Goal: Transaction & Acquisition: Purchase product/service

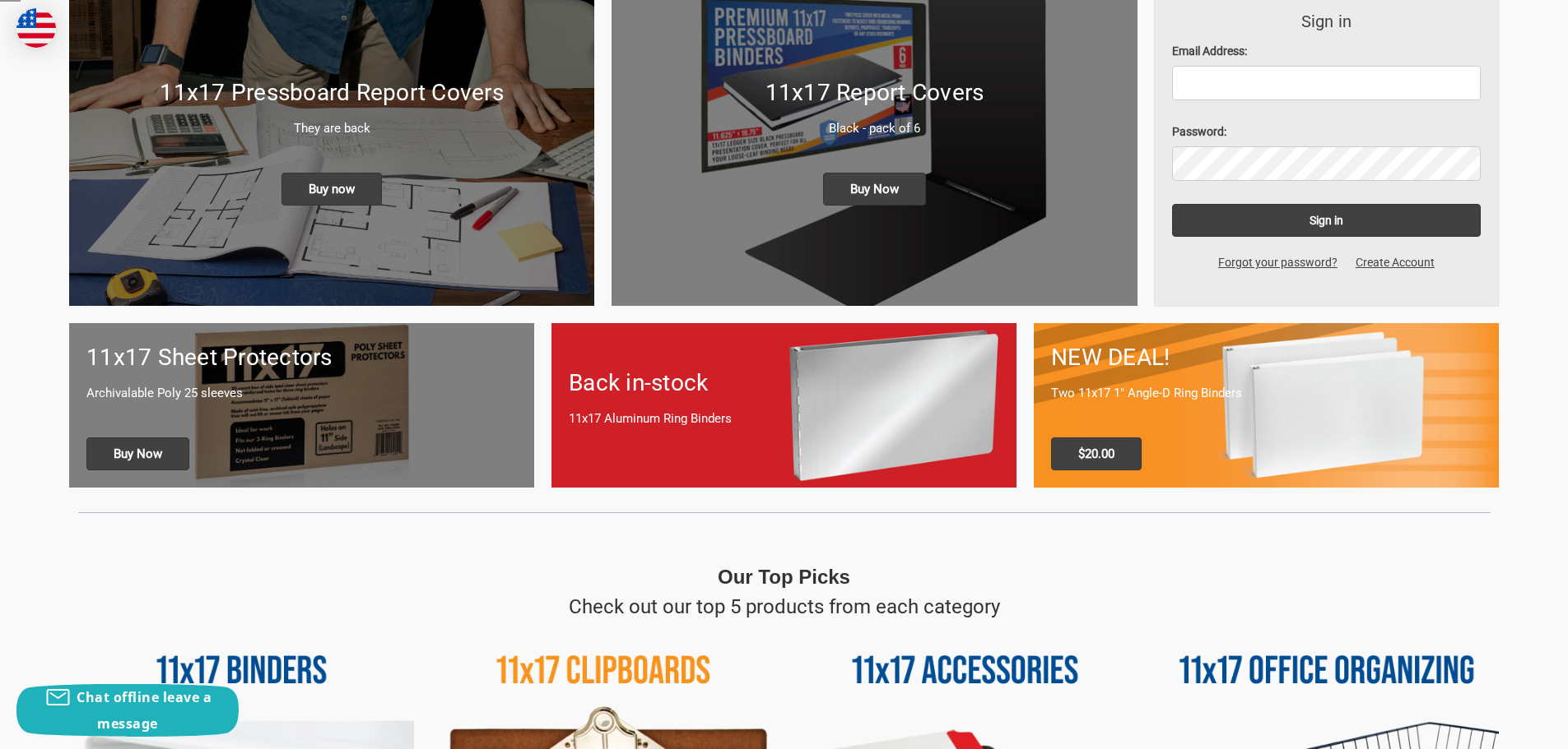
scroll to position [330, 0]
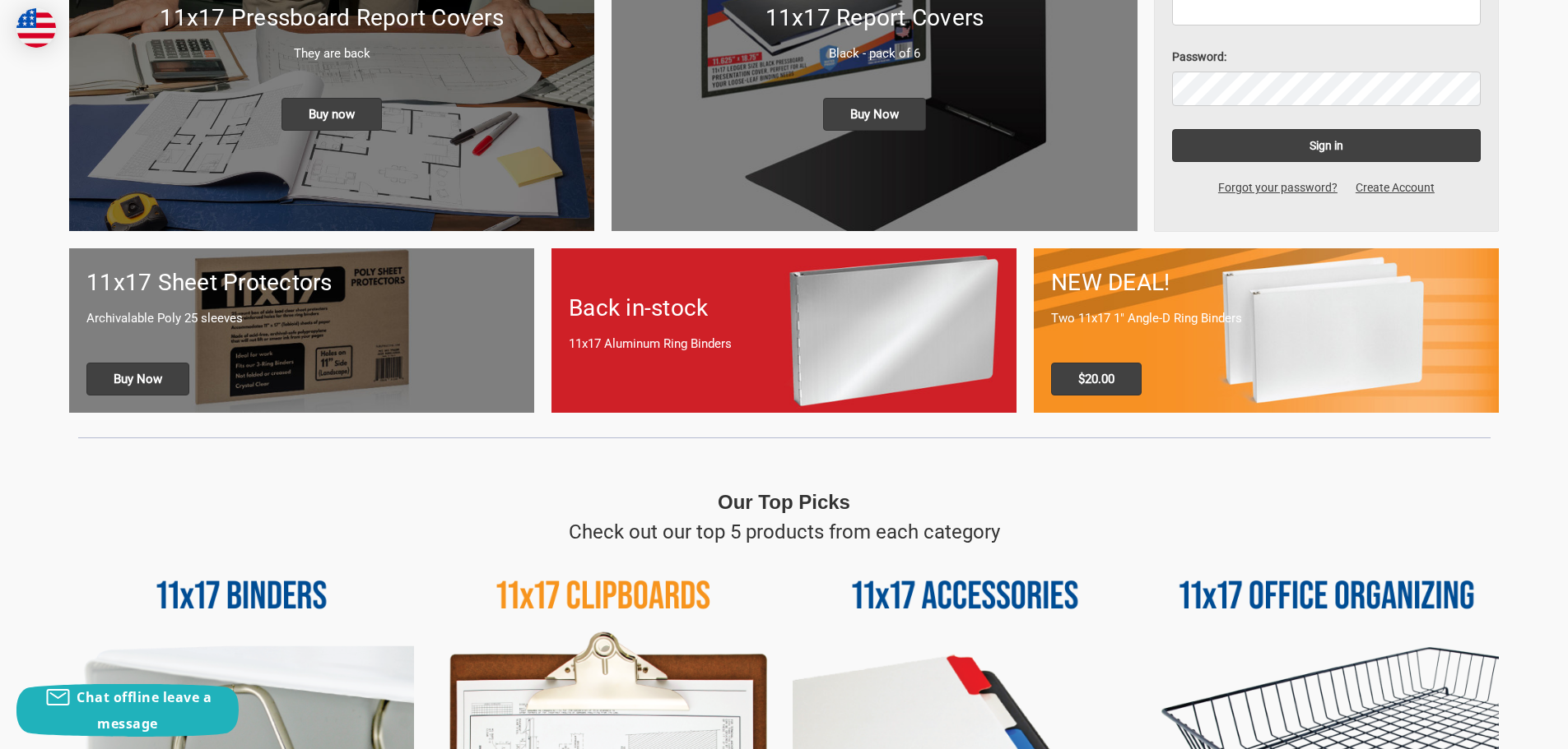
click at [342, 320] on p "Archivalable Poly 25 sleeves" at bounding box center [301, 319] width 430 height 19
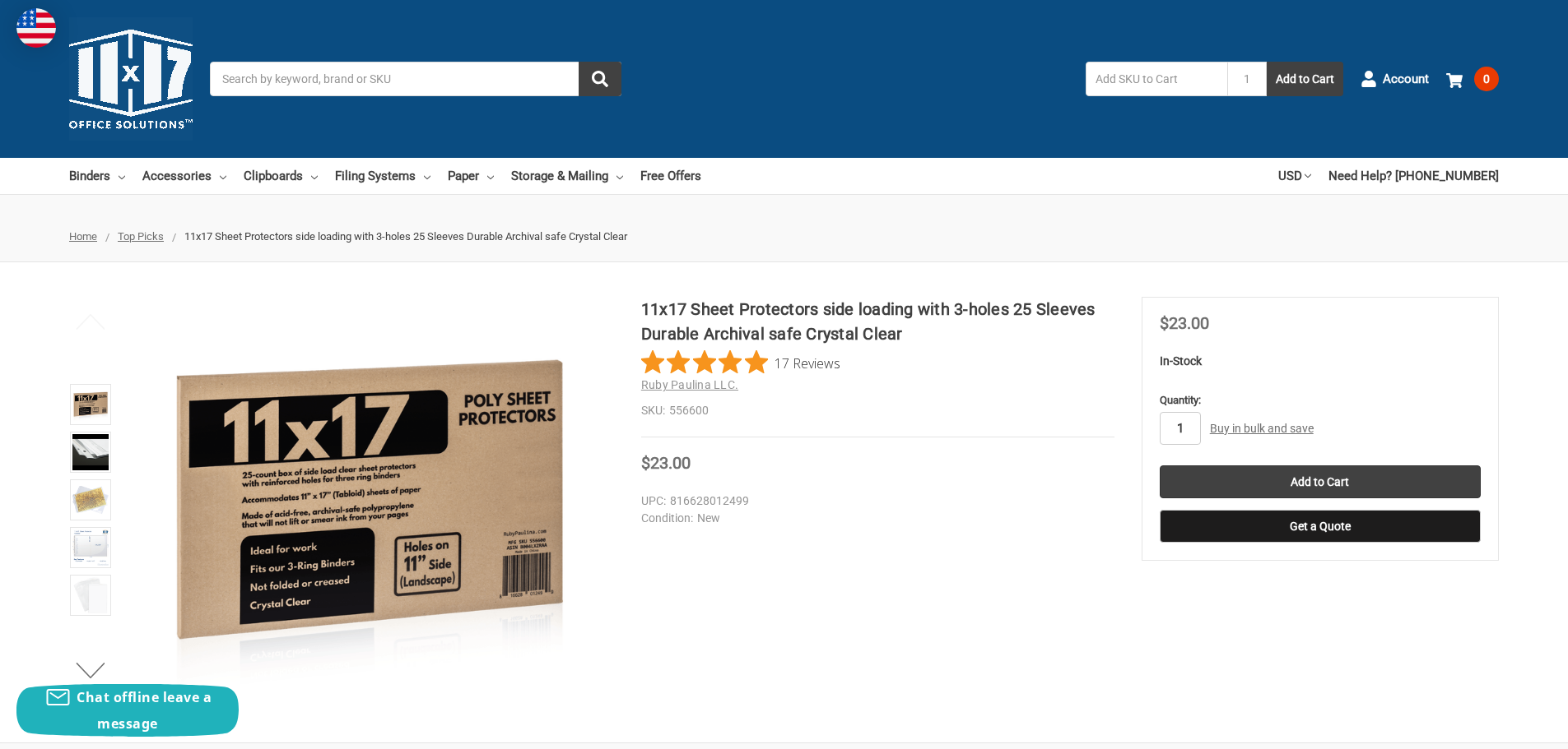
click at [1188, 436] on input "1" at bounding box center [1180, 428] width 41 height 33
type input "2"
click at [1301, 485] on input "Add to Cart" at bounding box center [1320, 482] width 321 height 33
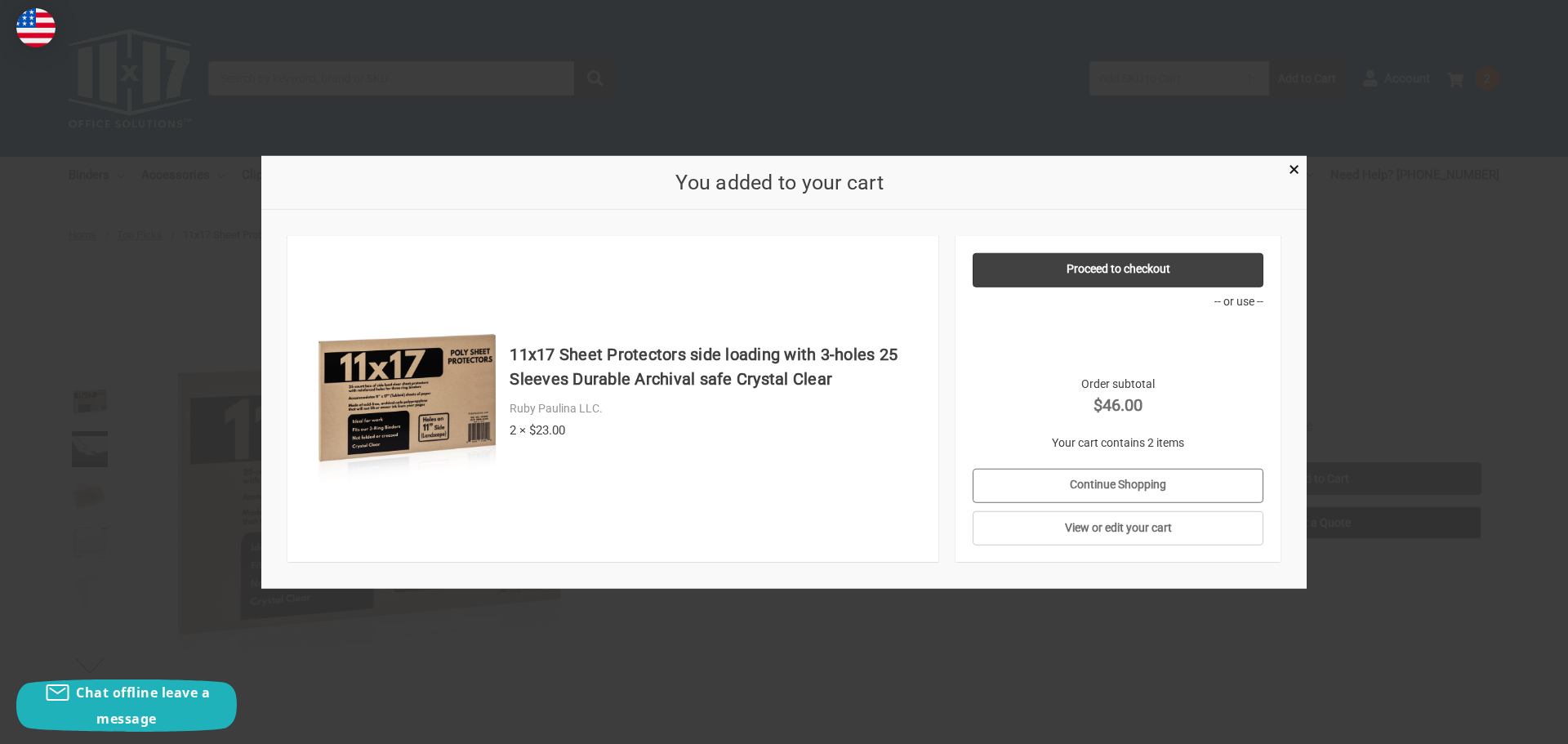
click at [1097, 483] on link "Continue Shopping" at bounding box center [1119, 485] width 291 height 34
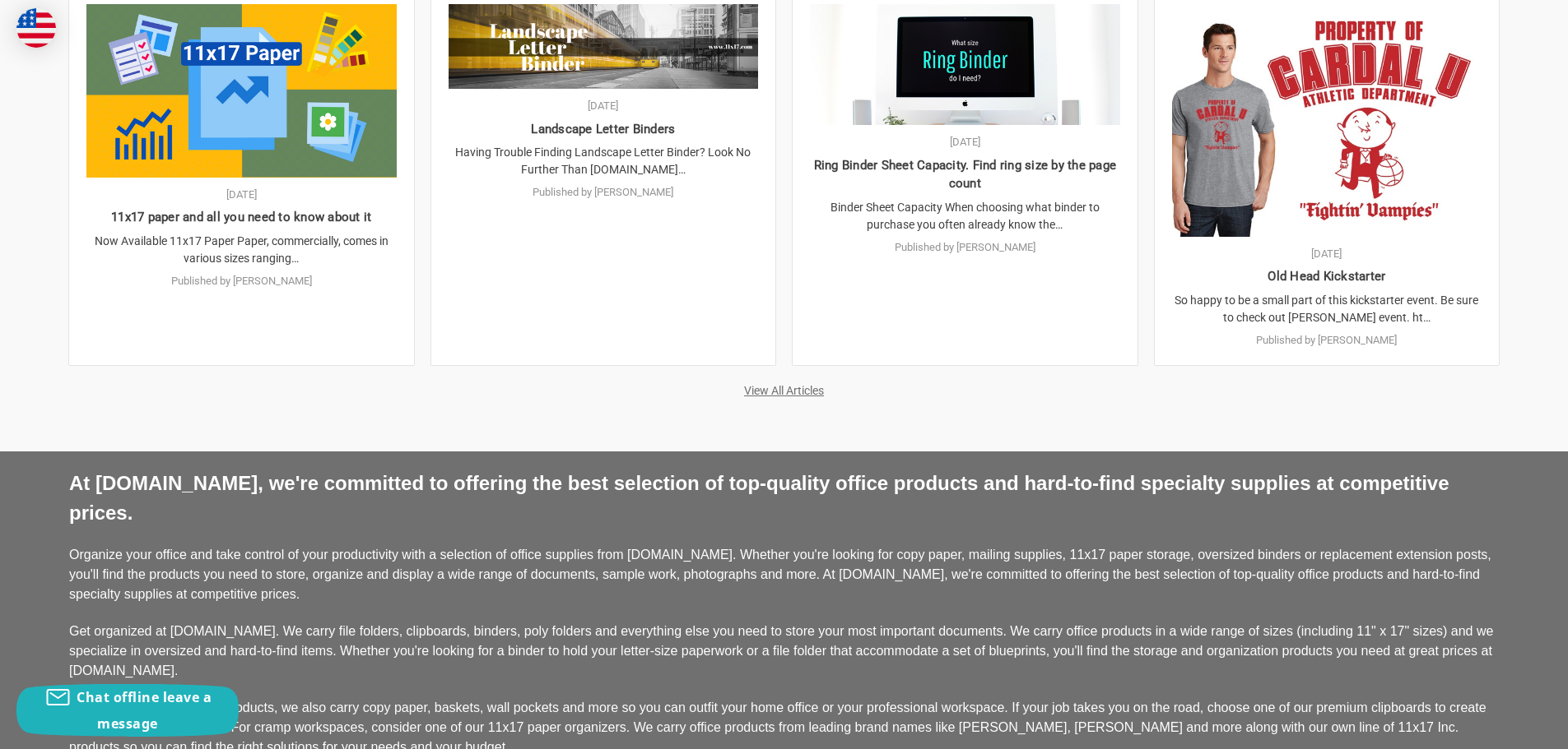
scroll to position [3538, 0]
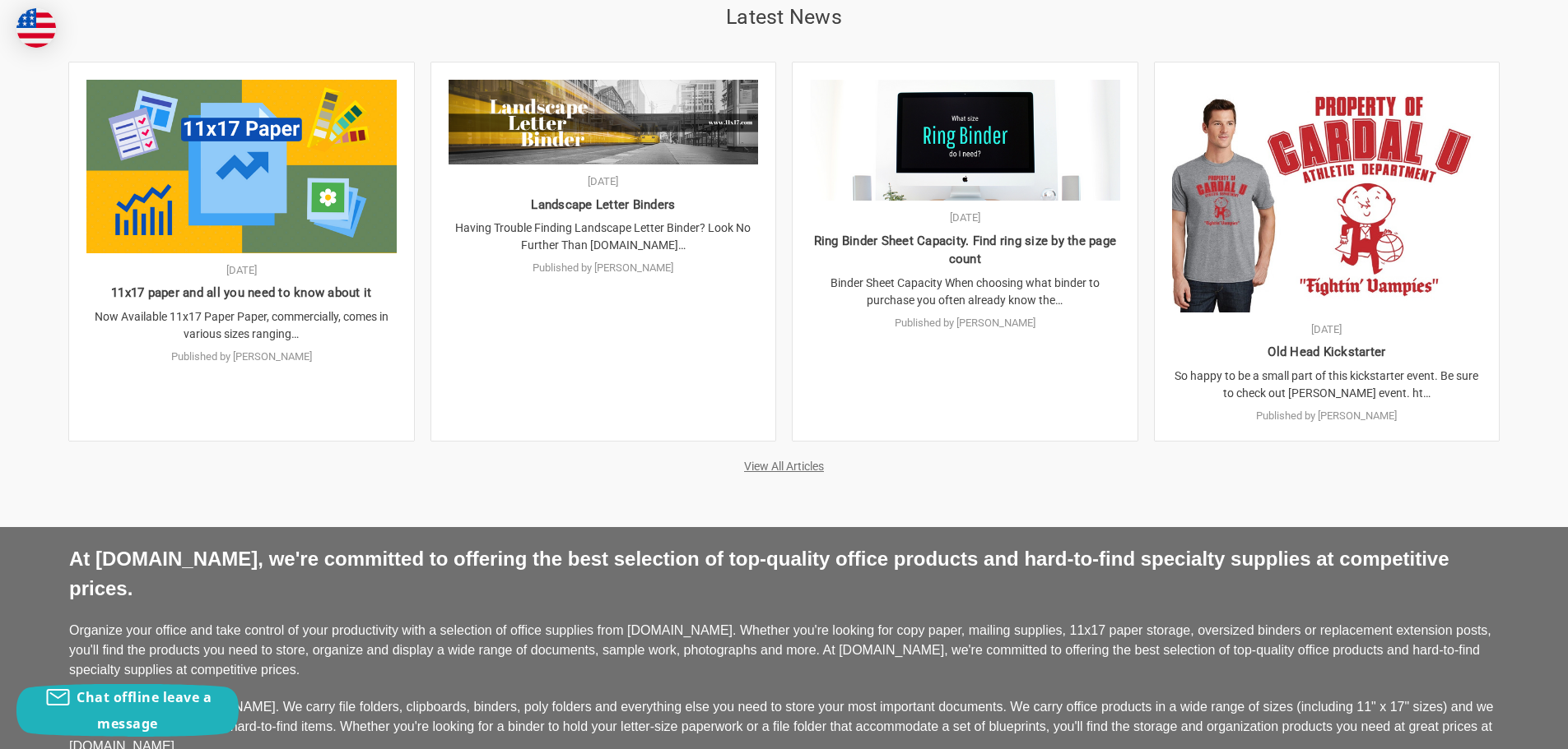
click at [810, 460] on link "View All Articles" at bounding box center [784, 467] width 80 height 13
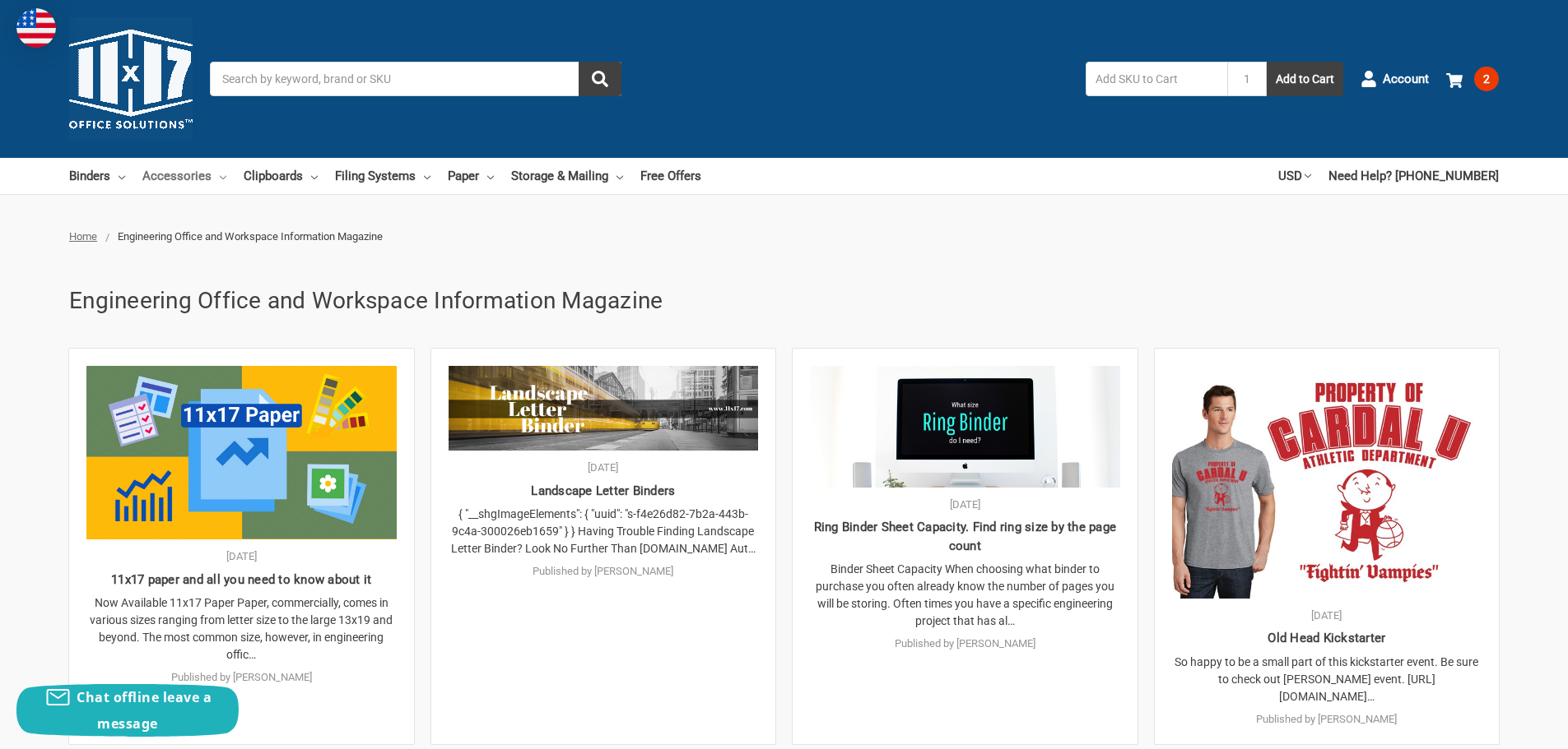
click at [178, 172] on link "Accessories" at bounding box center [184, 176] width 84 height 36
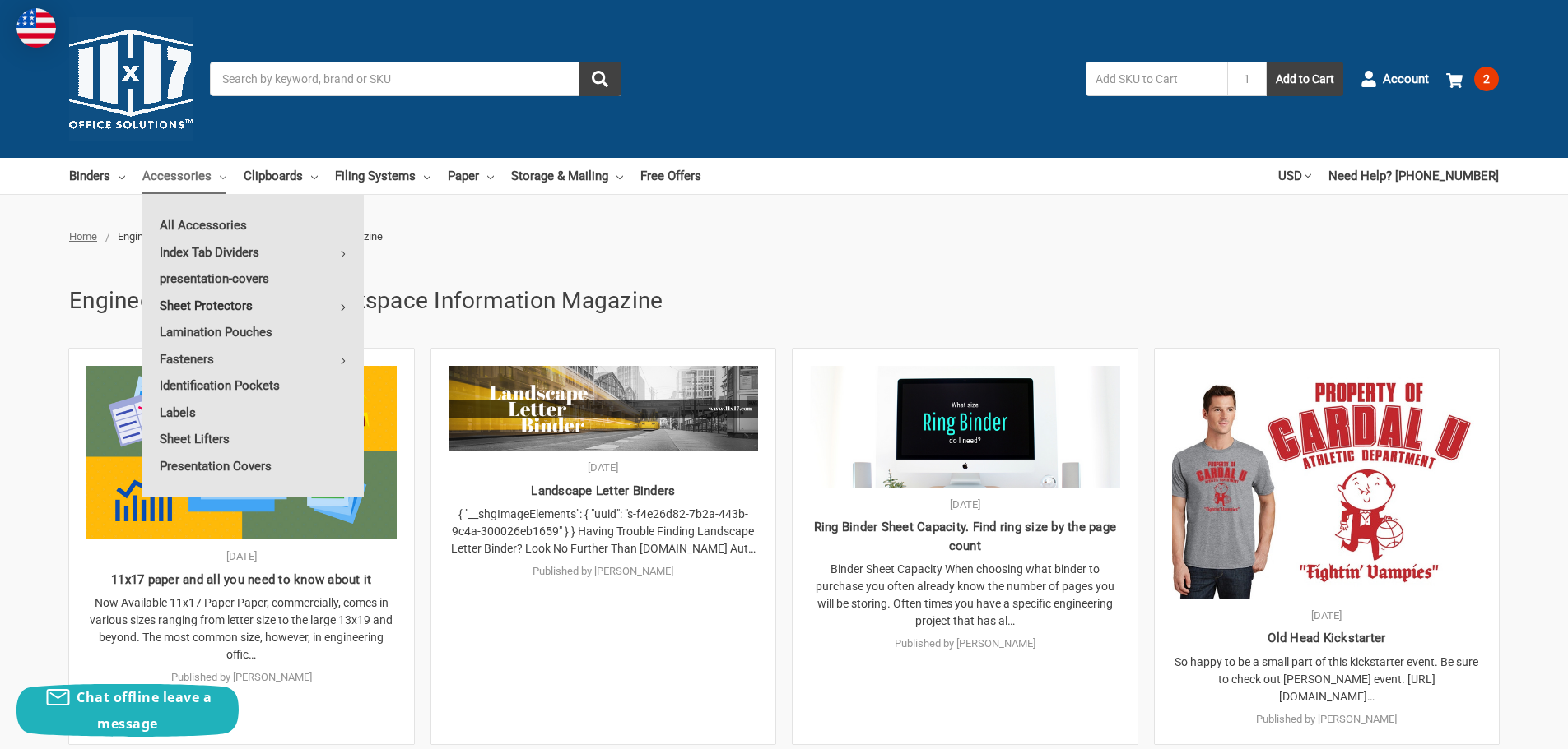
click at [215, 300] on link "Sheet Protectors" at bounding box center [253, 306] width 222 height 27
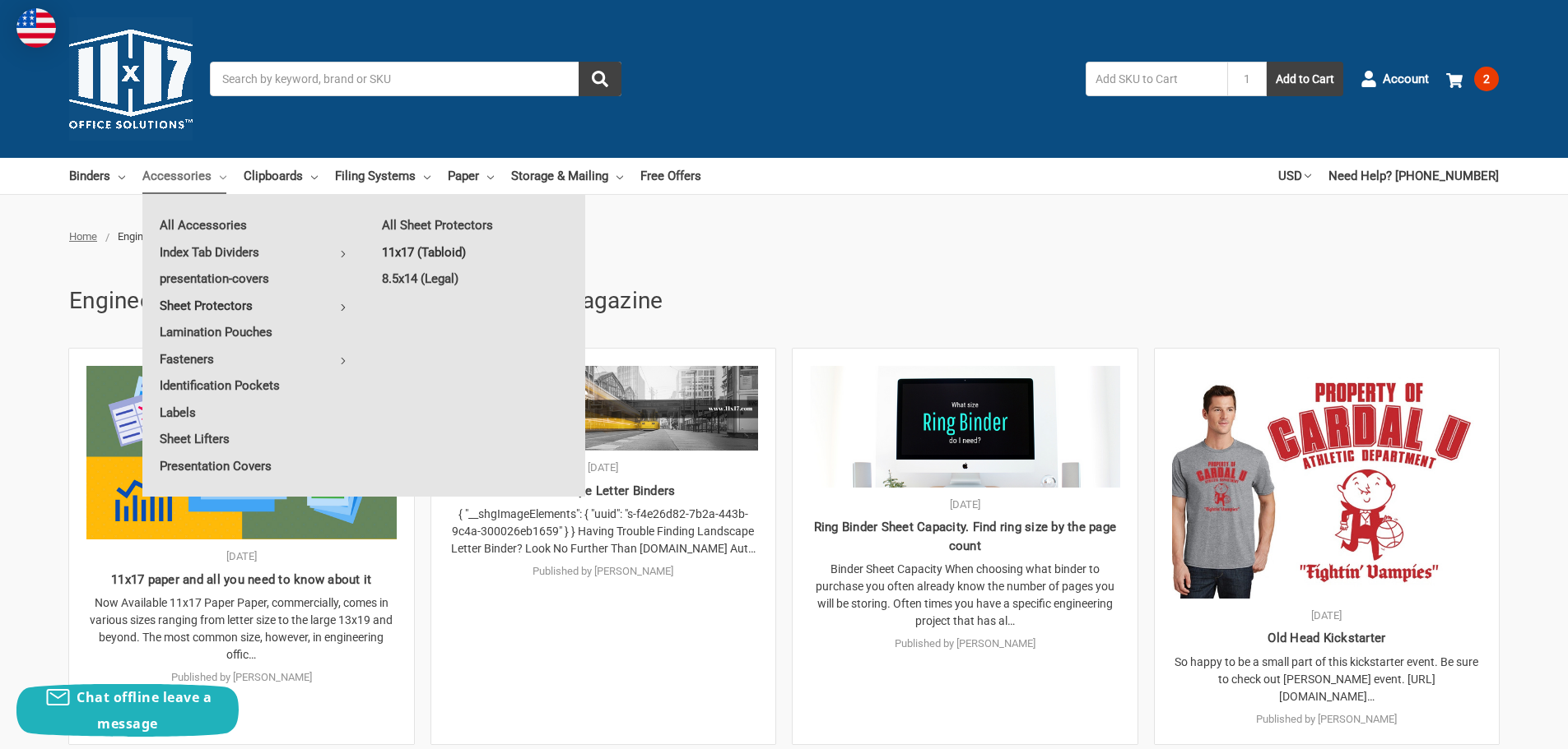
click at [426, 251] on link "11x17 (Tabloid)" at bounding box center [475, 253] width 221 height 27
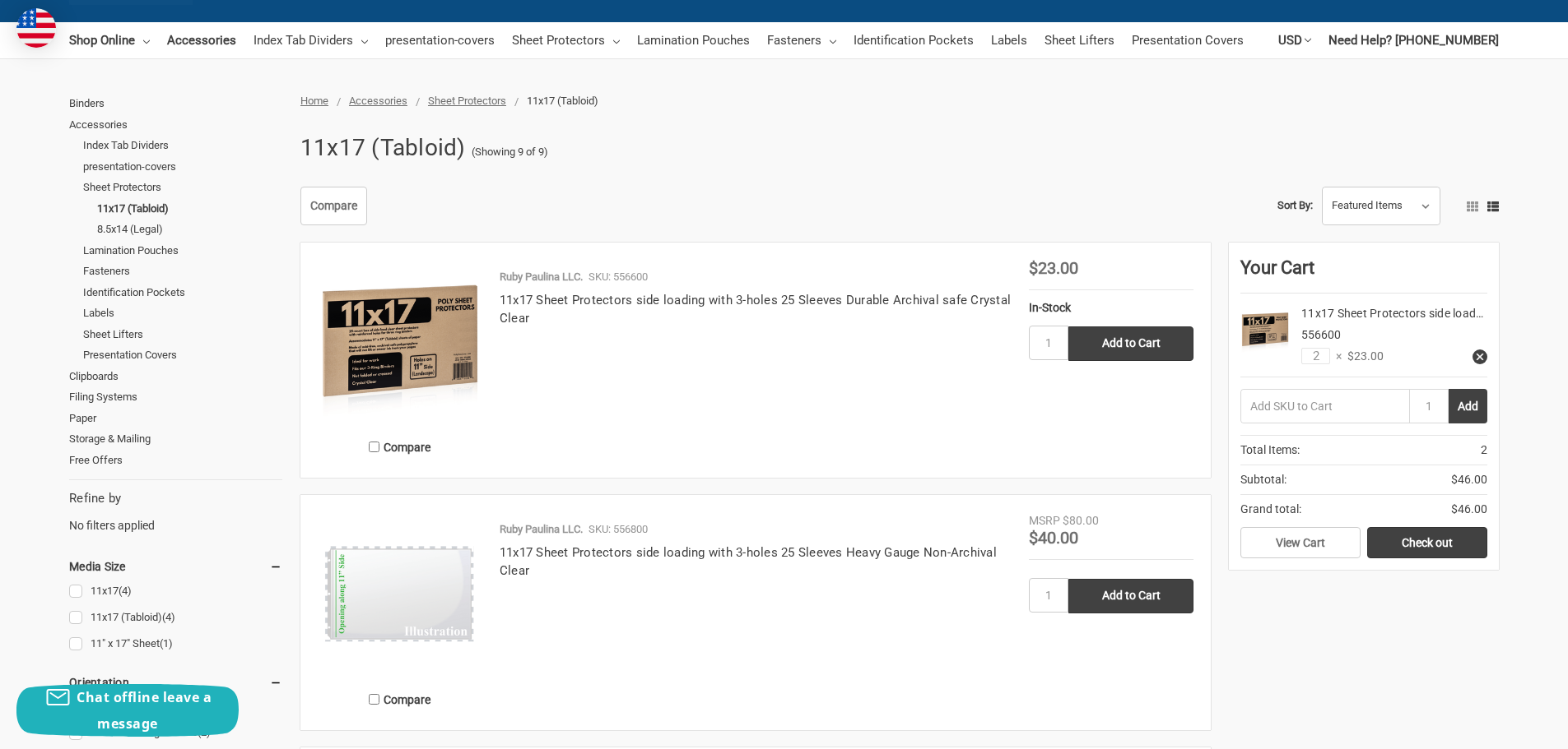
scroll to position [165, 0]
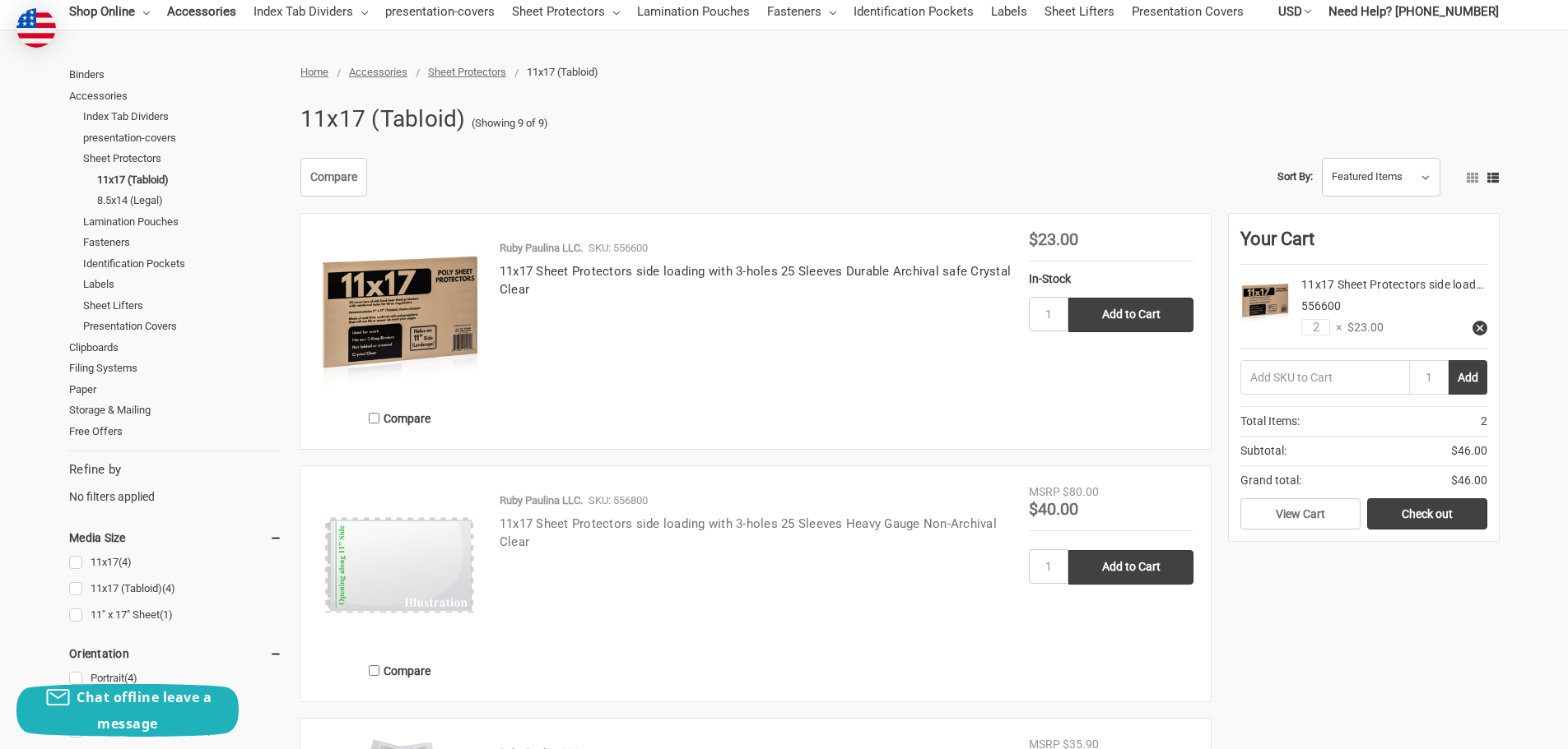
click at [670, 526] on link "11x17 Sheet Protectors side loading with 3-holes 25 Sleeves Heavy Gauge Non-Arc…" at bounding box center [748, 534] width 497 height 34
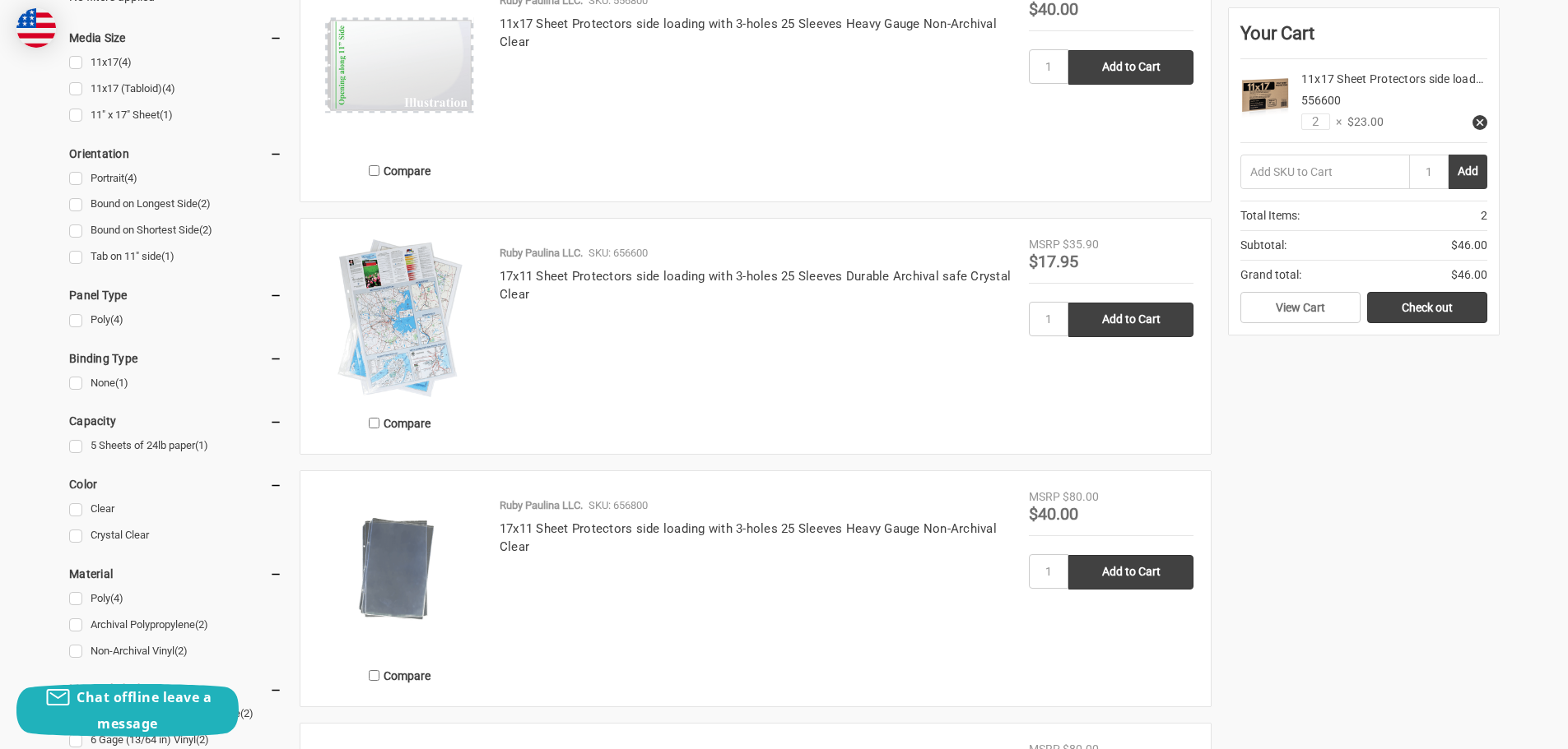
scroll to position [658, 0]
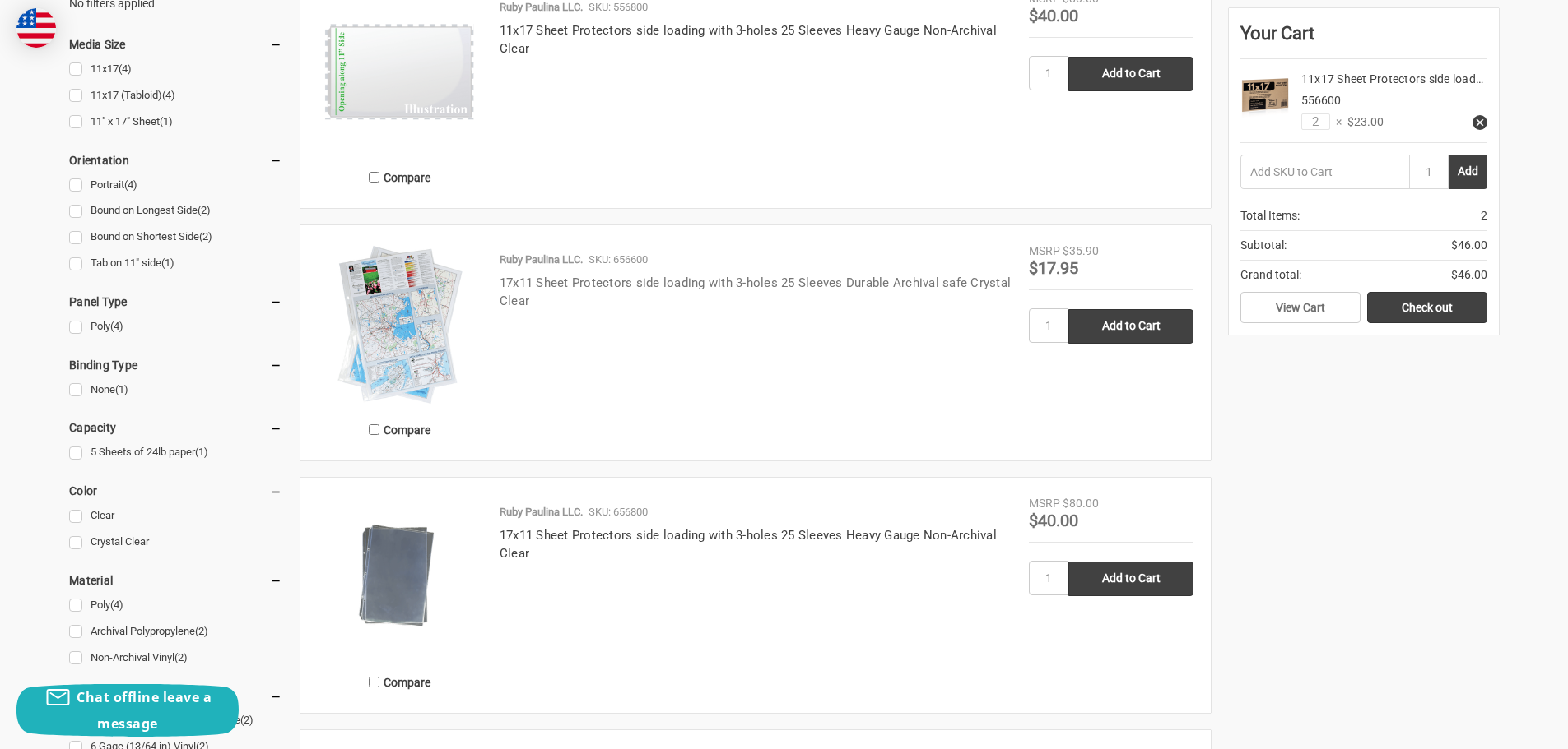
click at [515, 279] on link "17x11 Sheet Protectors side loading with 3-holes 25 Sleeves Durable Archival sa…" at bounding box center [755, 293] width 512 height 34
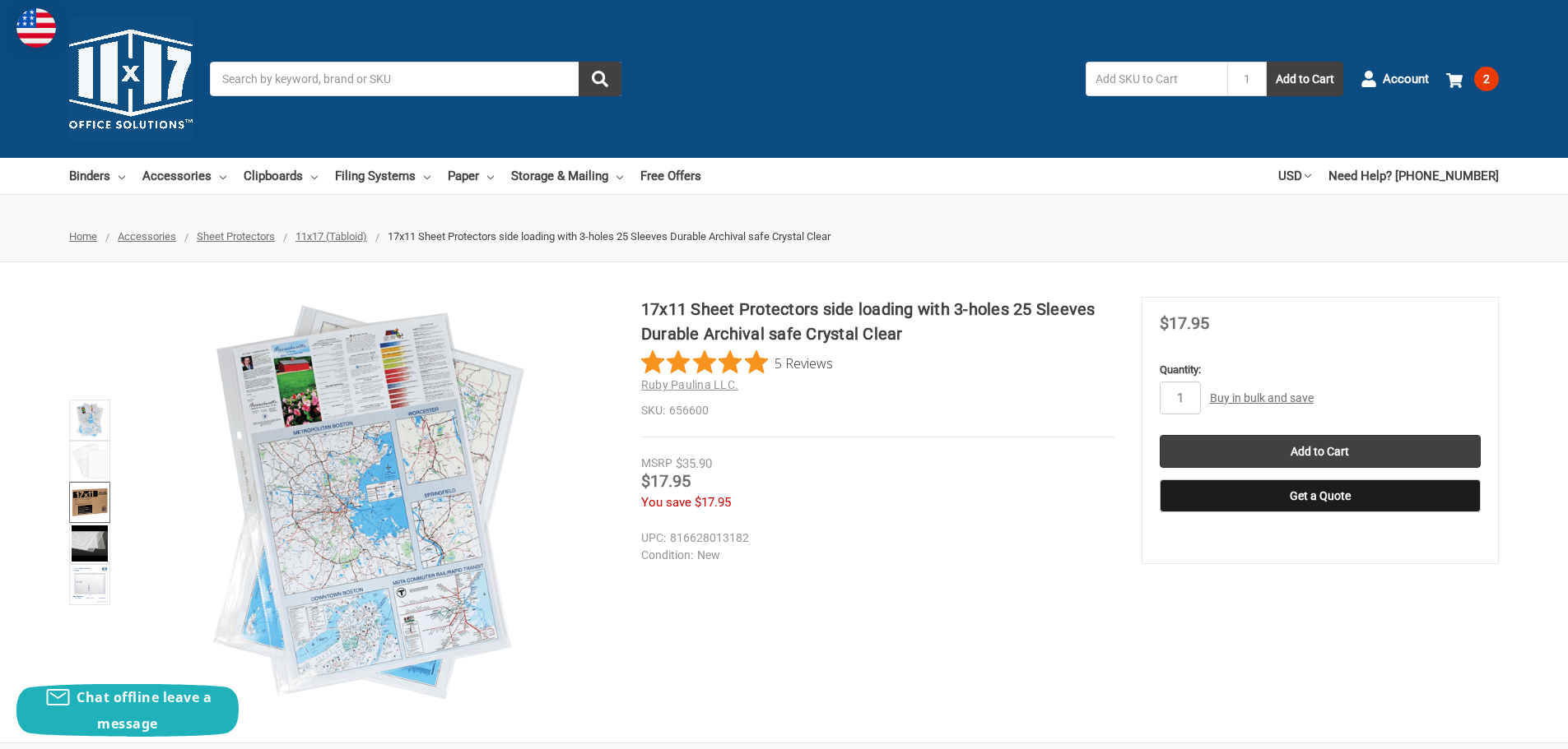
click at [88, 498] on img at bounding box center [90, 503] width 36 height 36
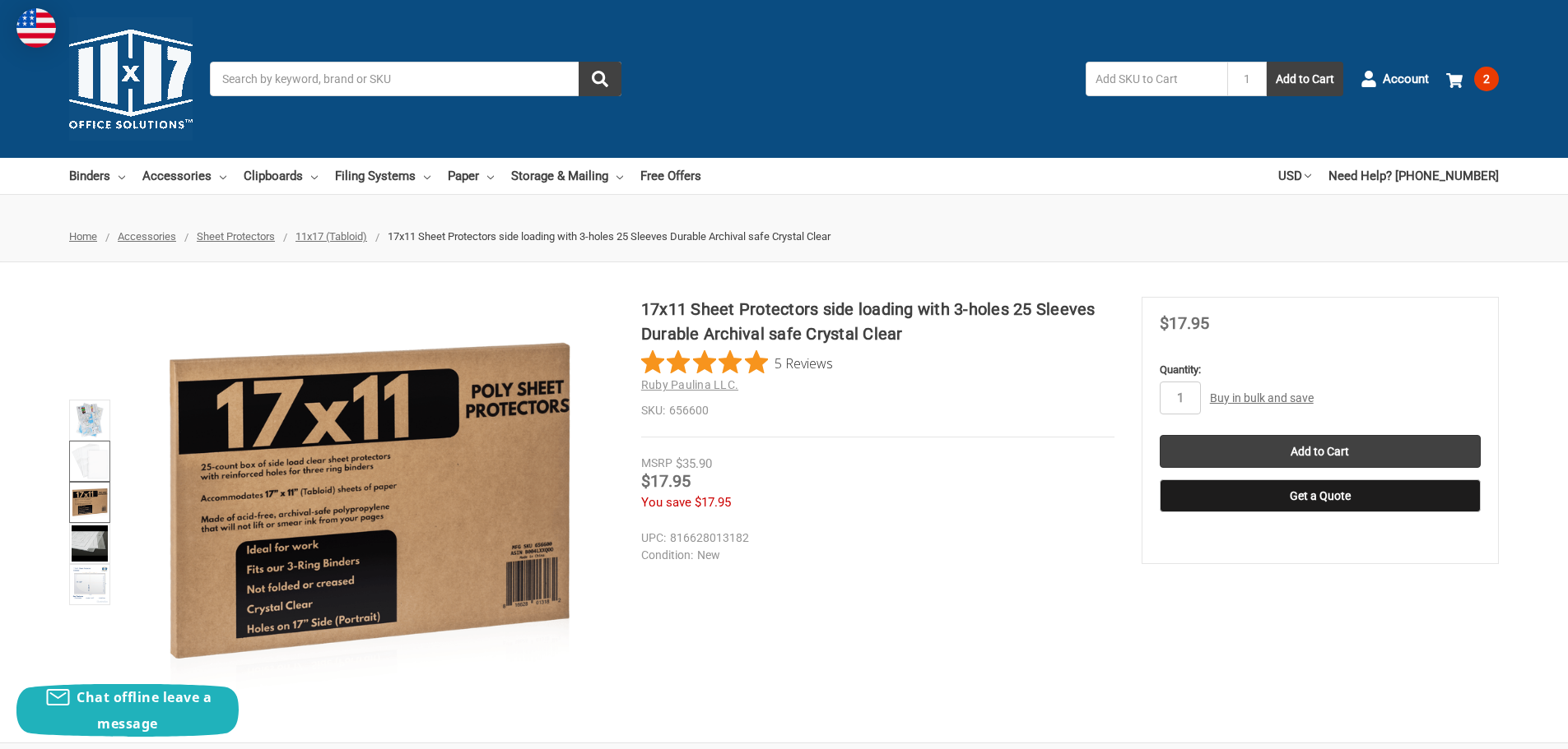
click at [84, 457] on img at bounding box center [90, 461] width 36 height 36
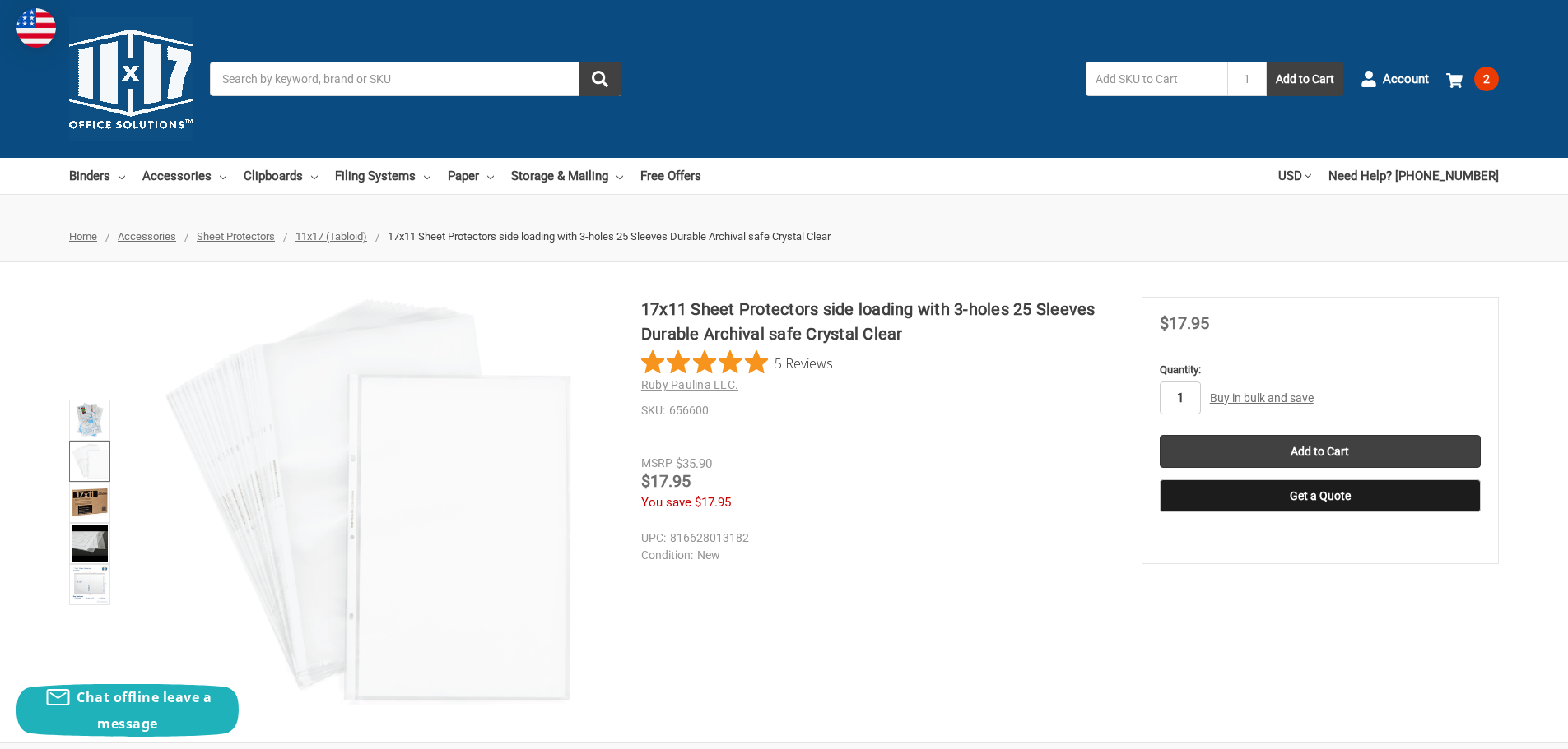
click at [1181, 397] on input "1" at bounding box center [1180, 398] width 41 height 33
type input "2"
click at [1311, 442] on input "Add to Cart" at bounding box center [1320, 452] width 321 height 33
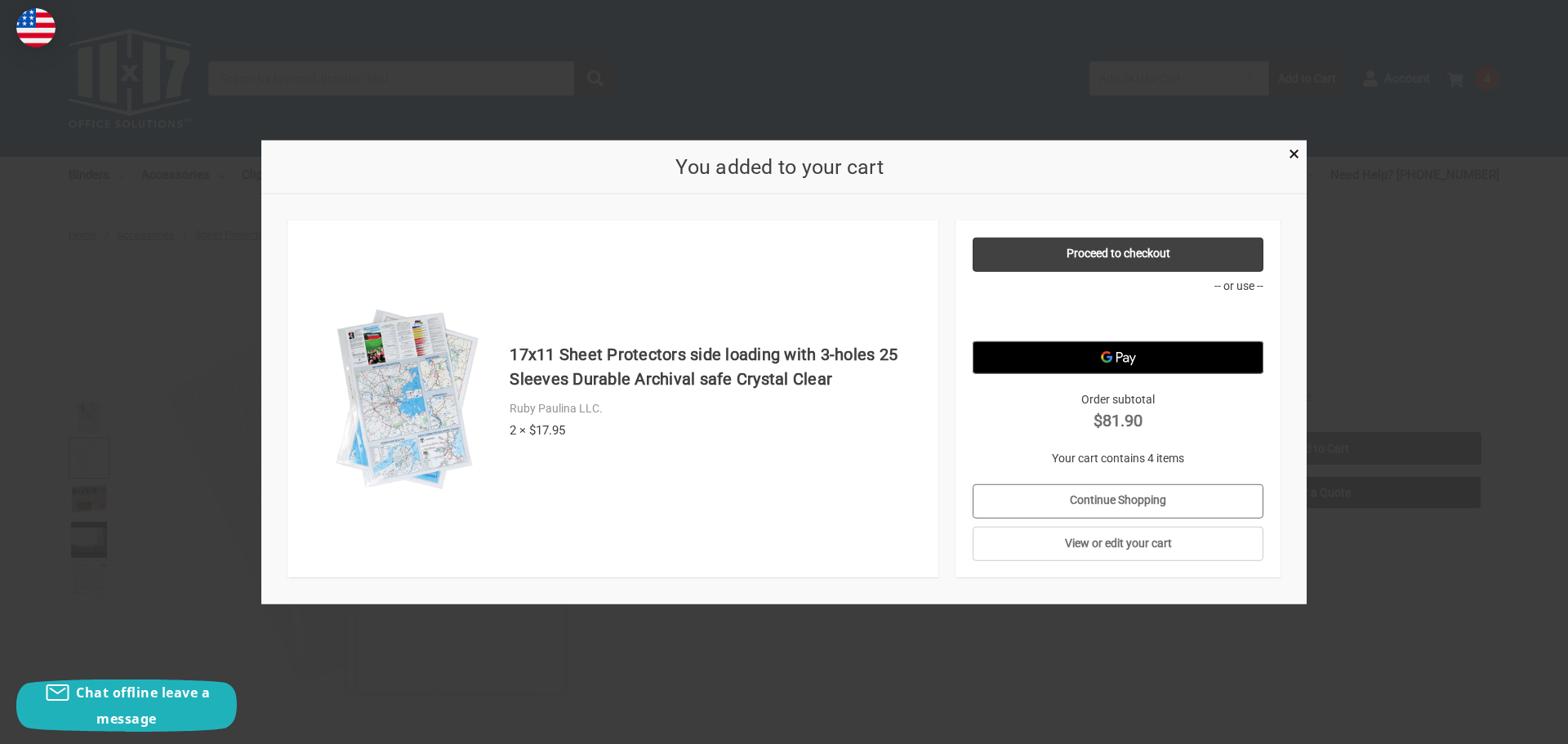
click at [1116, 501] on link "Continue Shopping" at bounding box center [1119, 500] width 291 height 34
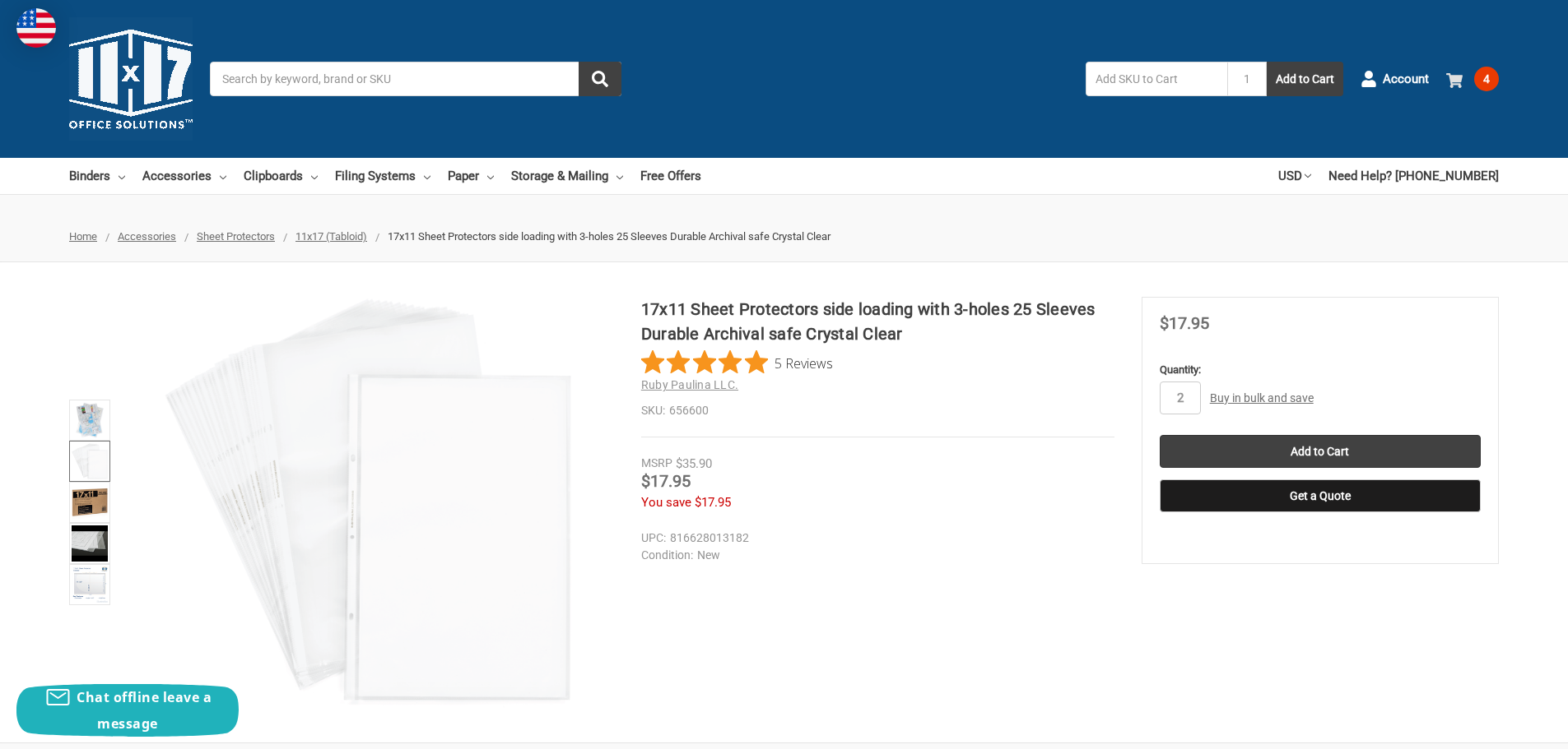
click at [1484, 84] on span "4" at bounding box center [1487, 79] width 25 height 25
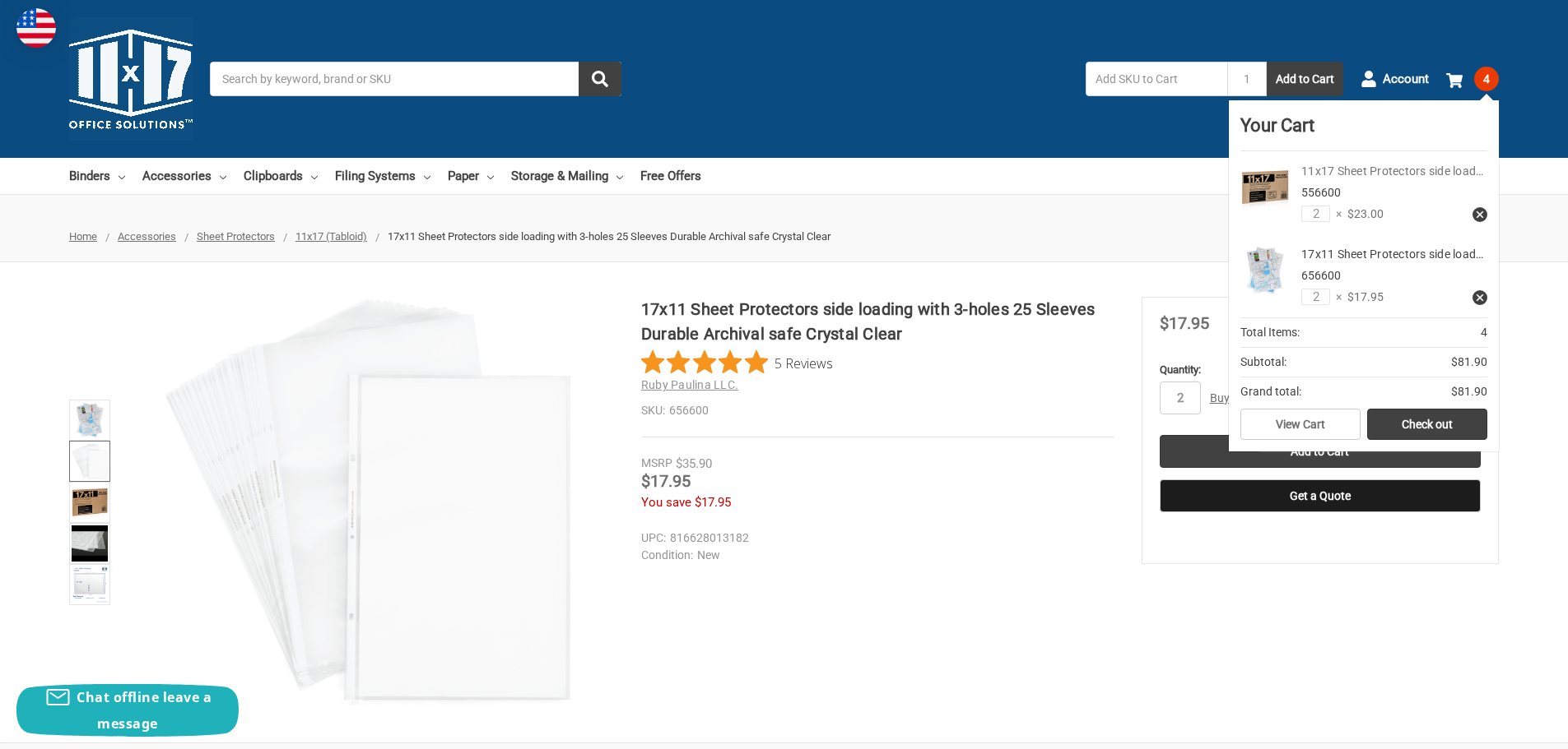
click at [1339, 178] on link "11x17 Sheet Protectors side load…" at bounding box center [1393, 171] width 182 height 13
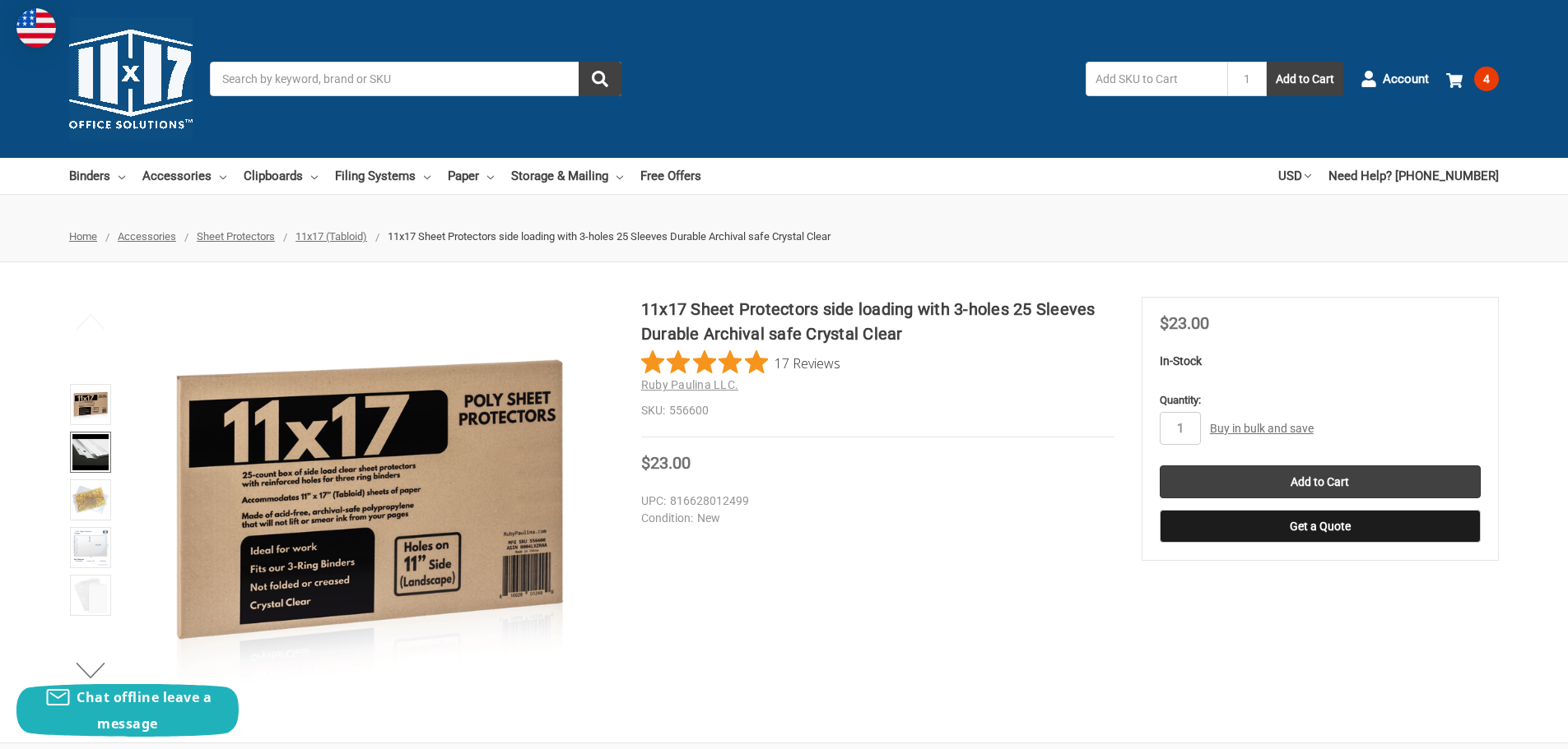
click at [78, 453] on img at bounding box center [90, 453] width 36 height 36
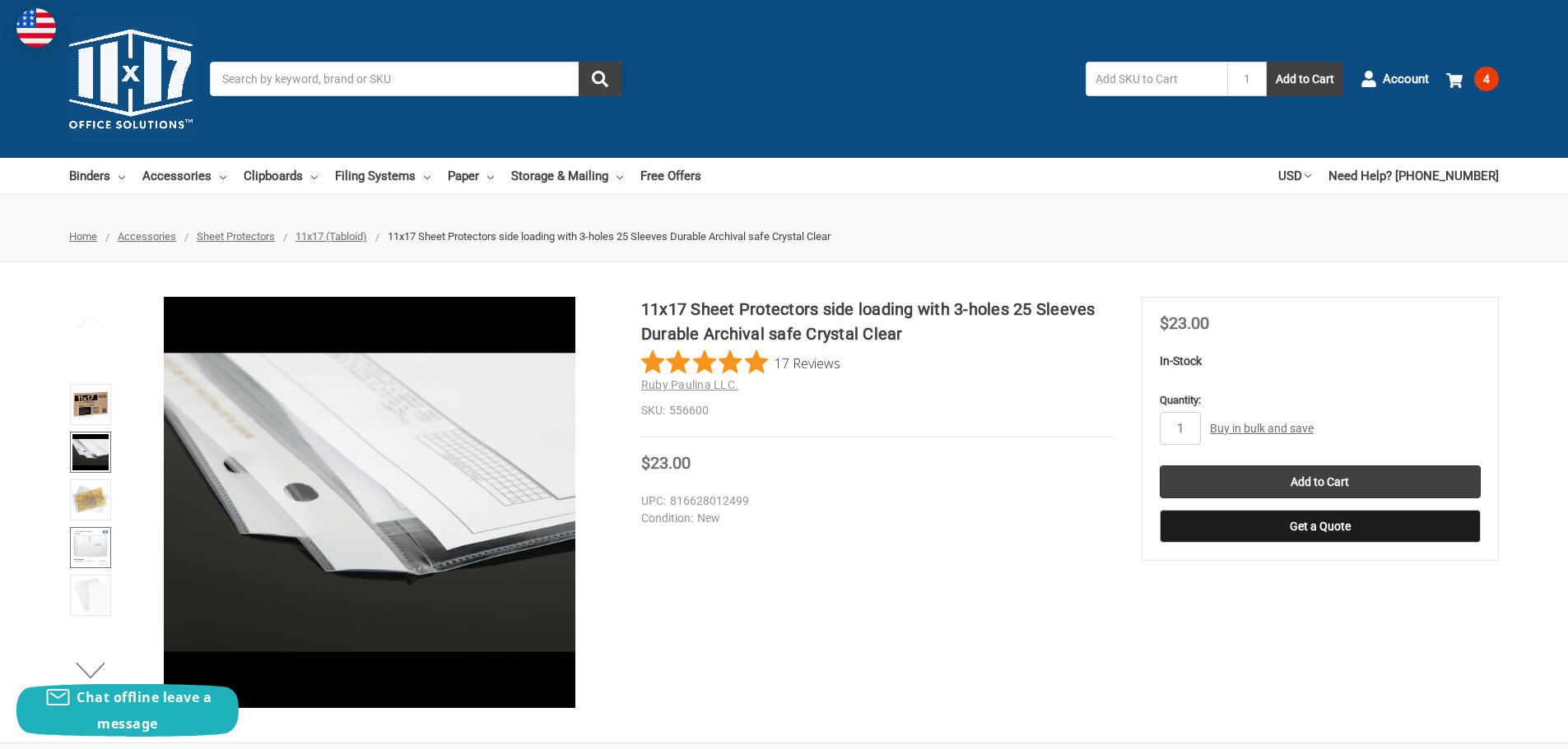
click at [88, 543] on img at bounding box center [90, 547] width 36 height 36
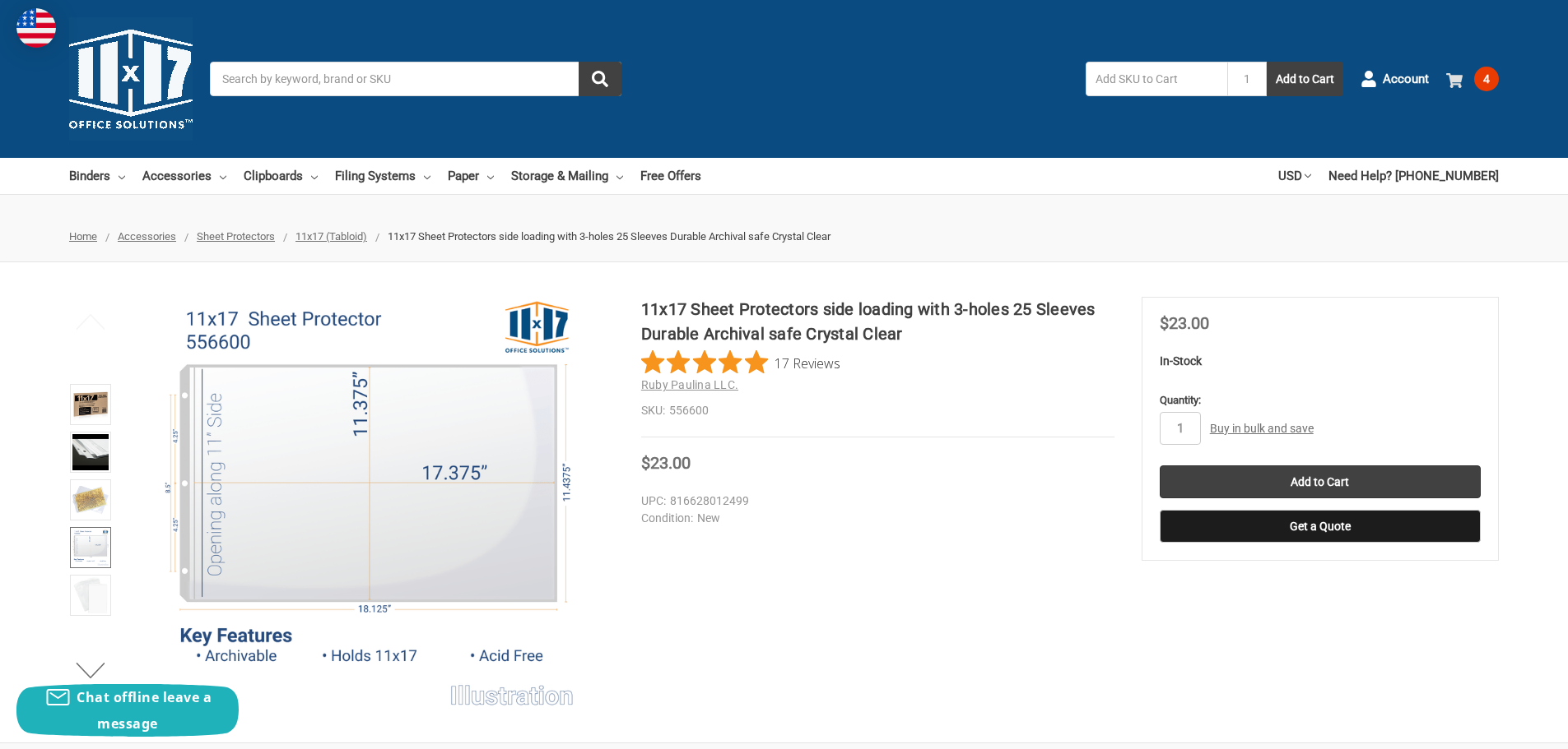
click at [1491, 74] on span "4" at bounding box center [1487, 79] width 25 height 25
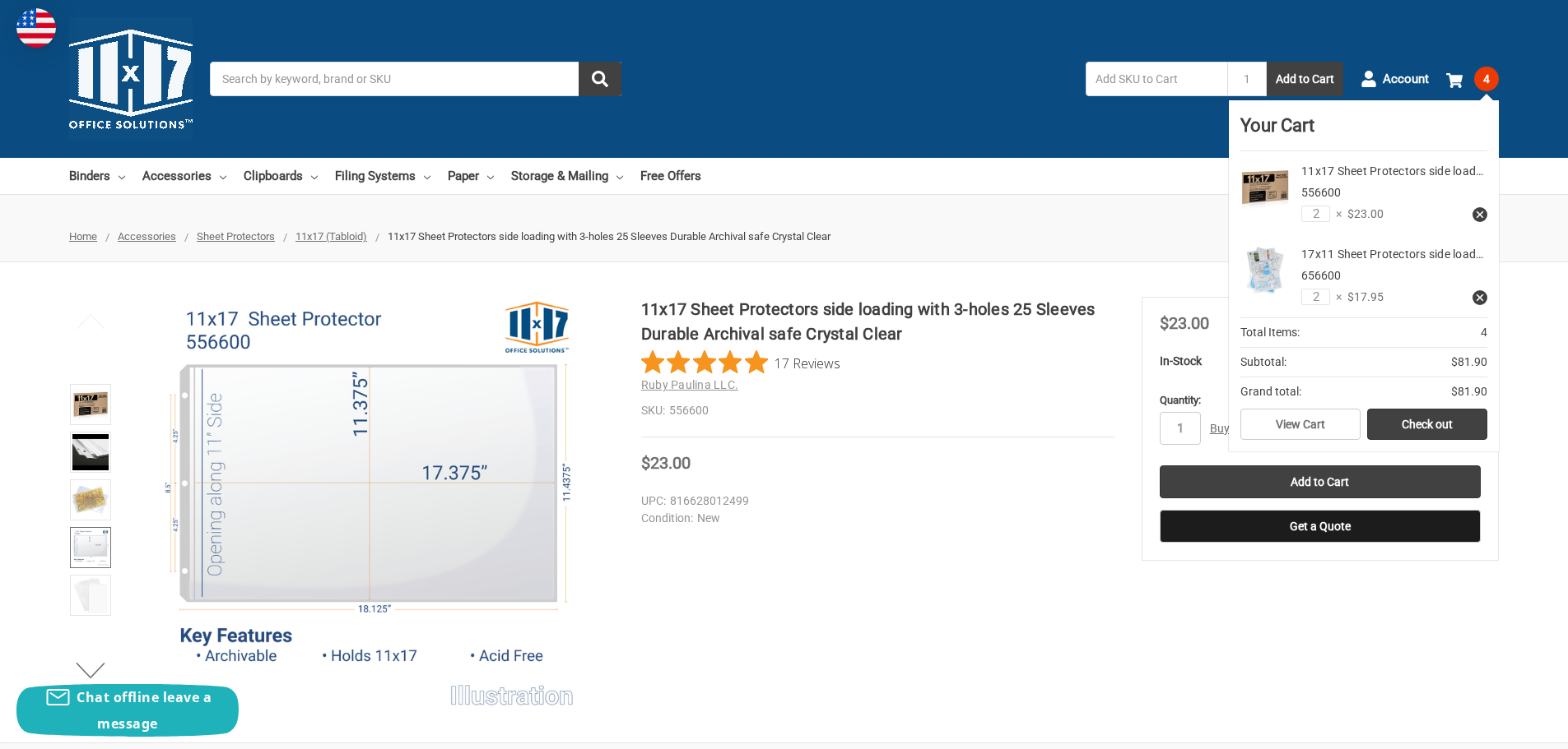
click at [1347, 266] on div "17x11 Sheet Protectors side load… 656600" at bounding box center [1395, 265] width 186 height 39
click at [1338, 181] on div "11x17 Sheet Protectors side load… 556600" at bounding box center [1395, 182] width 186 height 39
click at [1308, 180] on div "11x17 Sheet Protectors side load… 556600" at bounding box center [1395, 182] width 186 height 39
click at [1369, 257] on link "17x11 Sheet Protectors side load…" at bounding box center [1393, 254] width 182 height 13
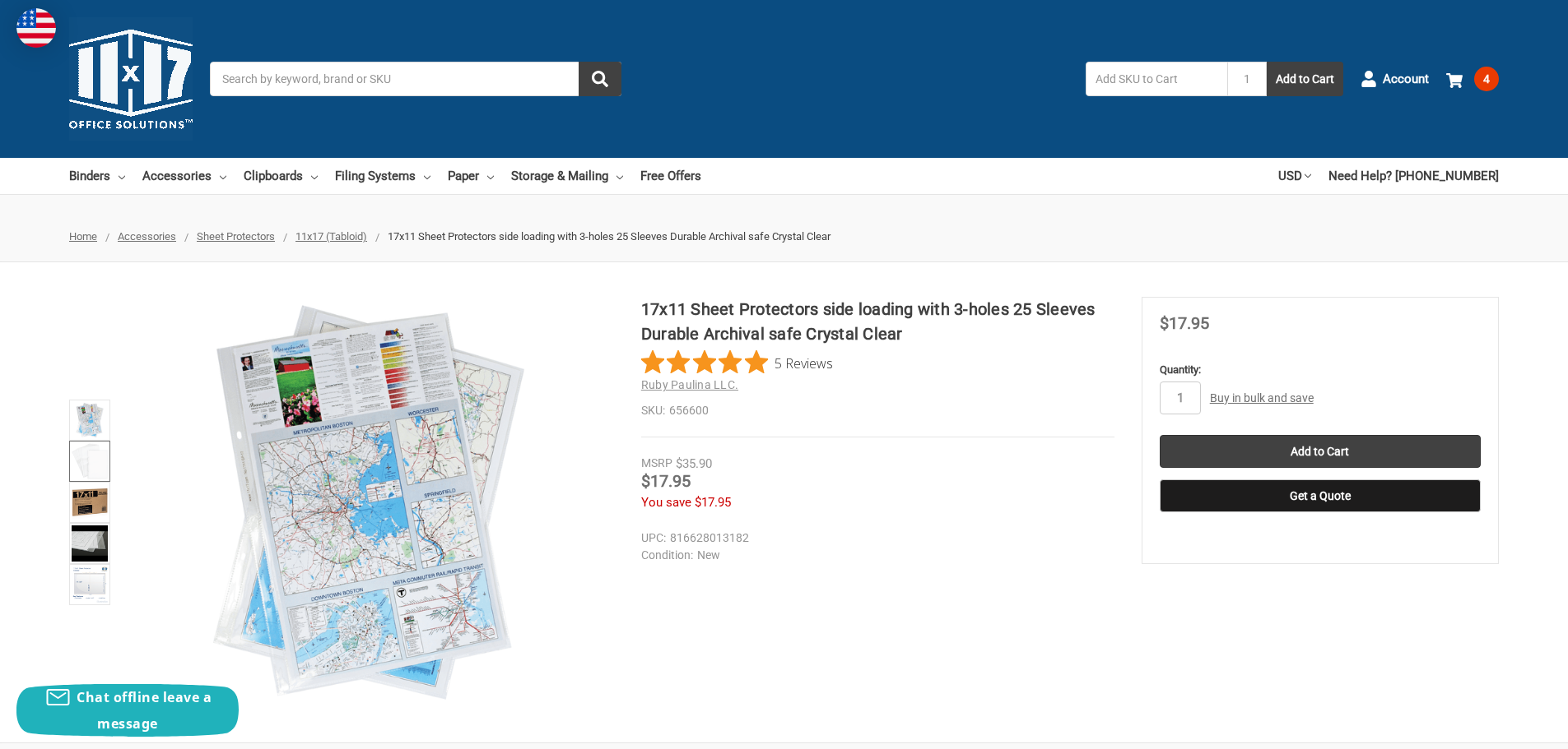
click at [83, 461] on img at bounding box center [90, 461] width 36 height 36
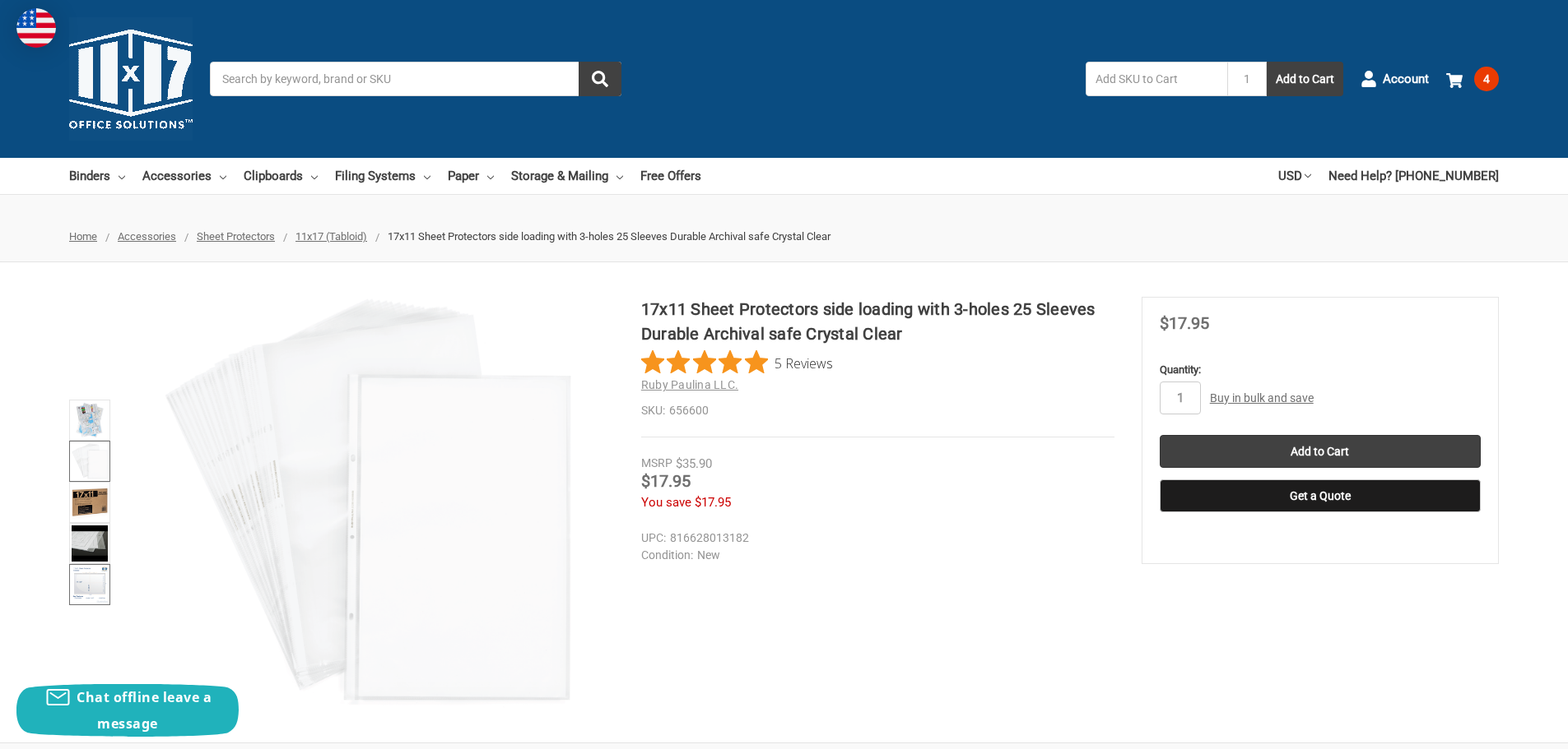
click at [92, 579] on img at bounding box center [90, 585] width 36 height 36
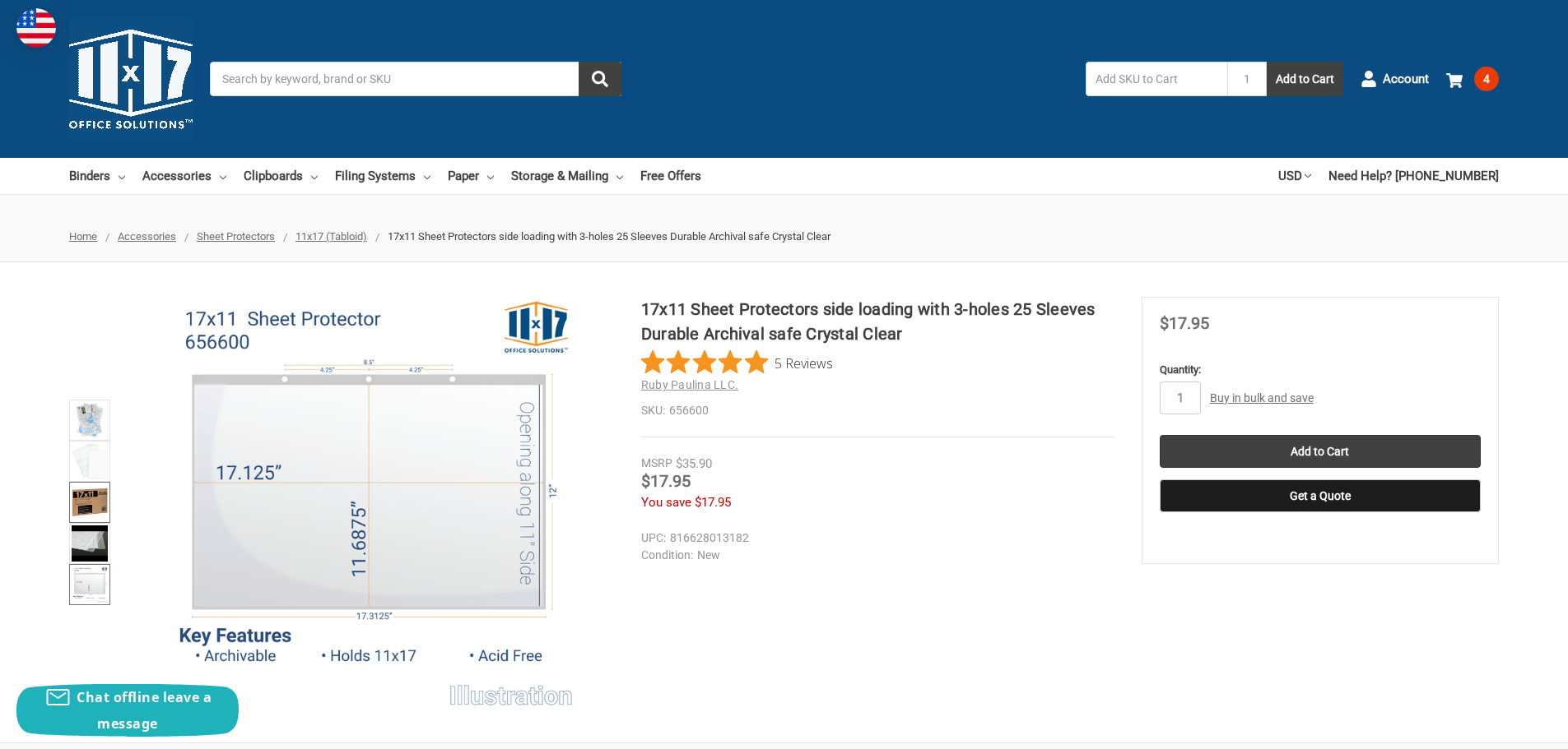
click at [98, 505] on img at bounding box center [90, 503] width 36 height 36
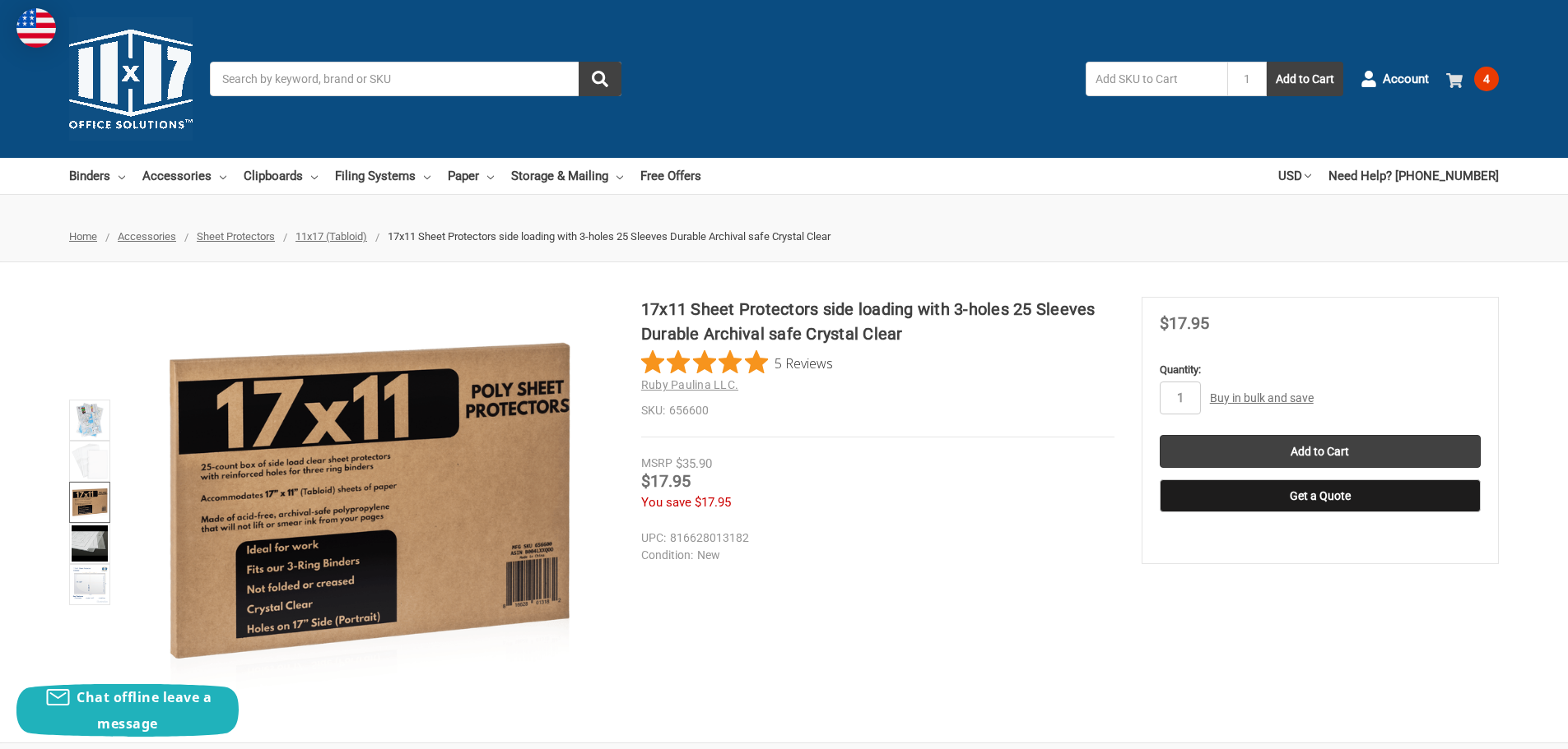
click at [1487, 75] on span "4" at bounding box center [1487, 79] width 25 height 25
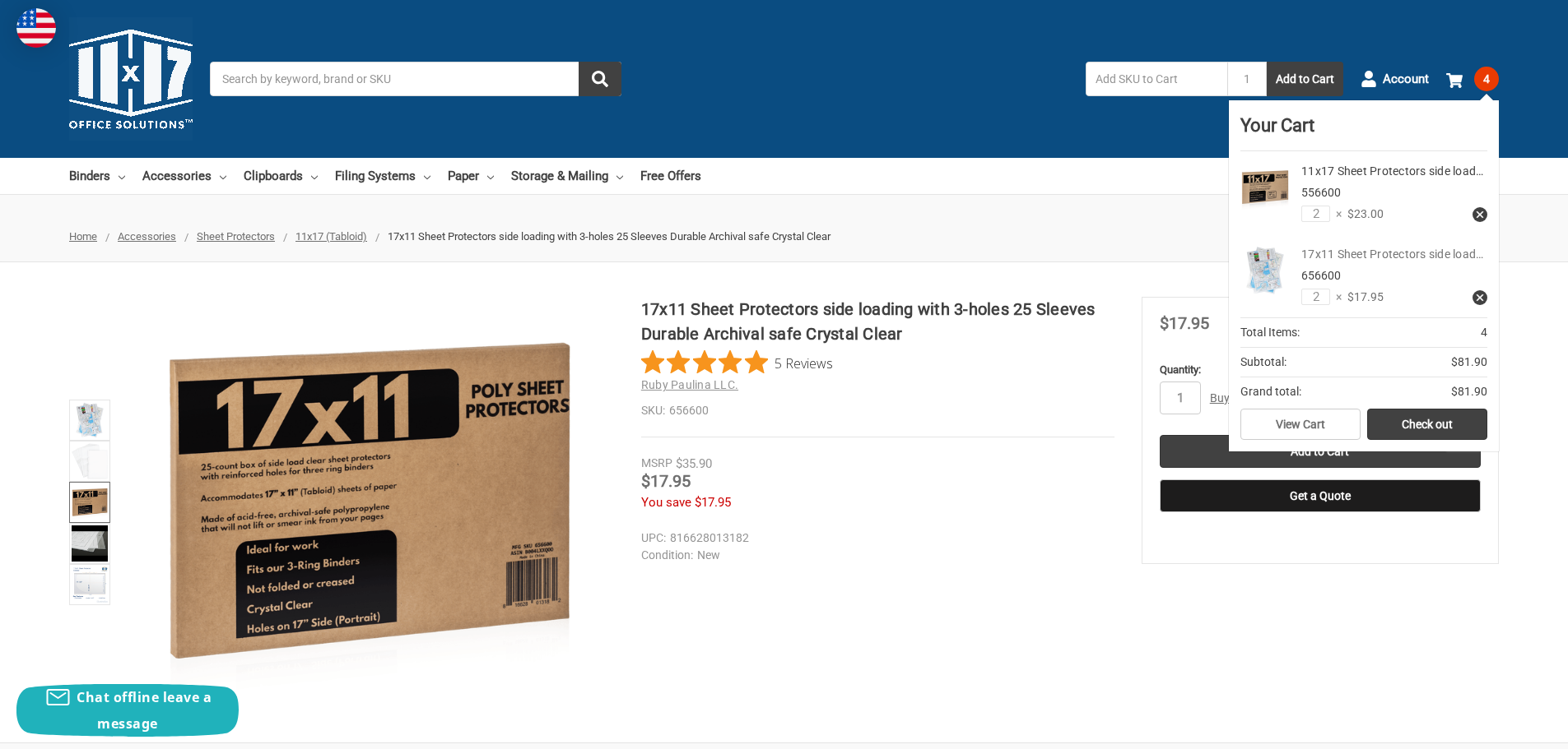
click at [1394, 254] on link "17x11 Sheet Protectors side load…" at bounding box center [1393, 254] width 182 height 13
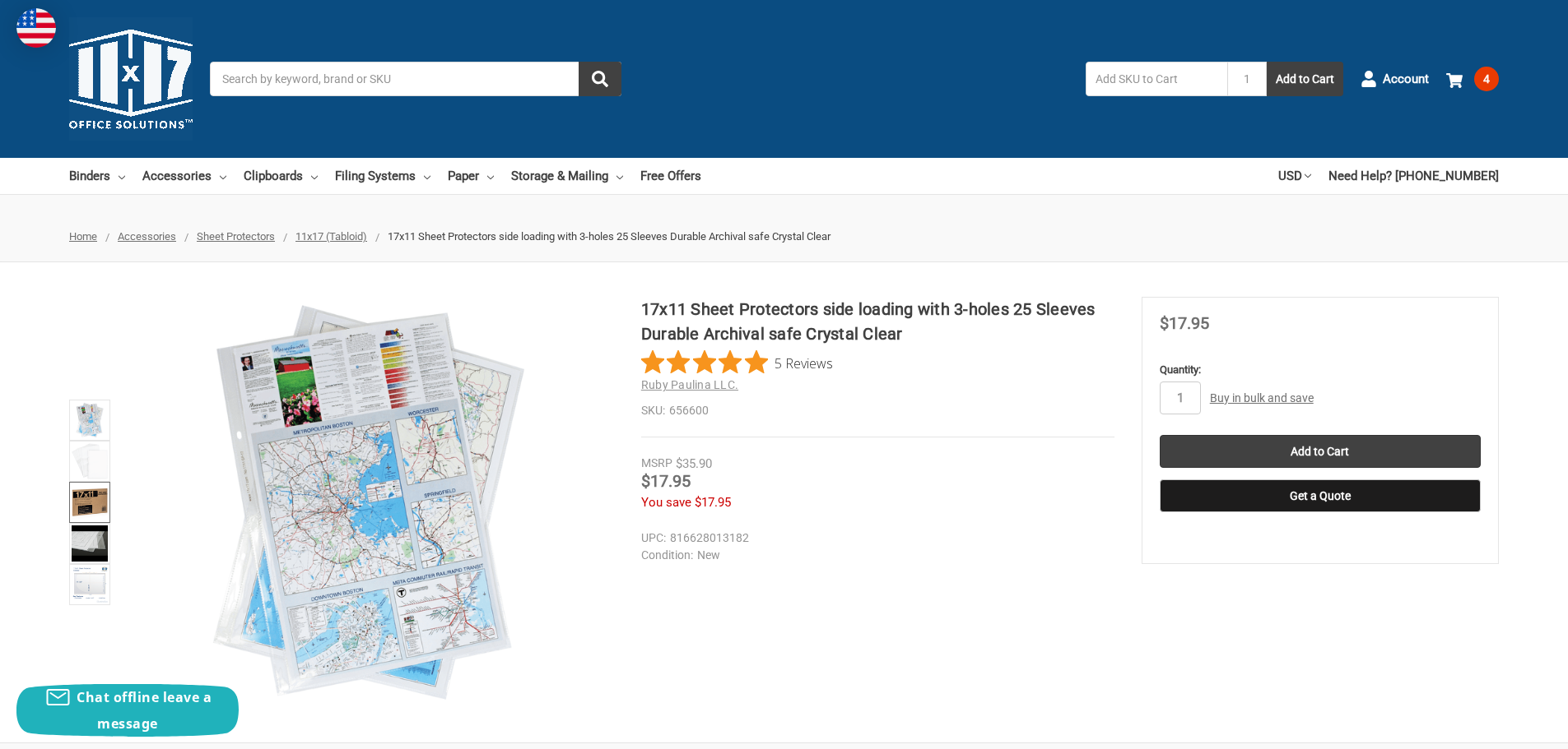
click at [88, 499] on img at bounding box center [90, 503] width 36 height 36
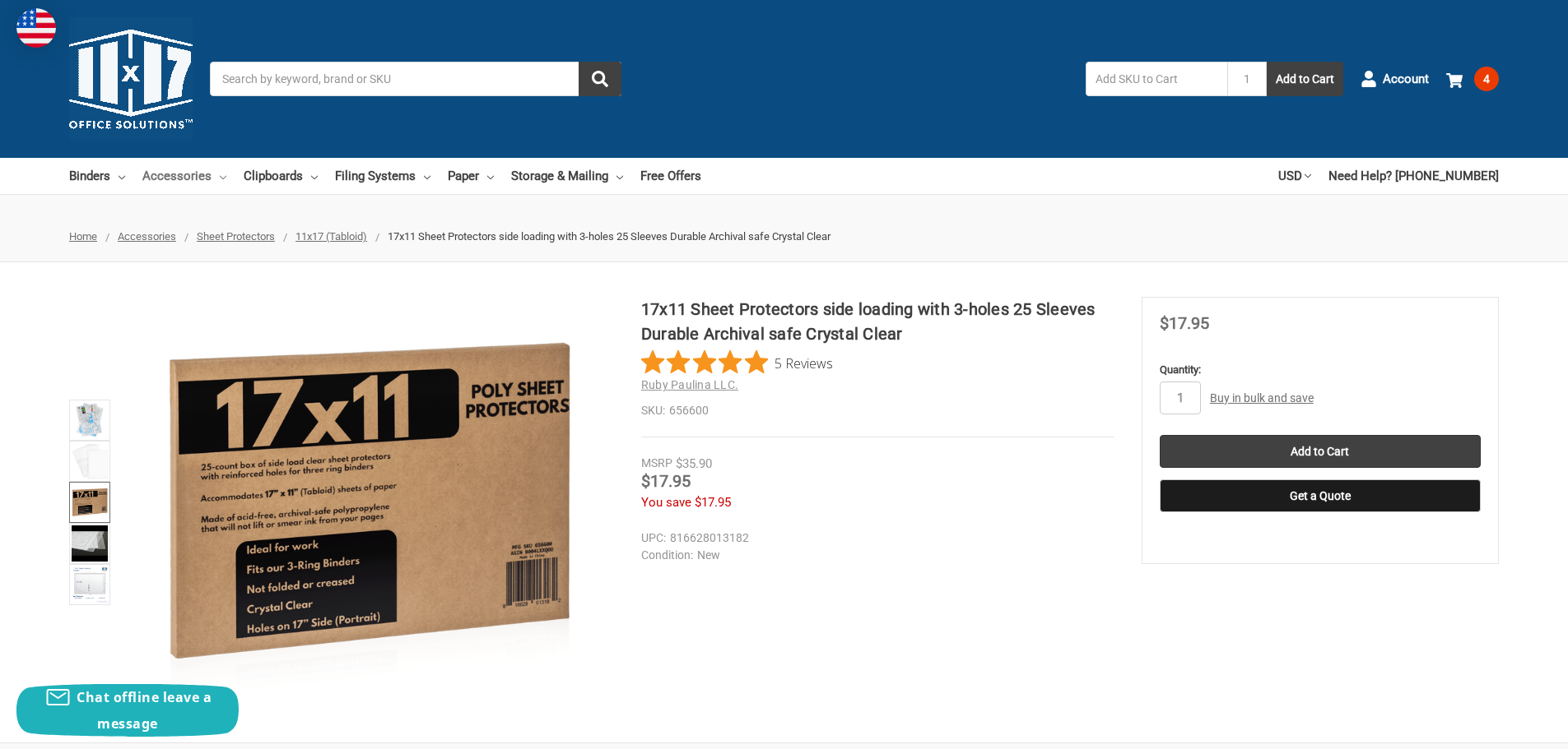
click at [169, 171] on link "Accessories" at bounding box center [184, 176] width 84 height 36
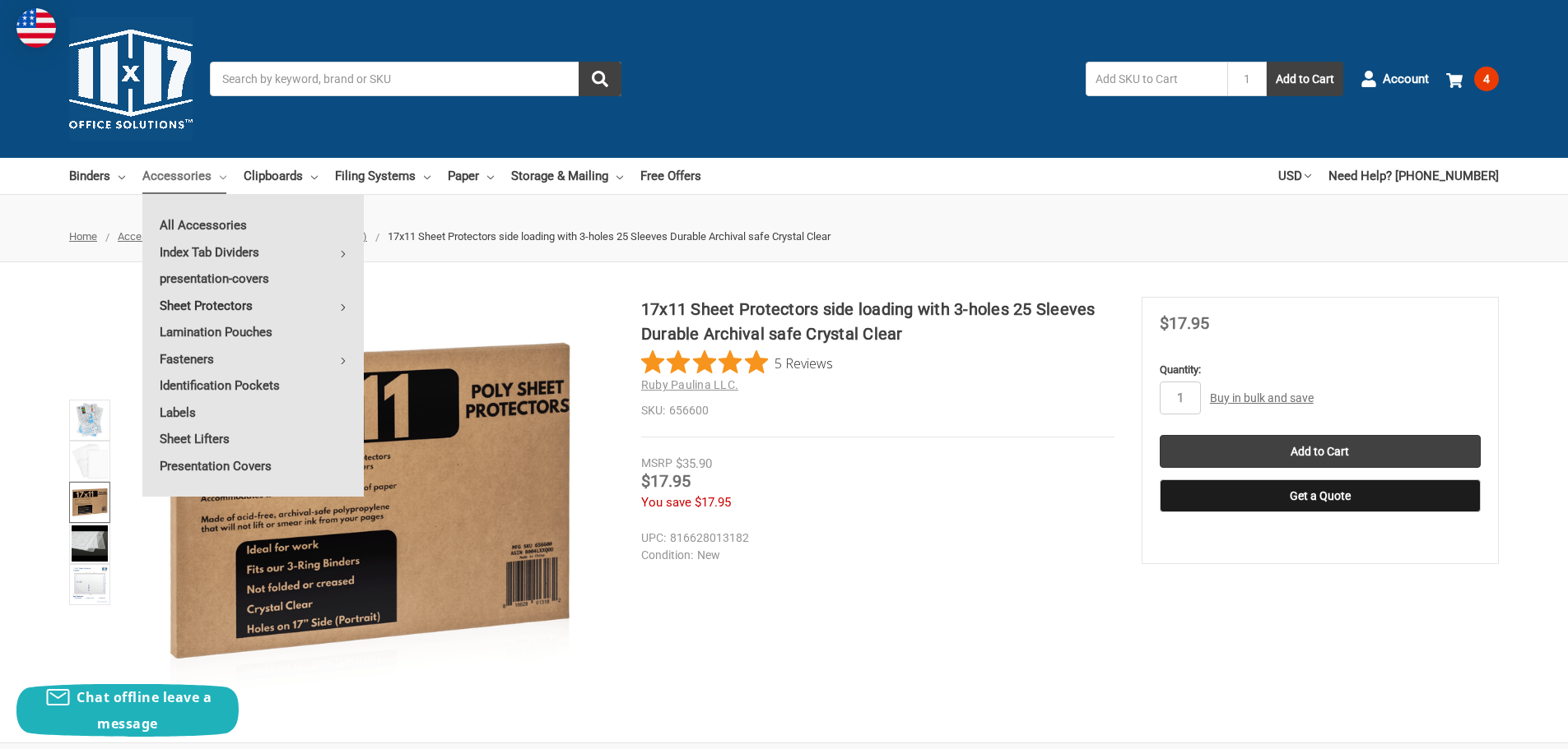
click at [203, 308] on link "Sheet Protectors" at bounding box center [253, 306] width 222 height 27
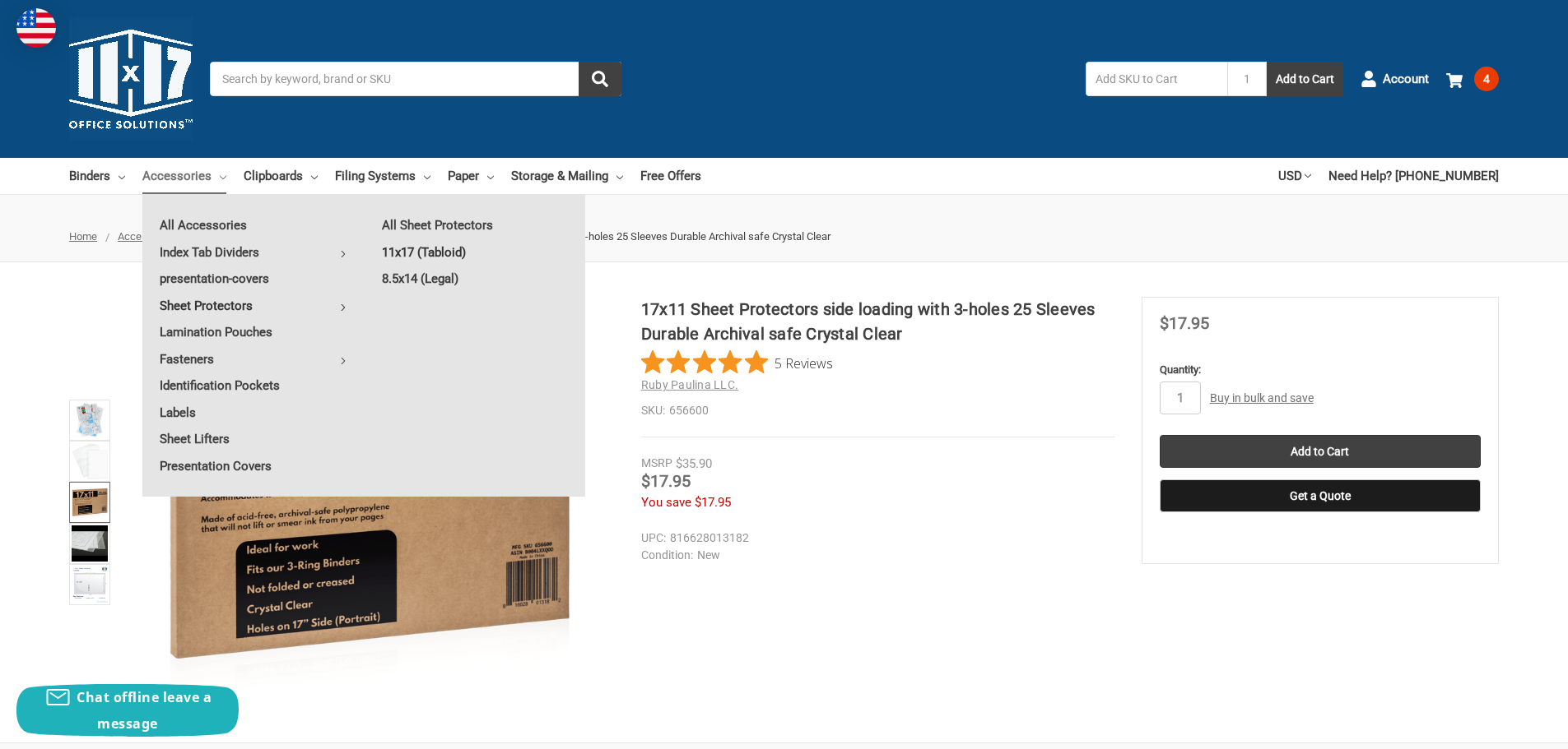
click at [402, 247] on link "11x17 (Tabloid)" at bounding box center [475, 253] width 221 height 27
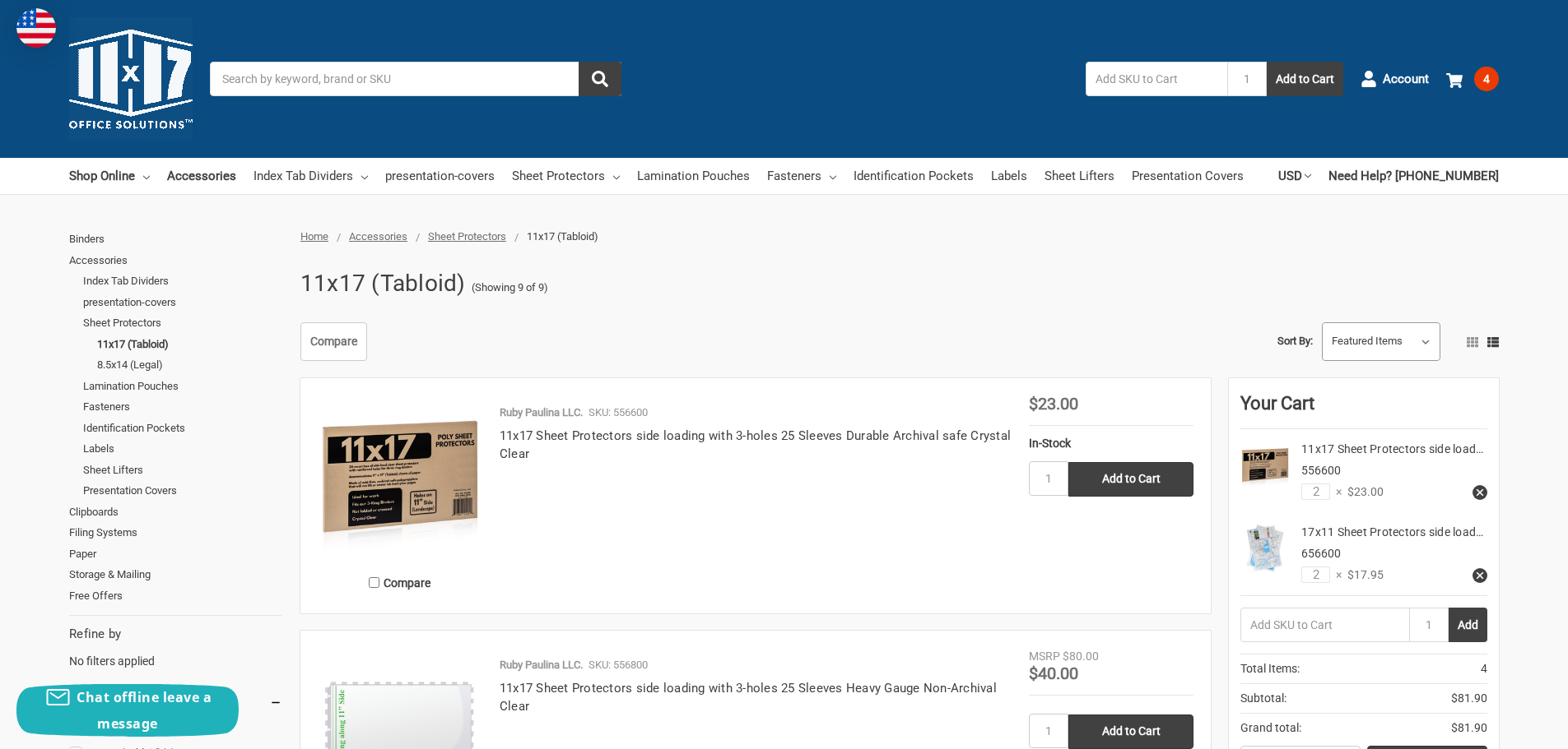
click at [1430, 342] on select "Featured Items Newest Items Best Selling A to Z Z to A By Review Price: Ascendi…" at bounding box center [1380, 342] width 117 height 38
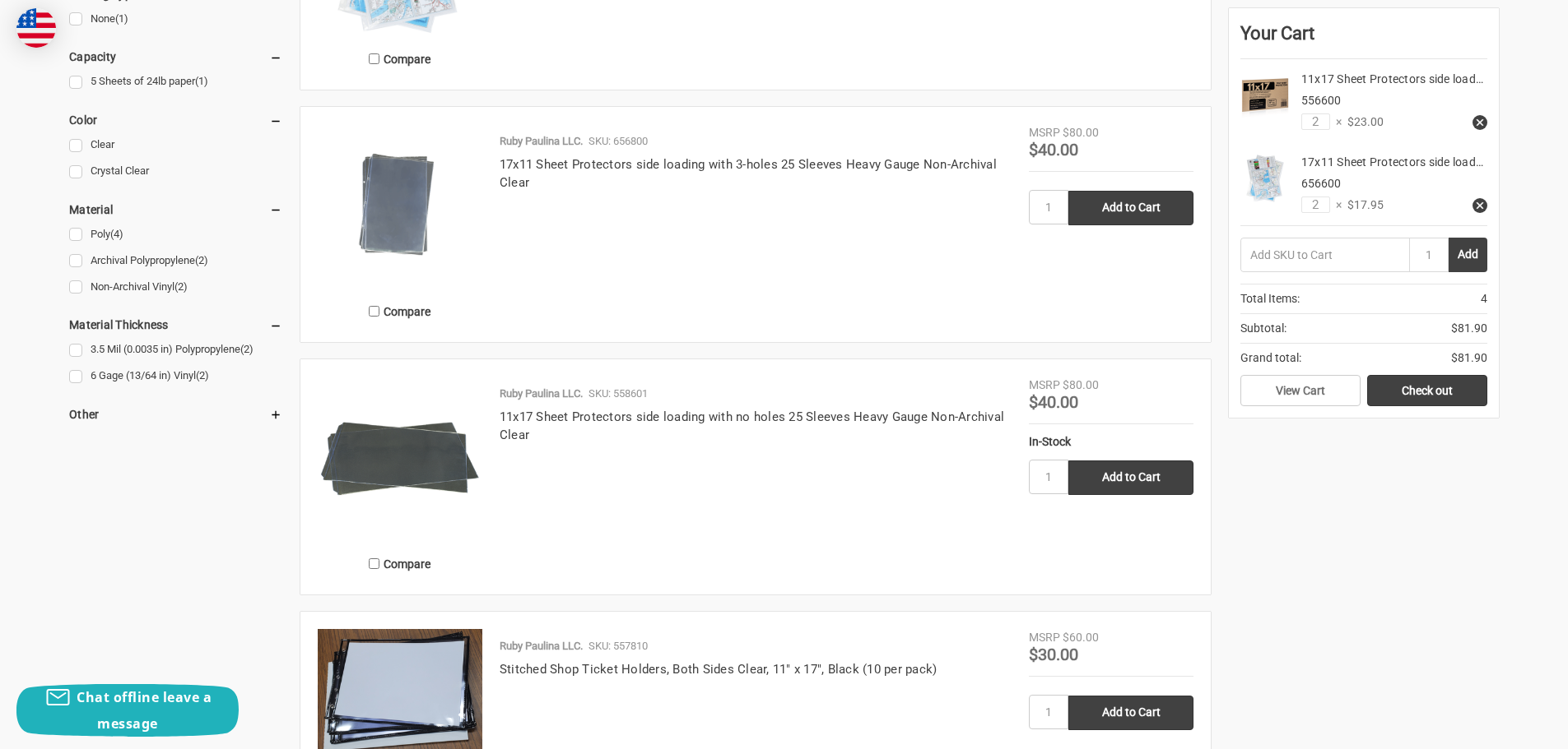
scroll to position [1069, 0]
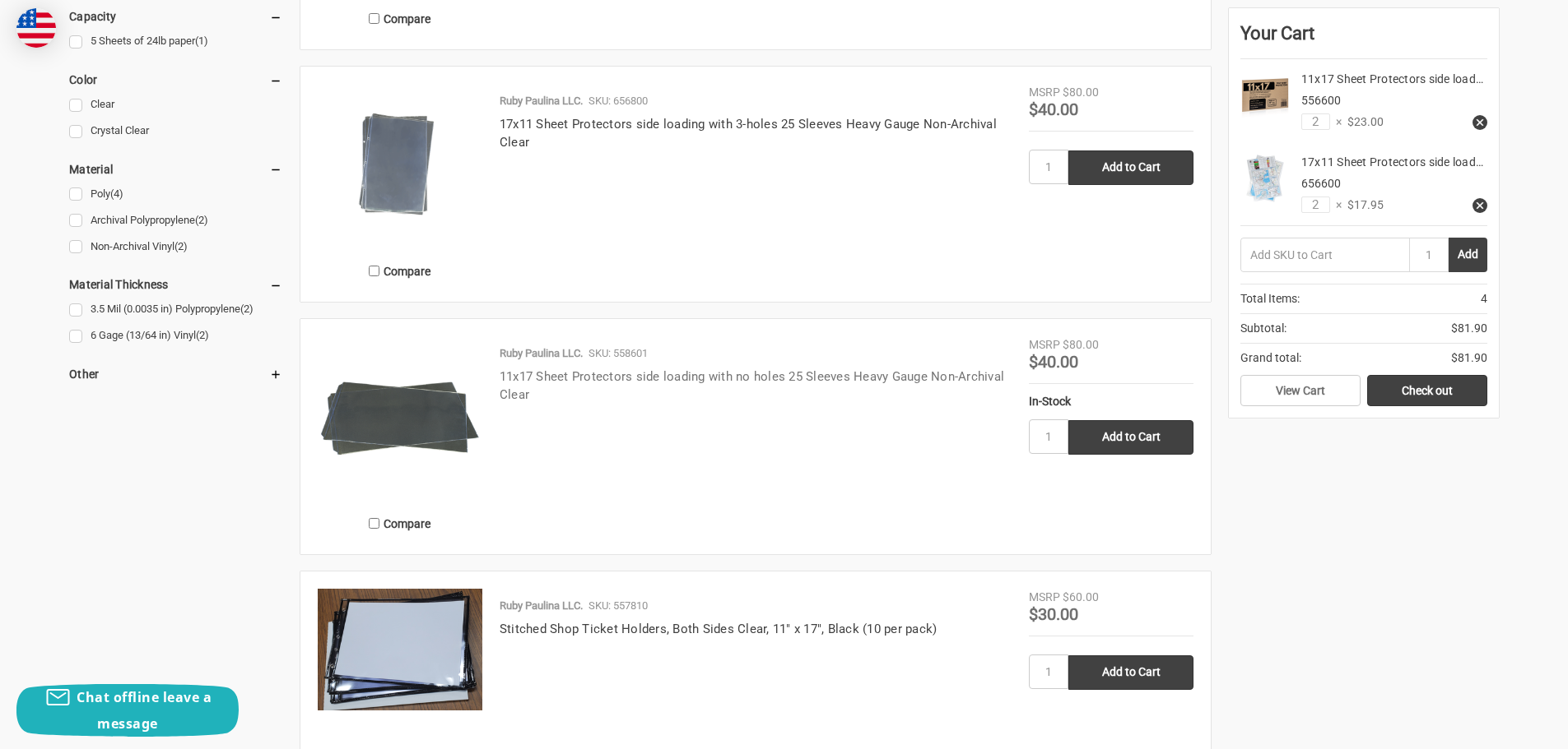
click at [656, 380] on link "11x17 Sheet Protectors side loading with no holes 25 Sleeves Heavy Gauge Non-Ar…" at bounding box center [751, 386] width 505 height 34
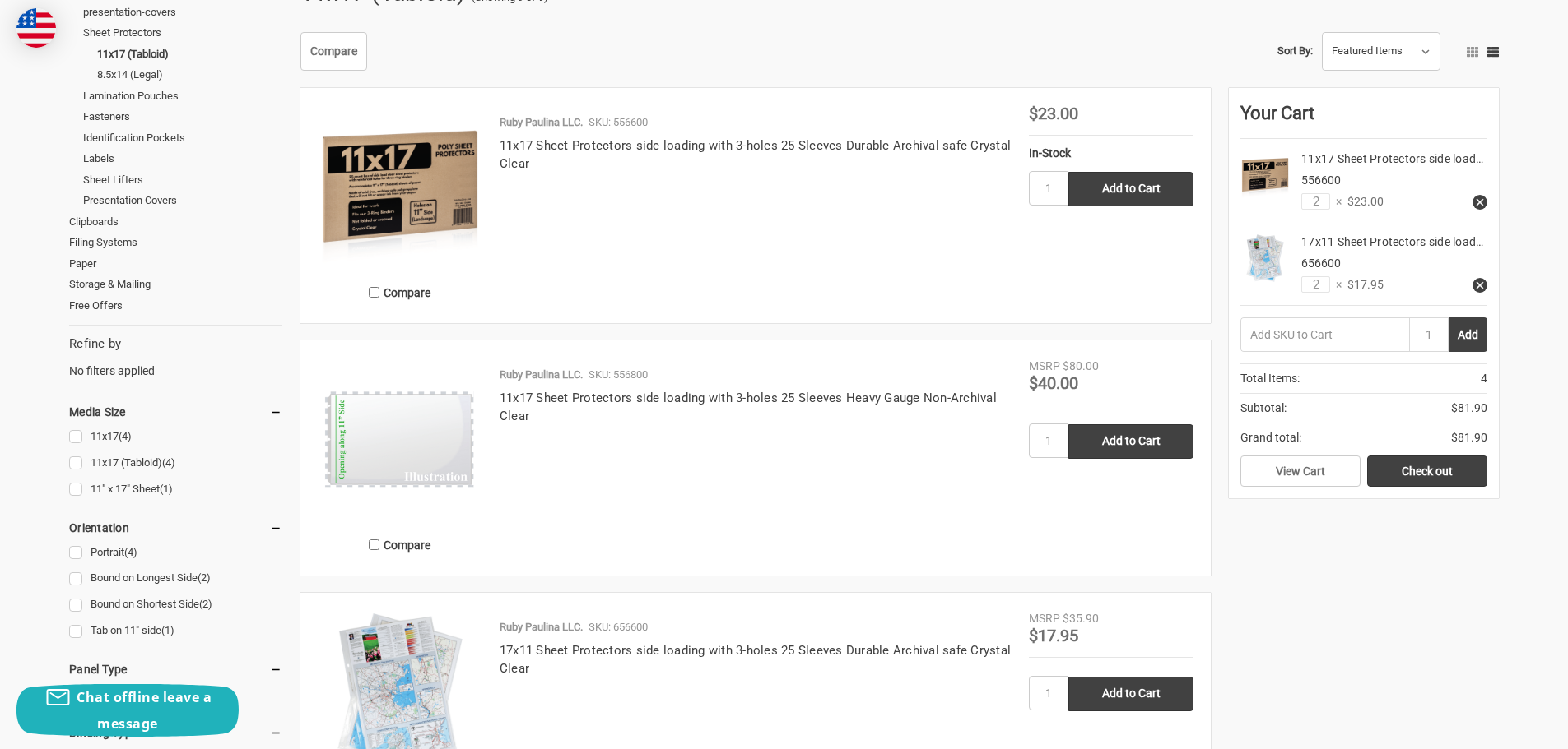
scroll to position [330, 0]
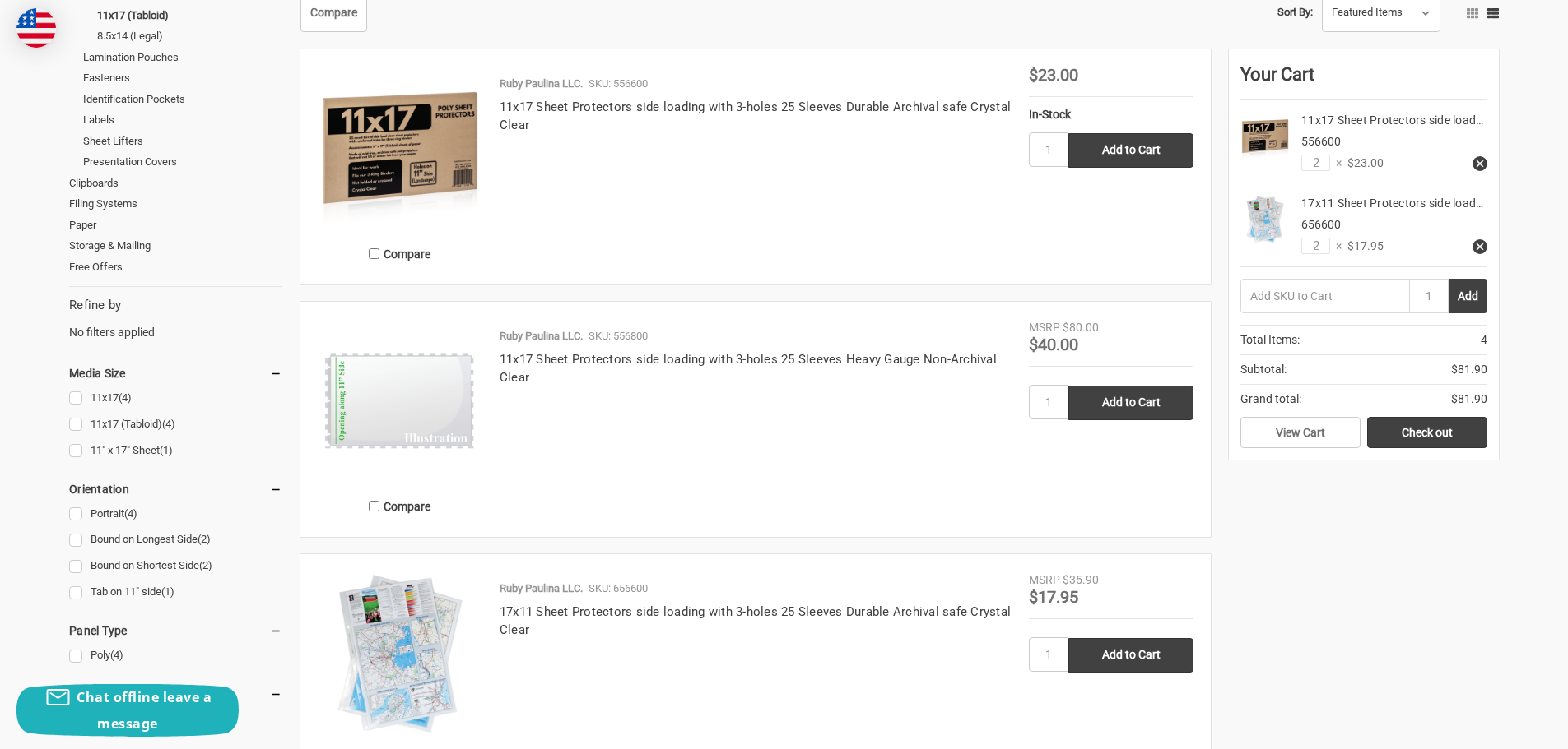
click at [402, 158] on img at bounding box center [400, 149] width 165 height 165
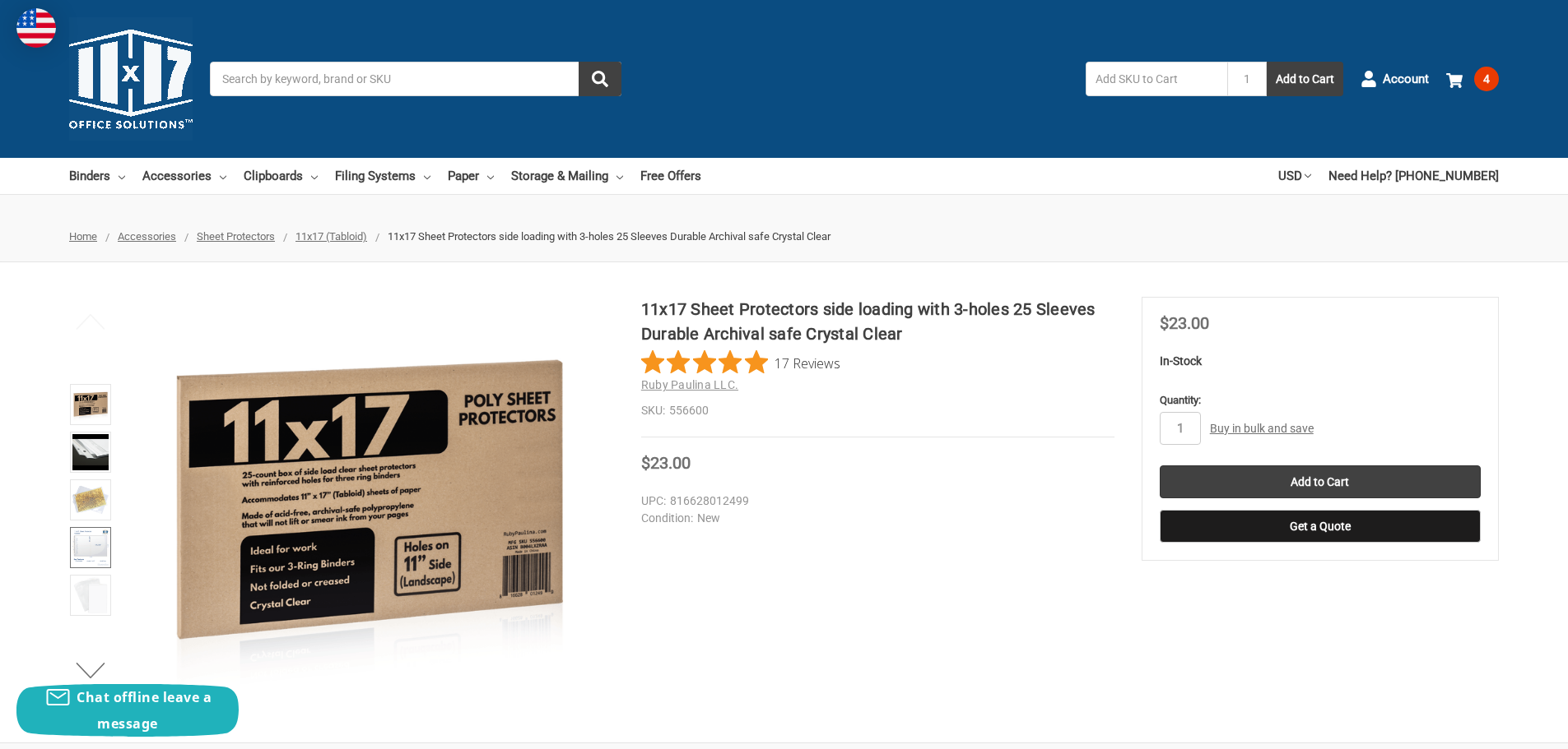
click at [91, 559] on img at bounding box center [90, 547] width 36 height 36
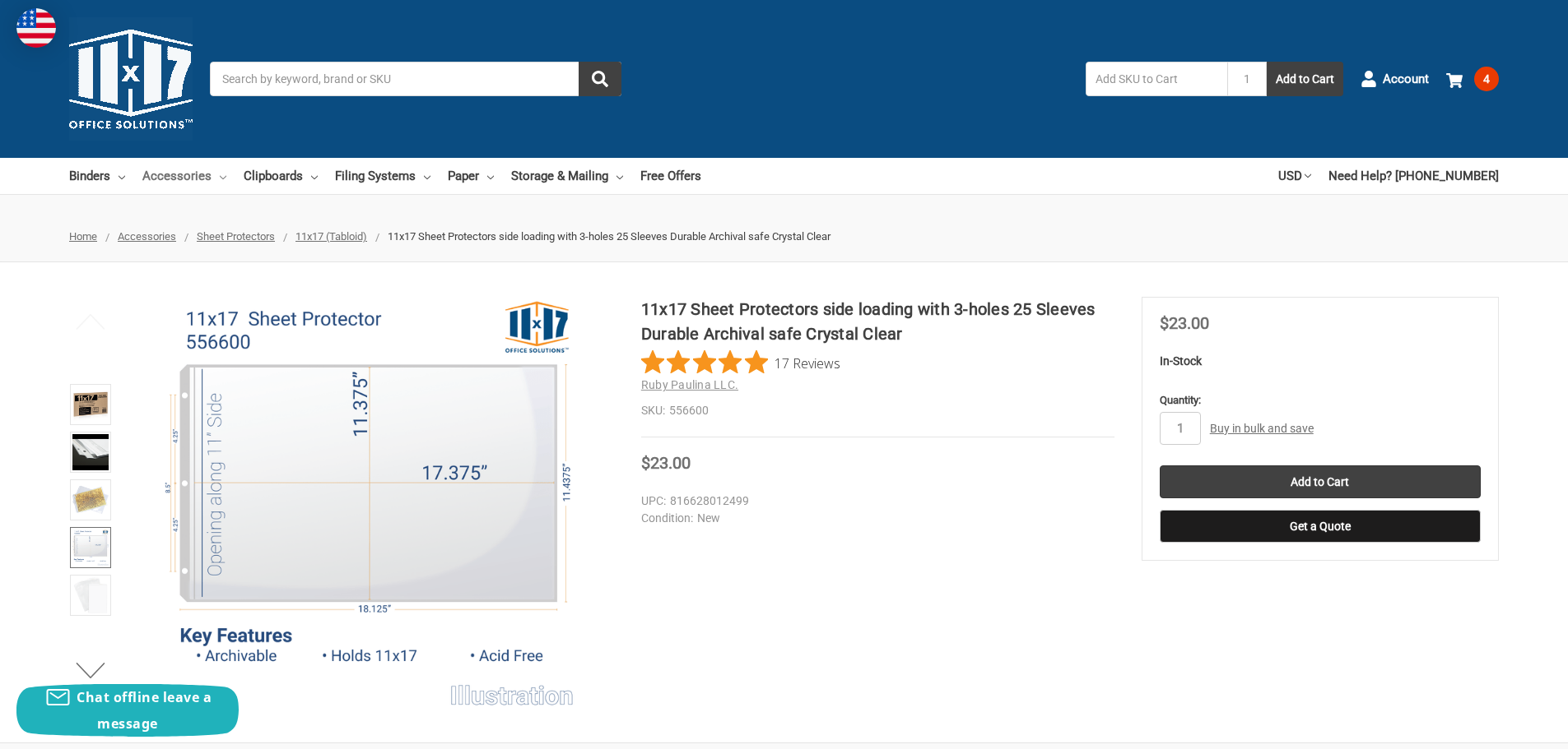
click at [171, 172] on link "Accessories" at bounding box center [184, 176] width 84 height 36
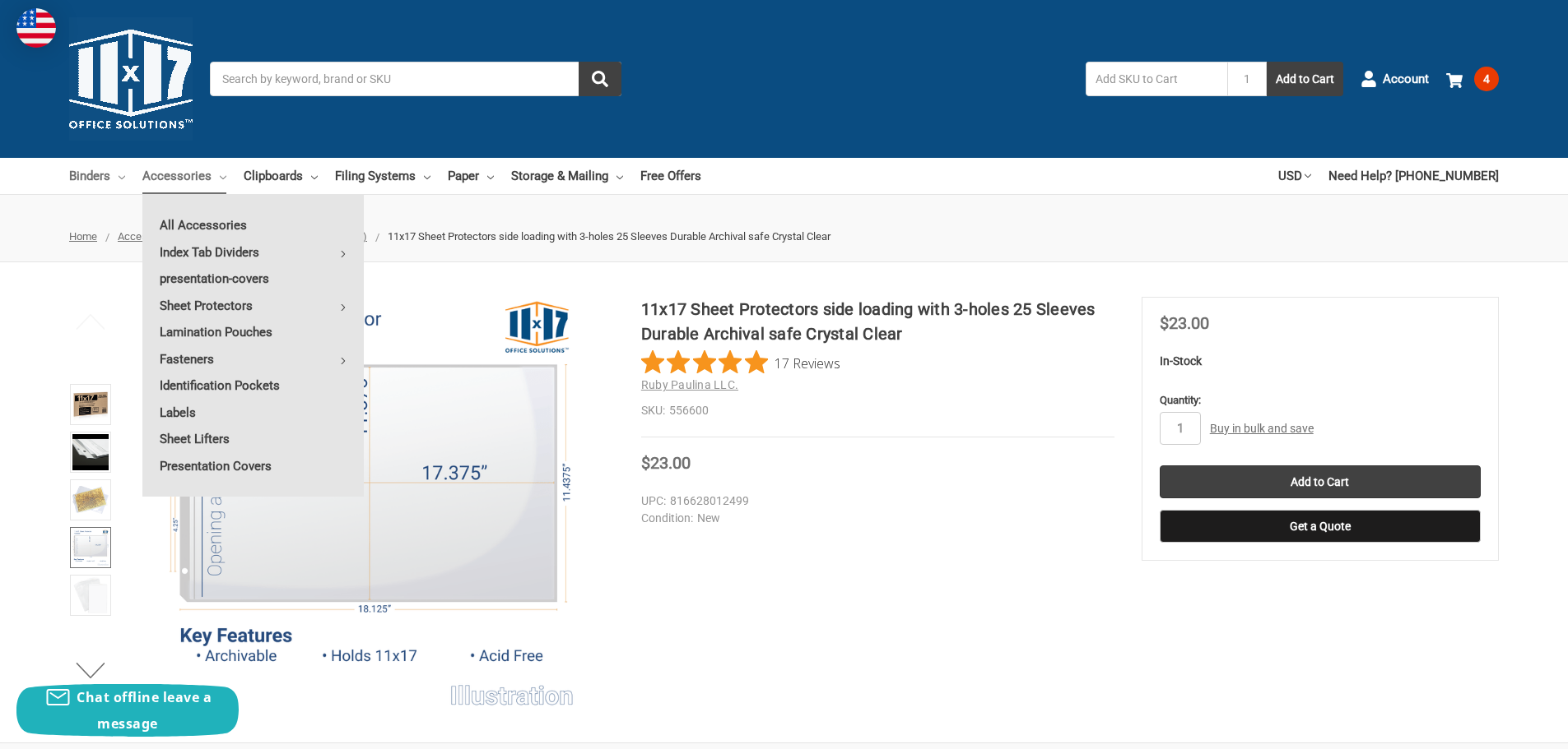
click at [73, 182] on link "Binders" at bounding box center [97, 176] width 56 height 36
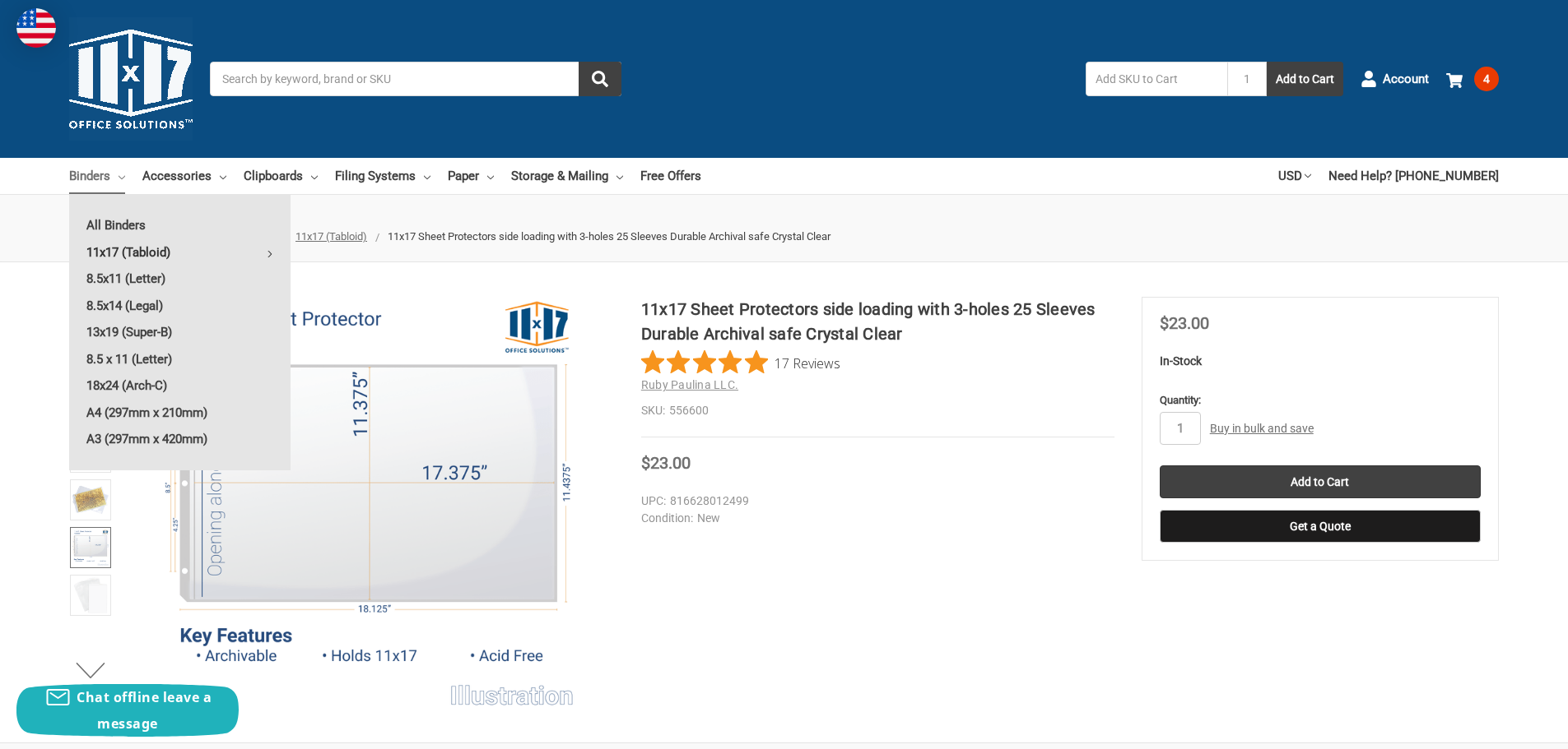
click at [115, 252] on link "11x17 (Tabloid)" at bounding box center [180, 253] width 222 height 27
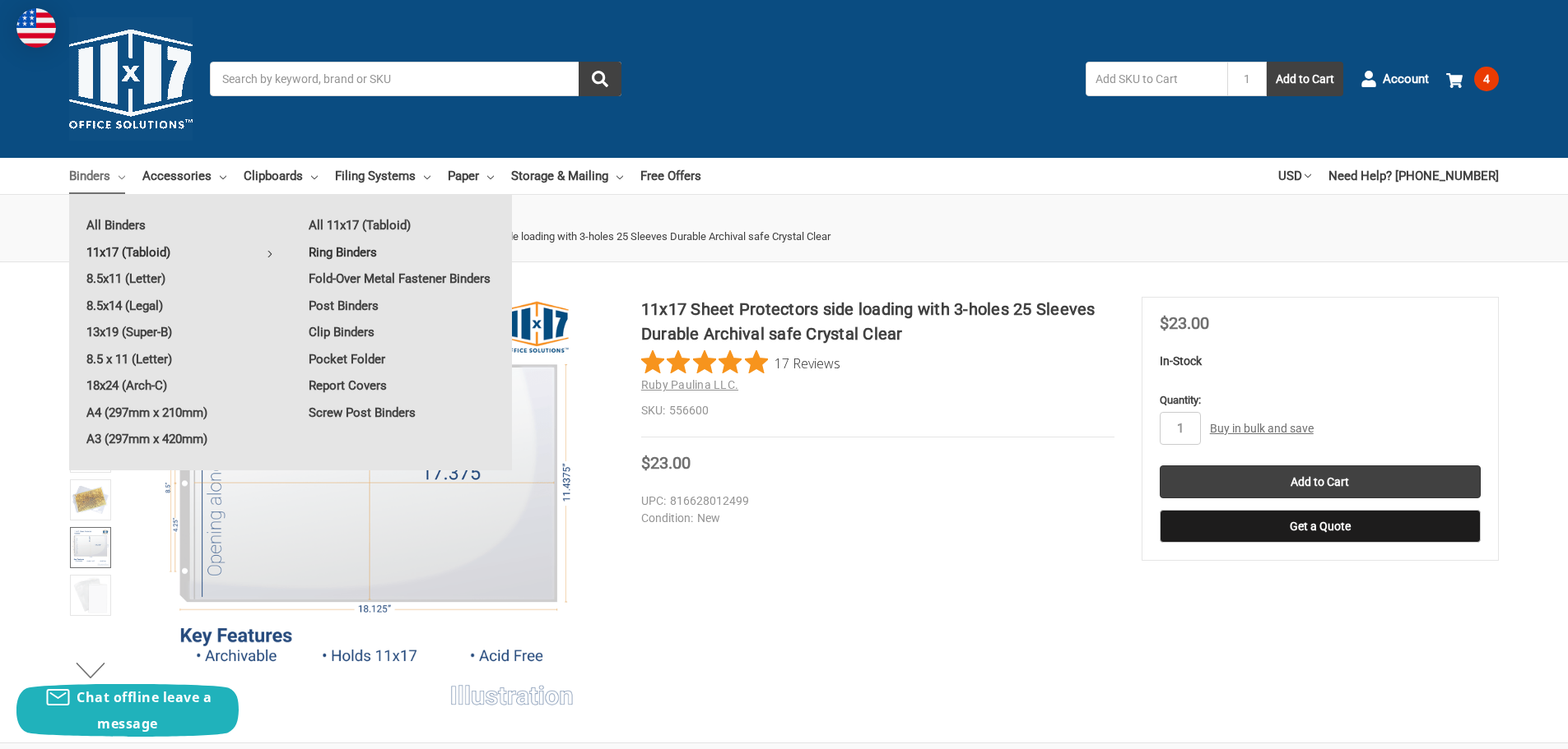
click at [348, 249] on link "Ring Binders" at bounding box center [402, 253] width 221 height 27
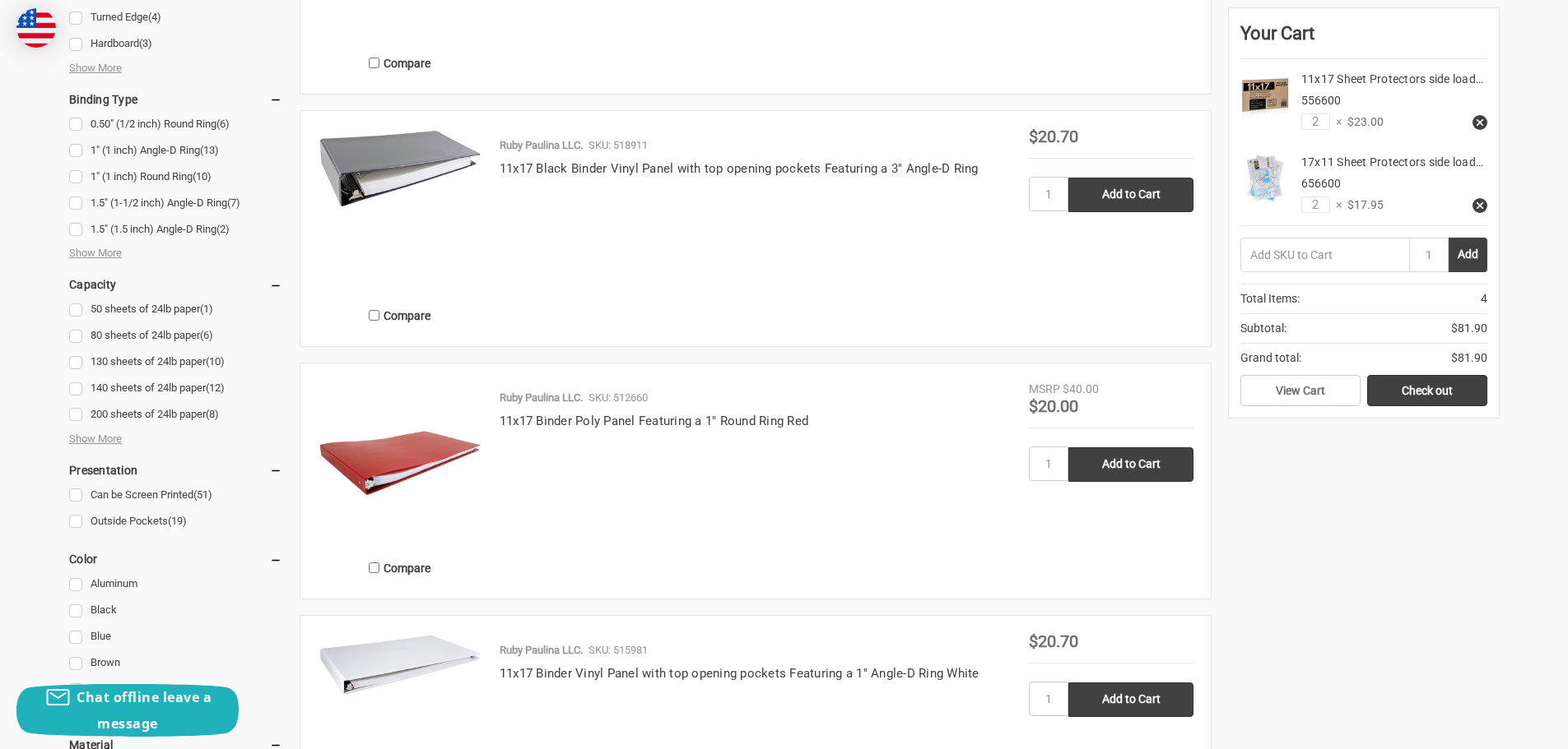
scroll to position [988, 0]
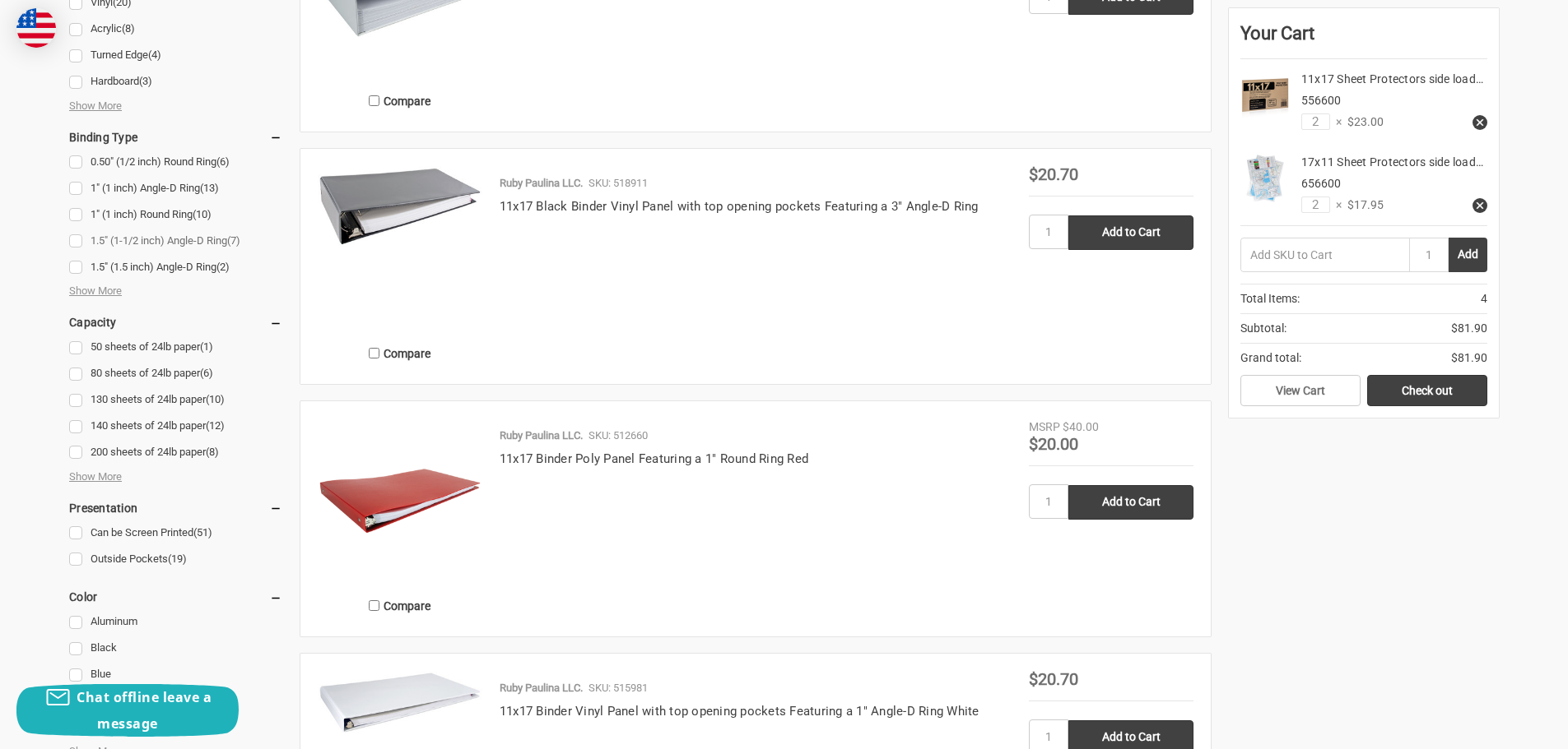
click at [72, 239] on link "1.5" (1-1/2 inch) Angle-D Ring (7)" at bounding box center [175, 241] width 213 height 22
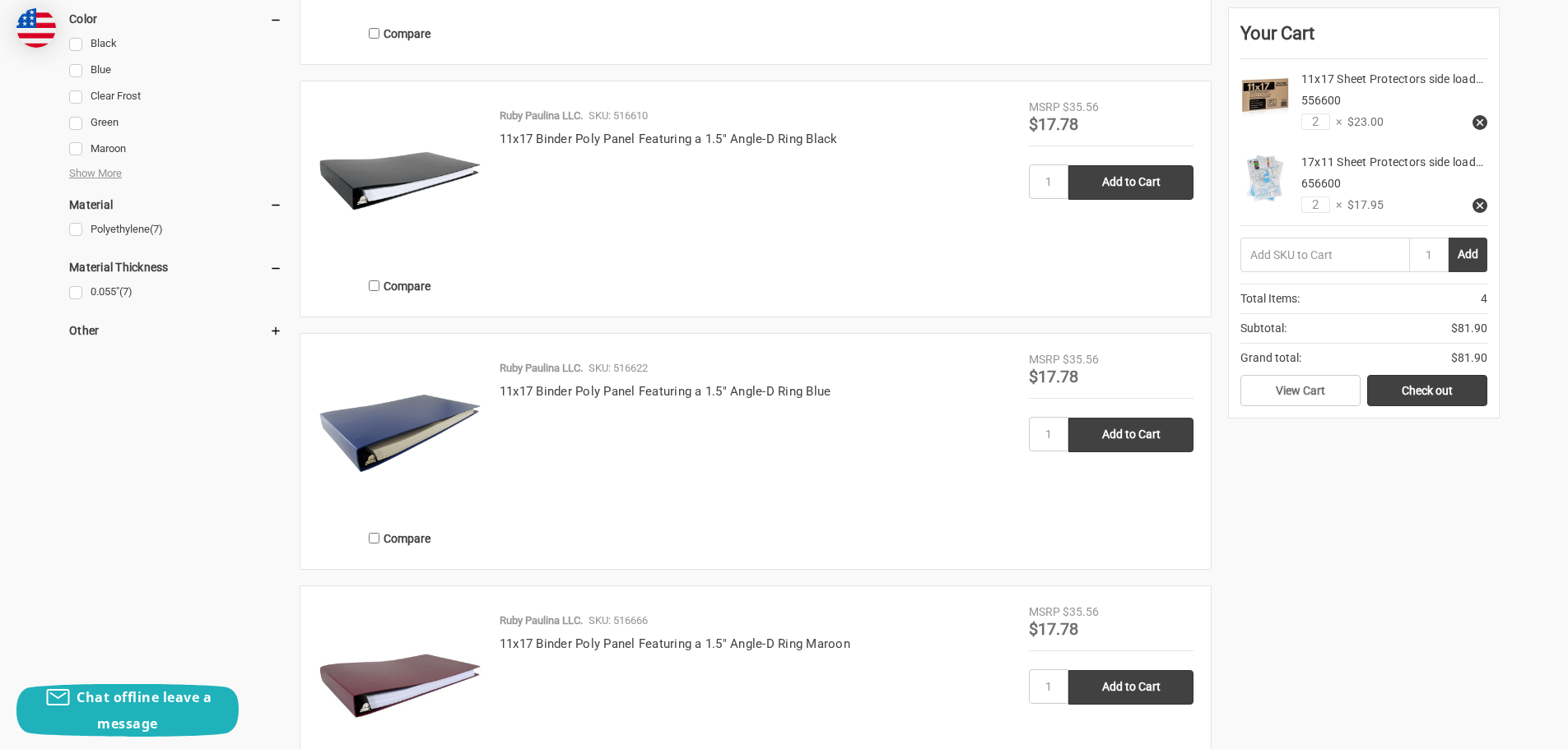
scroll to position [1316, 0]
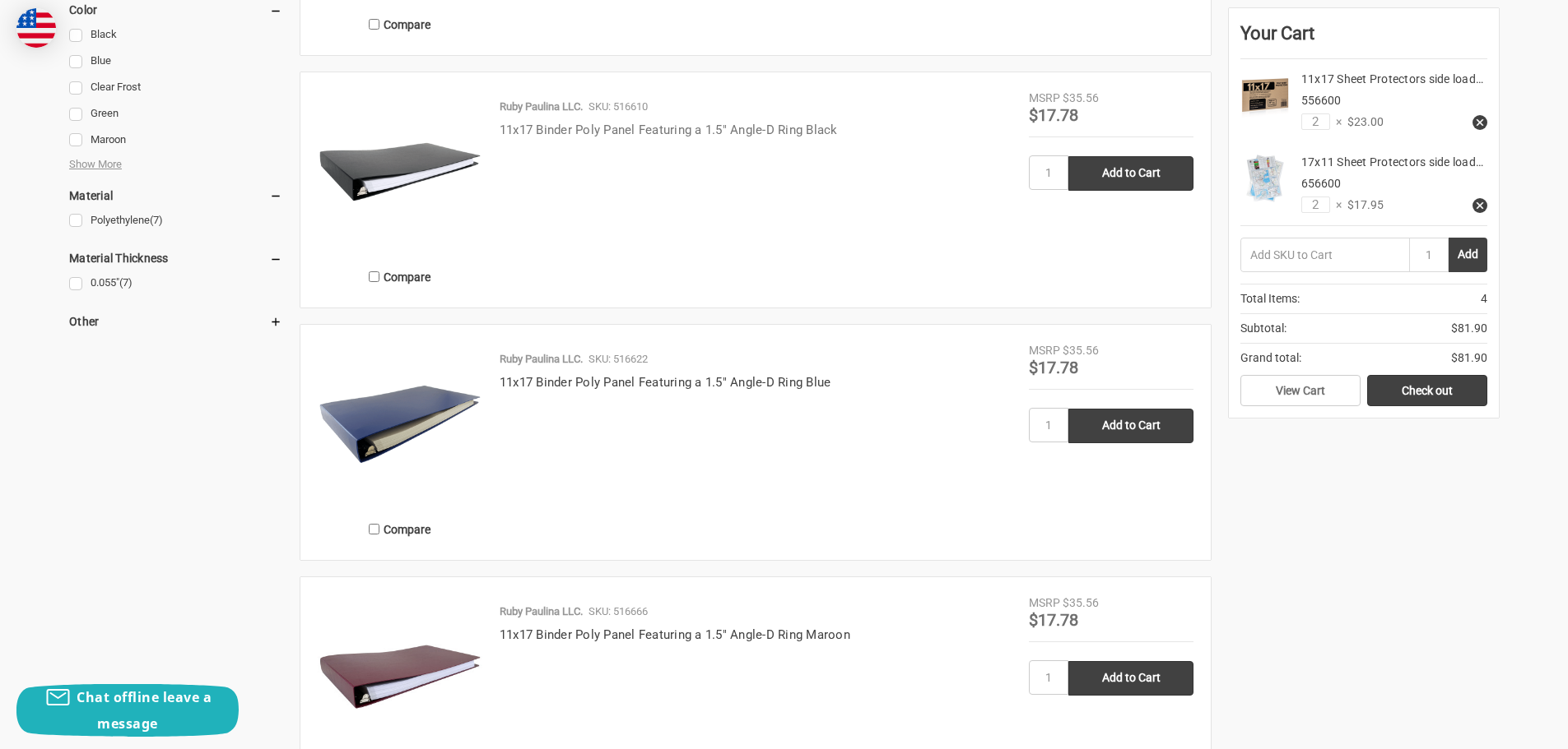
click at [615, 127] on link "11x17 Binder Poly Panel Featuring a 1.5" Angle-D Ring Black" at bounding box center [668, 130] width 338 height 15
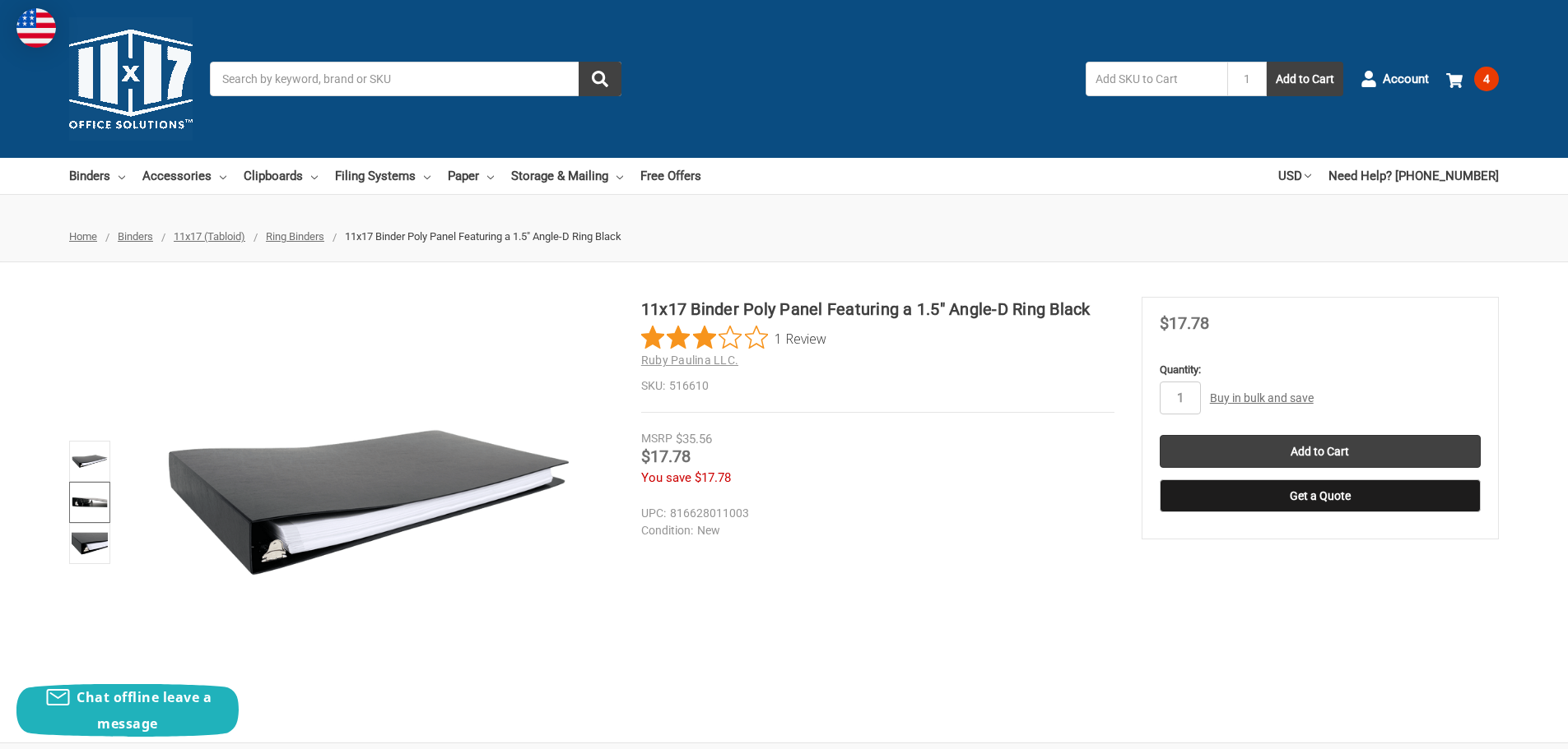
click at [91, 506] on img at bounding box center [90, 503] width 36 height 36
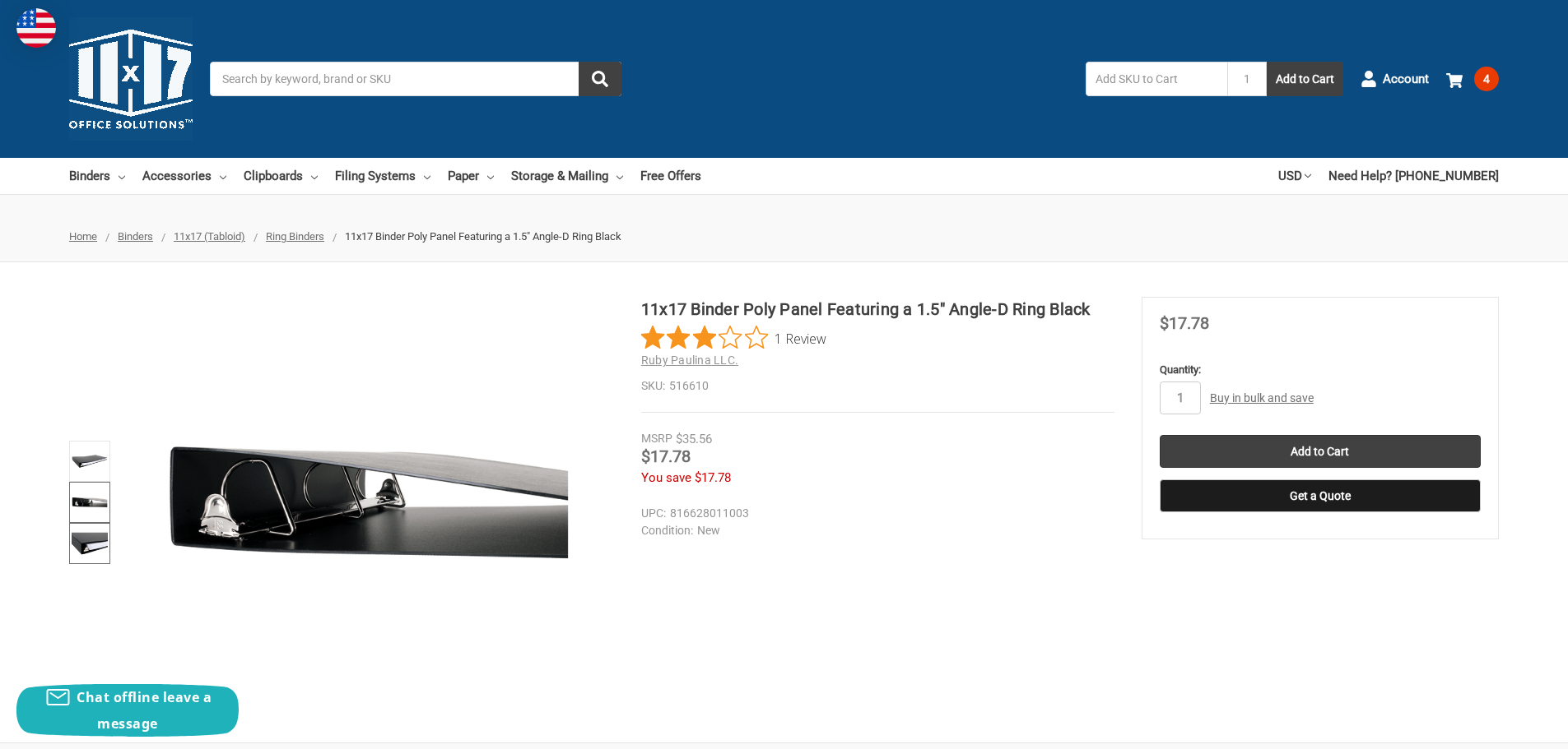
click at [85, 544] on img at bounding box center [90, 544] width 36 height 36
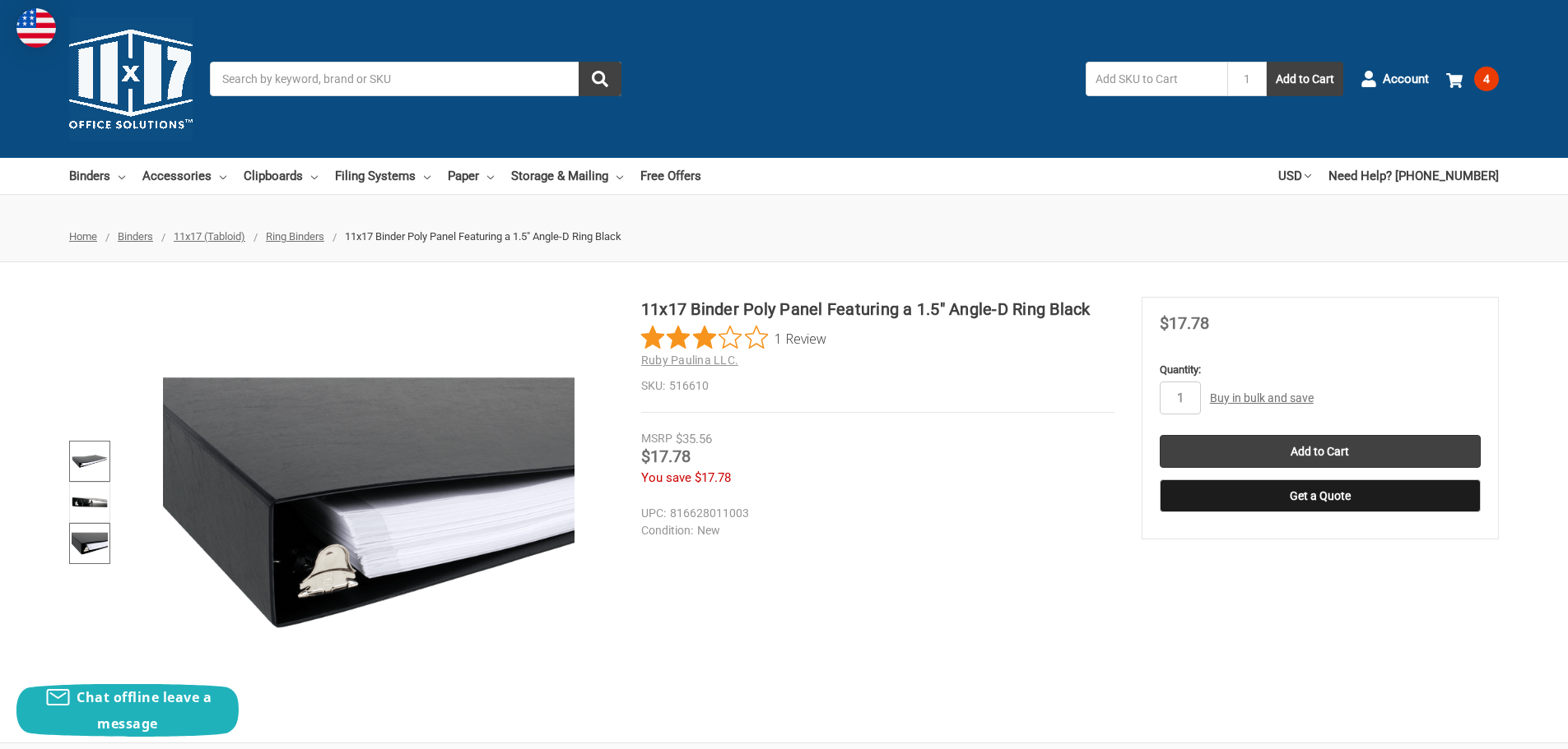
click at [88, 466] on img at bounding box center [90, 461] width 36 height 36
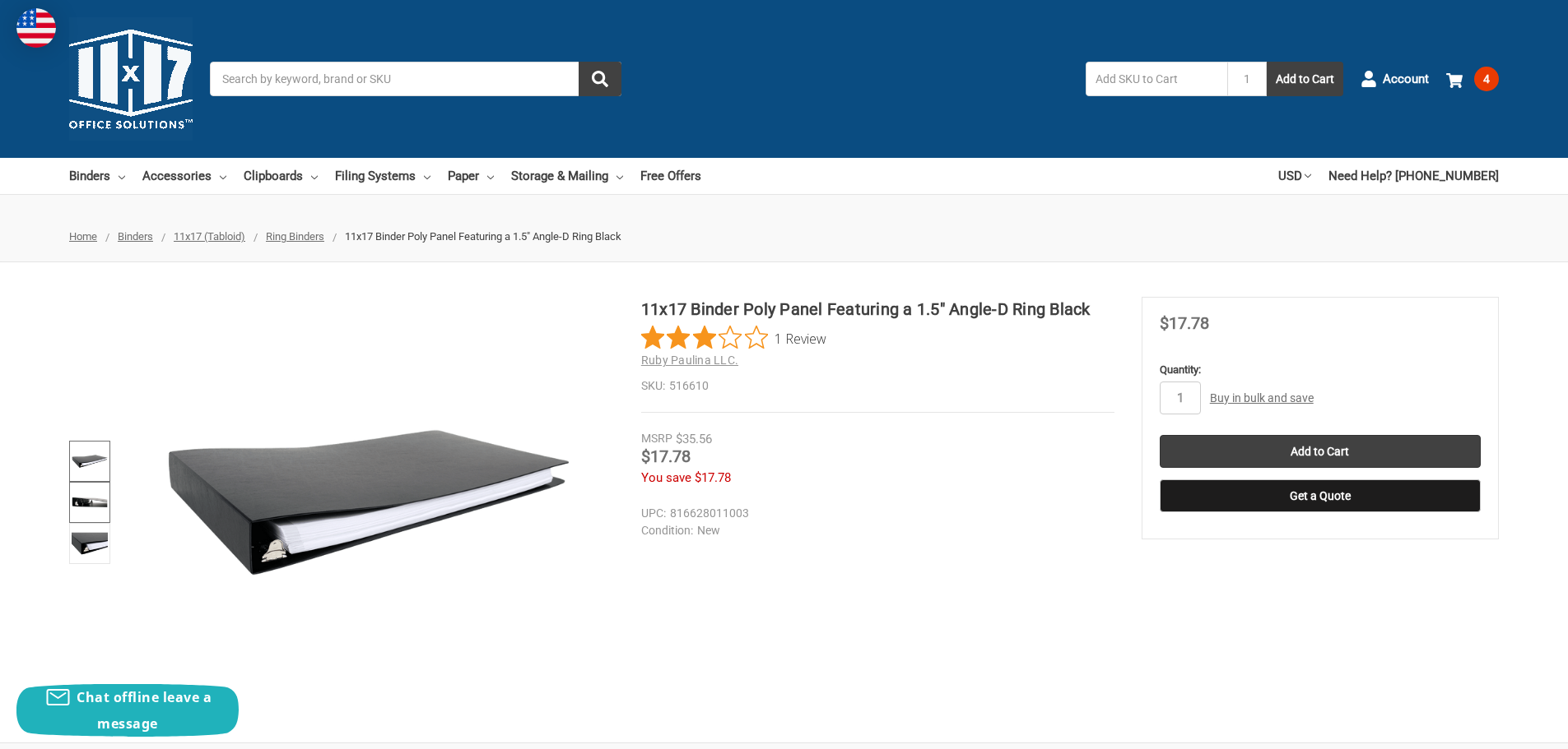
click at [88, 505] on img at bounding box center [90, 503] width 36 height 36
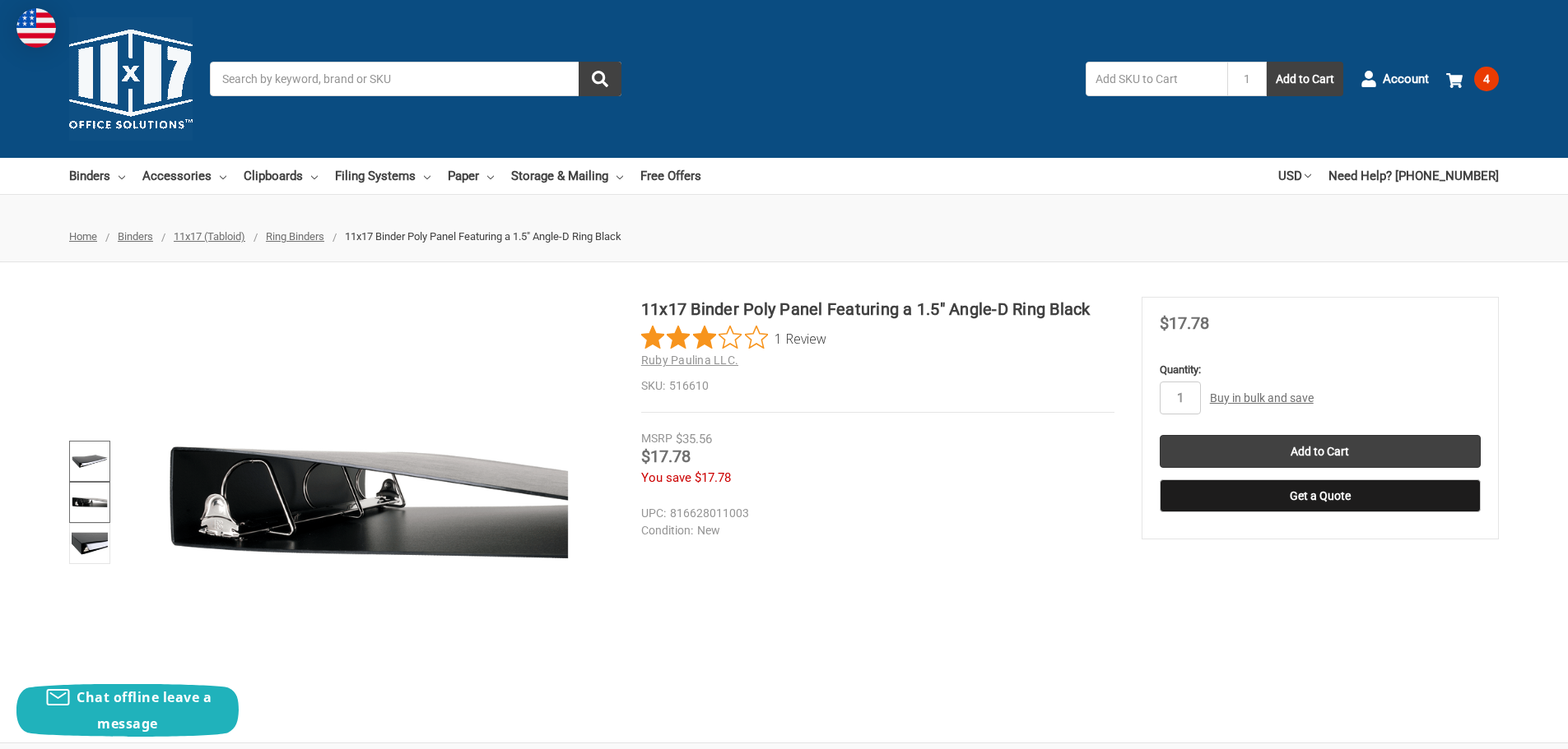
click at [83, 454] on img at bounding box center [90, 461] width 36 height 36
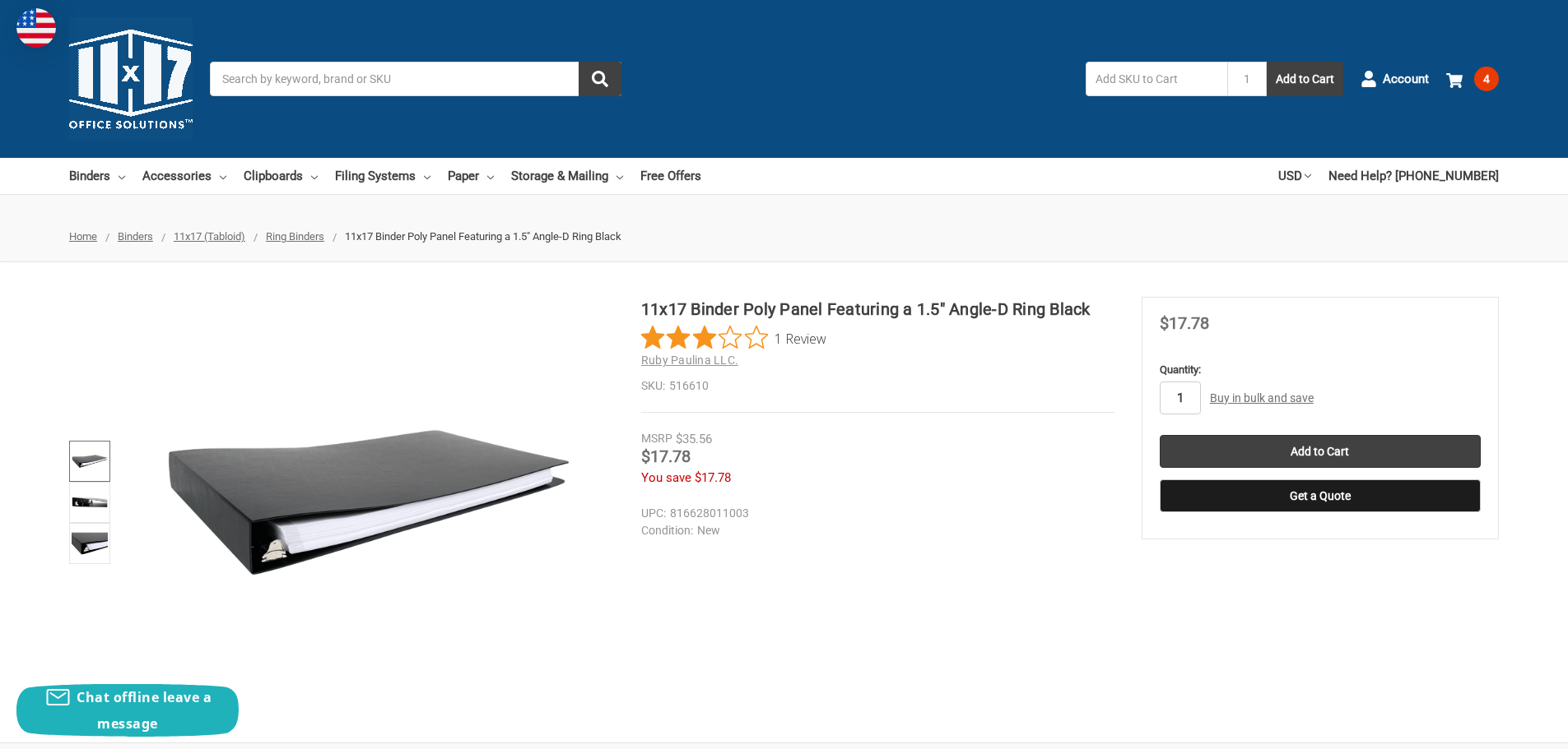
click at [1188, 404] on input "1" at bounding box center [1180, 398] width 41 height 33
type input "2"
click at [1319, 447] on input "Add to Cart" at bounding box center [1320, 452] width 321 height 33
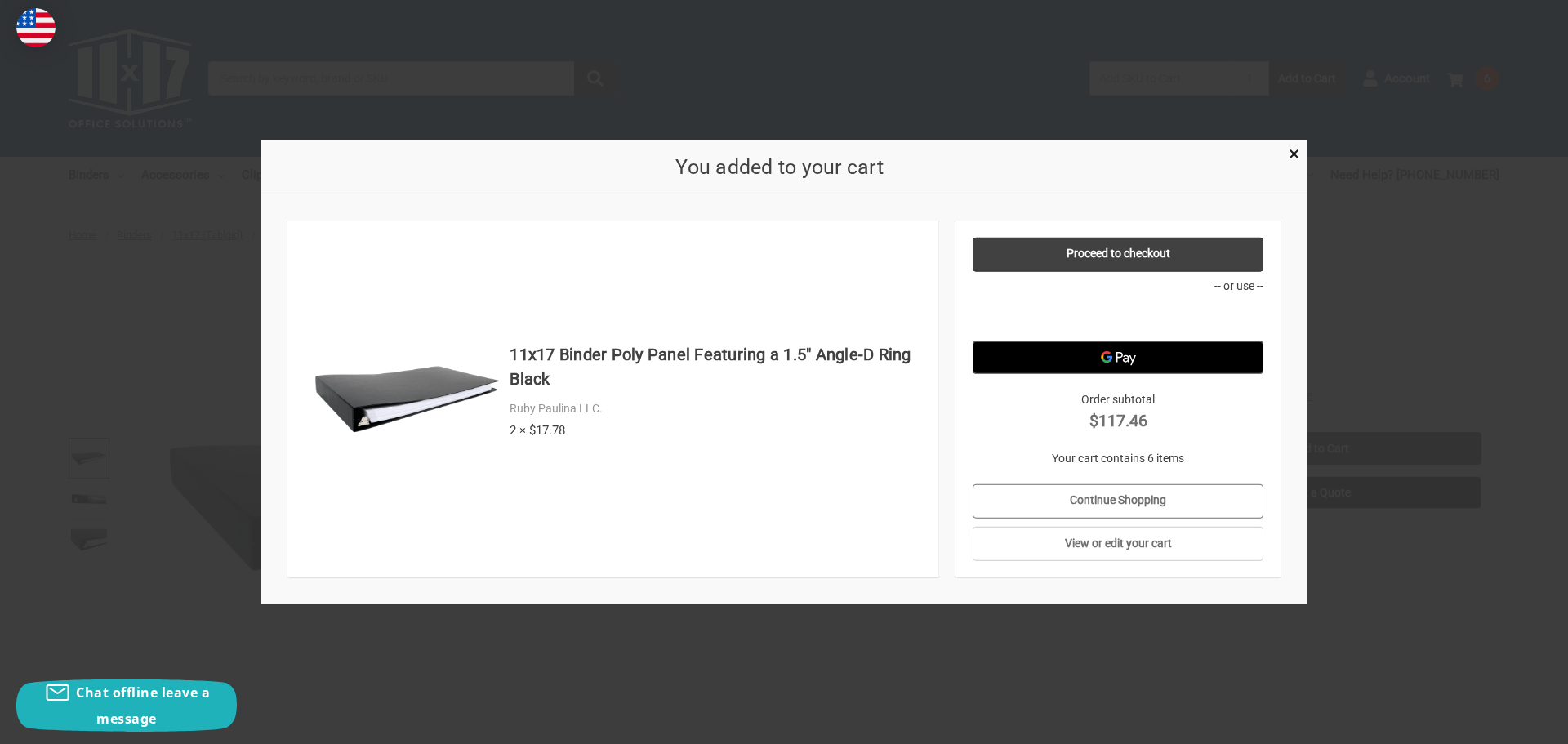
click at [1093, 499] on link "Continue Shopping" at bounding box center [1119, 500] width 291 height 34
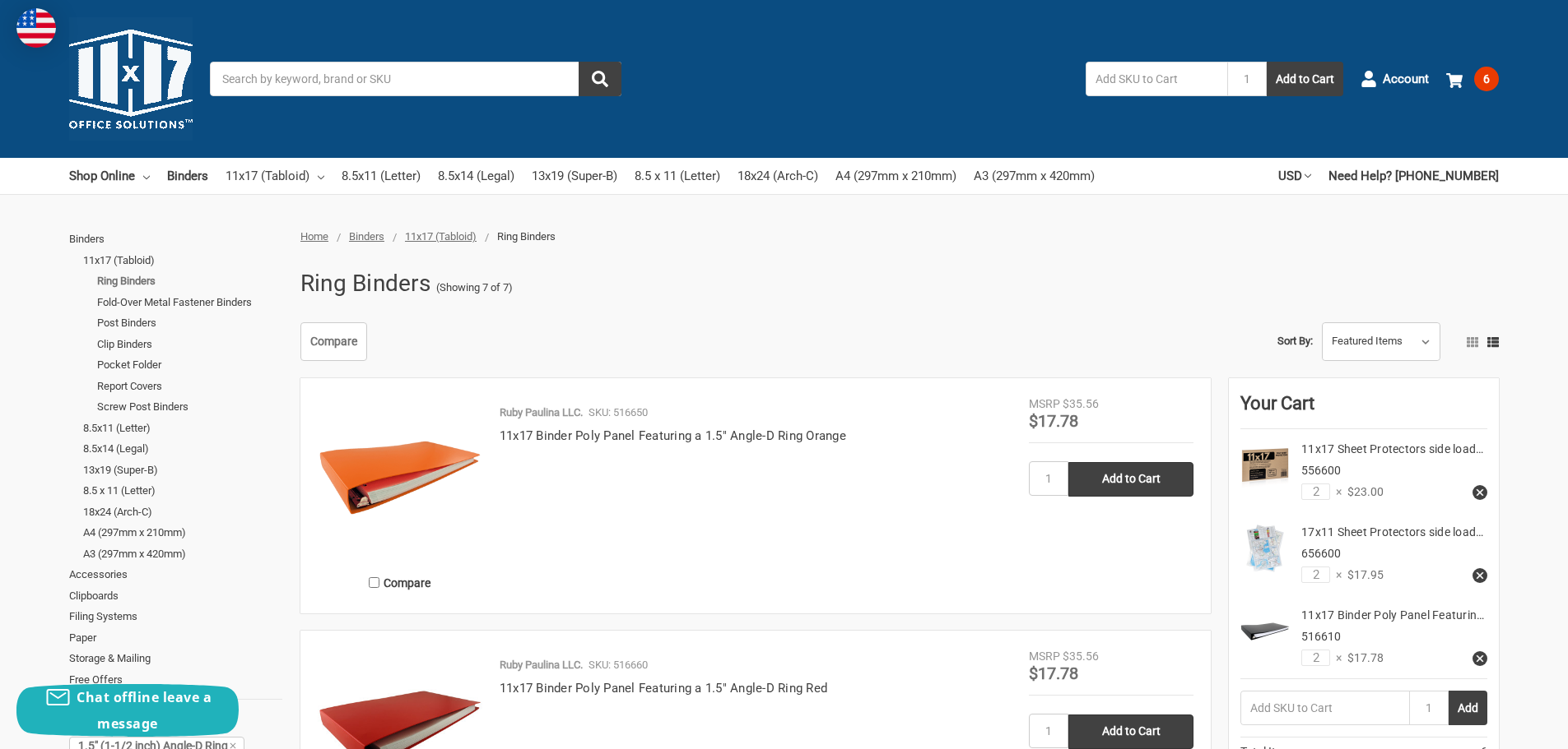
click at [118, 279] on link "Ring Binders" at bounding box center [189, 281] width 185 height 22
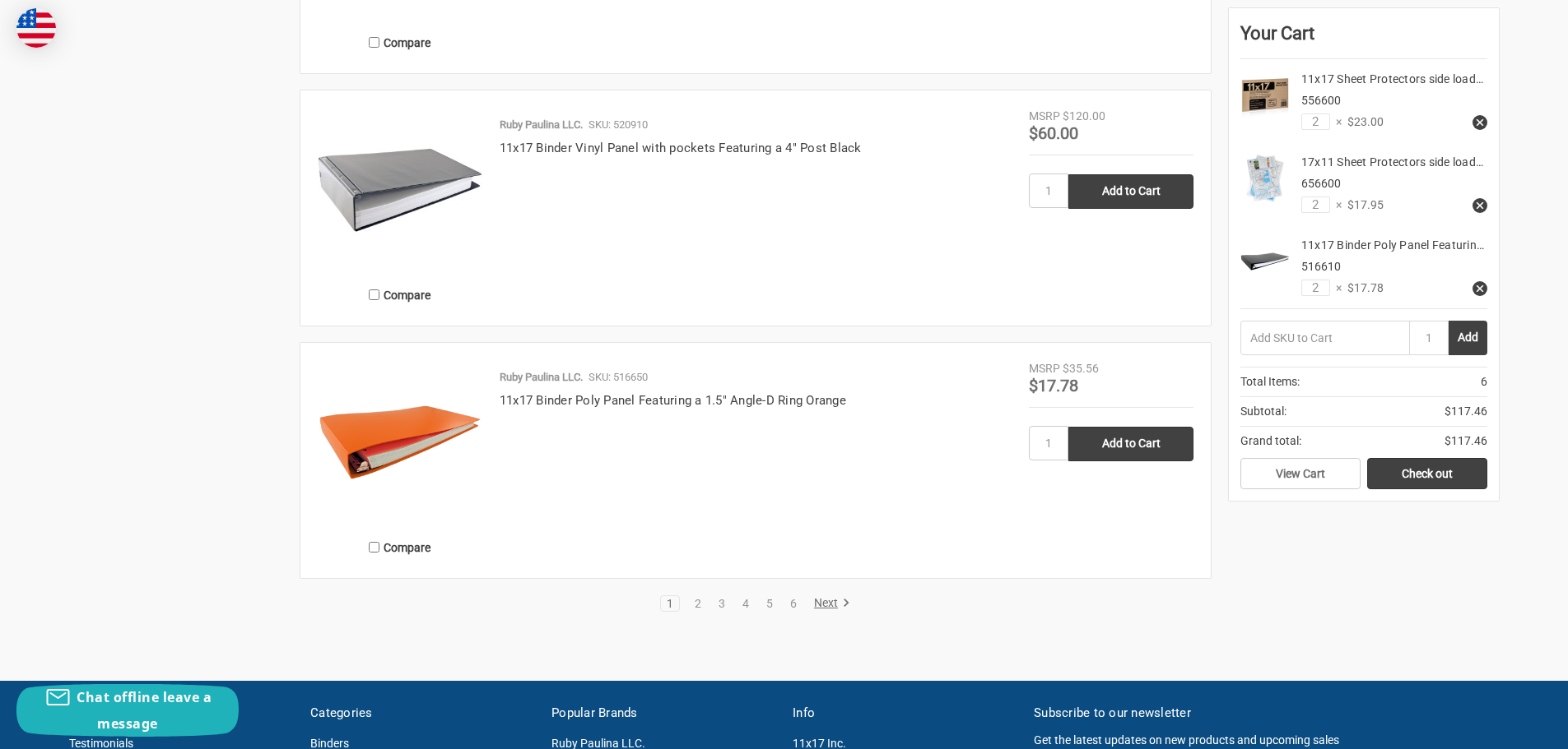
scroll to position [2880, 0]
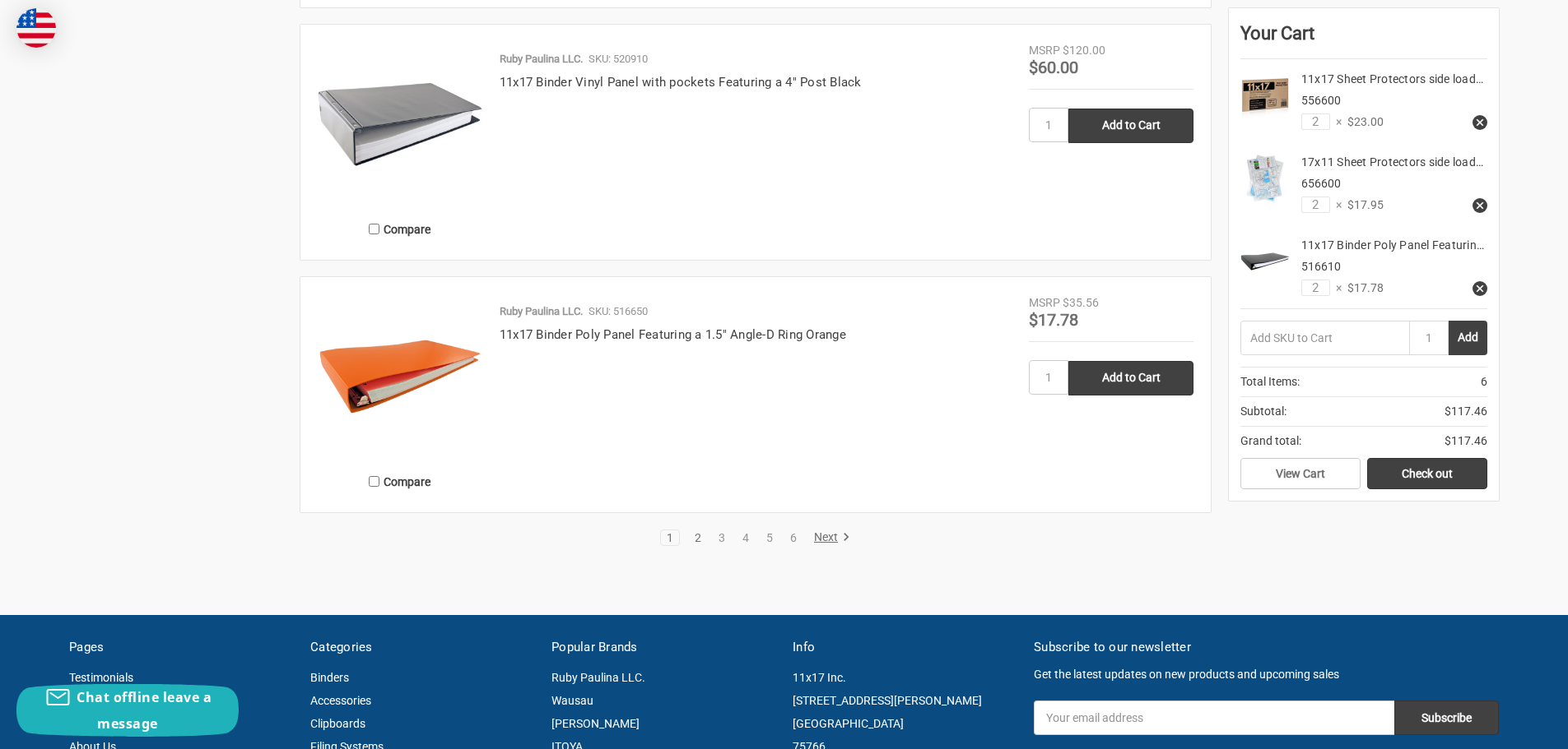
click at [699, 533] on link "2" at bounding box center [697, 538] width 18 height 11
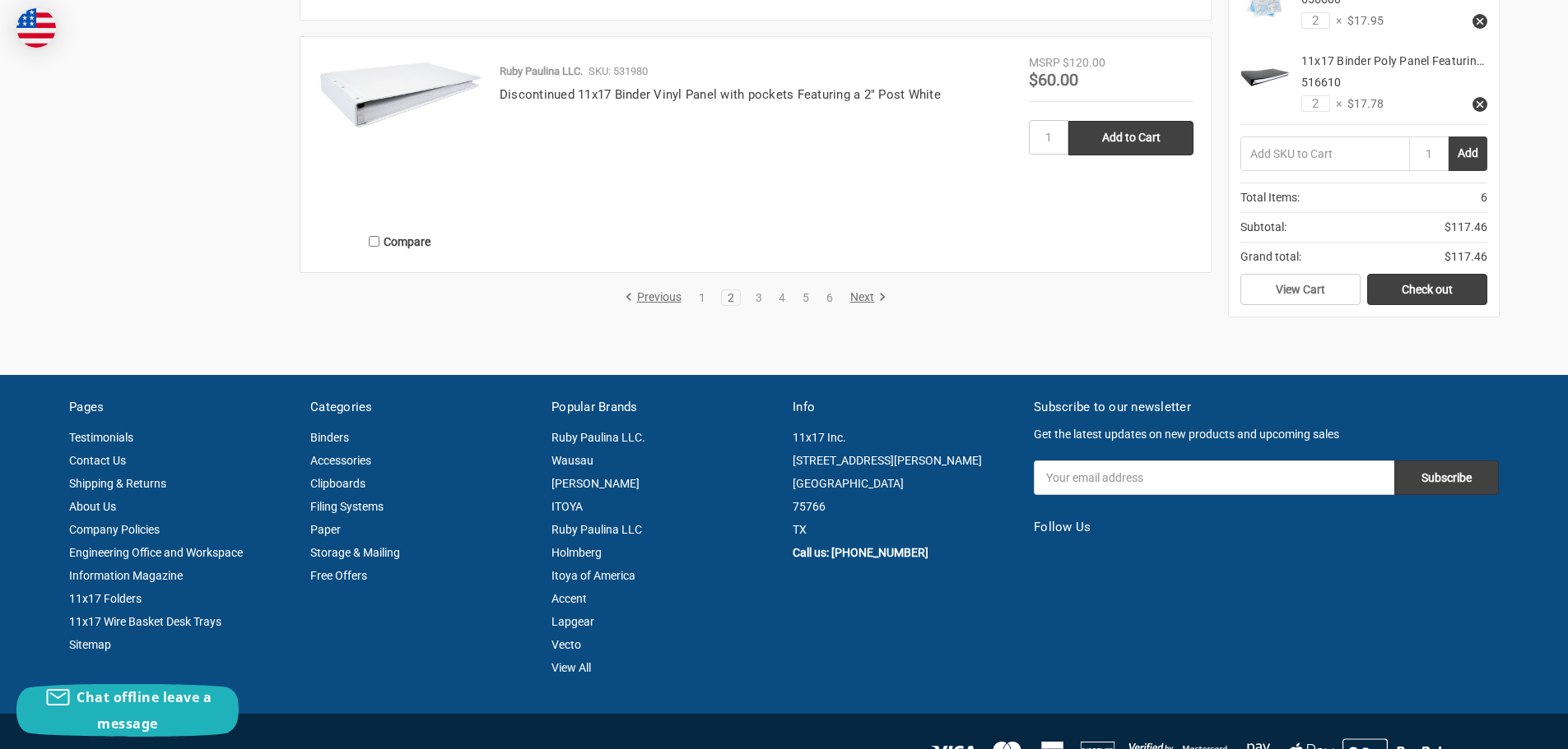
scroll to position [3126, 0]
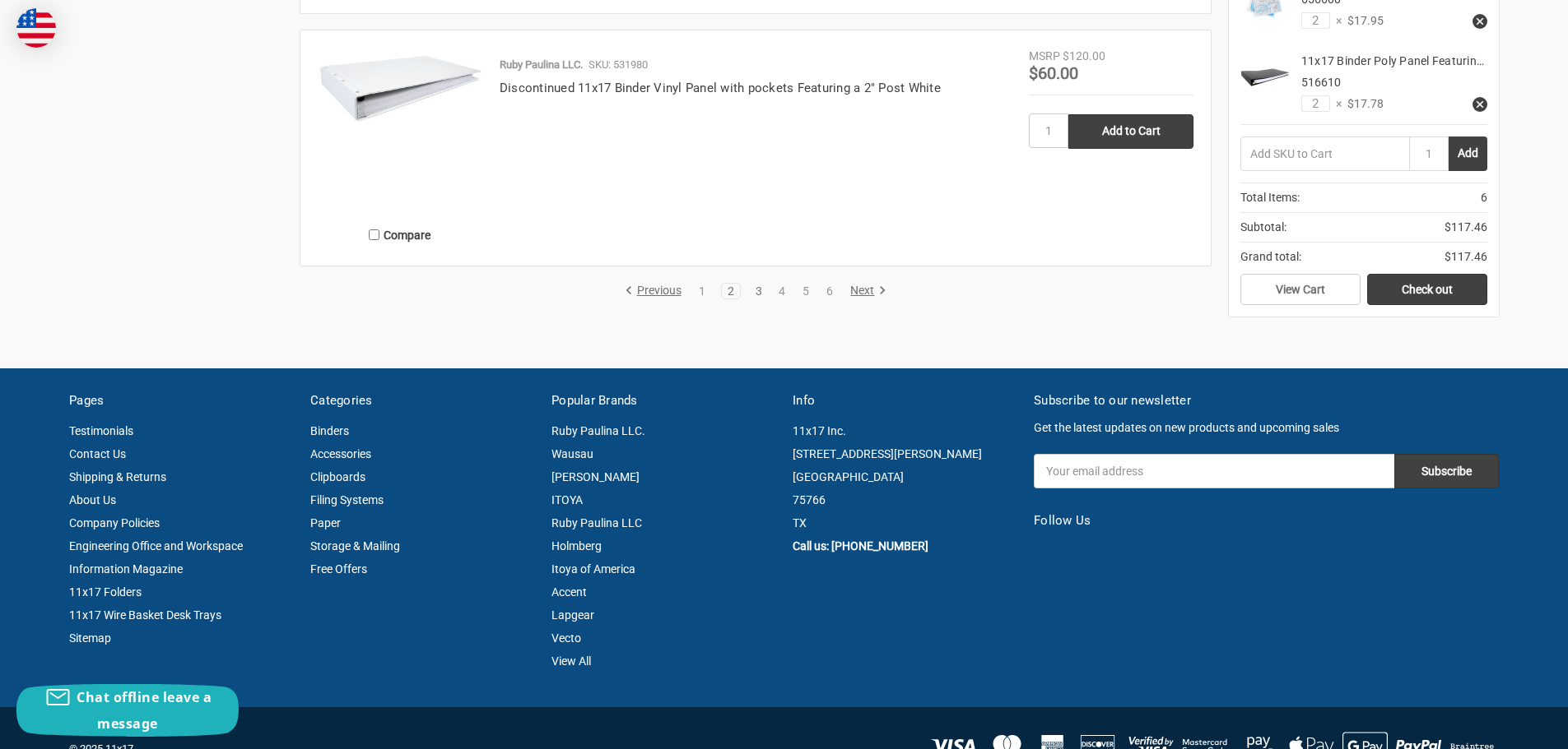
click at [755, 294] on link "3" at bounding box center [758, 291] width 18 height 11
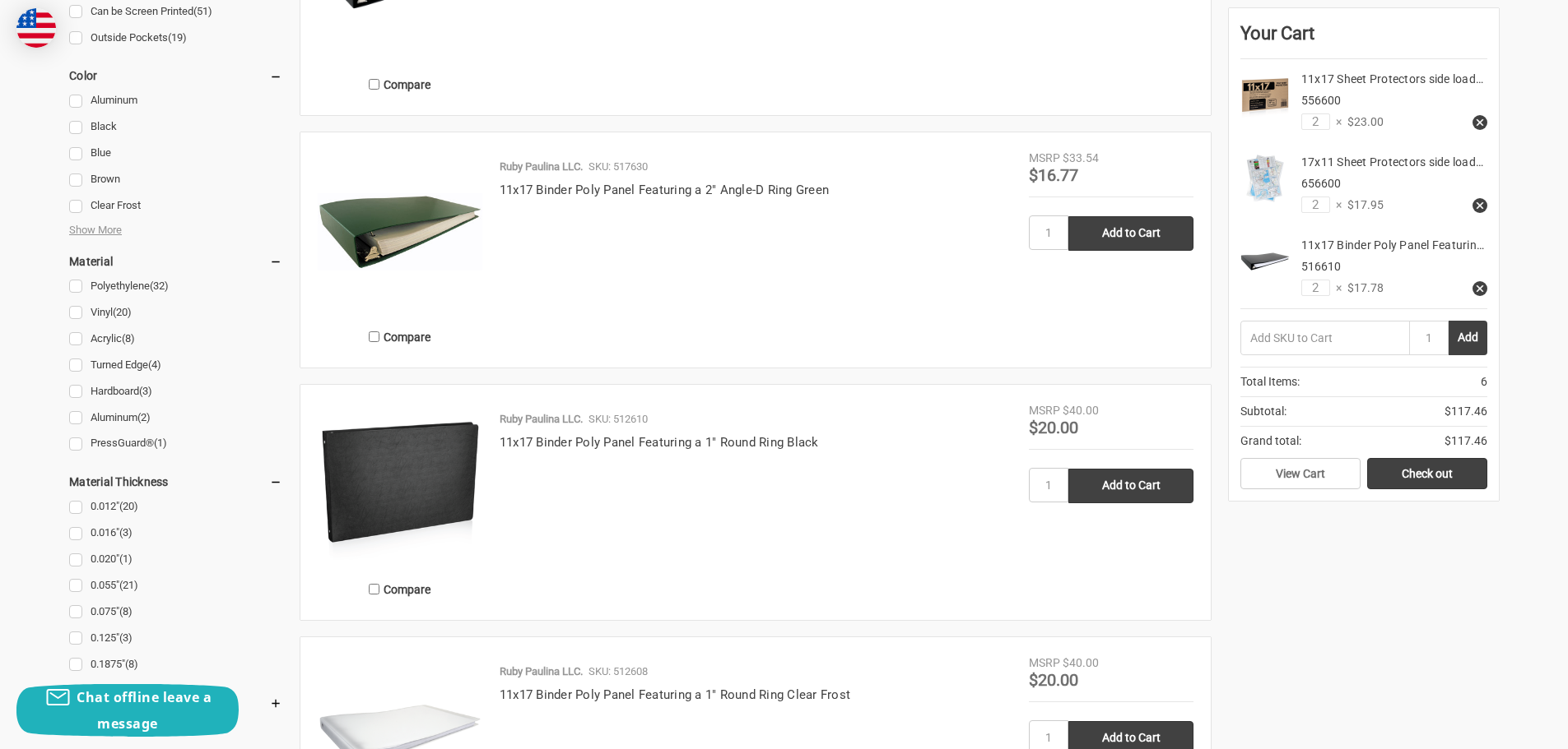
scroll to position [1563, 0]
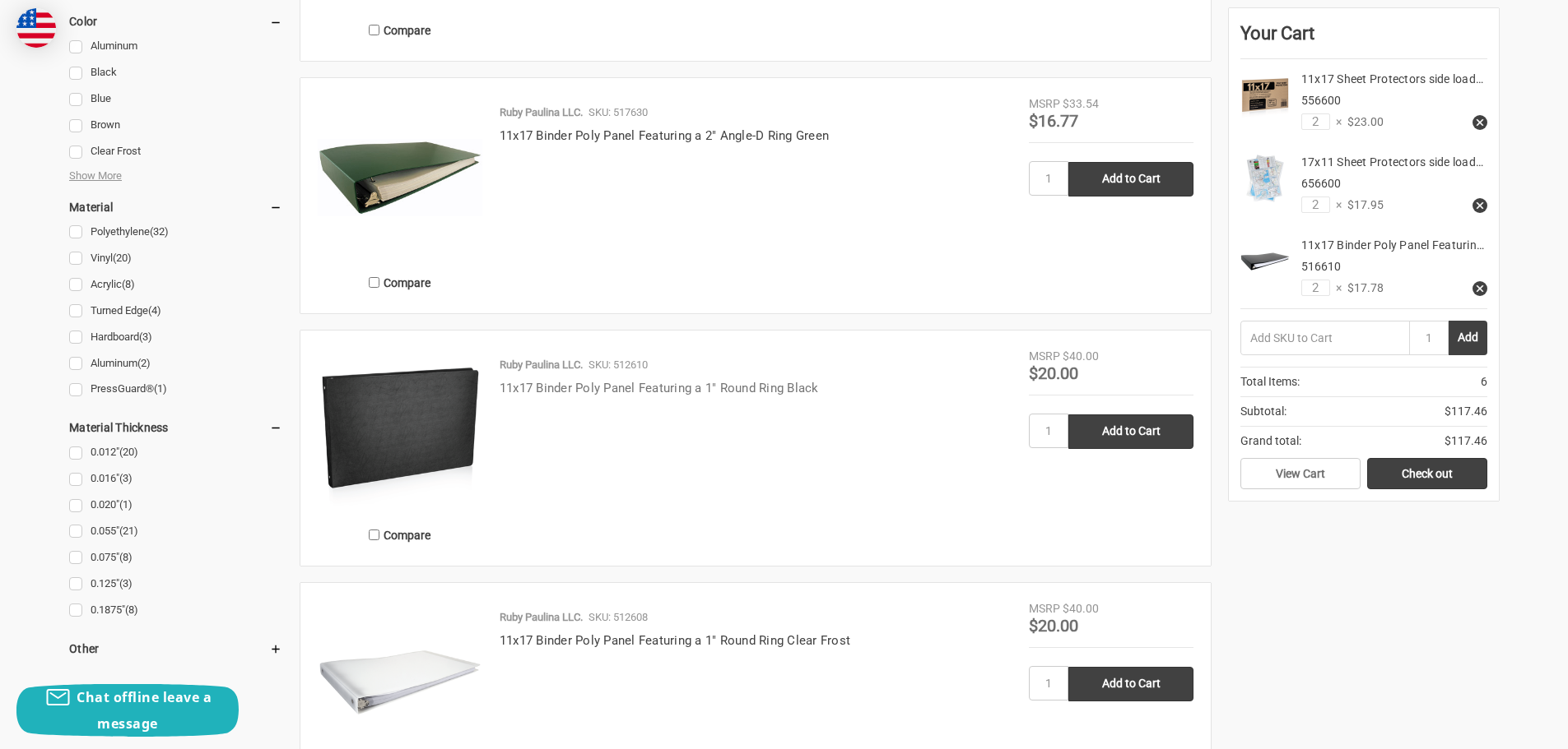
click at [588, 386] on link "11x17 Binder Poly Panel Featuring a 1" Round Ring Black" at bounding box center [658, 388] width 319 height 15
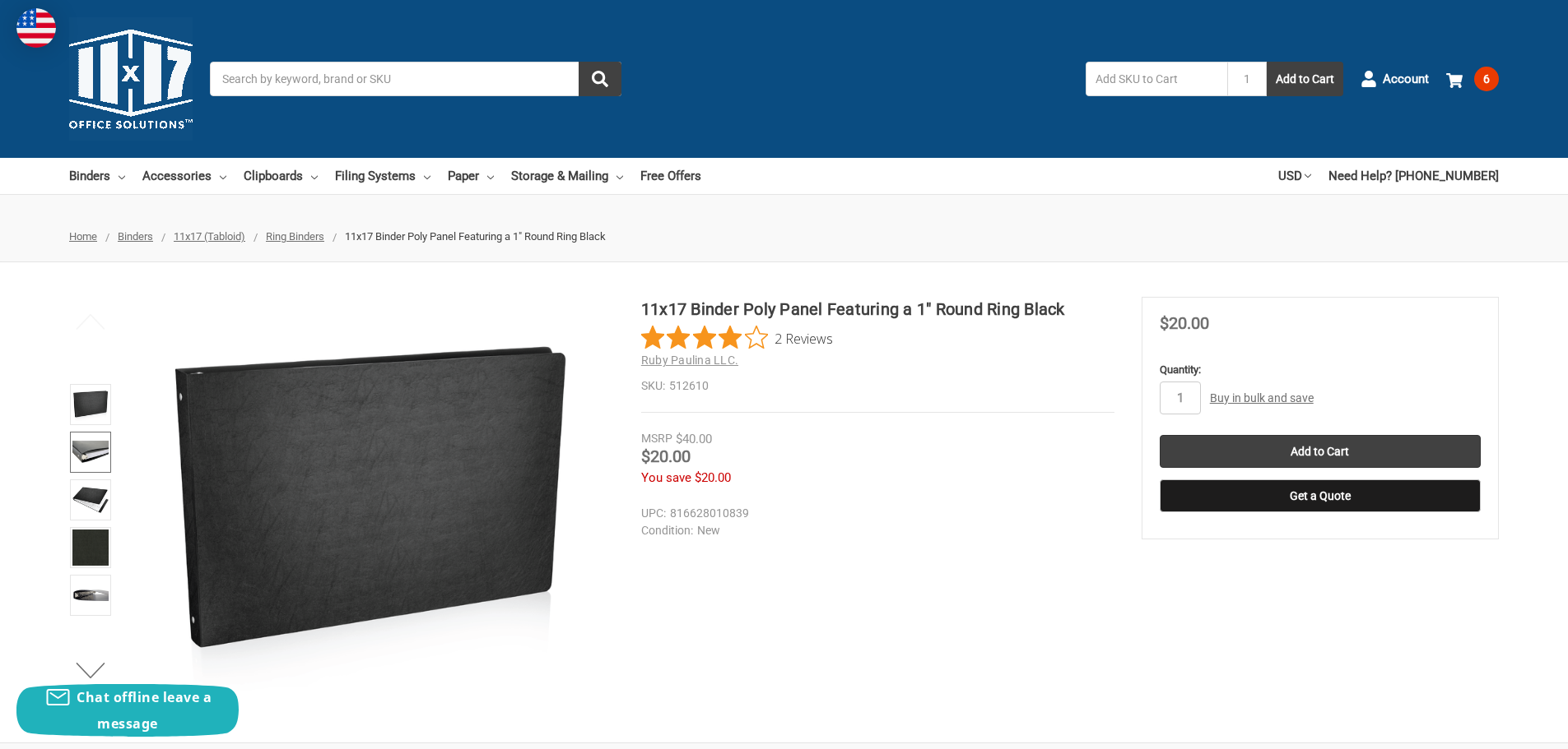
click at [78, 459] on img at bounding box center [90, 453] width 36 height 36
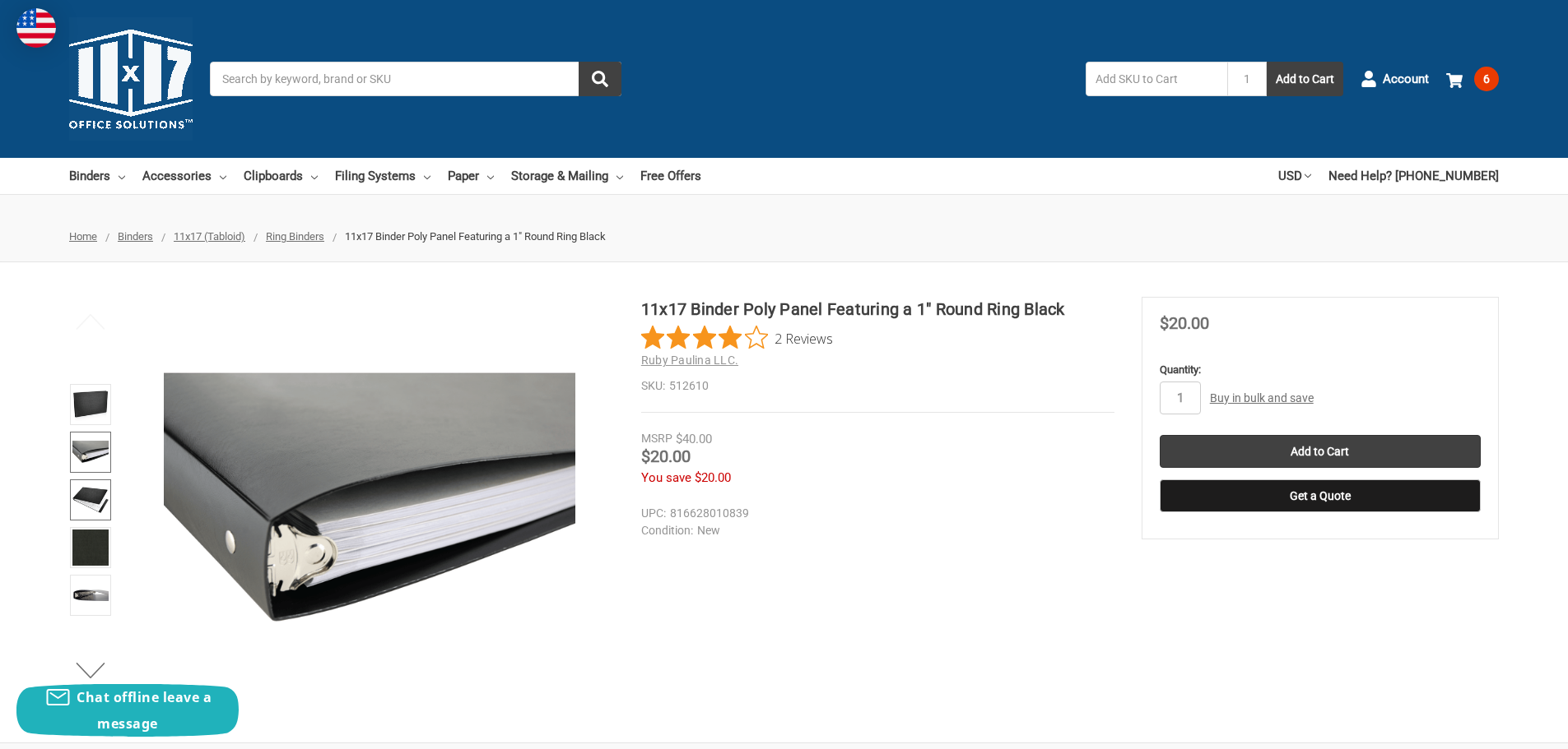
click at [86, 509] on img at bounding box center [90, 500] width 36 height 36
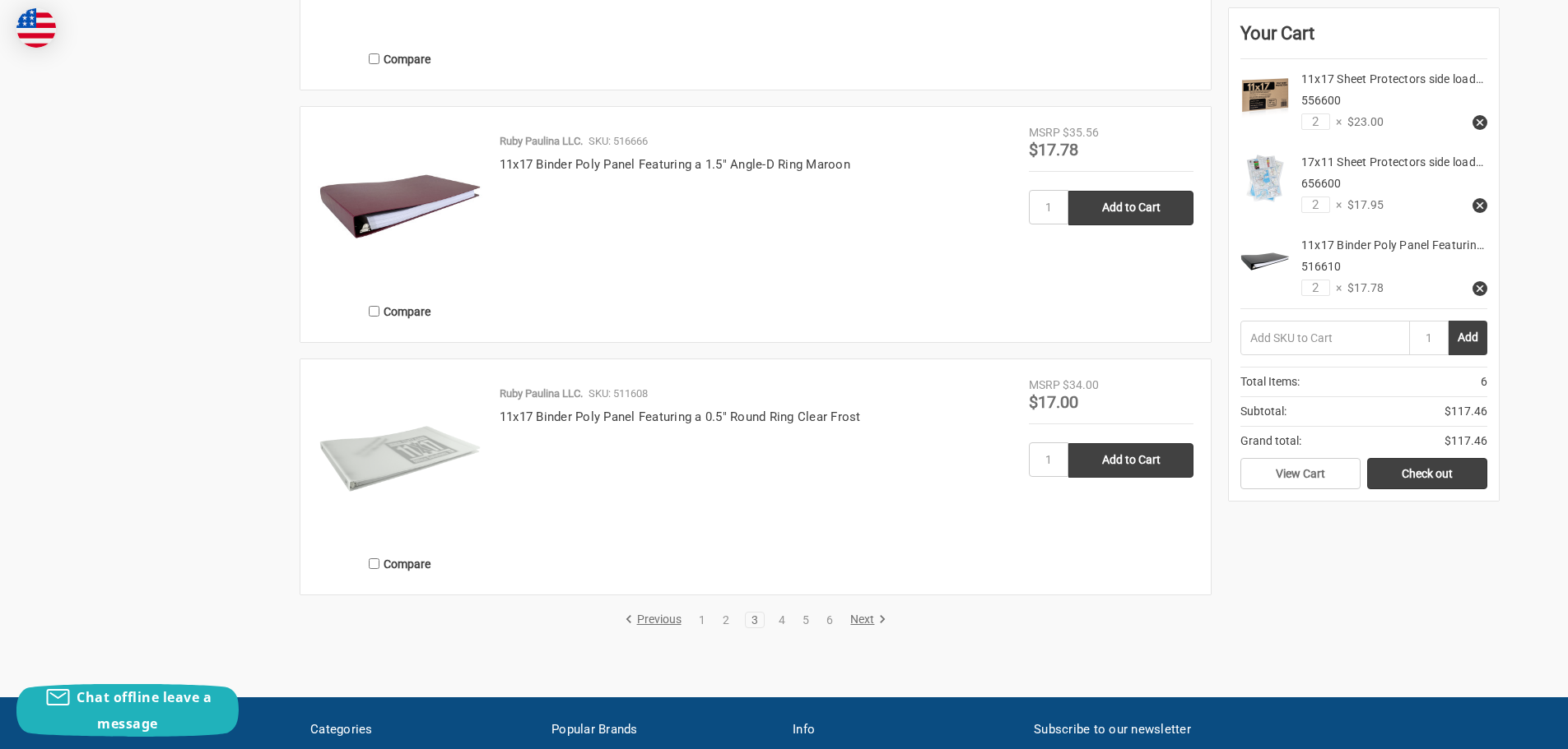
scroll to position [2880, 0]
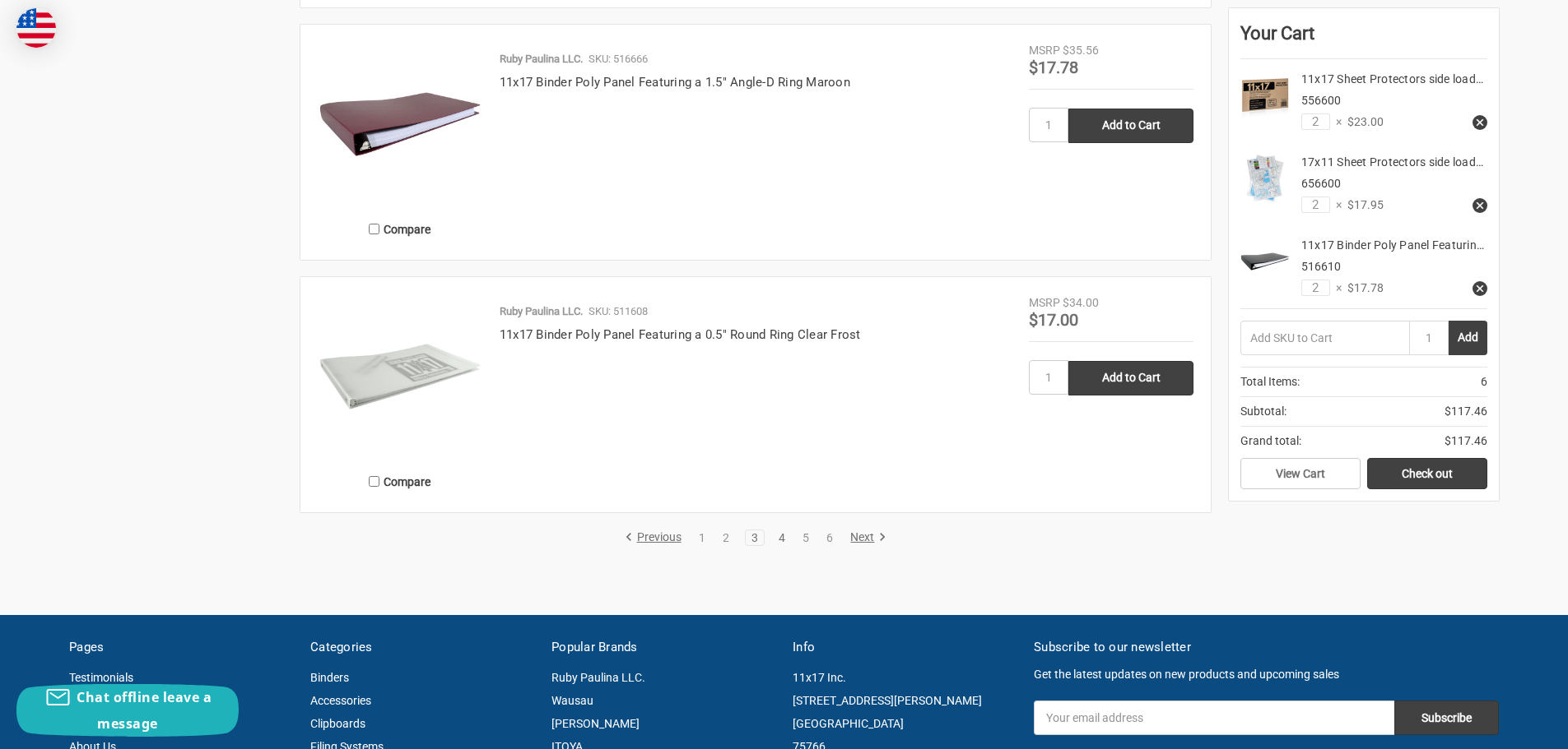
click at [782, 537] on link "4" at bounding box center [782, 538] width 18 height 11
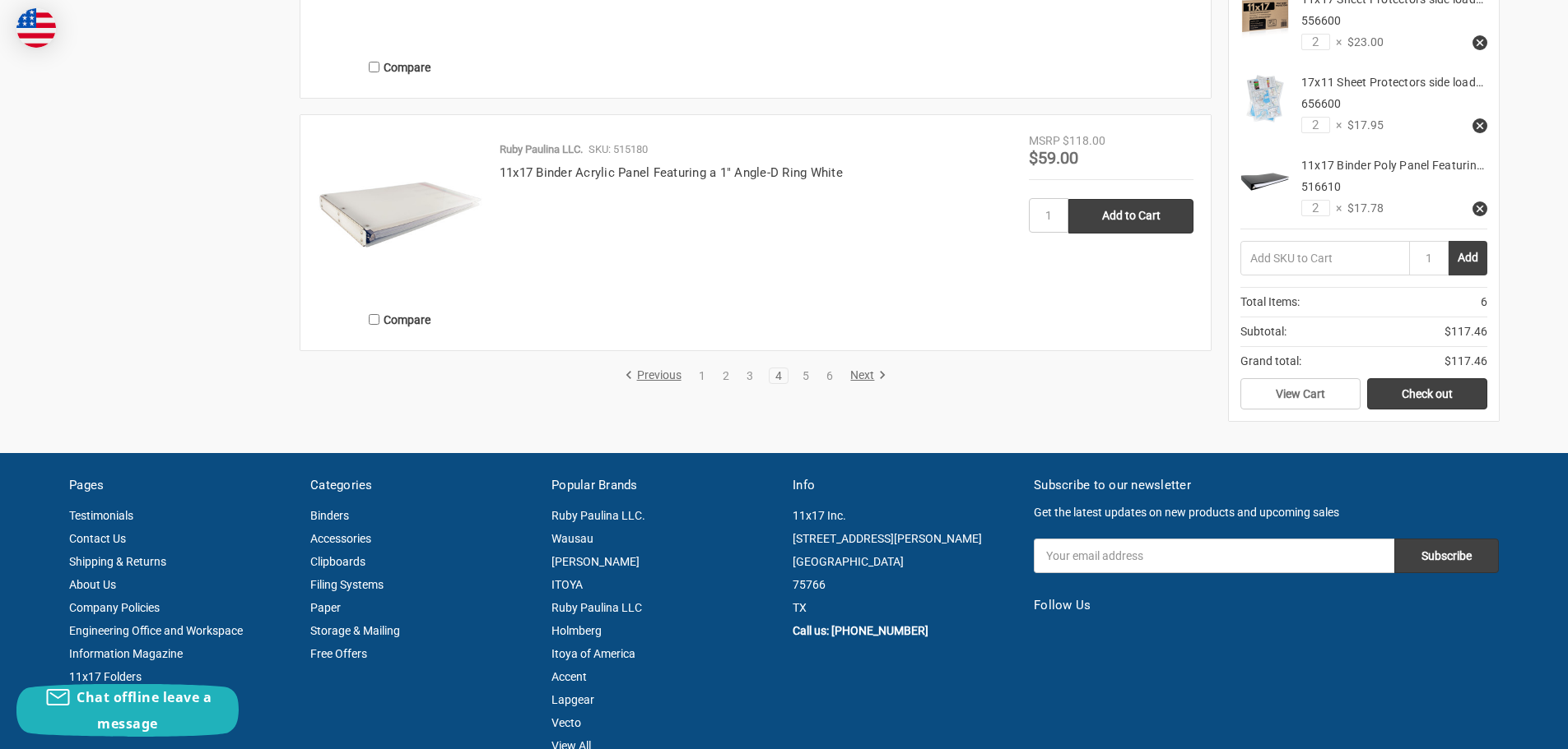
scroll to position [3043, 0]
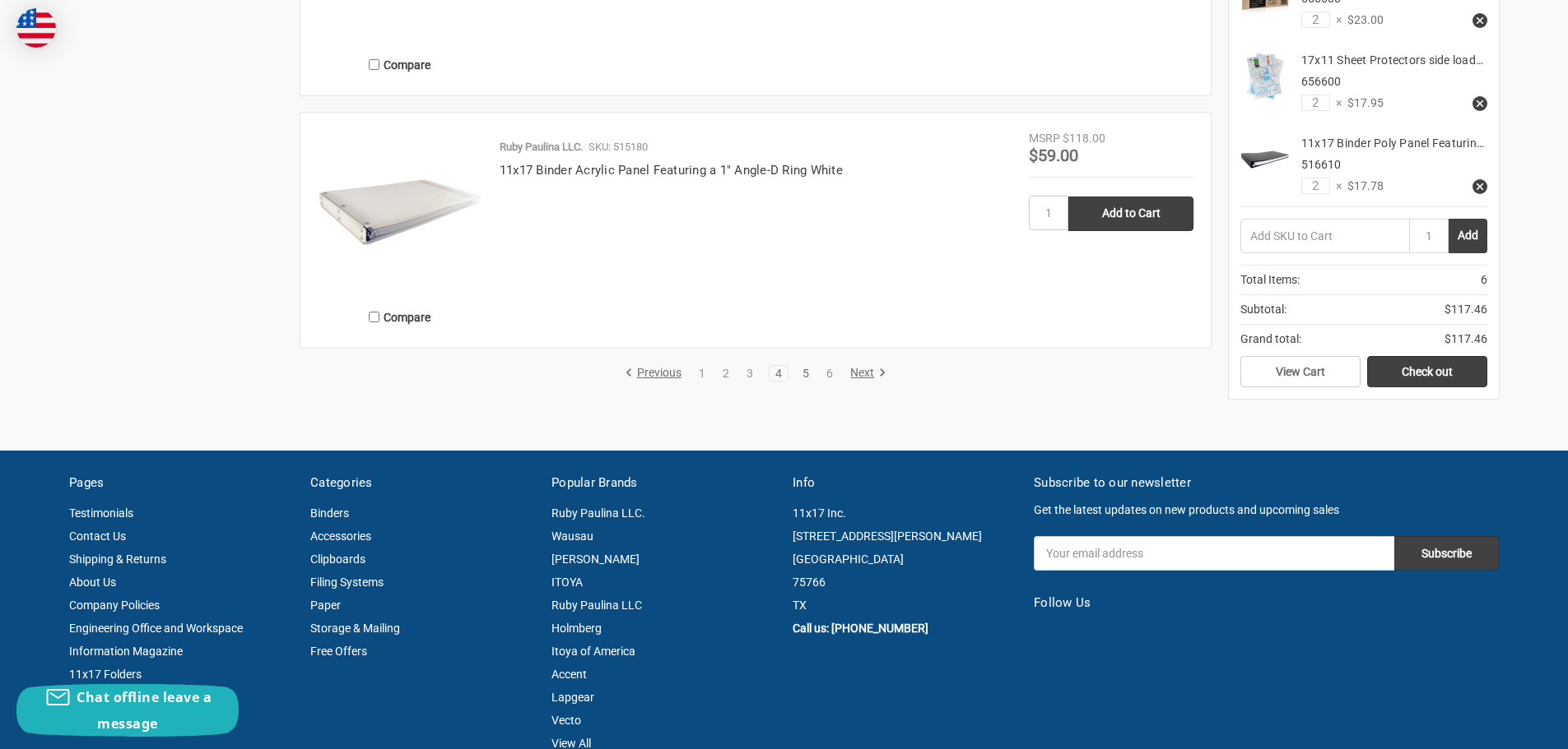
click at [804, 375] on link "5" at bounding box center [805, 373] width 18 height 11
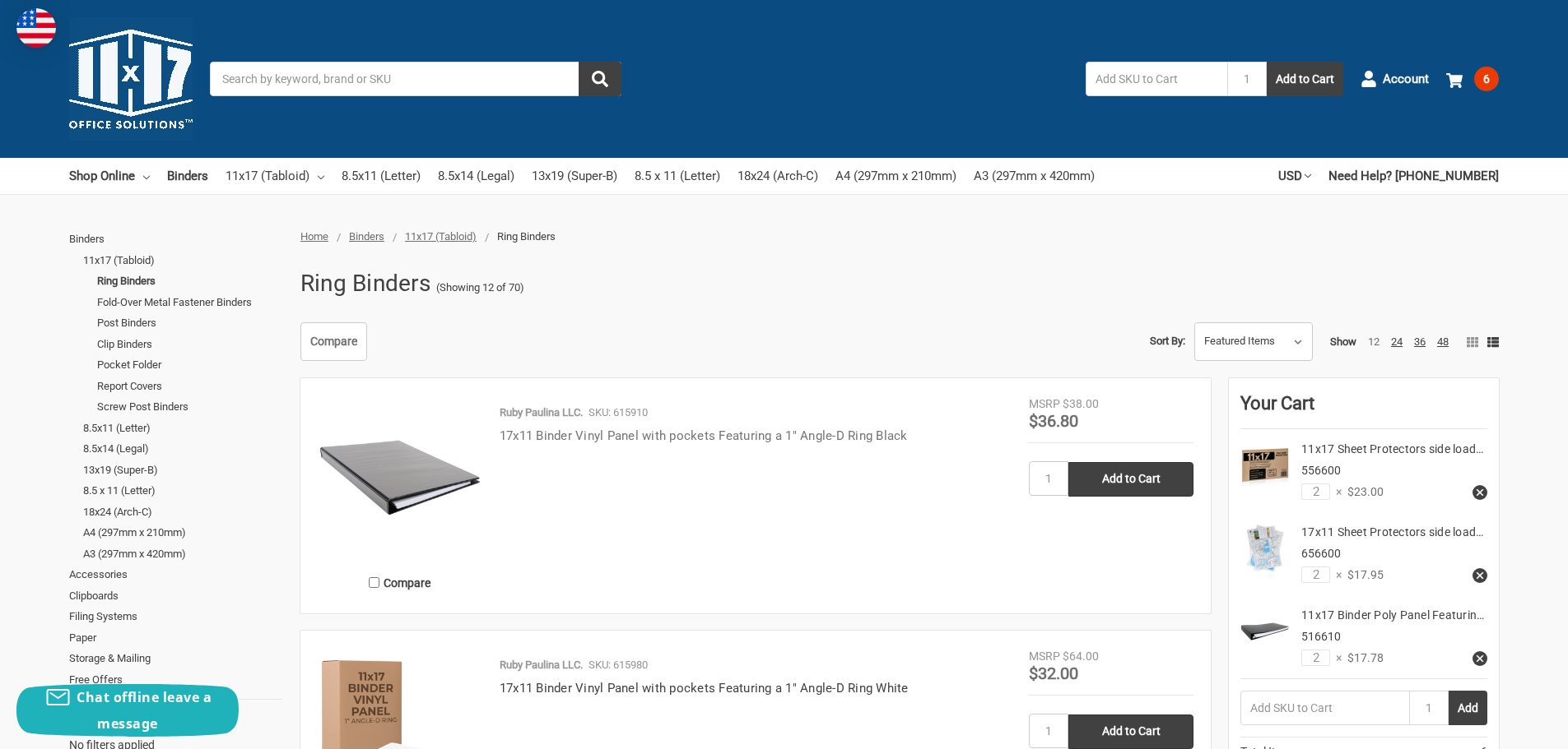
click at [622, 432] on link "17x11 Binder Vinyl Panel with pockets Featuring a 1" Angle-D Ring Black" at bounding box center [703, 437] width 408 height 15
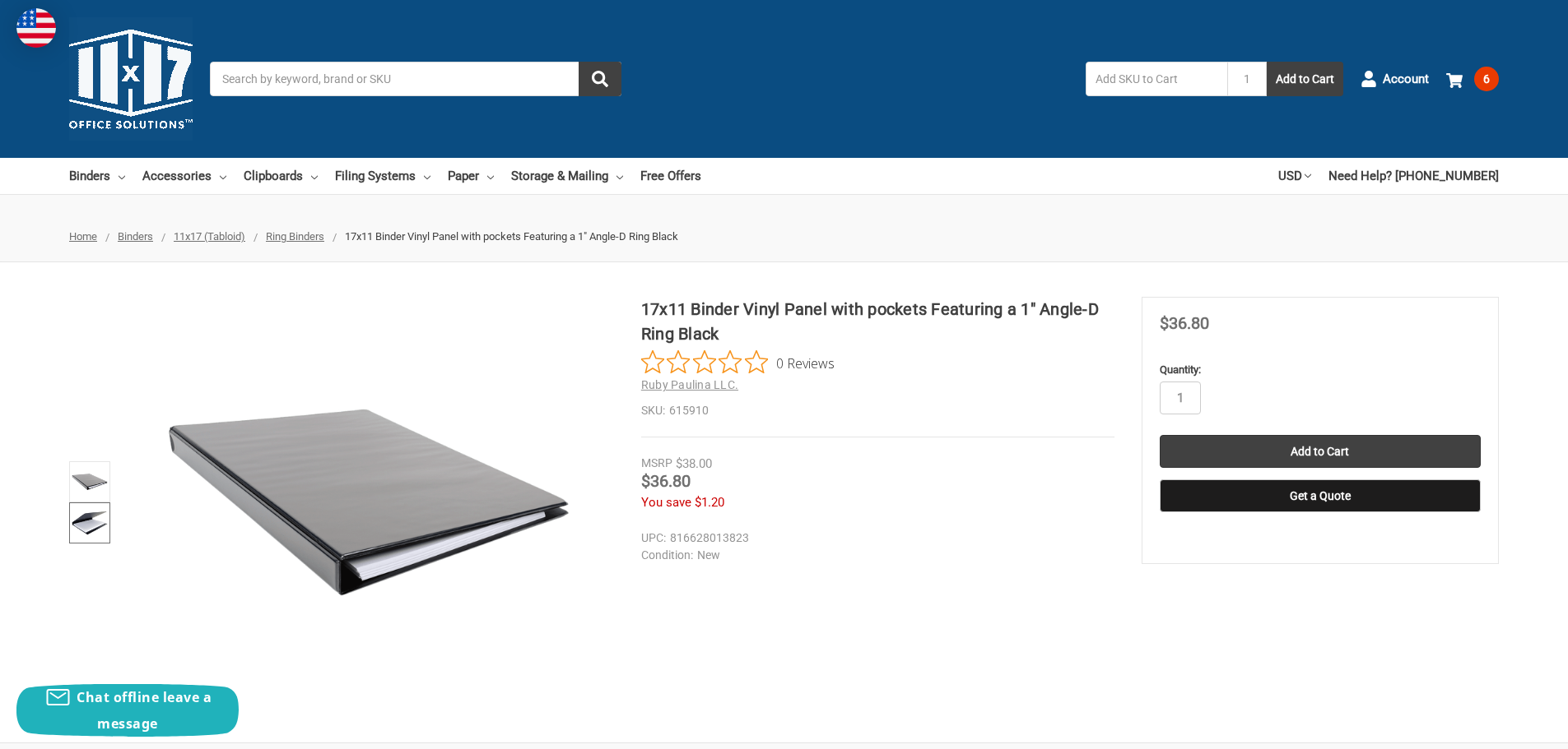
click at [87, 533] on img at bounding box center [90, 523] width 36 height 36
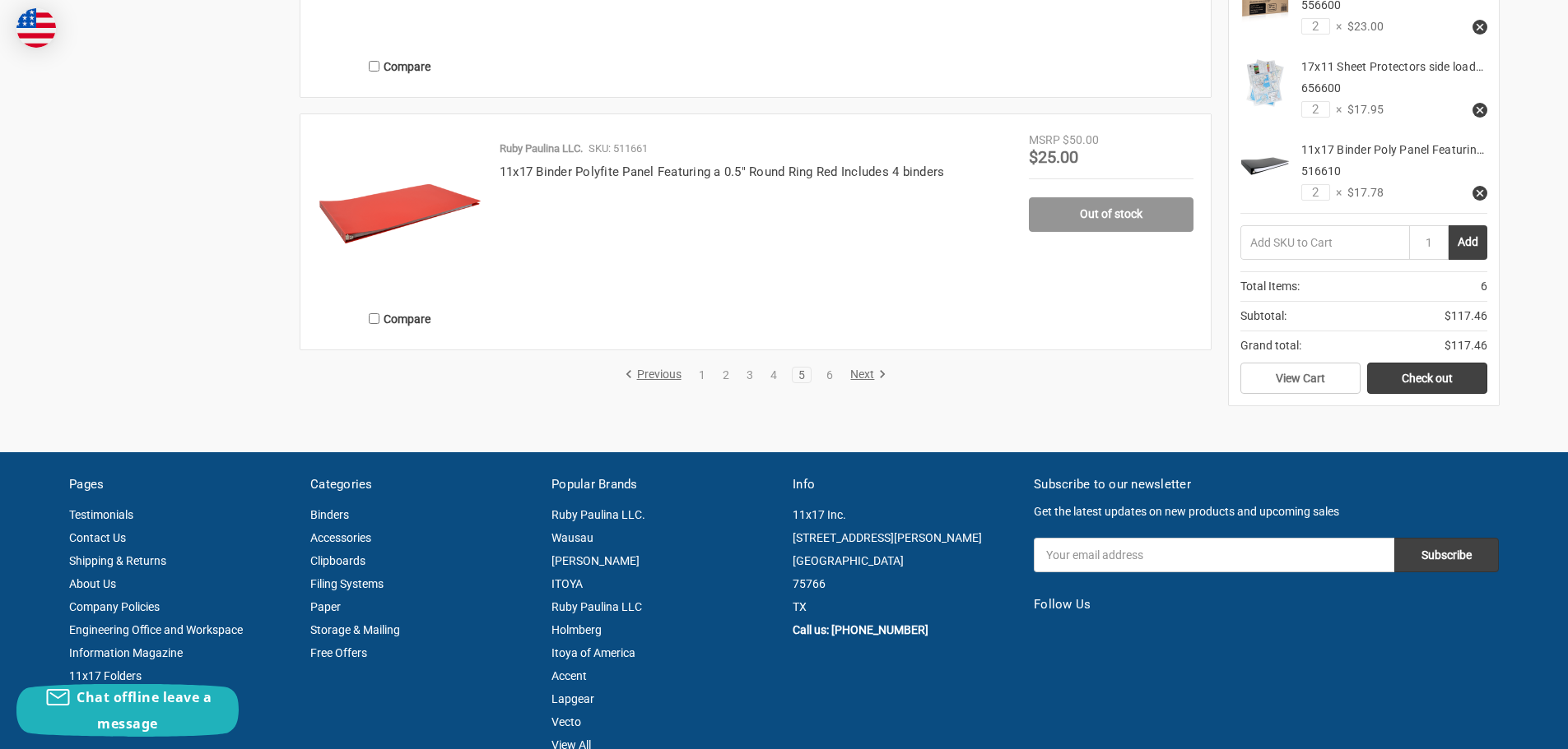
scroll to position [3043, 0]
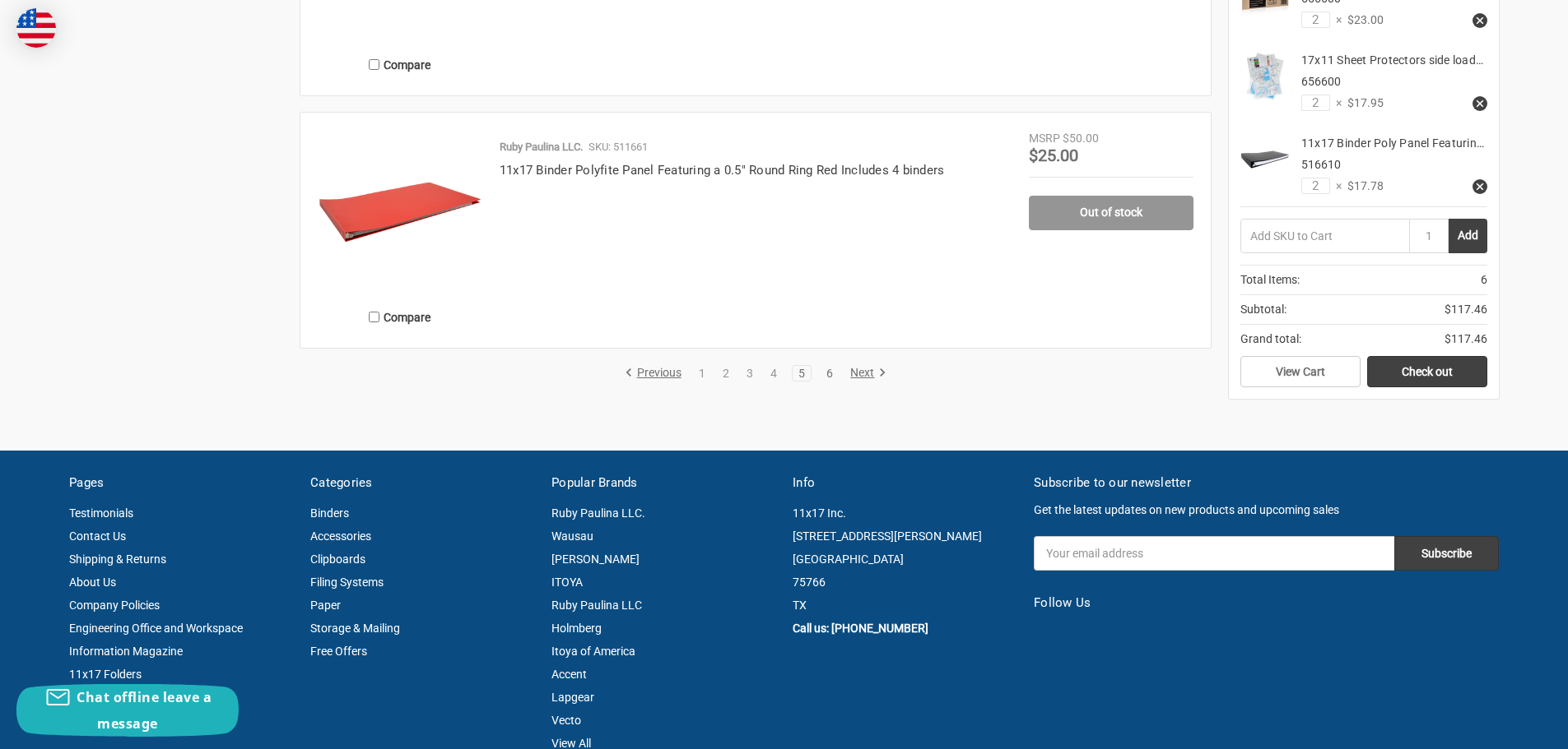
click at [828, 375] on link "6" at bounding box center [829, 373] width 18 height 11
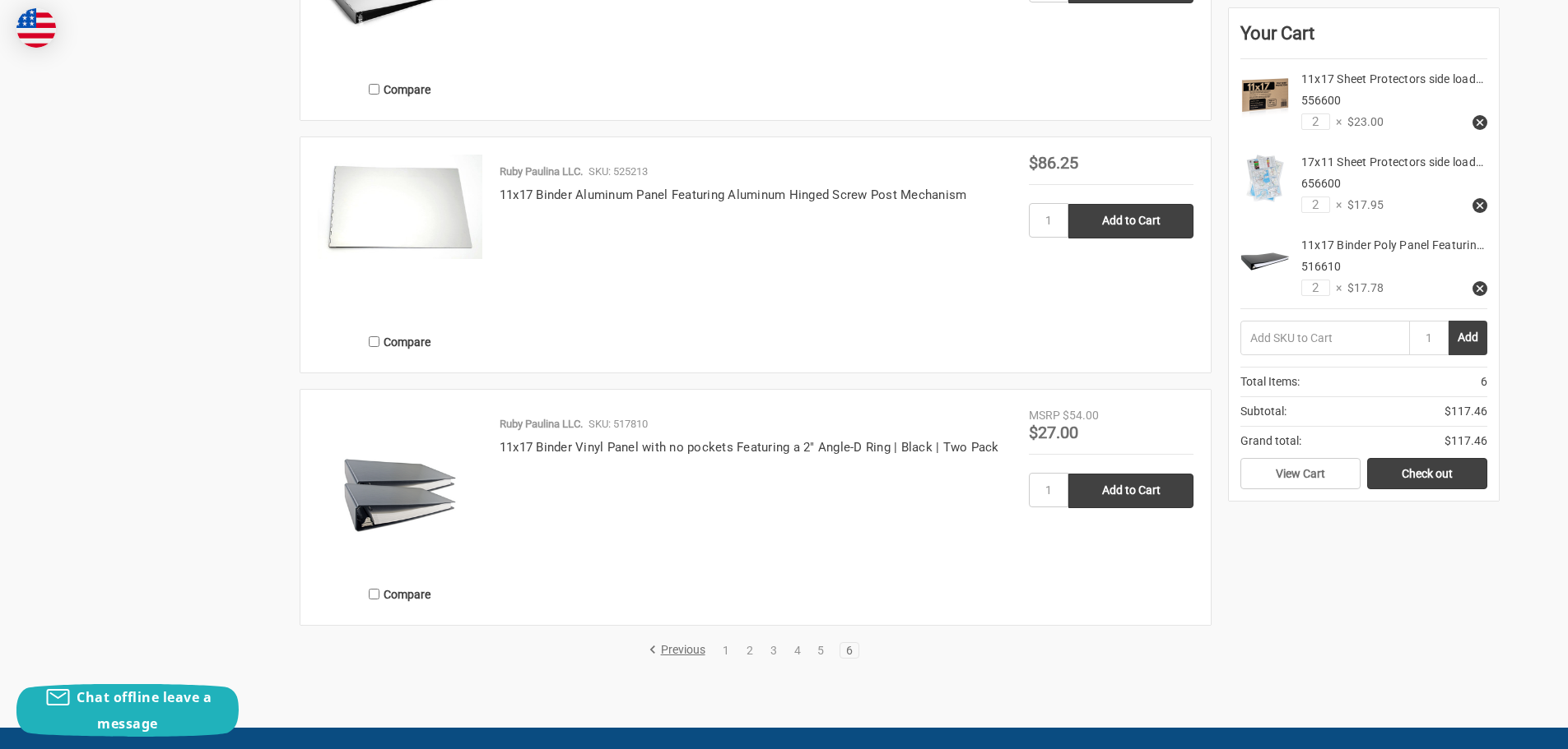
scroll to position [2304, 0]
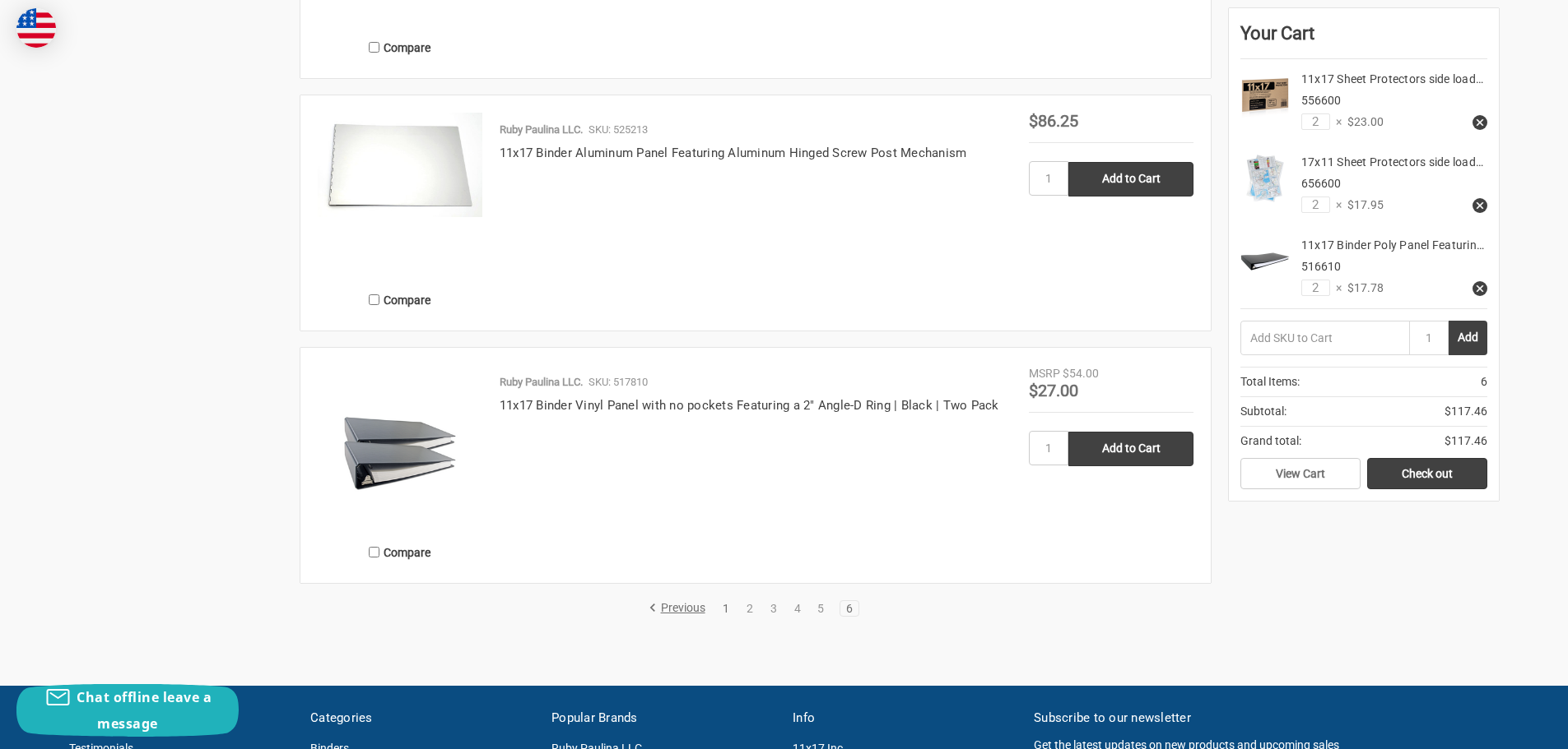
click at [727, 611] on link "1" at bounding box center [726, 609] width 18 height 11
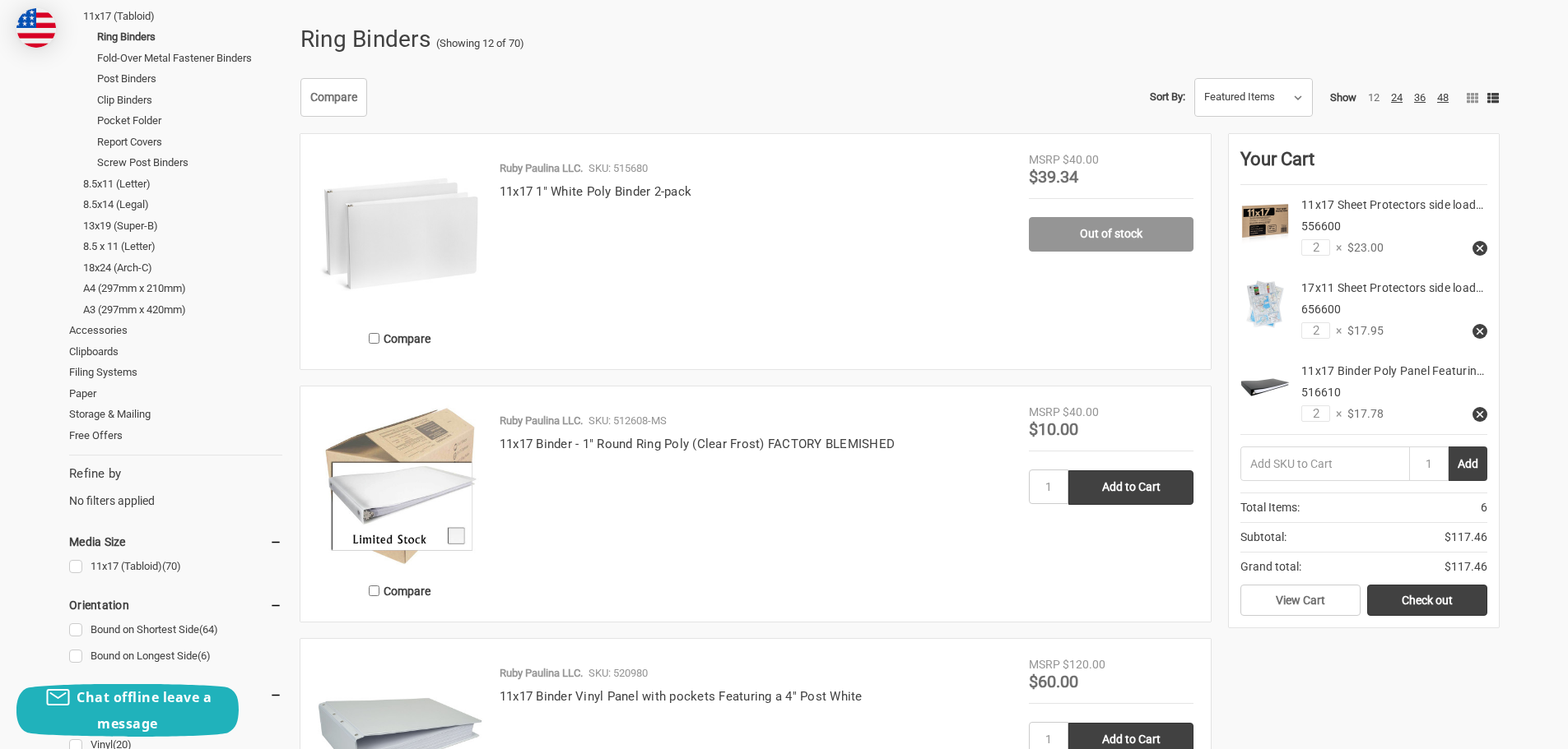
scroll to position [247, 0]
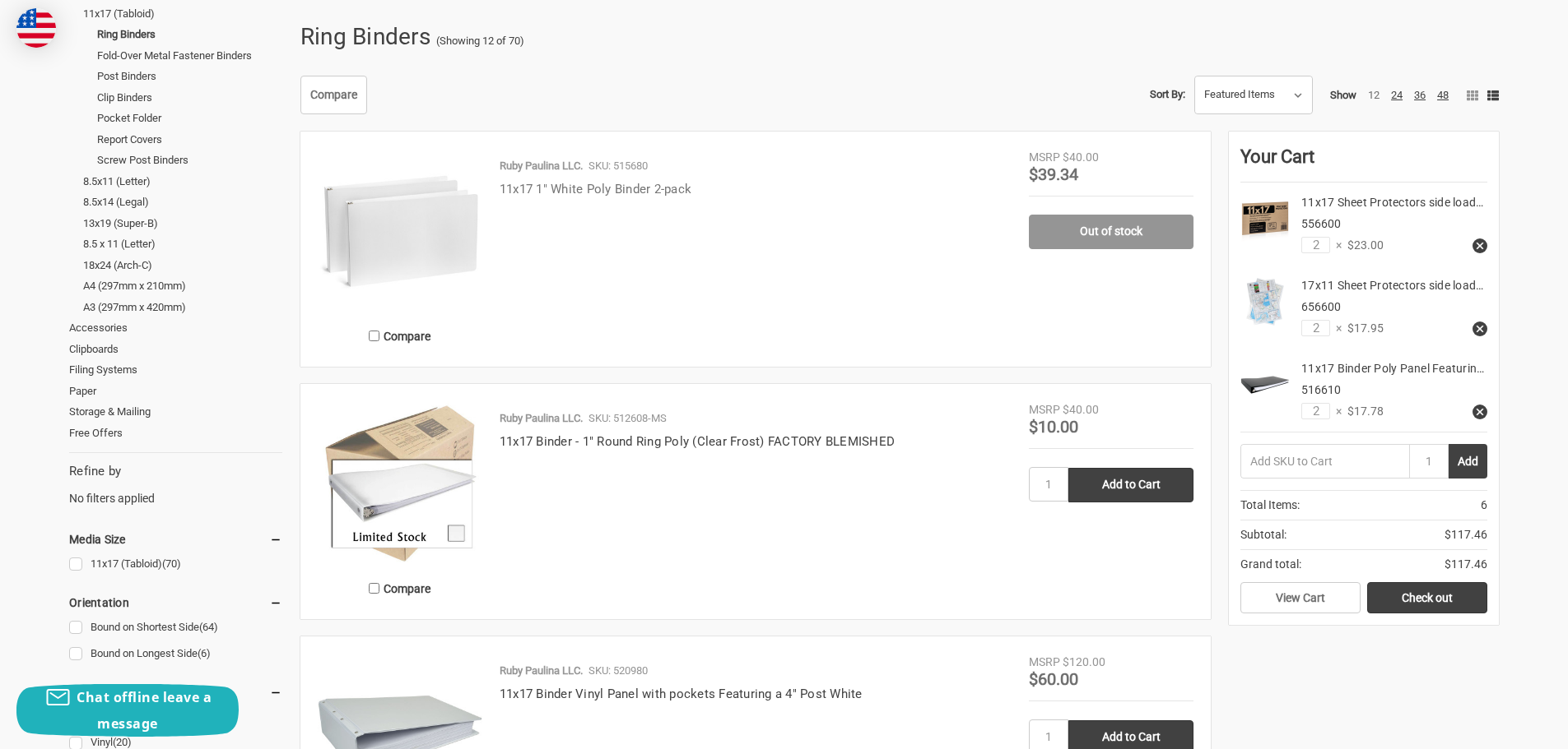
click at [568, 187] on link "11x17 1" White Poly Binder 2-pack" at bounding box center [595, 189] width 191 height 15
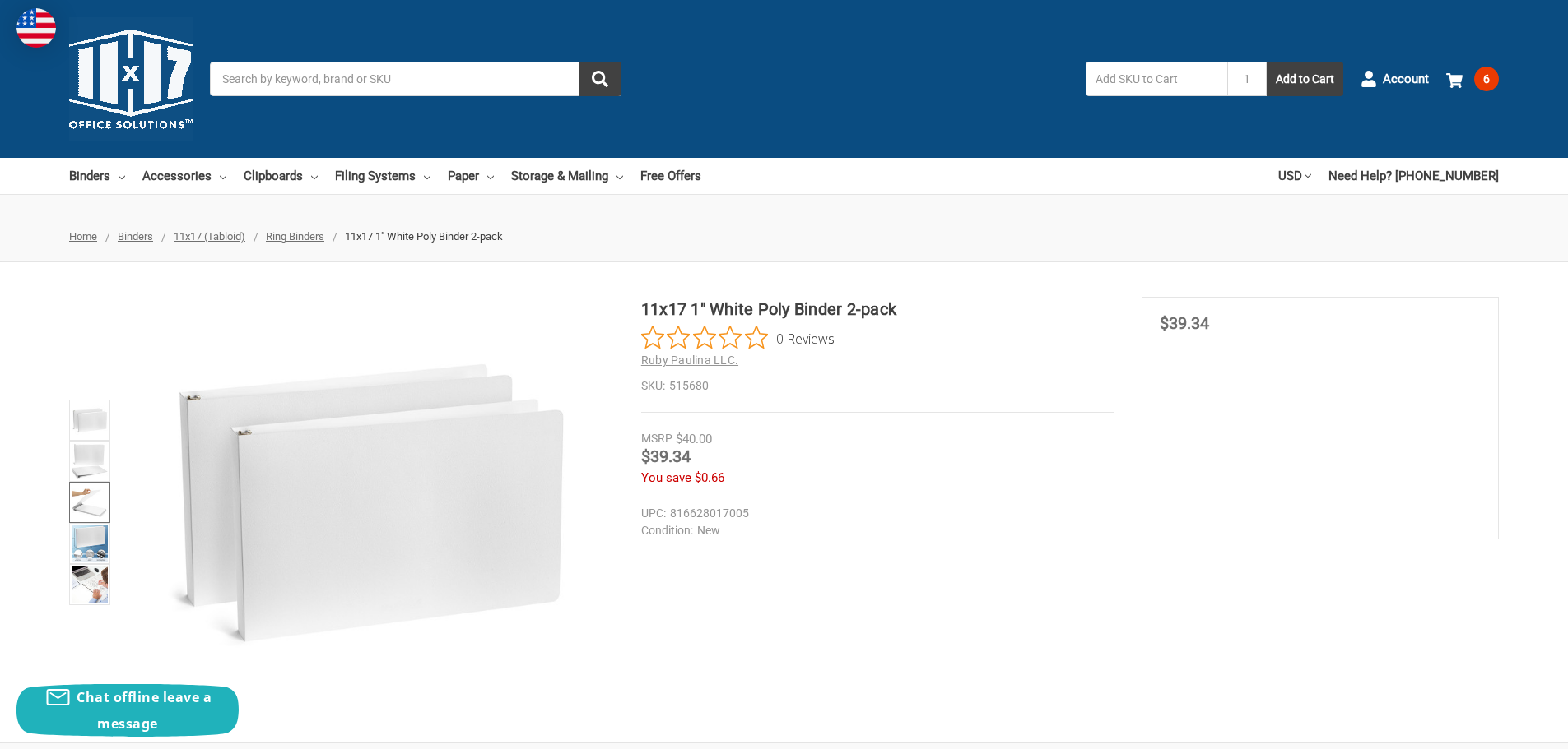
click at [83, 506] on img at bounding box center [90, 503] width 36 height 36
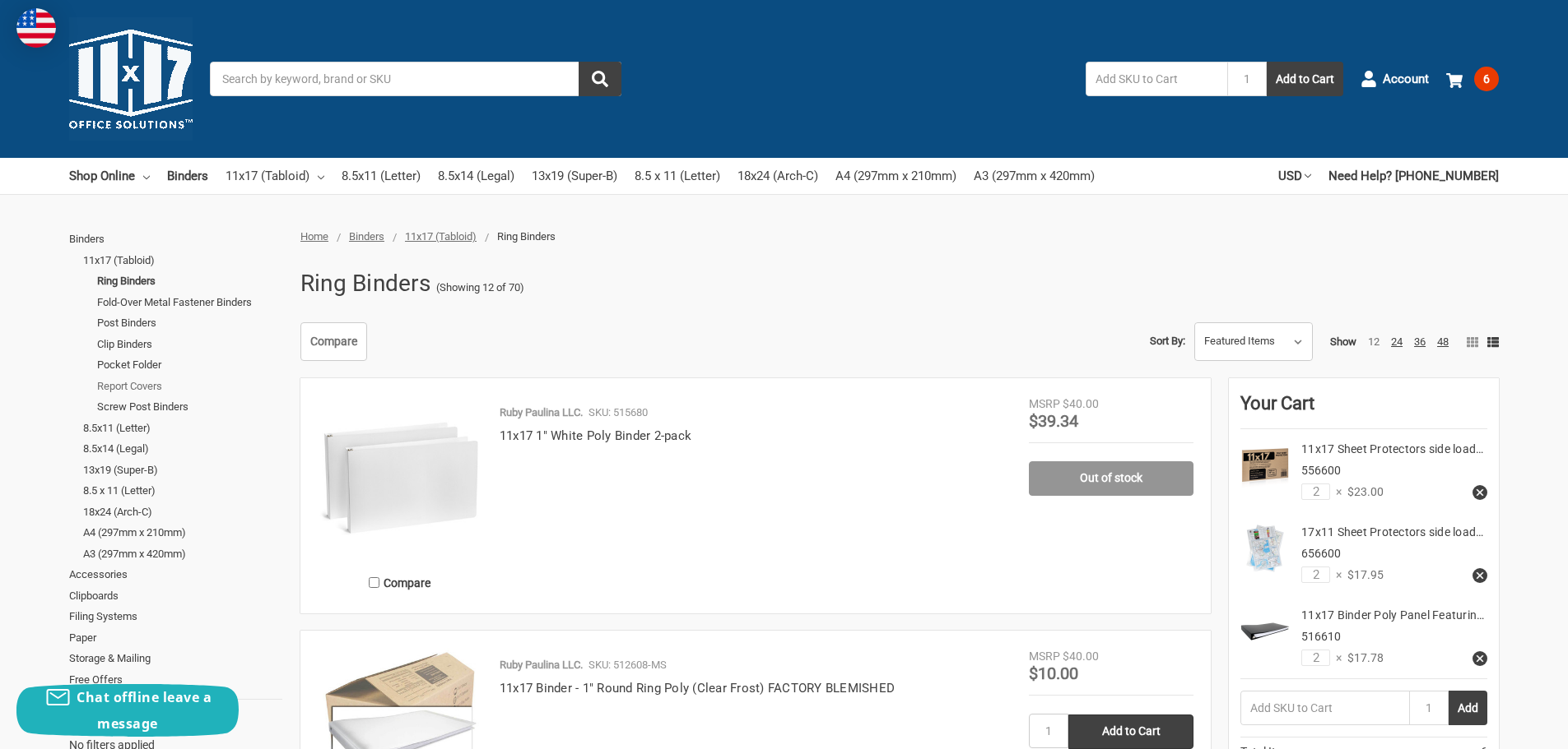
click at [117, 388] on link "Report Covers" at bounding box center [189, 386] width 185 height 22
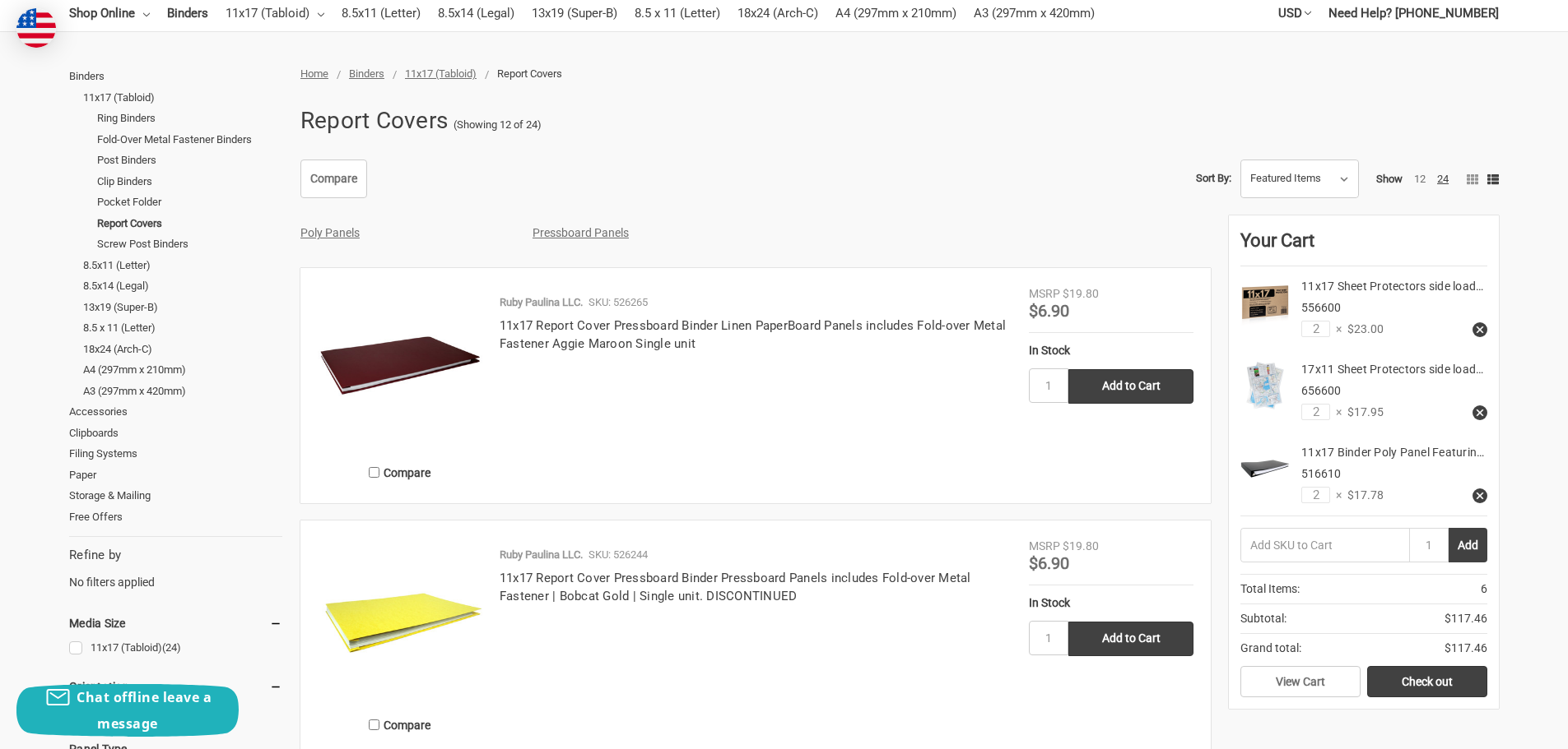
scroll to position [165, 0]
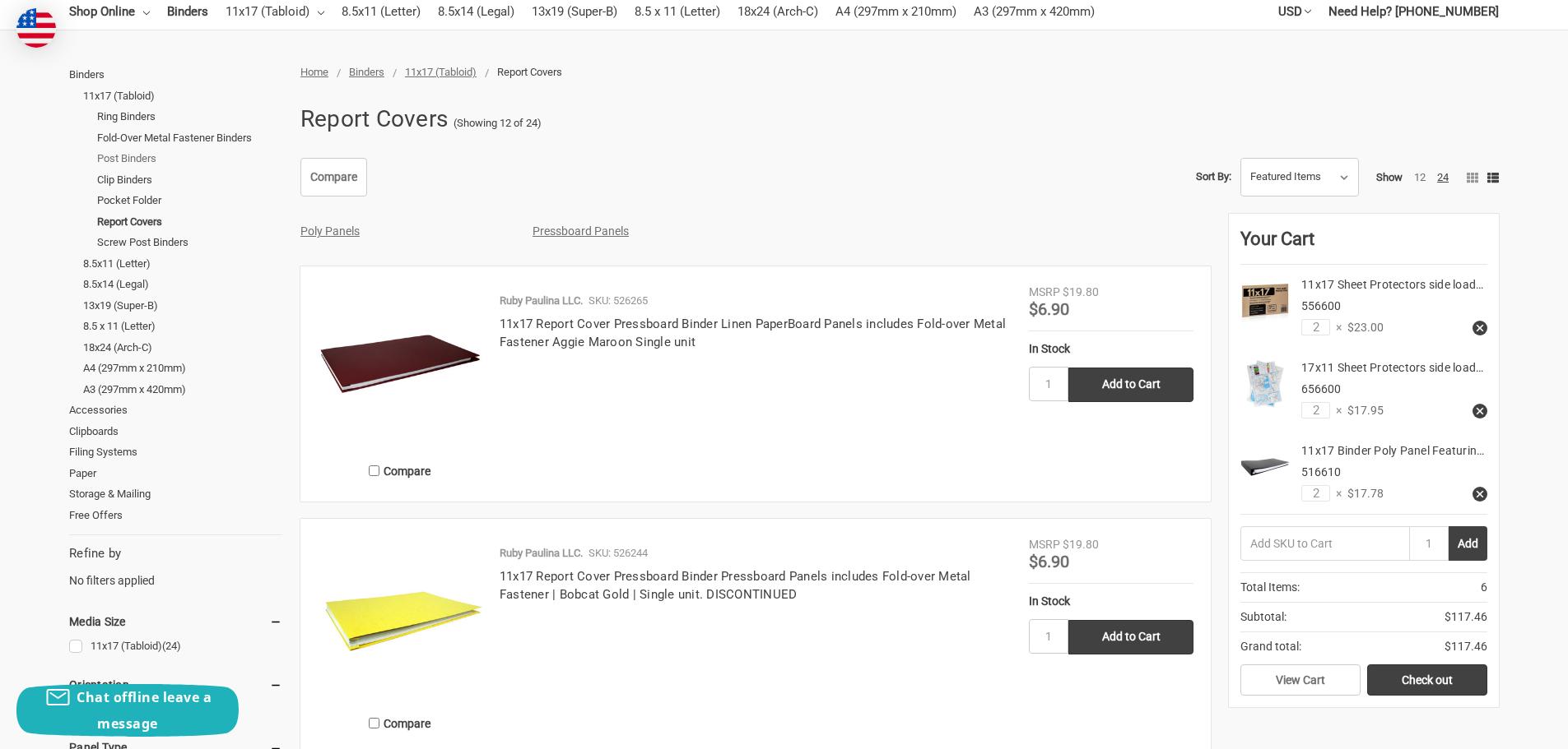
click at [129, 158] on link "Post Binders" at bounding box center [189, 158] width 185 height 22
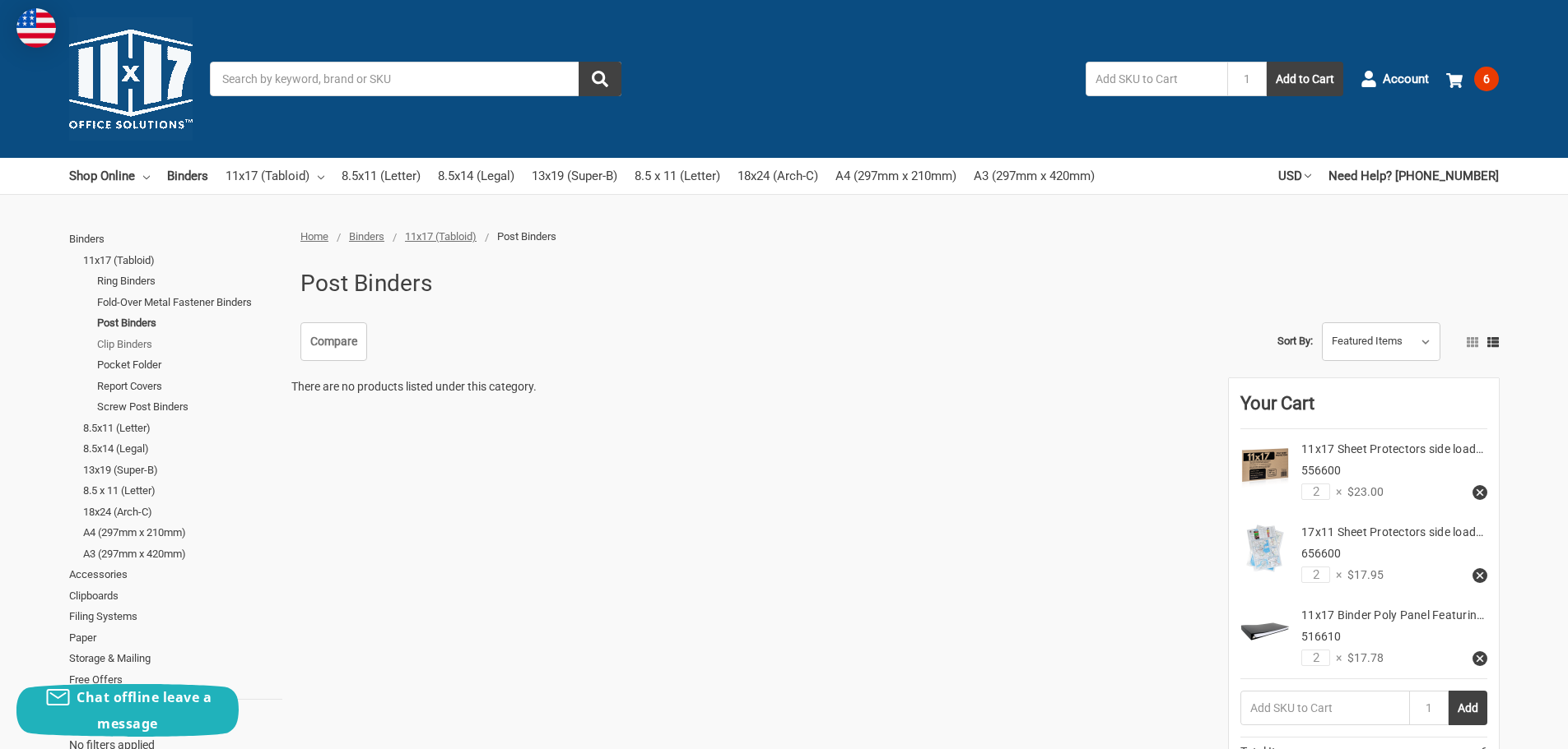
click at [123, 347] on link "Clip Binders" at bounding box center [189, 345] width 185 height 22
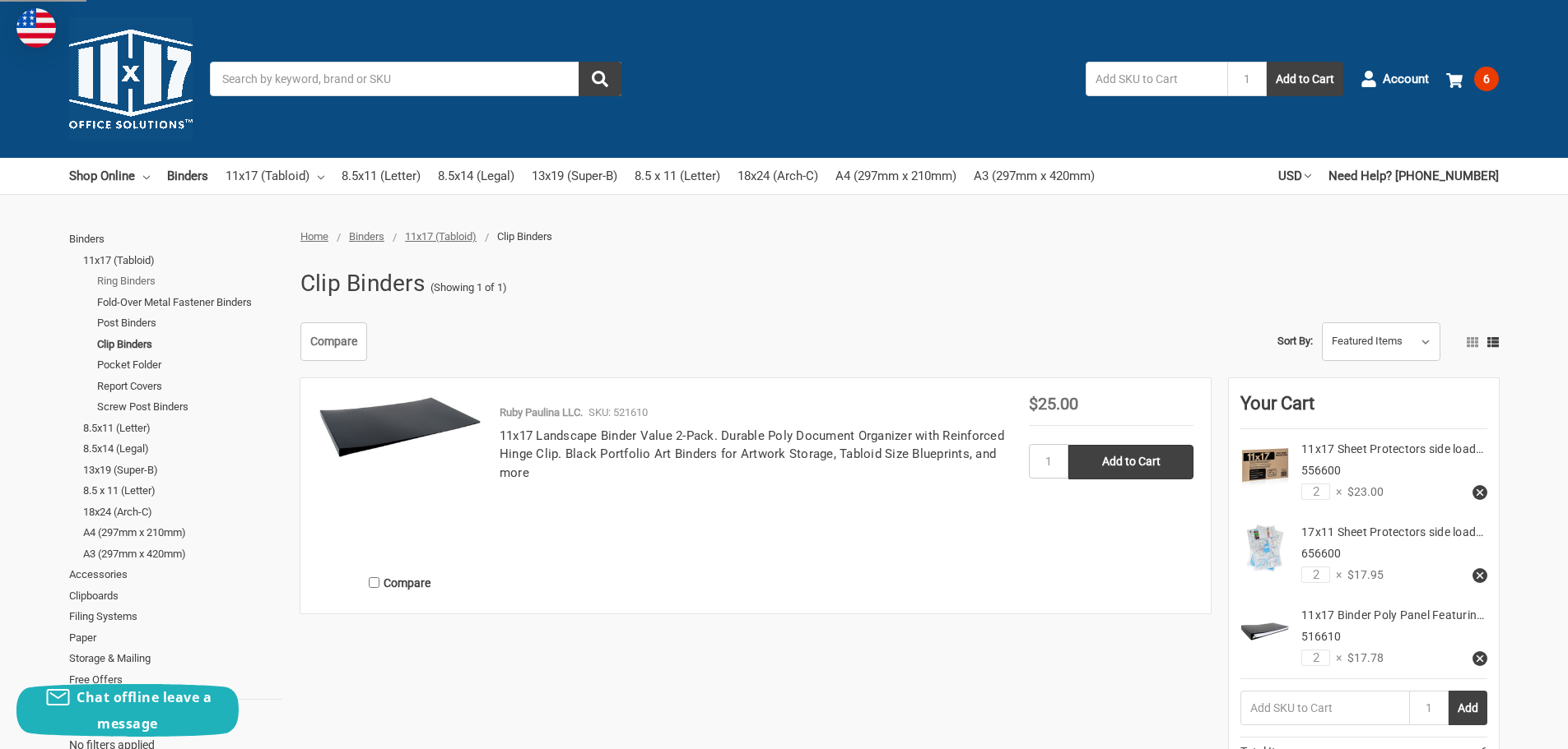
click at [103, 275] on link "Ring Binders" at bounding box center [189, 281] width 185 height 22
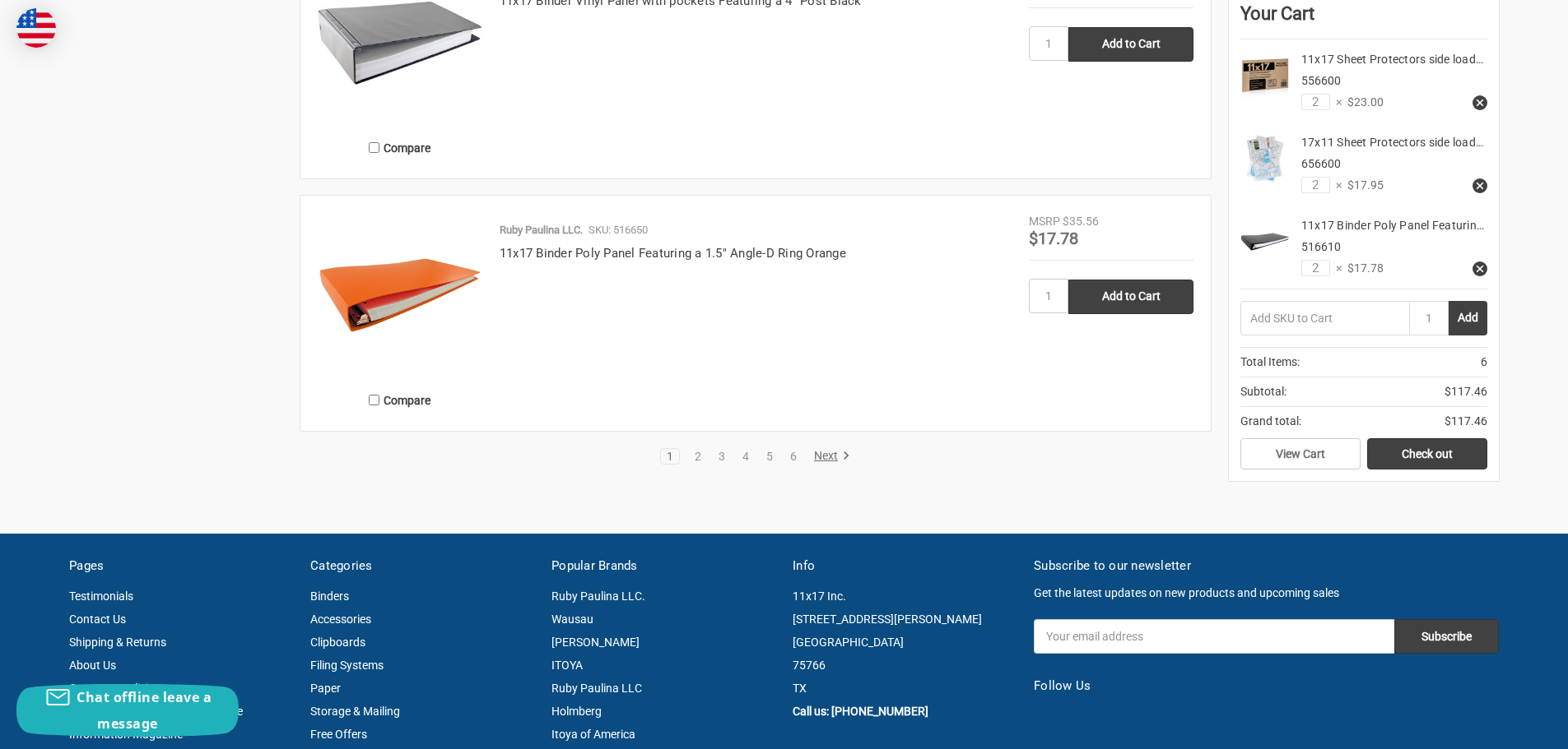
scroll to position [2962, 0]
click at [698, 457] on link "2" at bounding box center [697, 455] width 18 height 11
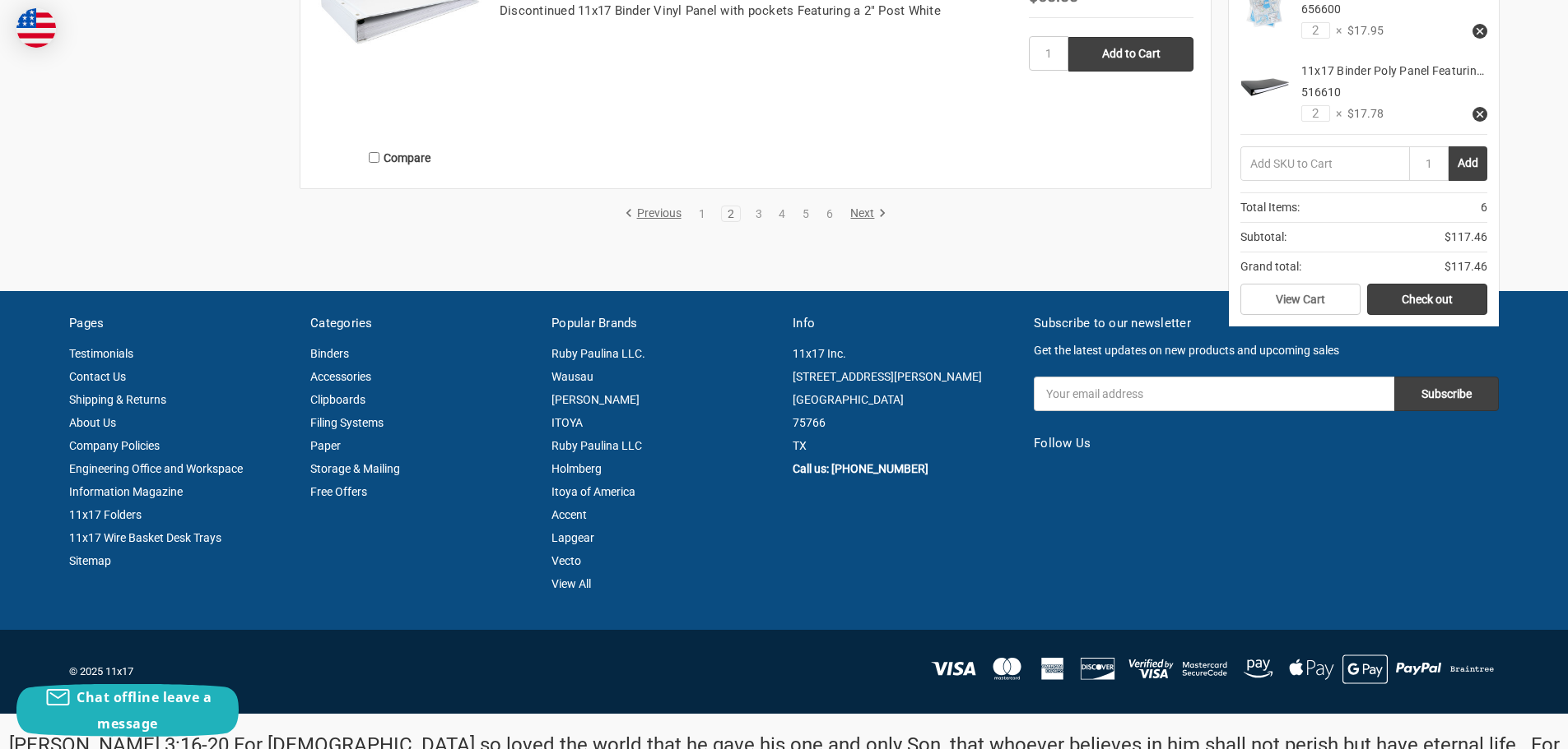
scroll to position [3208, 0]
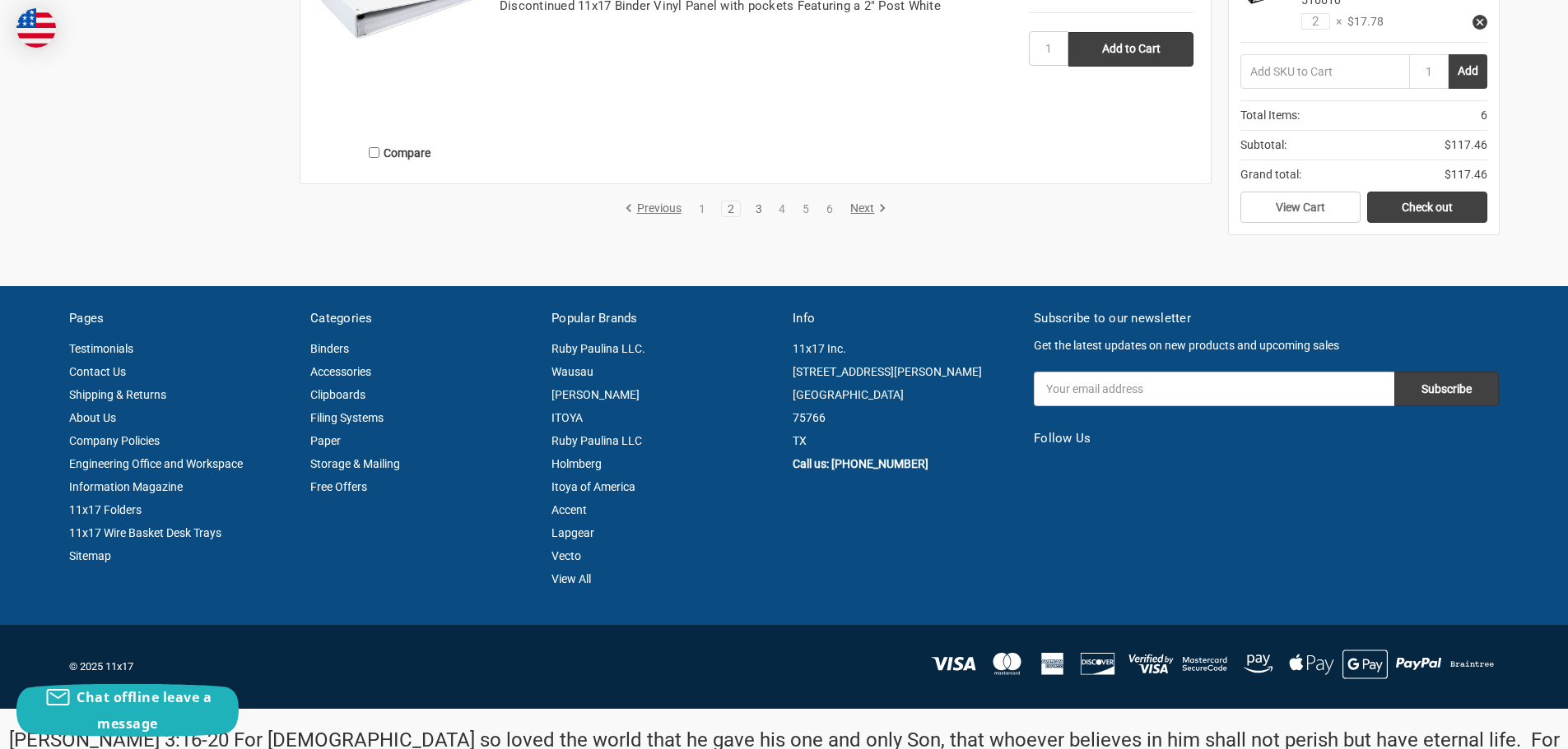
click at [756, 209] on link "3" at bounding box center [758, 209] width 18 height 11
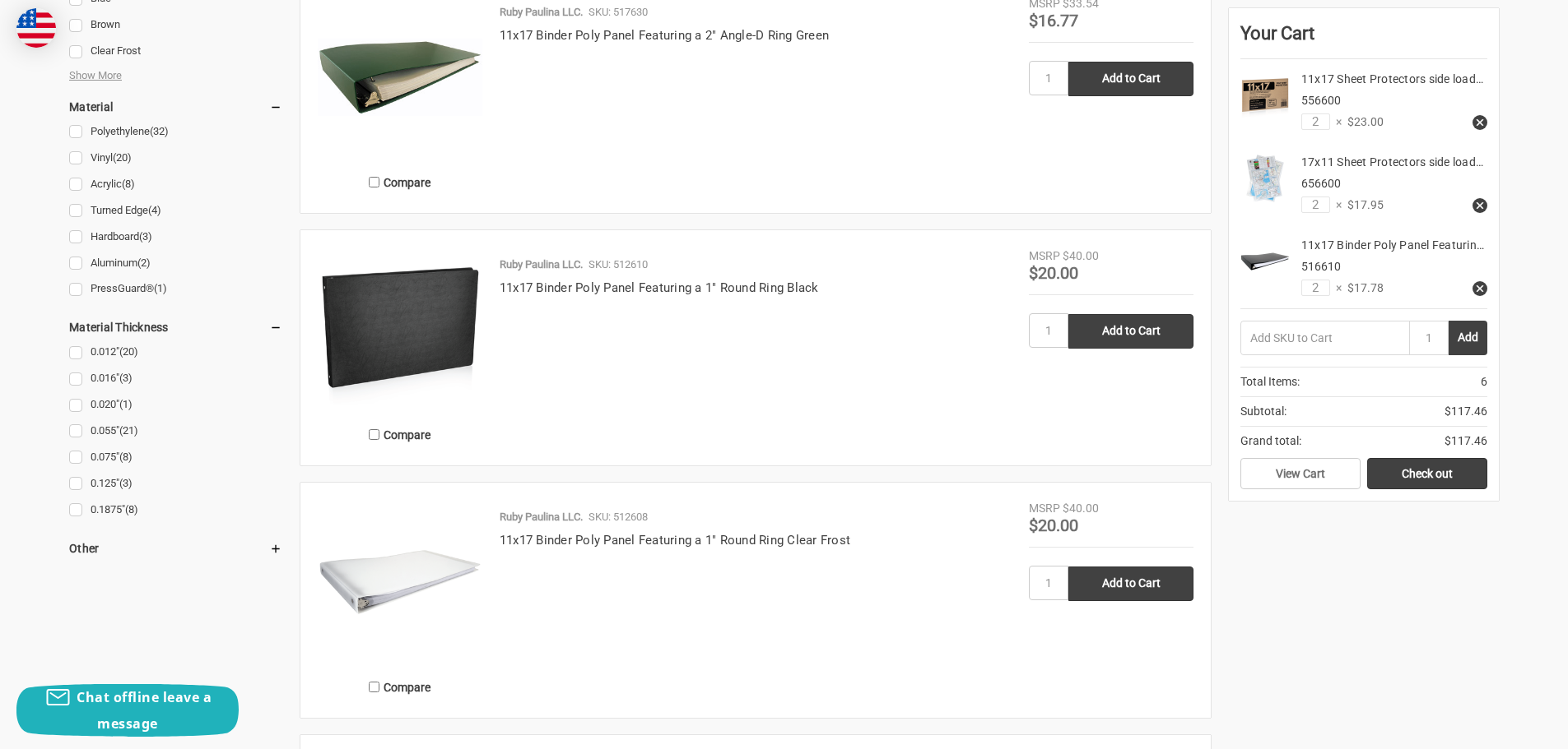
scroll to position [1727, 0]
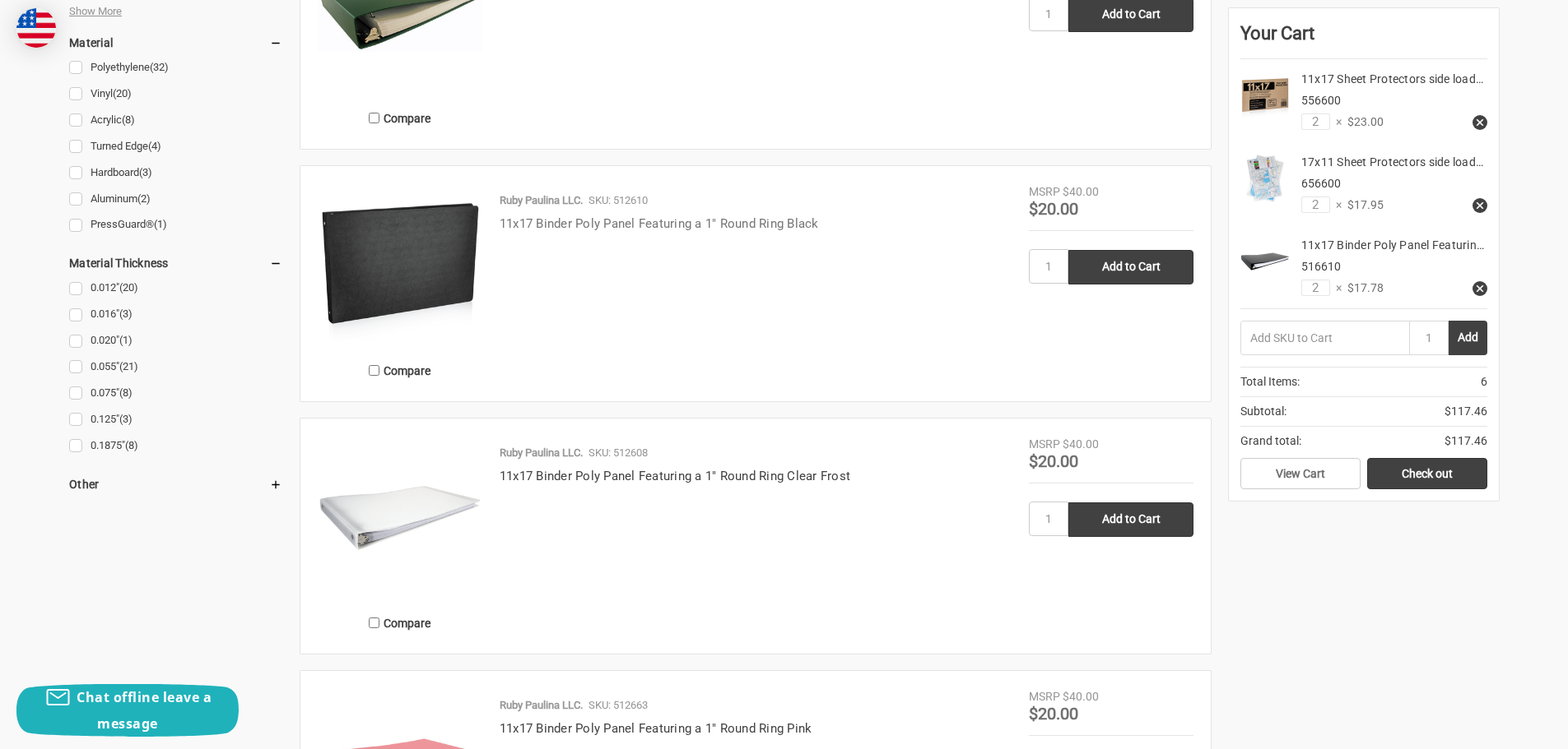
click at [620, 216] on link "11x17 Binder Poly Panel Featuring a 1" Round Ring Black" at bounding box center [658, 223] width 319 height 15
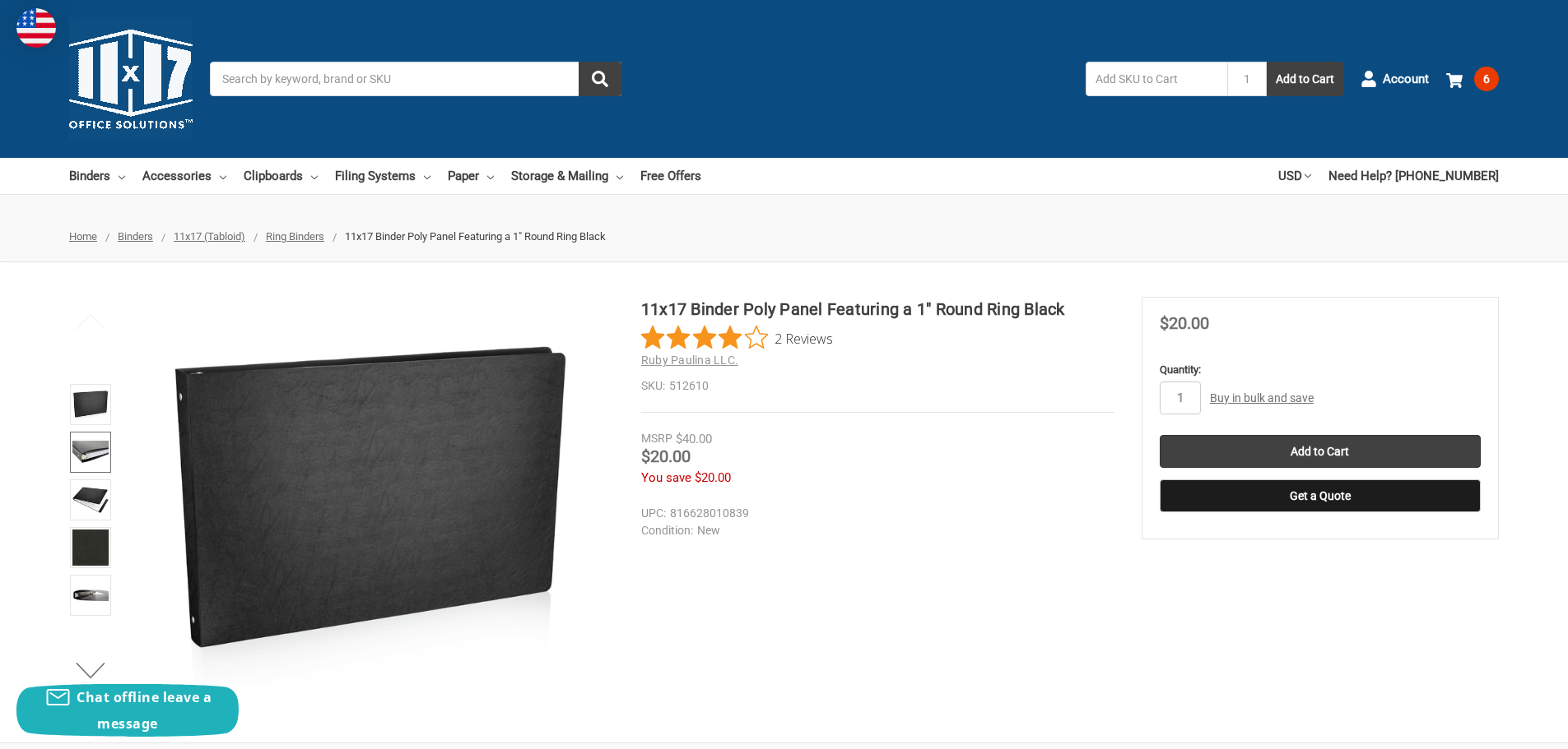
click at [84, 450] on img at bounding box center [90, 453] width 36 height 36
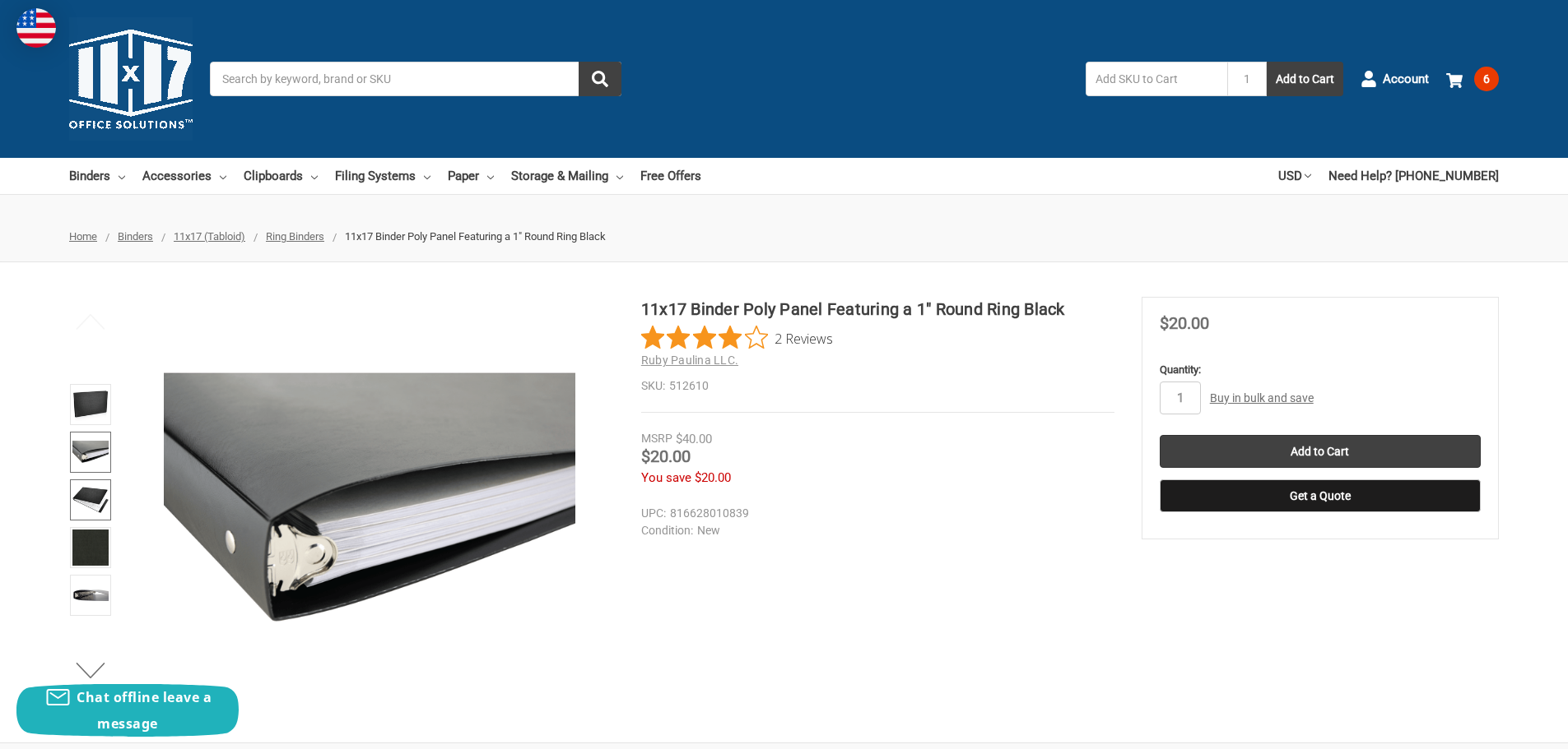
click at [97, 506] on img at bounding box center [90, 500] width 36 height 36
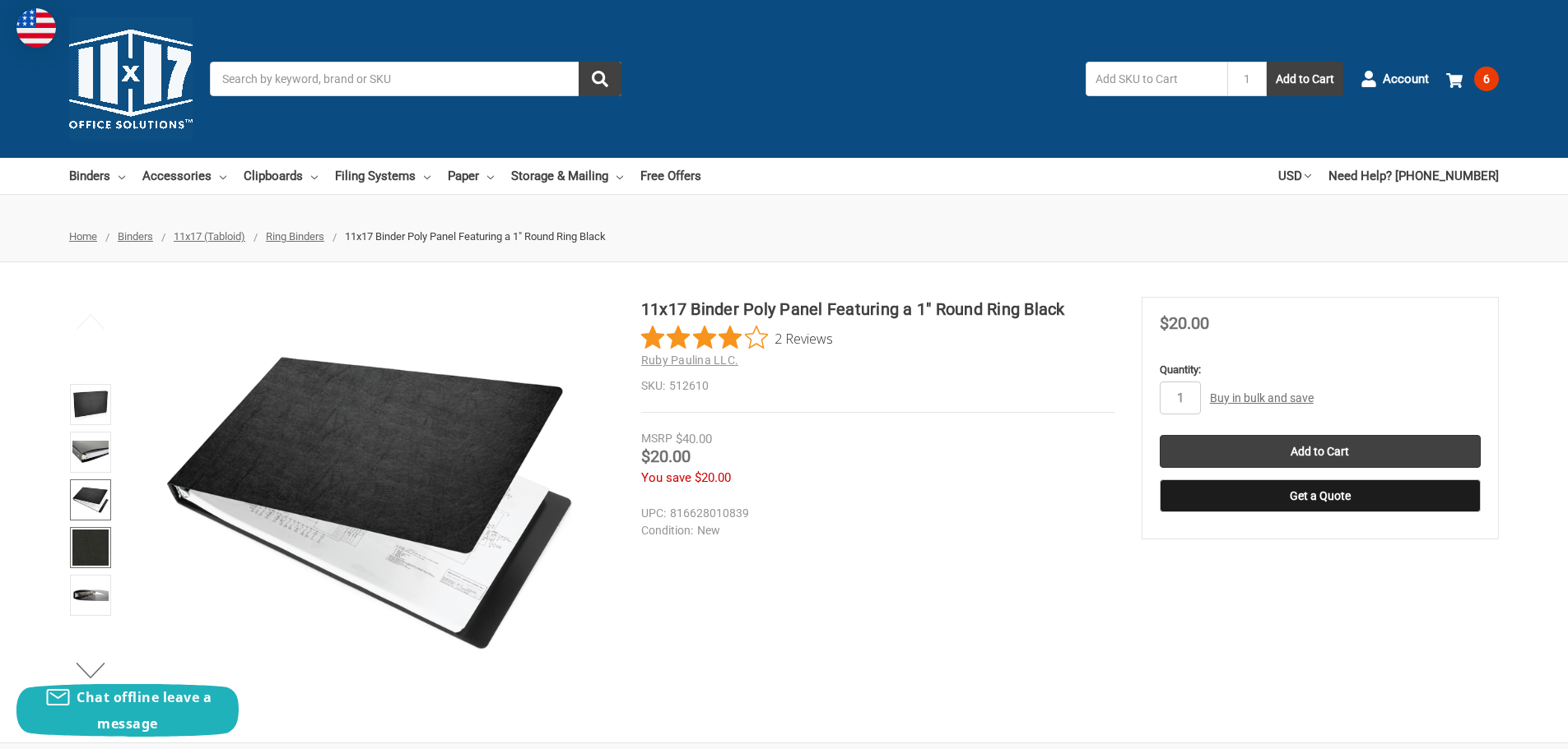
click at [98, 546] on img at bounding box center [90, 547] width 36 height 36
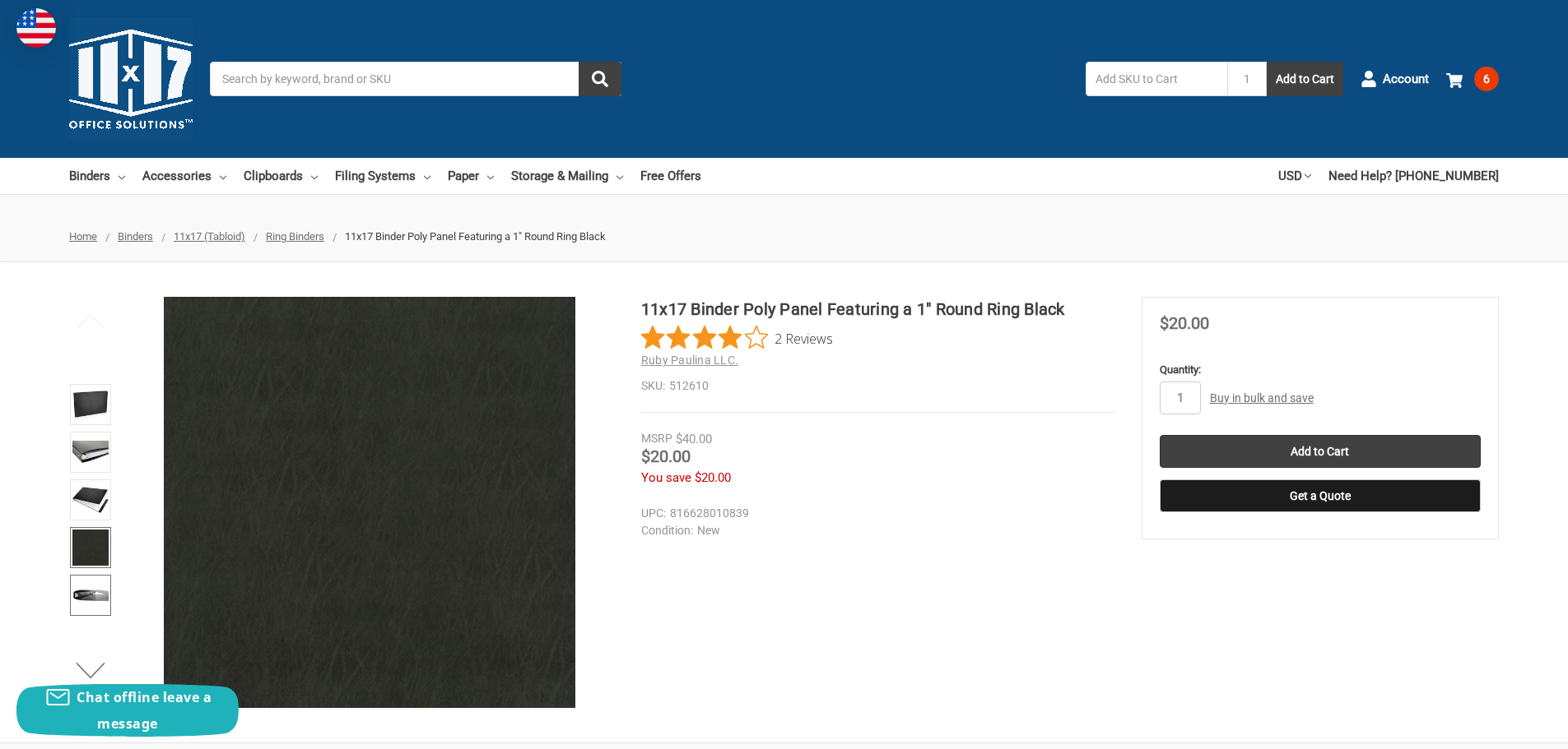
click at [98, 600] on img at bounding box center [90, 596] width 36 height 36
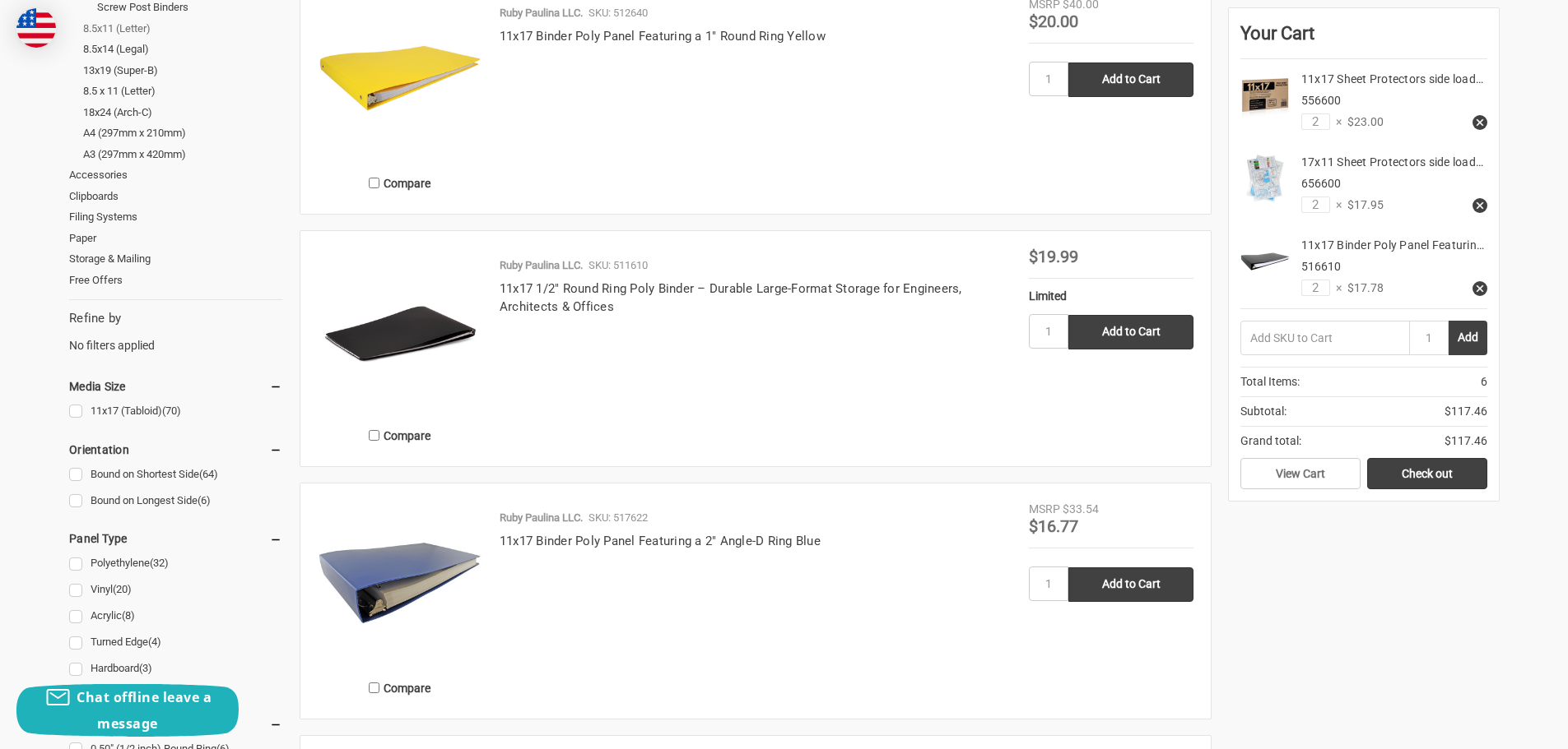
scroll to position [493, 0]
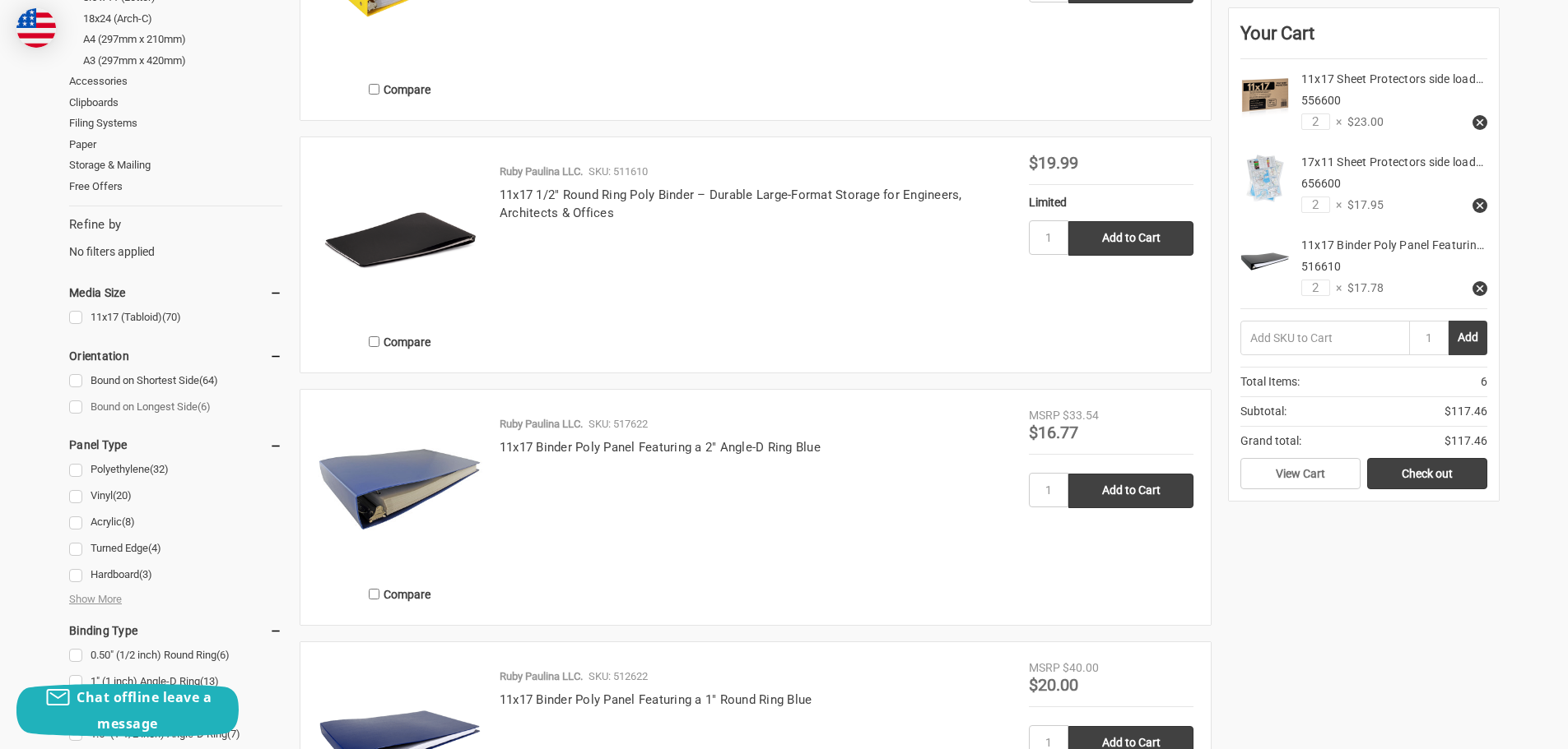
click at [76, 411] on link "Bound on Longest Side (6)" at bounding box center [175, 407] width 213 height 22
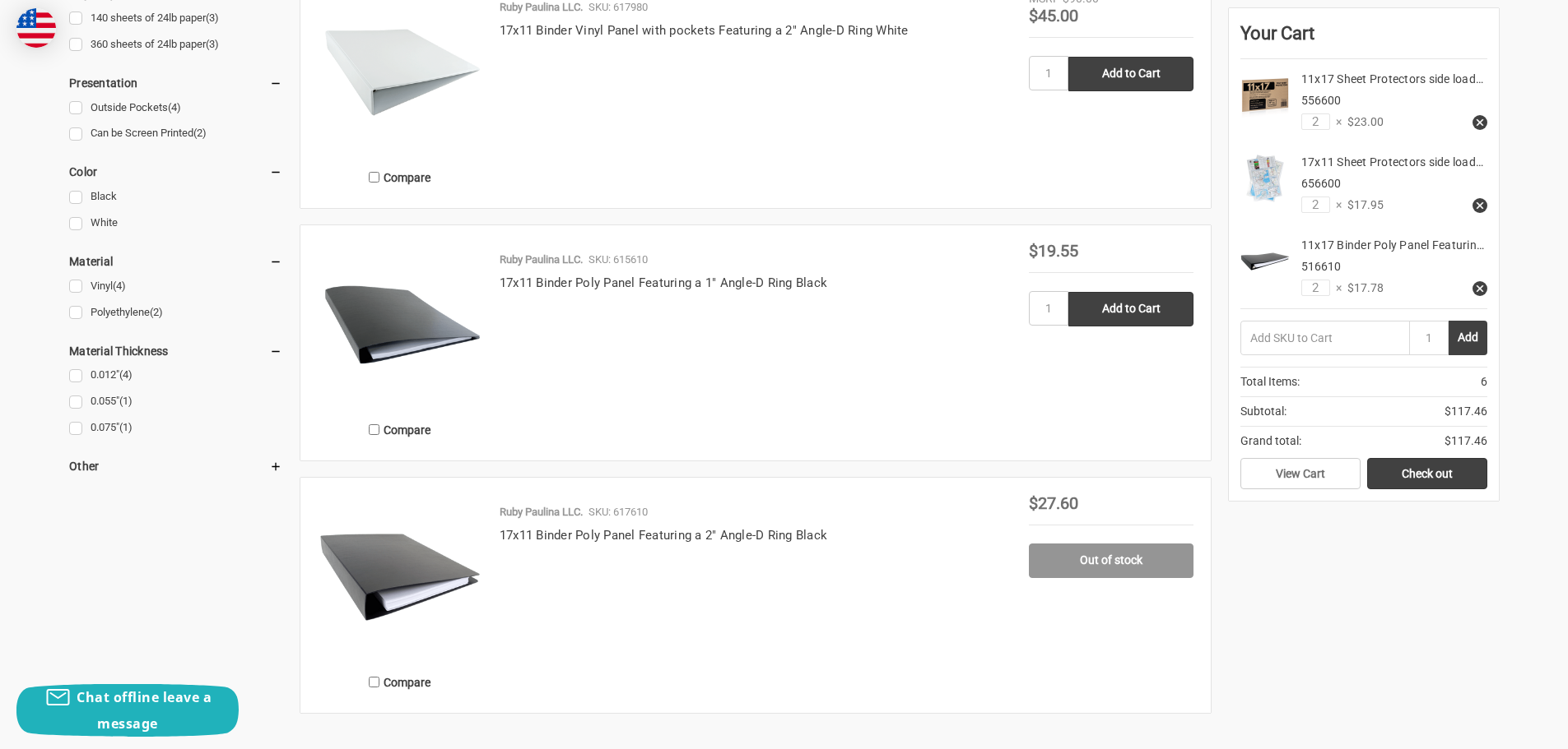
scroll to position [1151, 0]
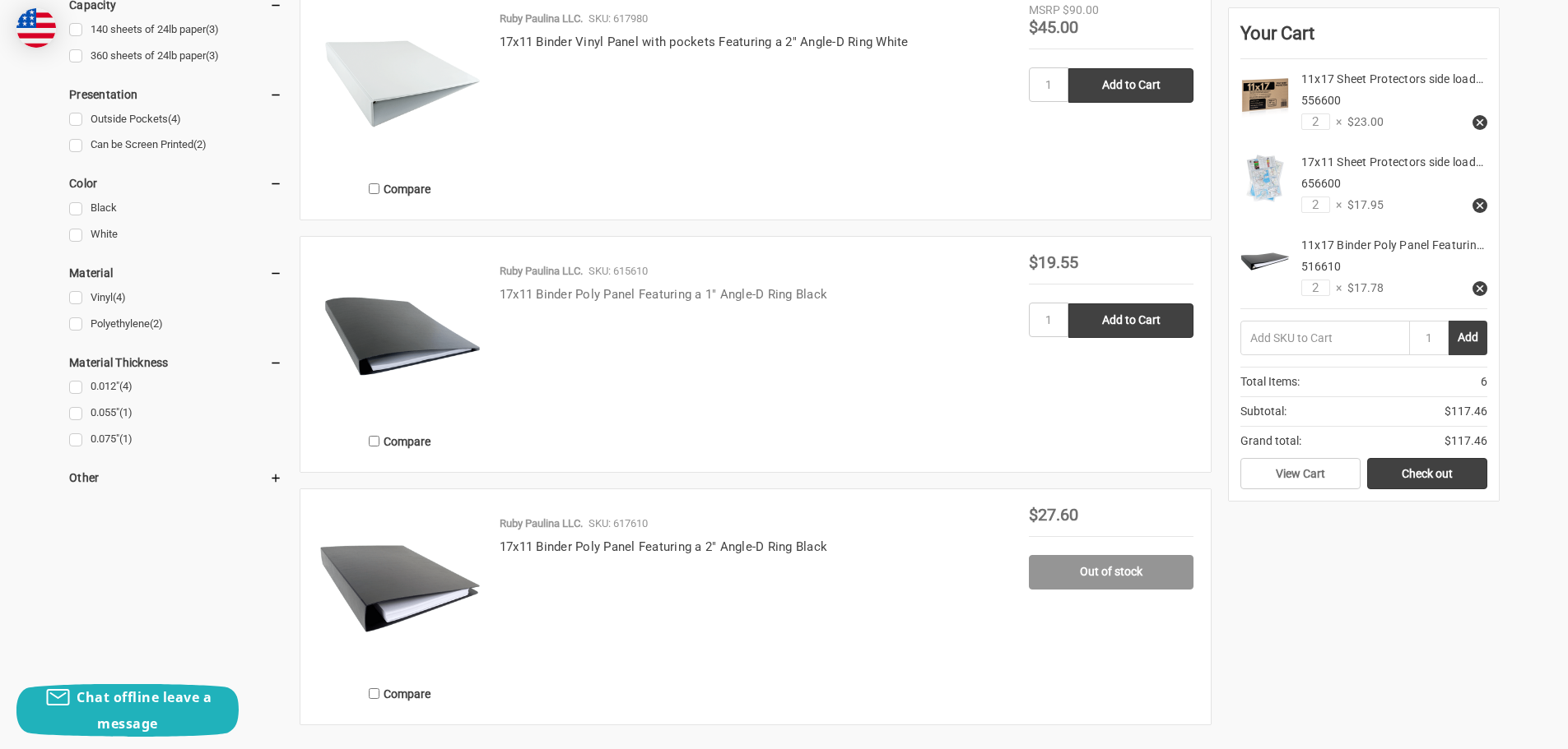
click at [604, 290] on link "17x11 Binder Poly Panel Featuring a 1" Angle-D Ring Black" at bounding box center [663, 294] width 328 height 15
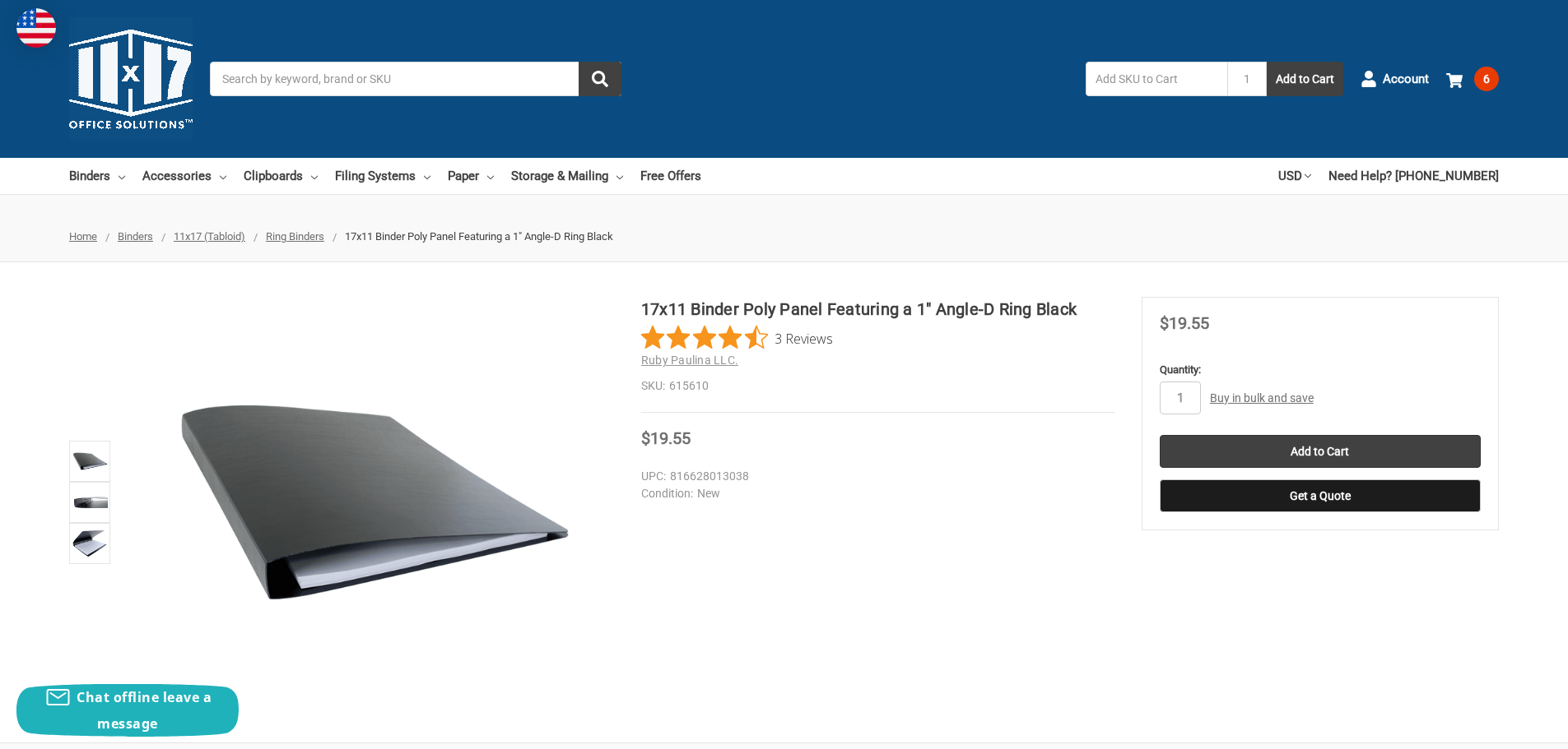
click at [1201, 399] on div "Bulk Pricing: Buy in bulk and save Bulk discount rates × Below are the availabl…" at bounding box center [1257, 399] width 113 height 17
click at [1197, 401] on input "1" at bounding box center [1180, 398] width 41 height 33
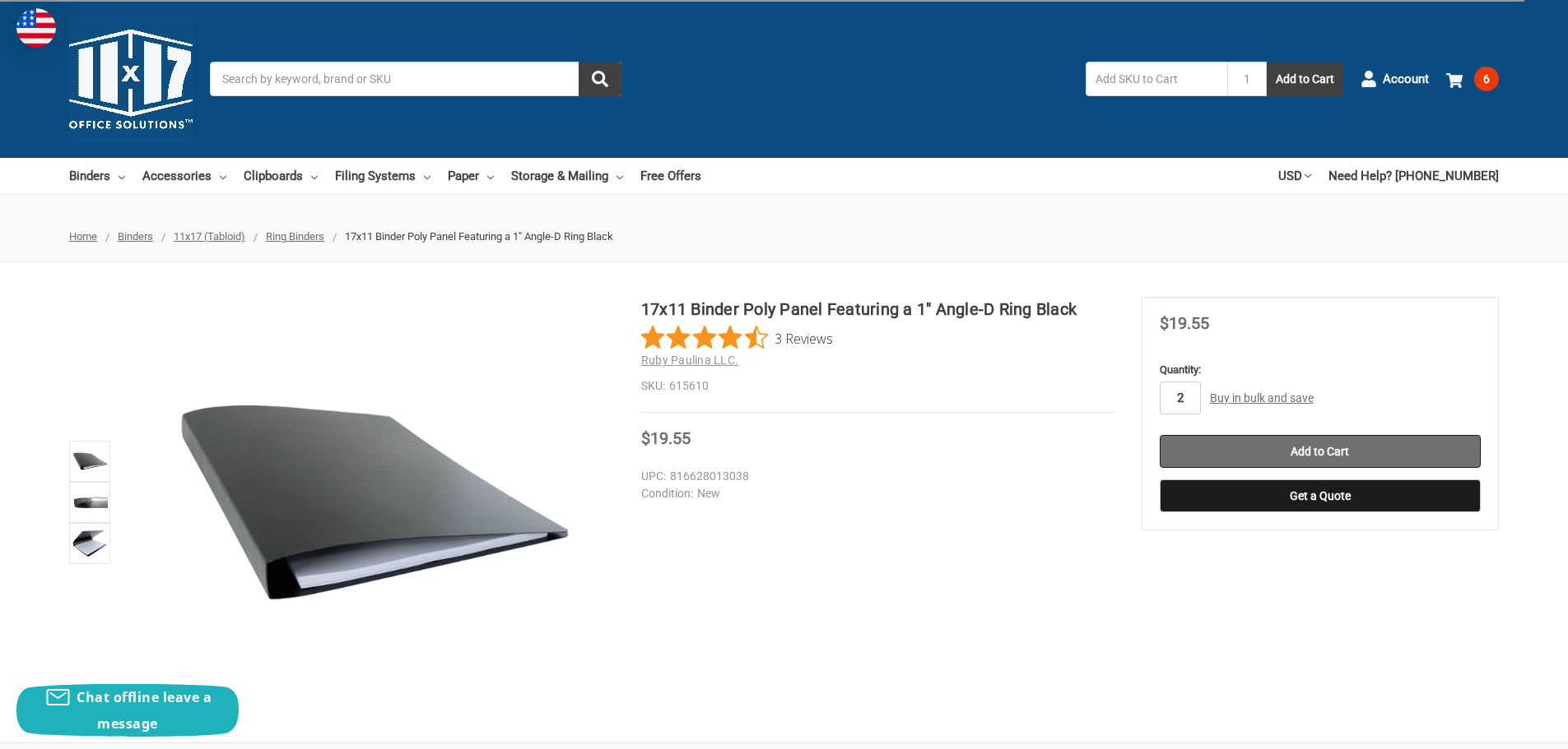
type input "2"
click at [1281, 460] on input "Add to Cart" at bounding box center [1320, 452] width 321 height 33
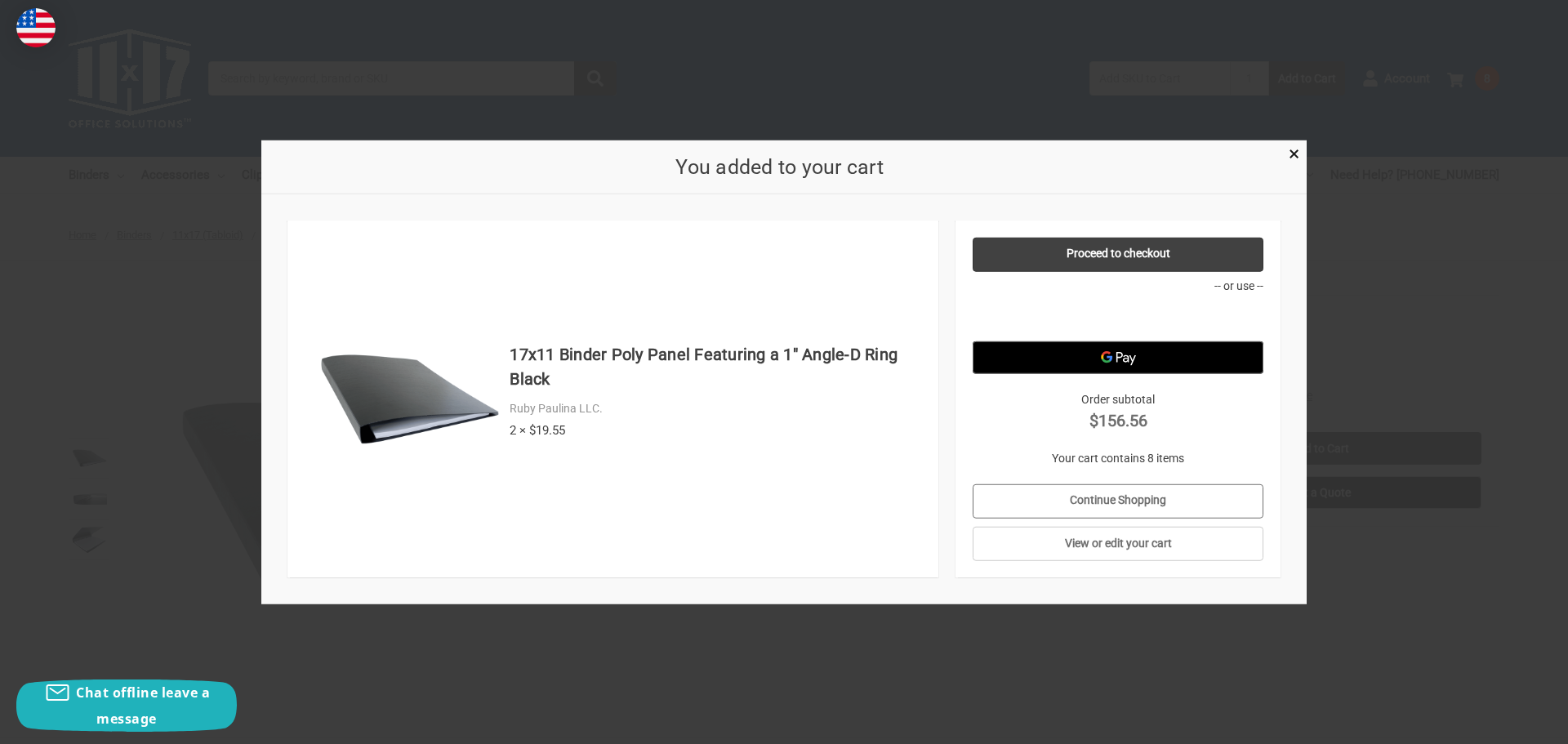
click at [1097, 508] on link "Continue Shopping" at bounding box center [1119, 500] width 291 height 34
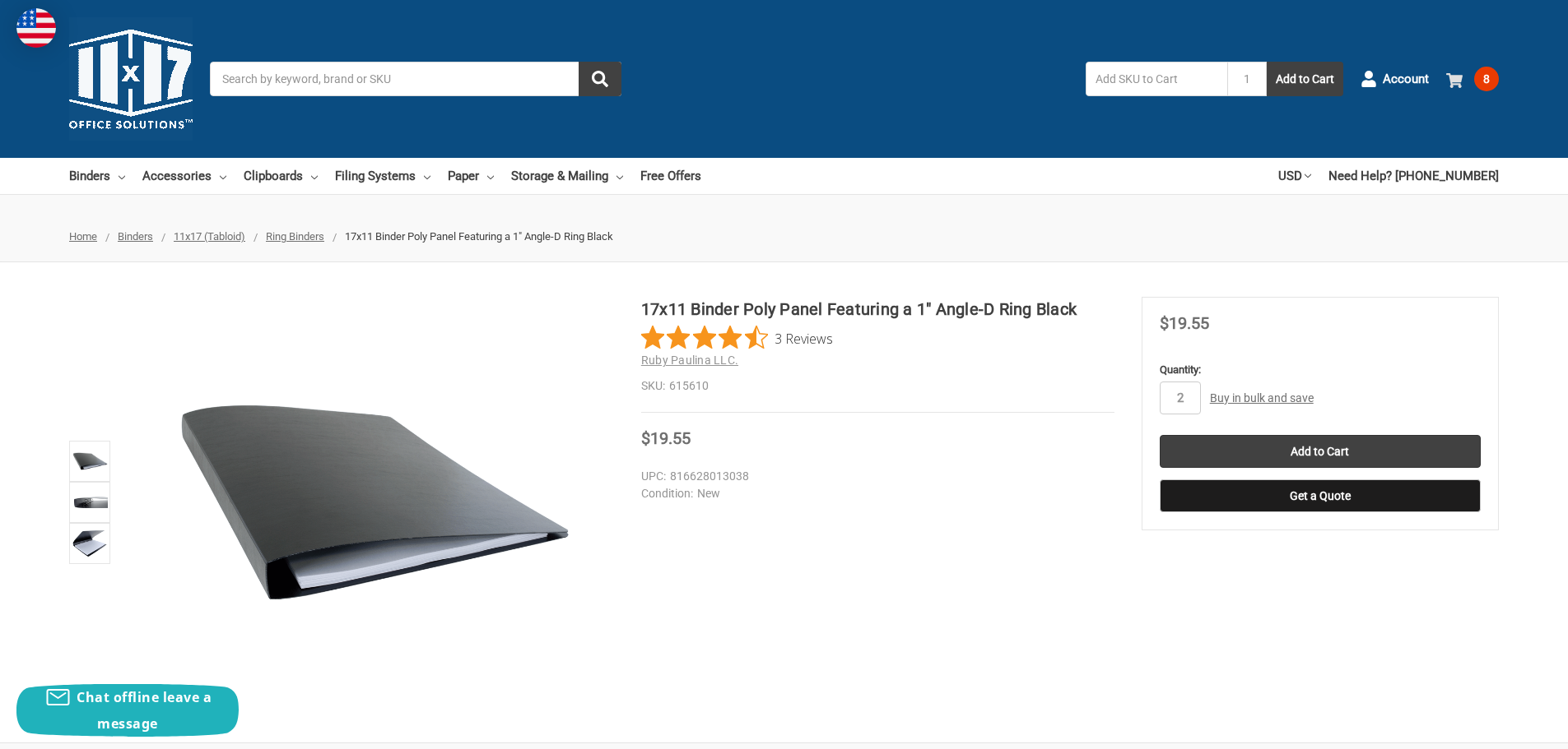
click at [1489, 75] on span "8" at bounding box center [1487, 79] width 25 height 25
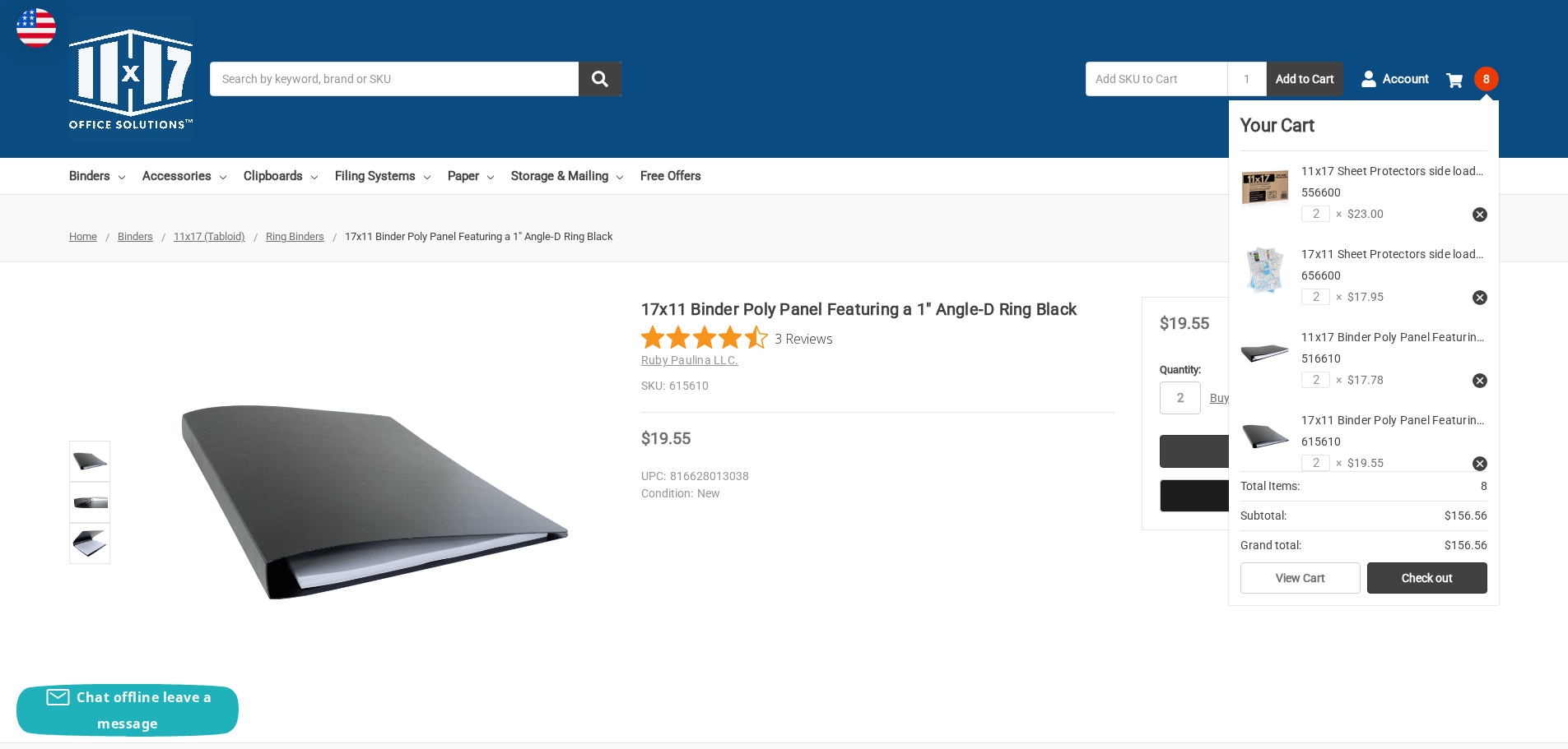
click at [1477, 301] on use at bounding box center [1480, 297] width 7 height 7
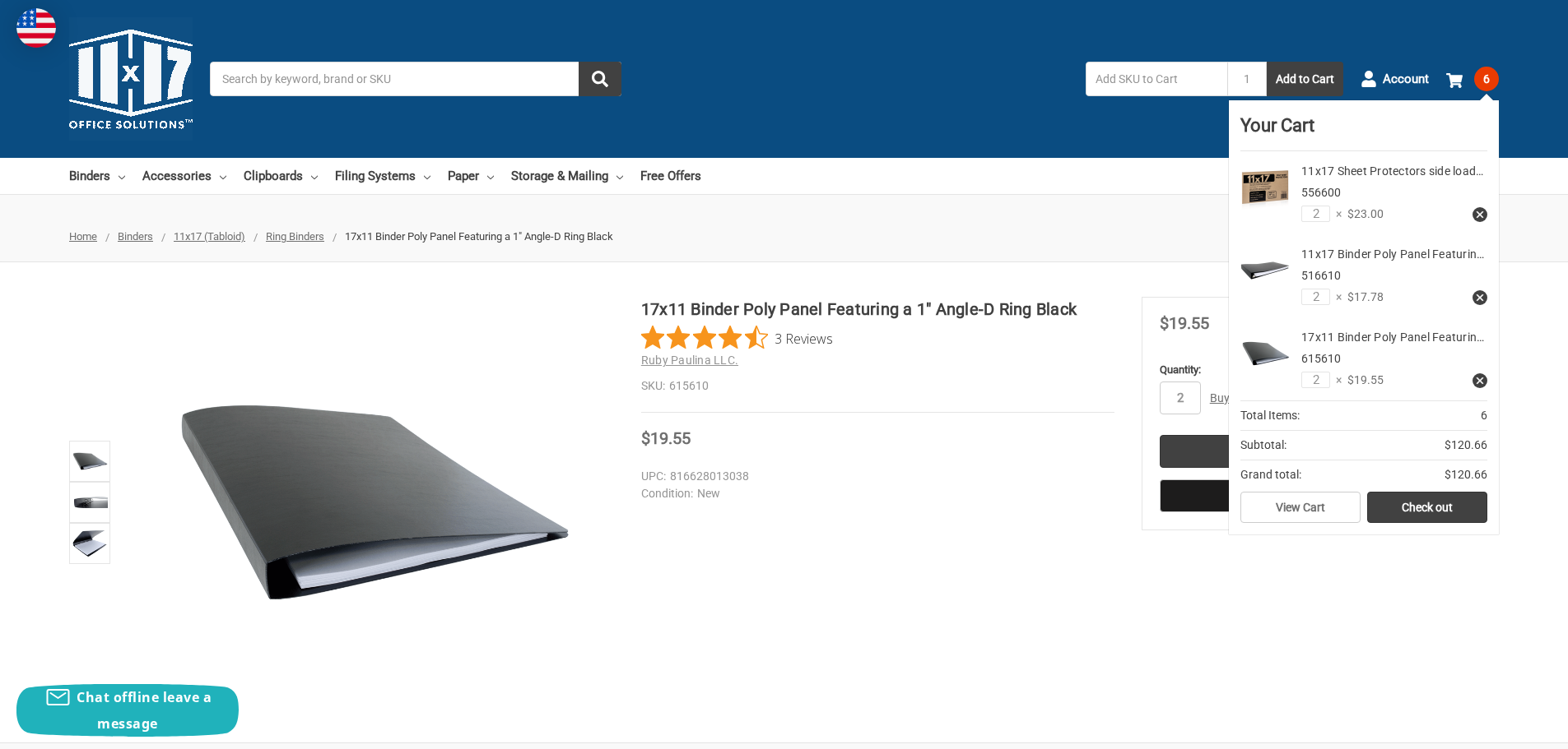
click at [1477, 297] on icon at bounding box center [1480, 297] width 11 height 11
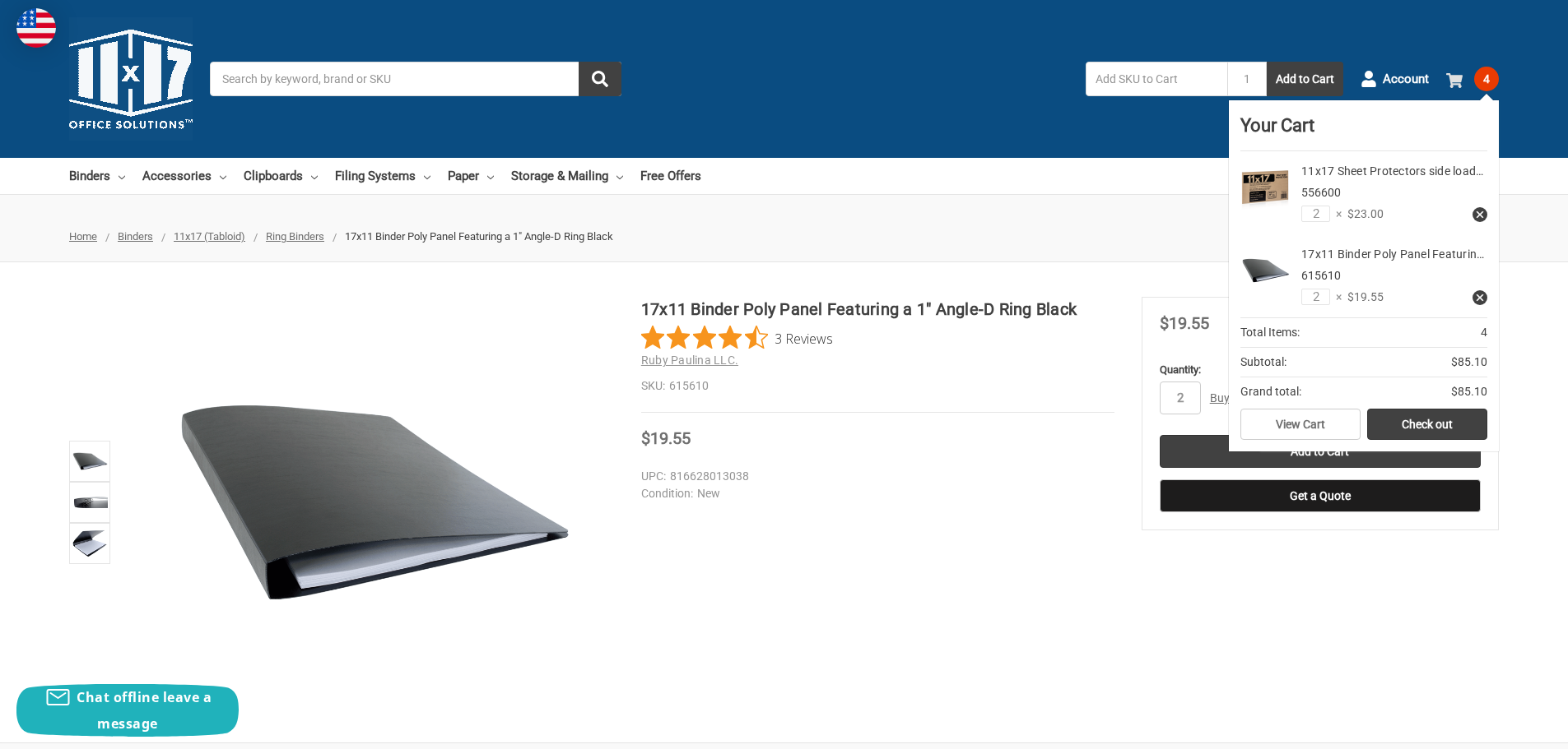
click at [1487, 75] on span "4" at bounding box center [1487, 79] width 25 height 25
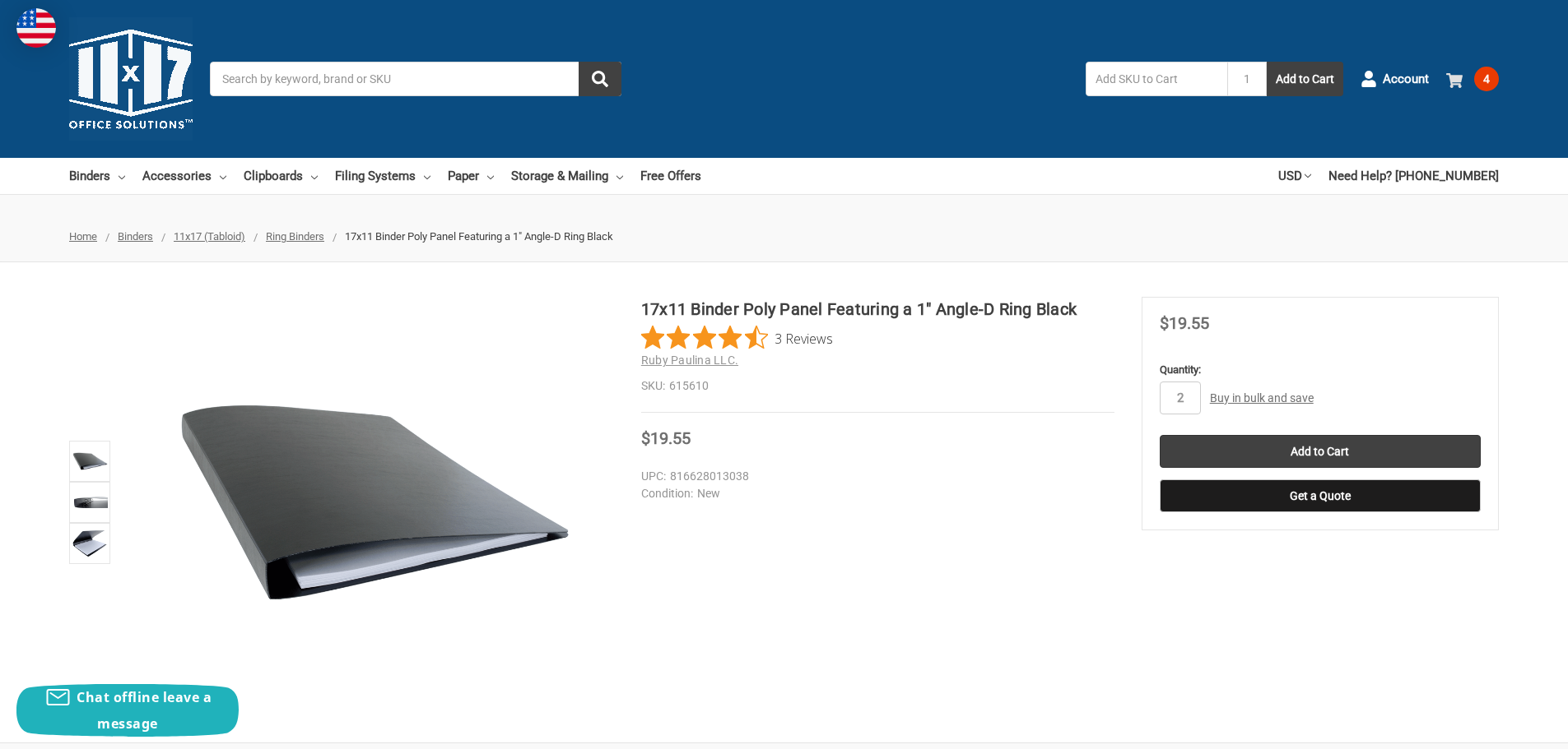
click at [1487, 75] on span "4" at bounding box center [1487, 79] width 25 height 25
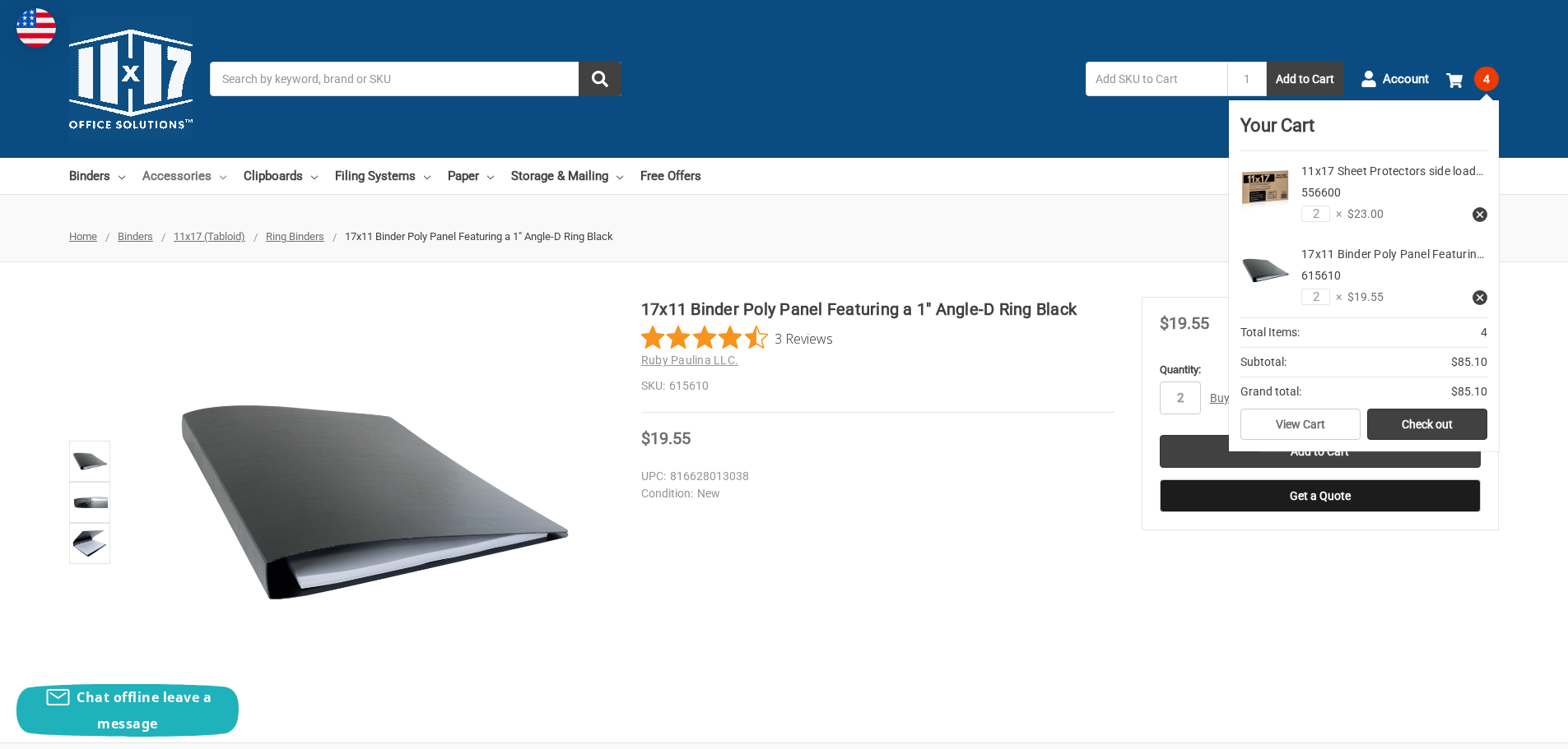
click at [173, 182] on link "Accessories" at bounding box center [184, 176] width 84 height 36
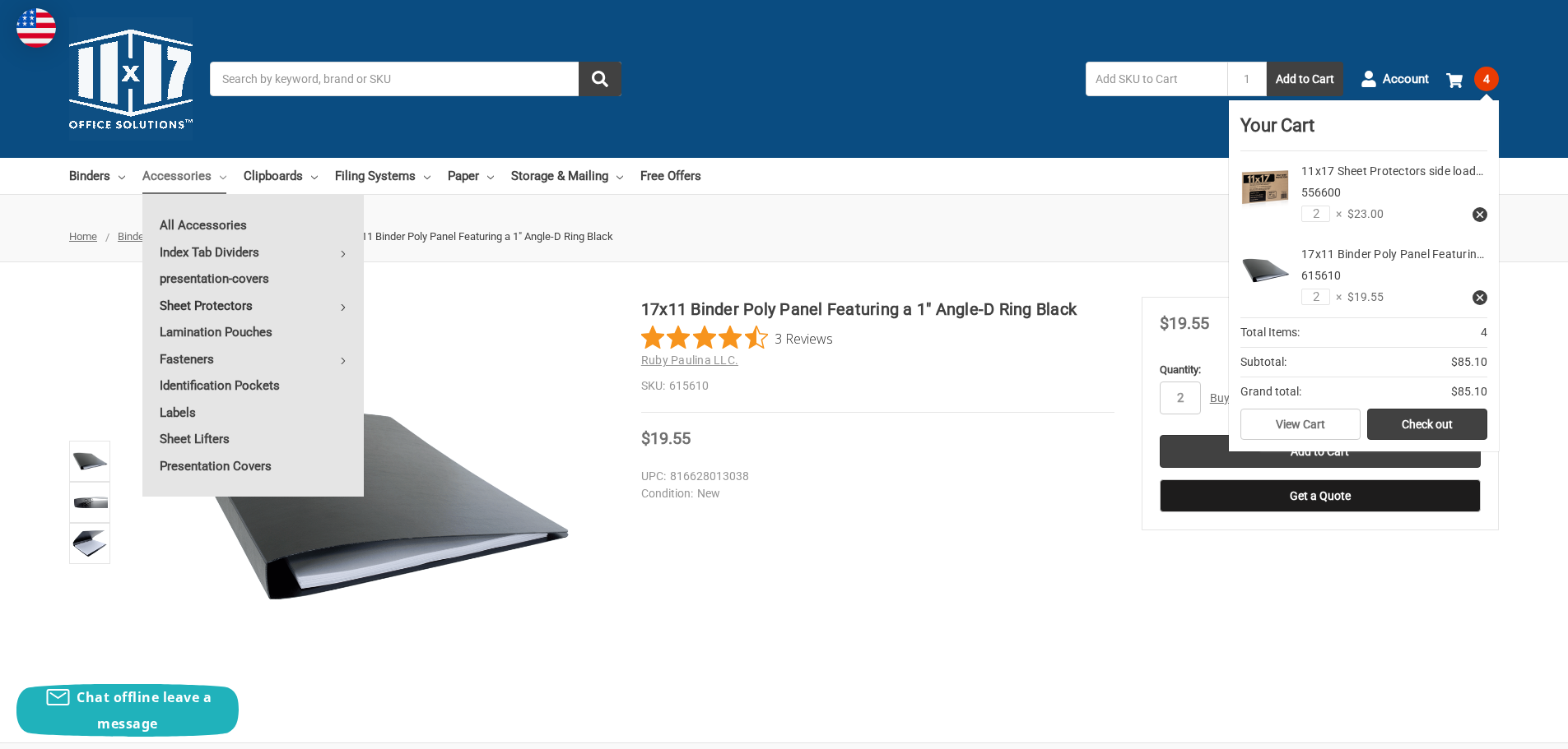
click at [206, 308] on link "Sheet Protectors" at bounding box center [253, 306] width 222 height 27
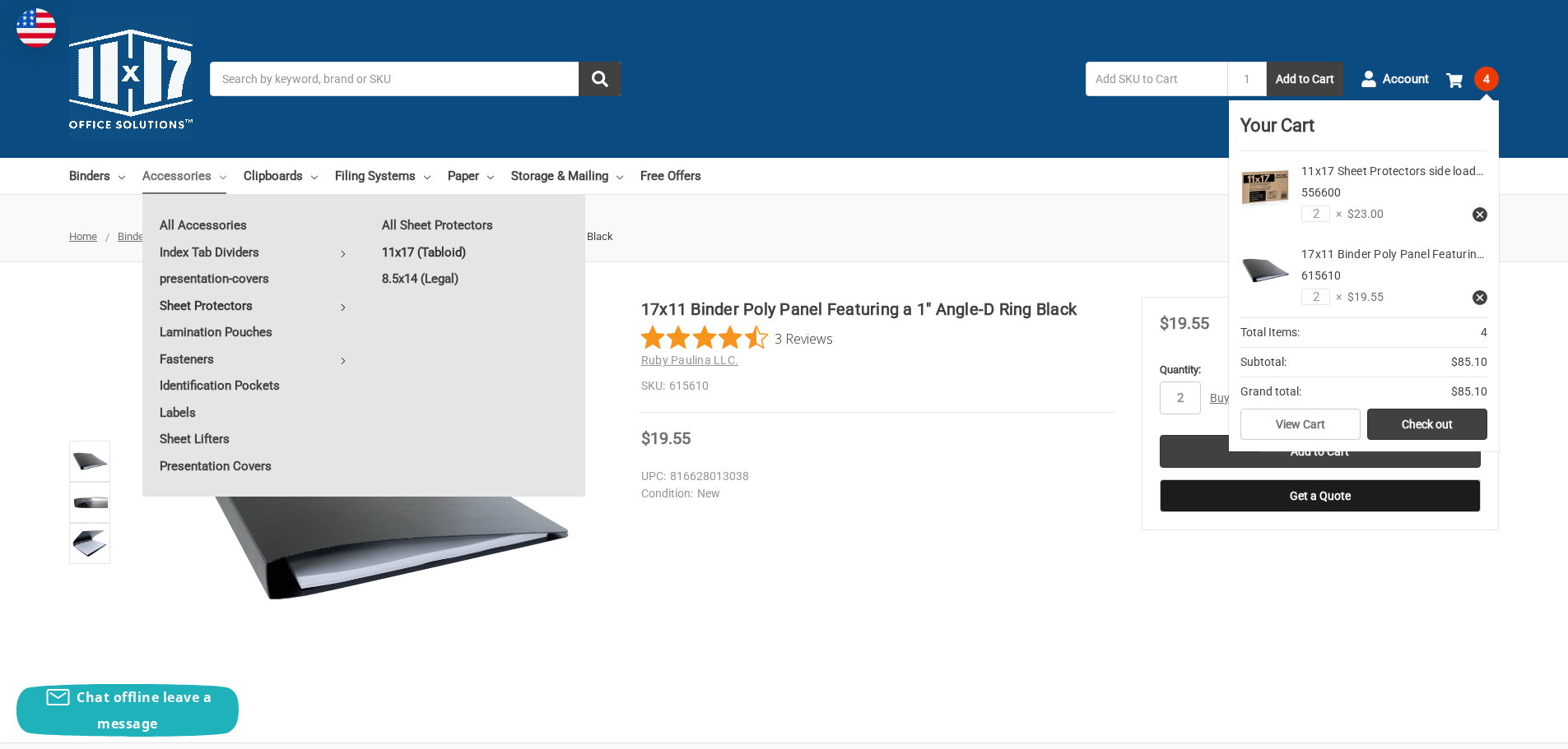
click at [417, 257] on link "11x17 (Tabloid)" at bounding box center [475, 253] width 221 height 27
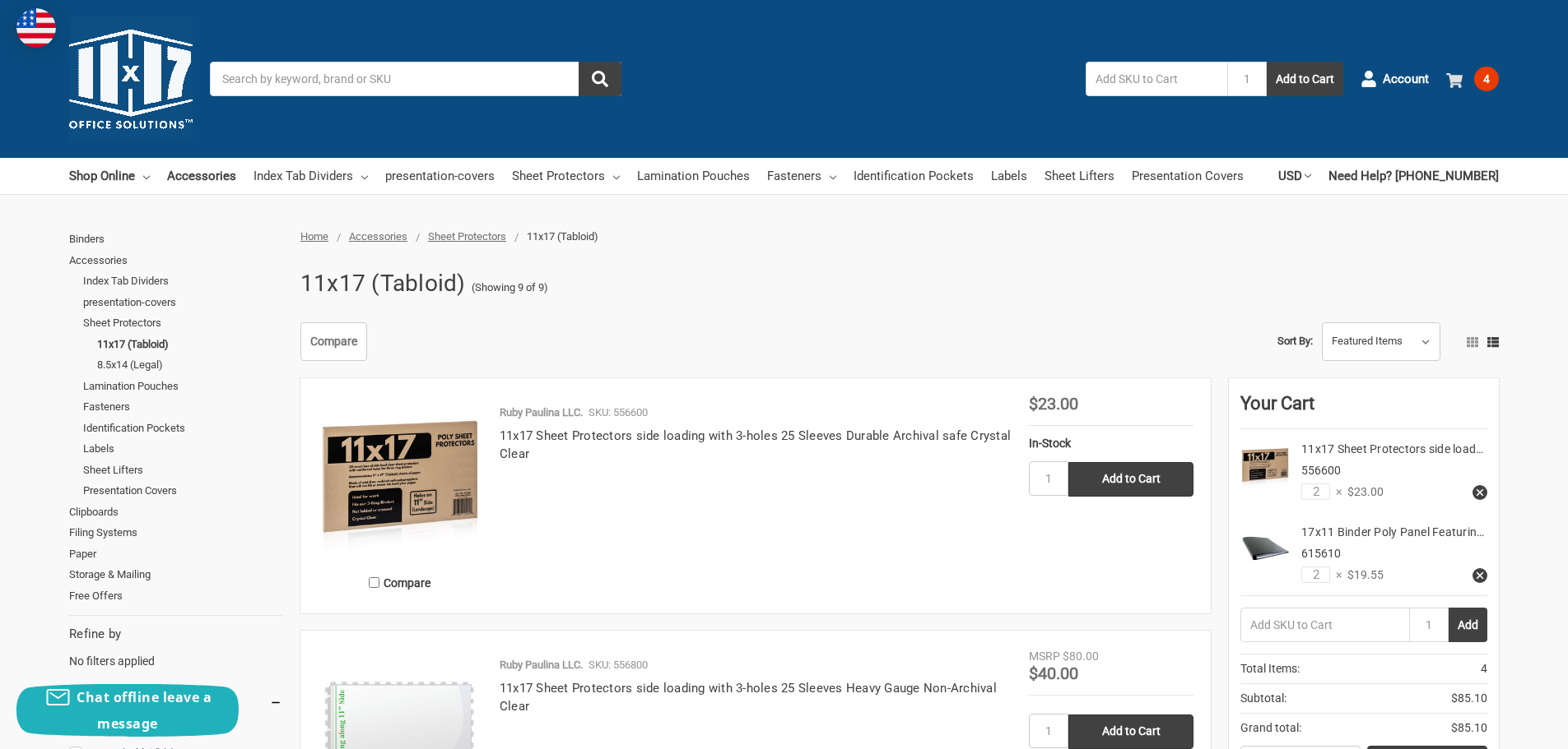
click at [1452, 73] on icon at bounding box center [1453, 80] width 16 height 16
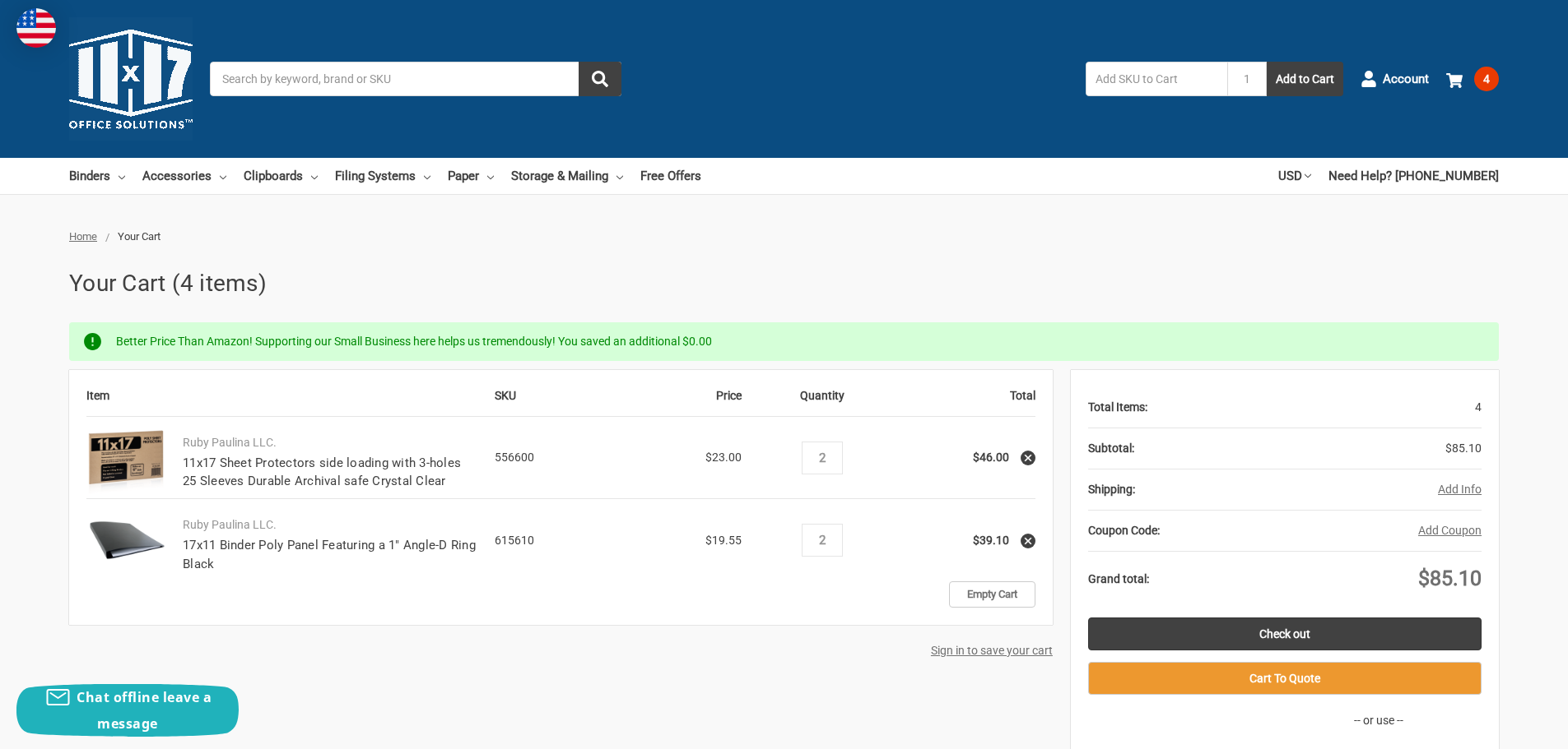
click at [138, 460] on img at bounding box center [125, 457] width 79 height 79
click at [269, 463] on link "11x17 Sheet Protectors side loading with 3-holes 25 Sleeves Durable Archival sa…" at bounding box center [322, 473] width 279 height 34
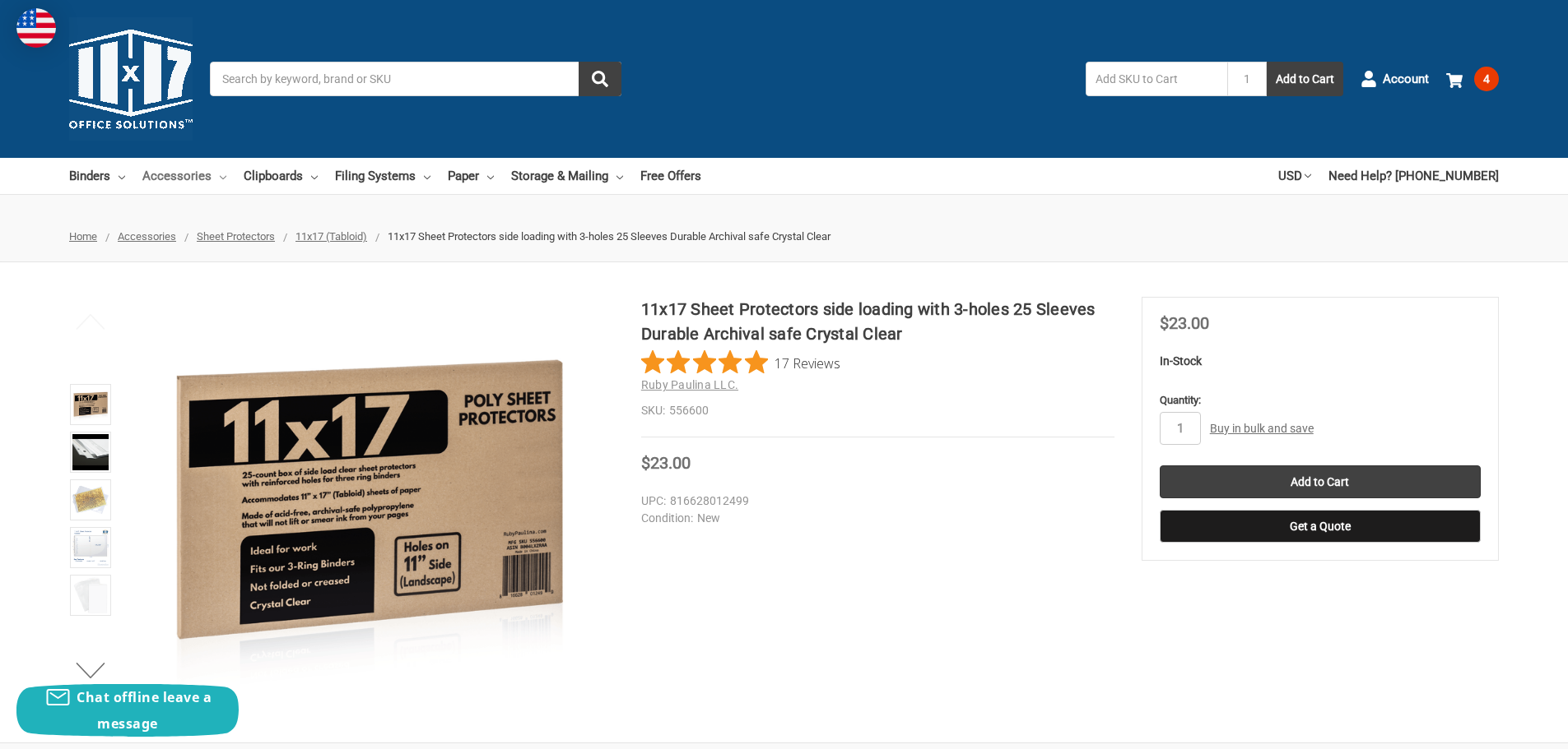
click at [168, 177] on link "Accessories" at bounding box center [184, 176] width 84 height 36
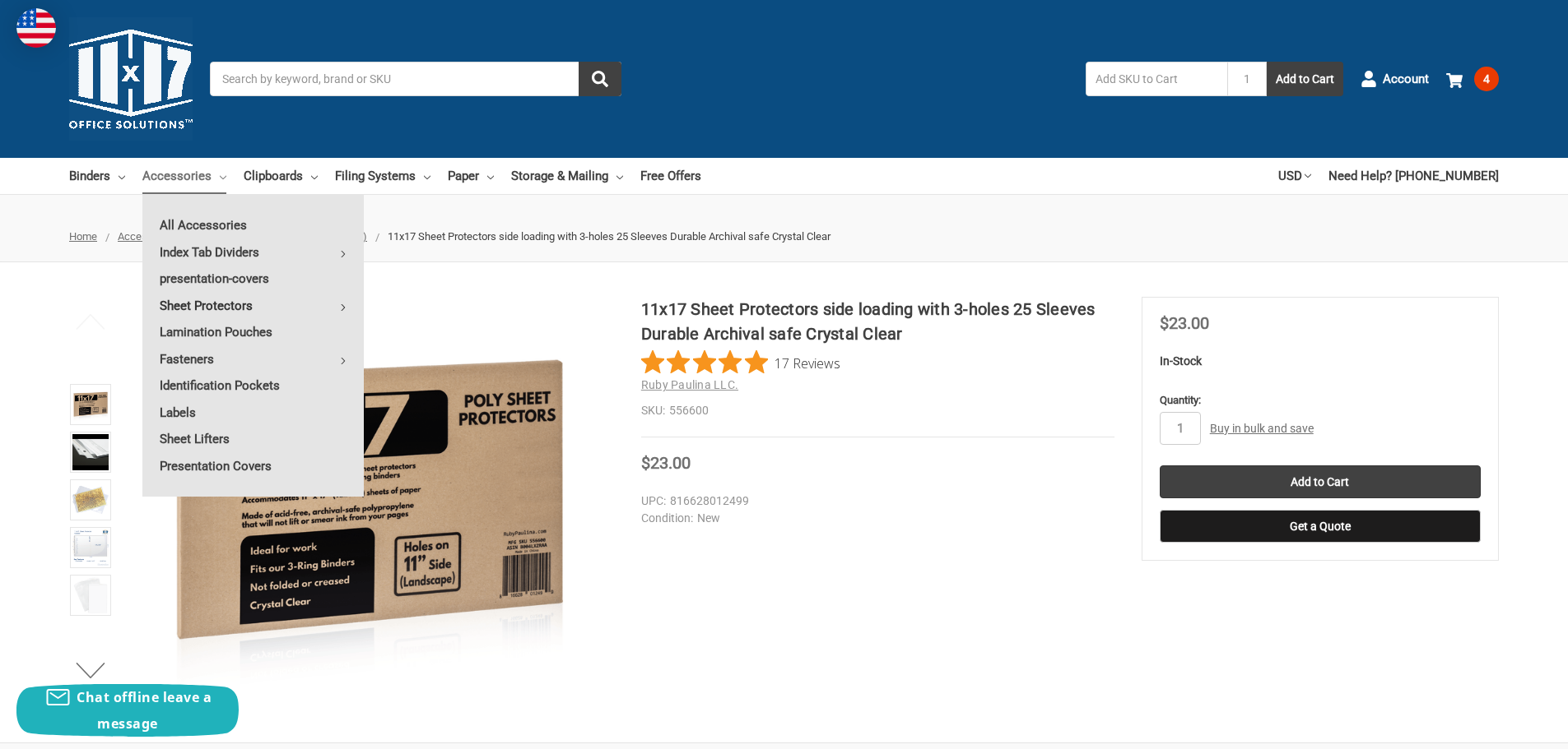
click at [241, 310] on link "Sheet Protectors" at bounding box center [253, 306] width 222 height 27
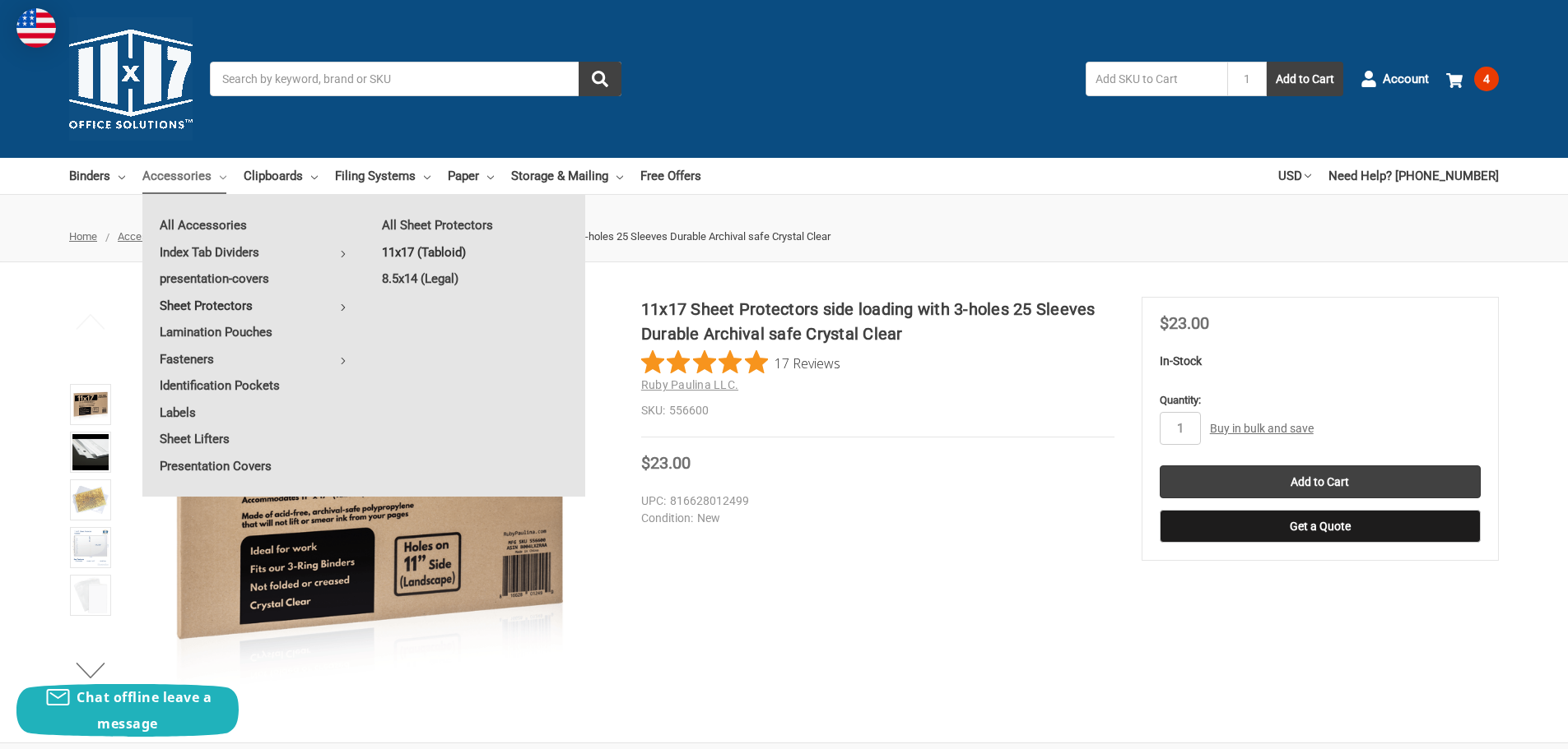
click at [419, 246] on link "11x17 (Tabloid)" at bounding box center [475, 253] width 221 height 27
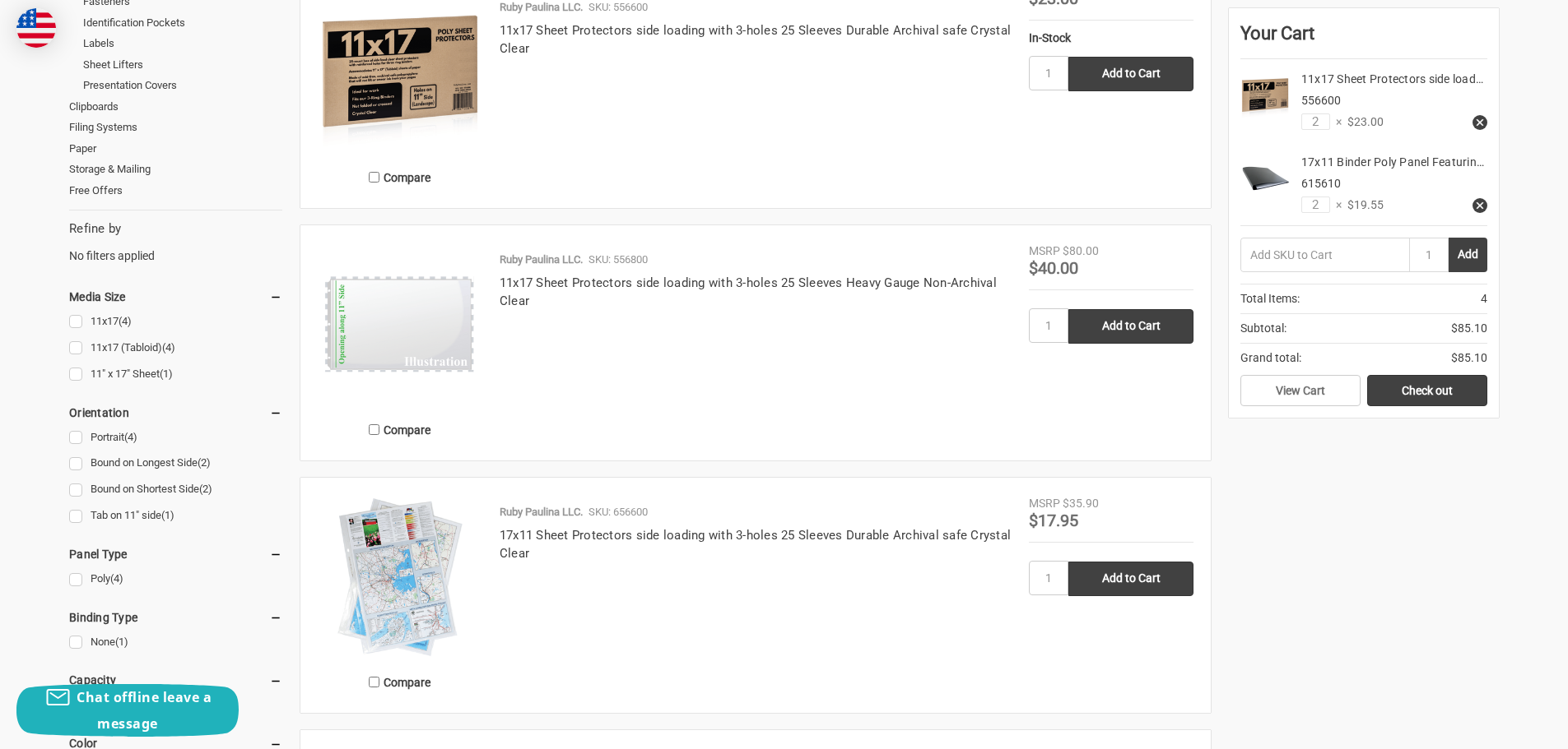
scroll to position [411, 0]
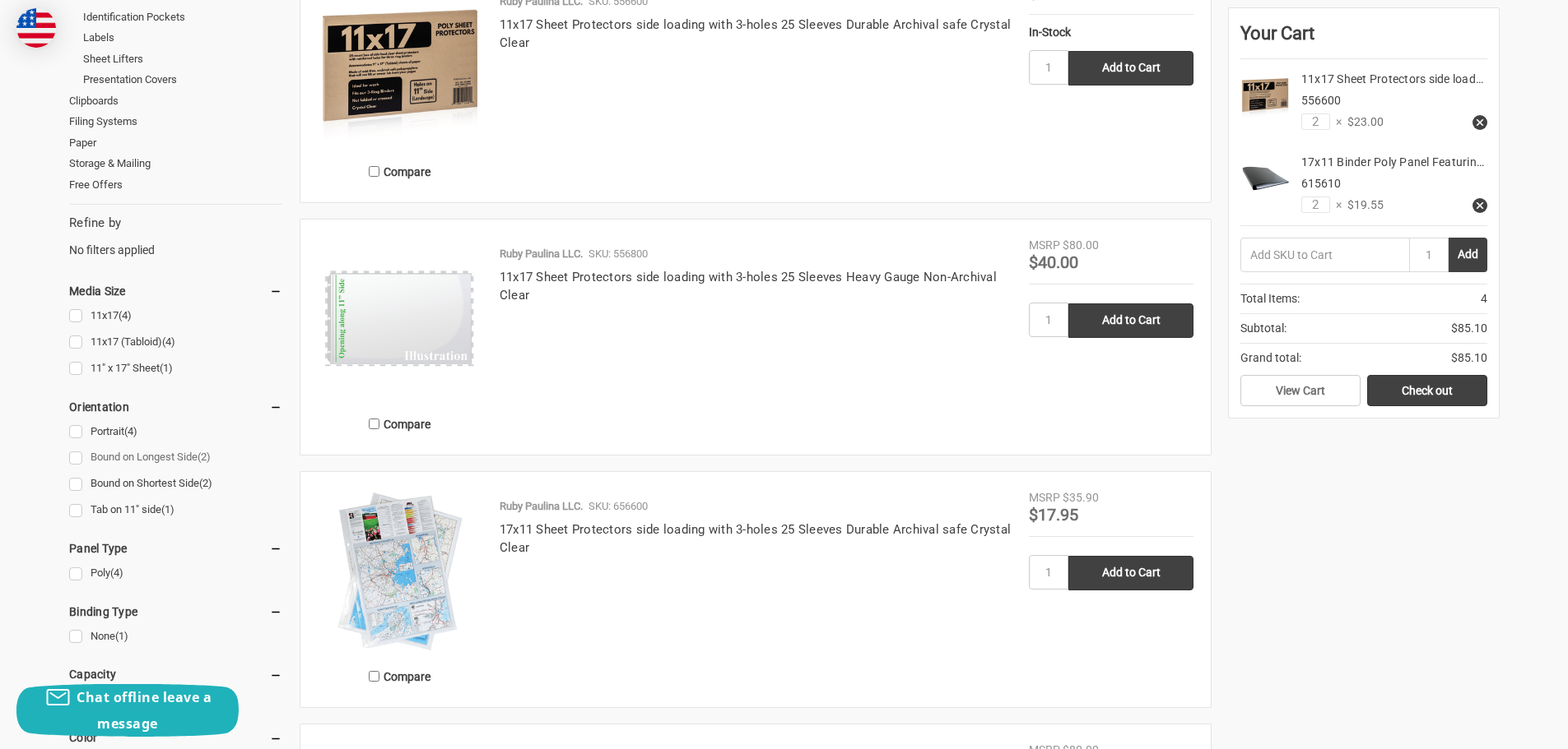
click at [77, 460] on link "Bound on Longest Side (2)" at bounding box center [175, 457] width 213 height 22
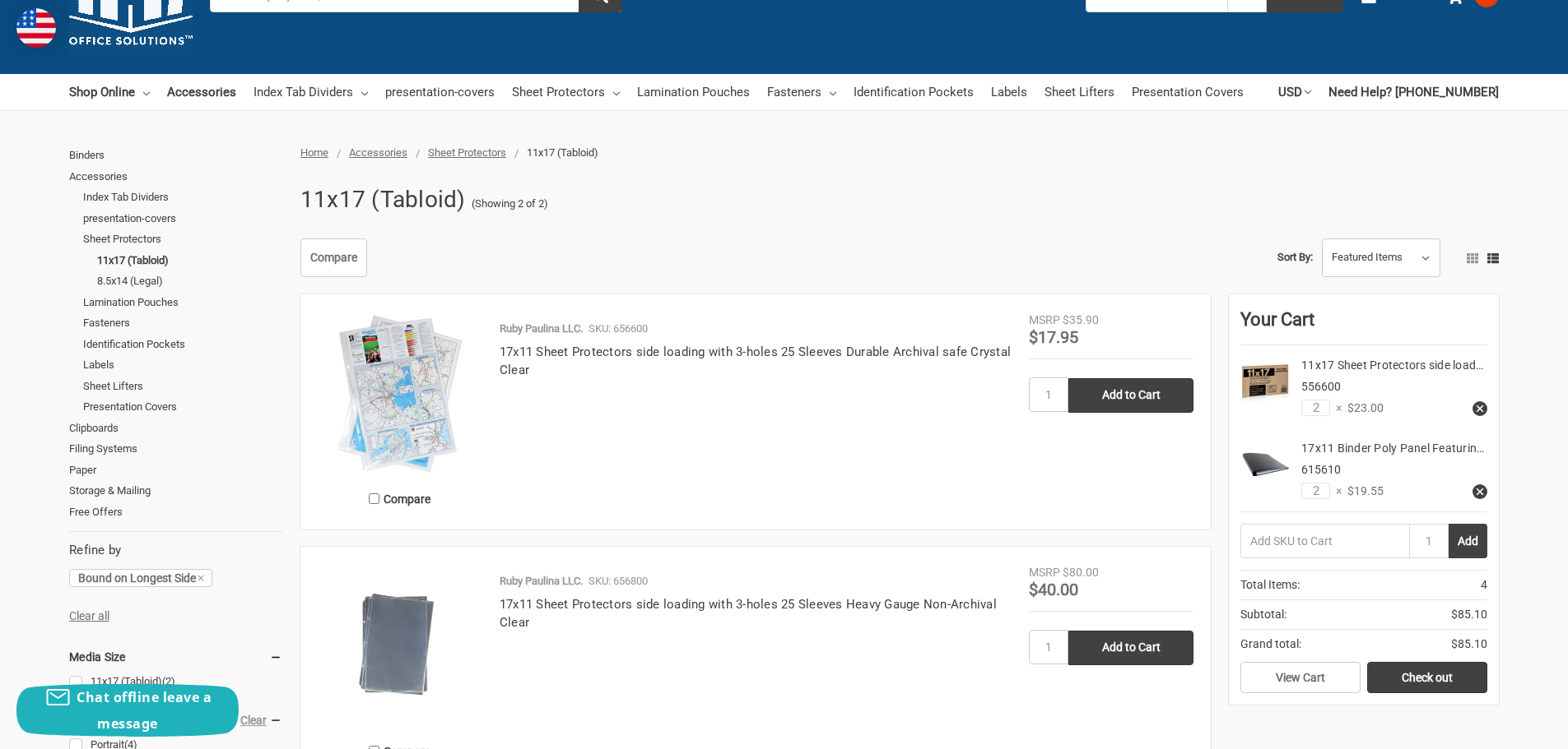
scroll to position [82, 0]
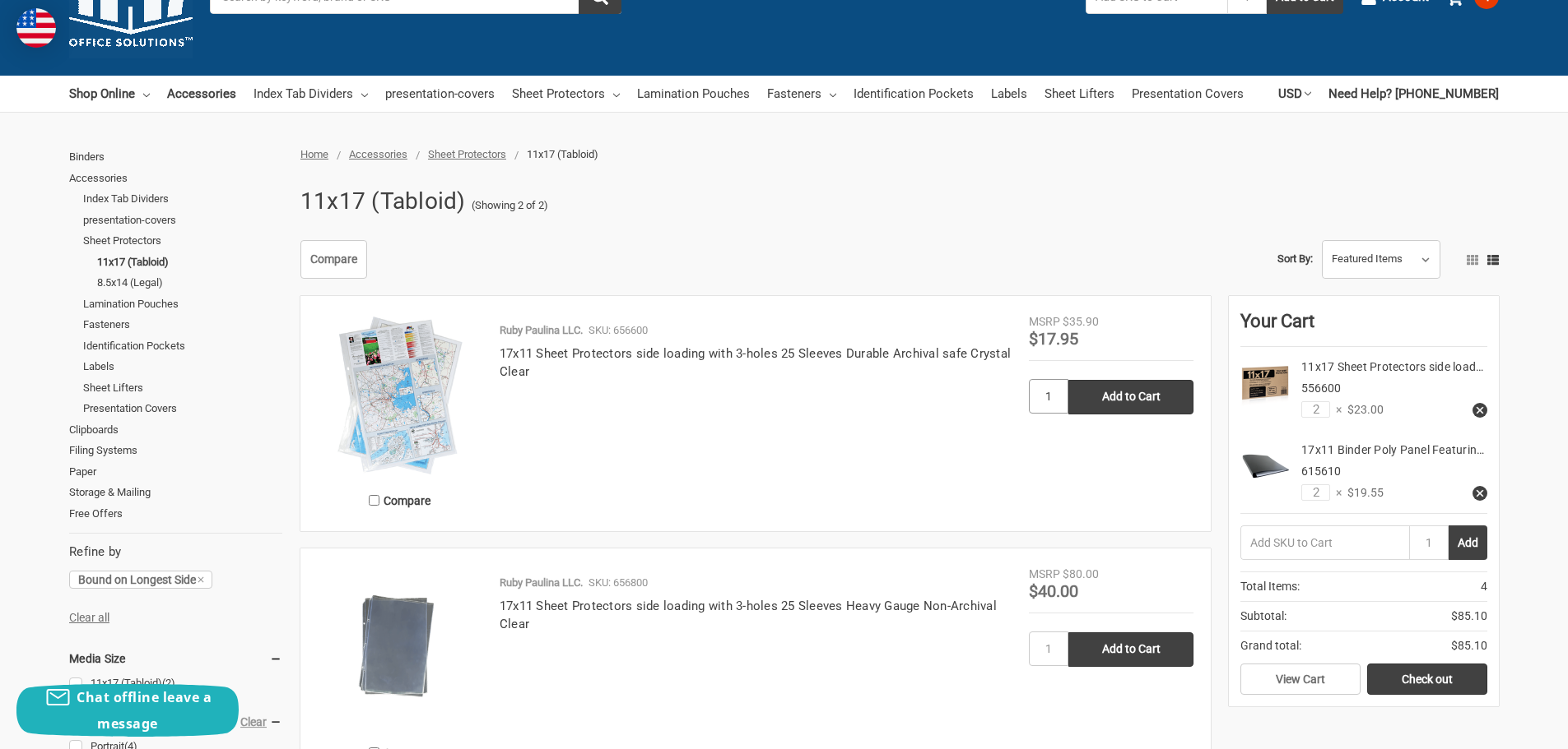
click at [1053, 399] on input "1" at bounding box center [1049, 396] width 40 height 34
type input "2"
click at [1113, 399] on input "Add to Cart" at bounding box center [1131, 397] width 125 height 34
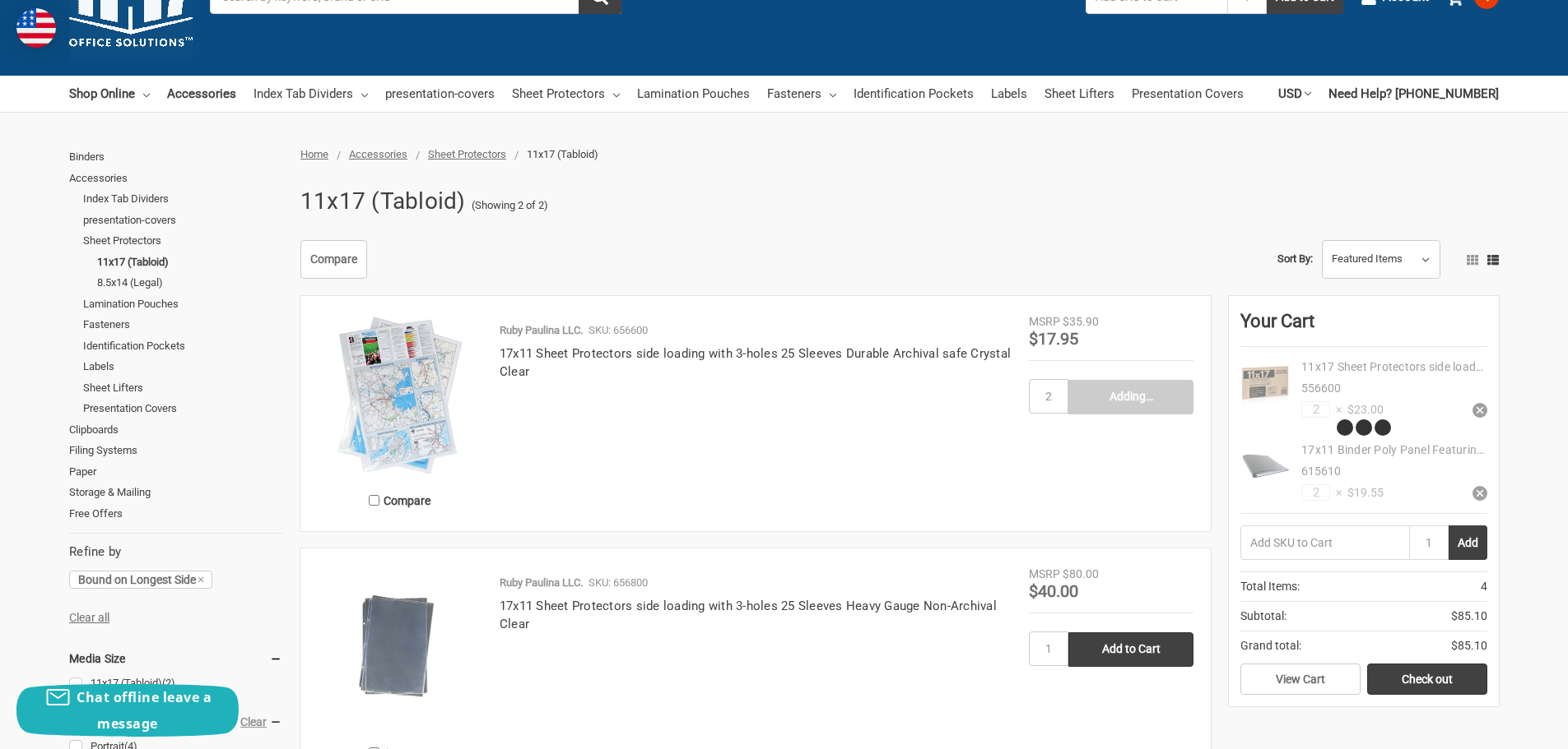
type input "Add to Cart"
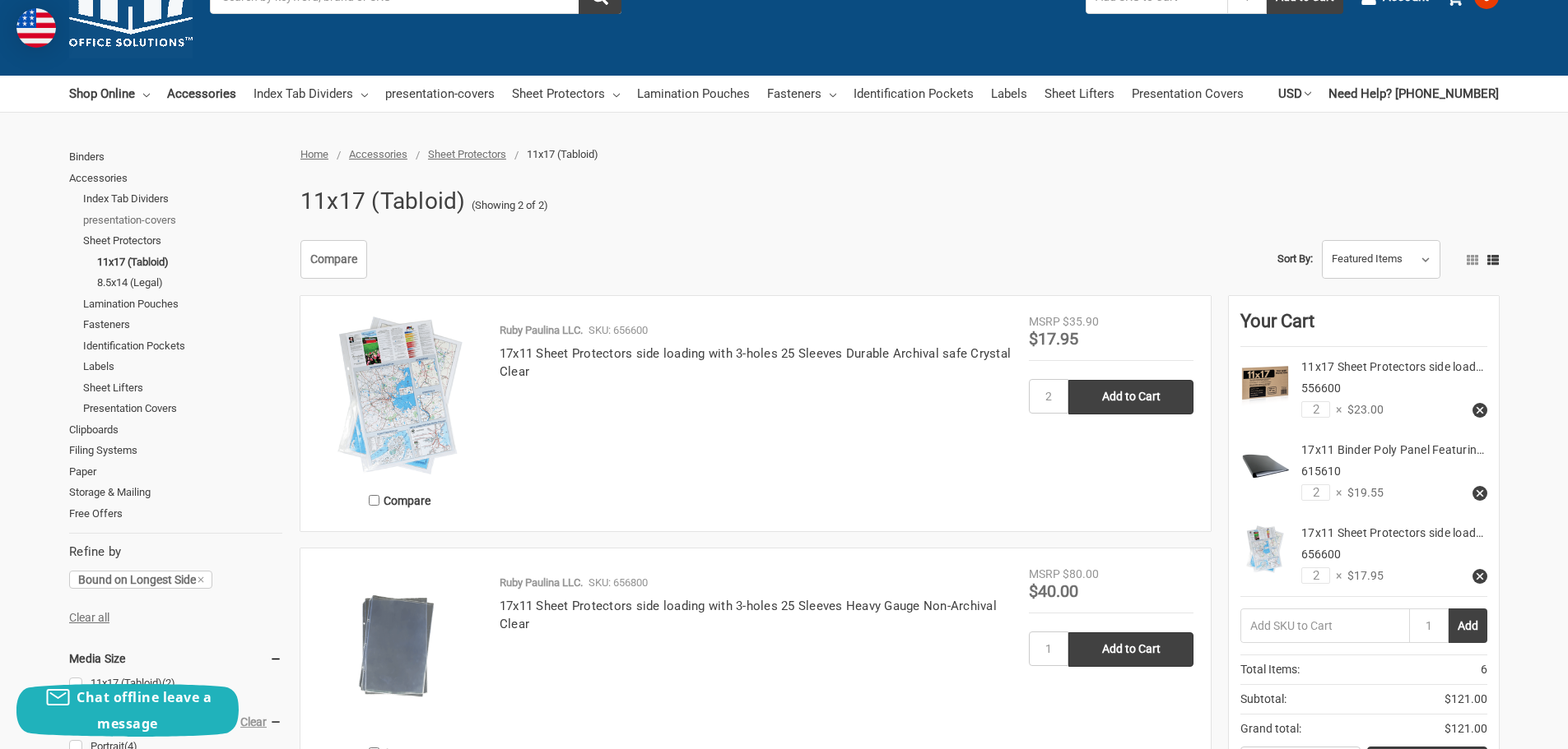
scroll to position [0, 0]
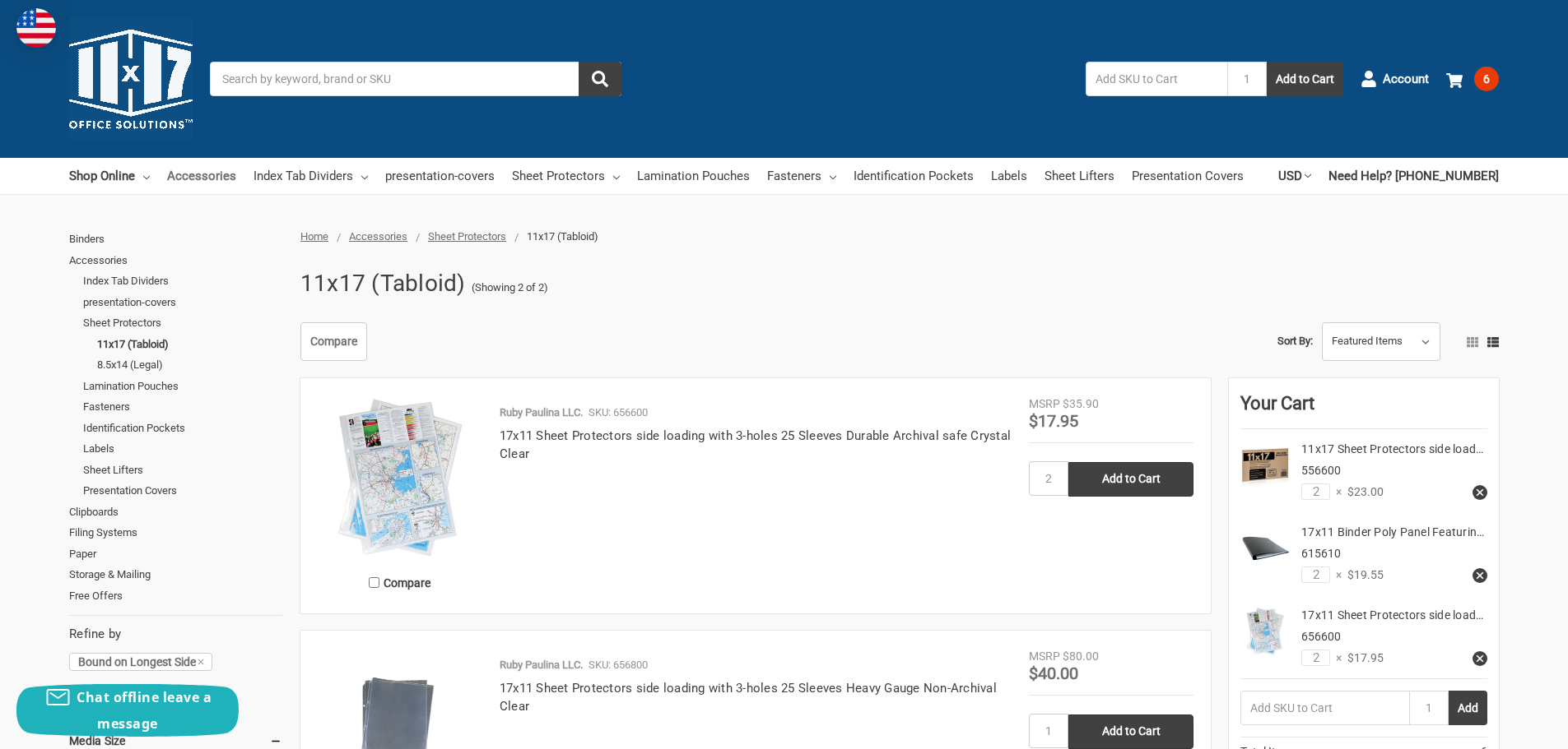
click at [204, 180] on link "Accessories" at bounding box center [201, 176] width 69 height 36
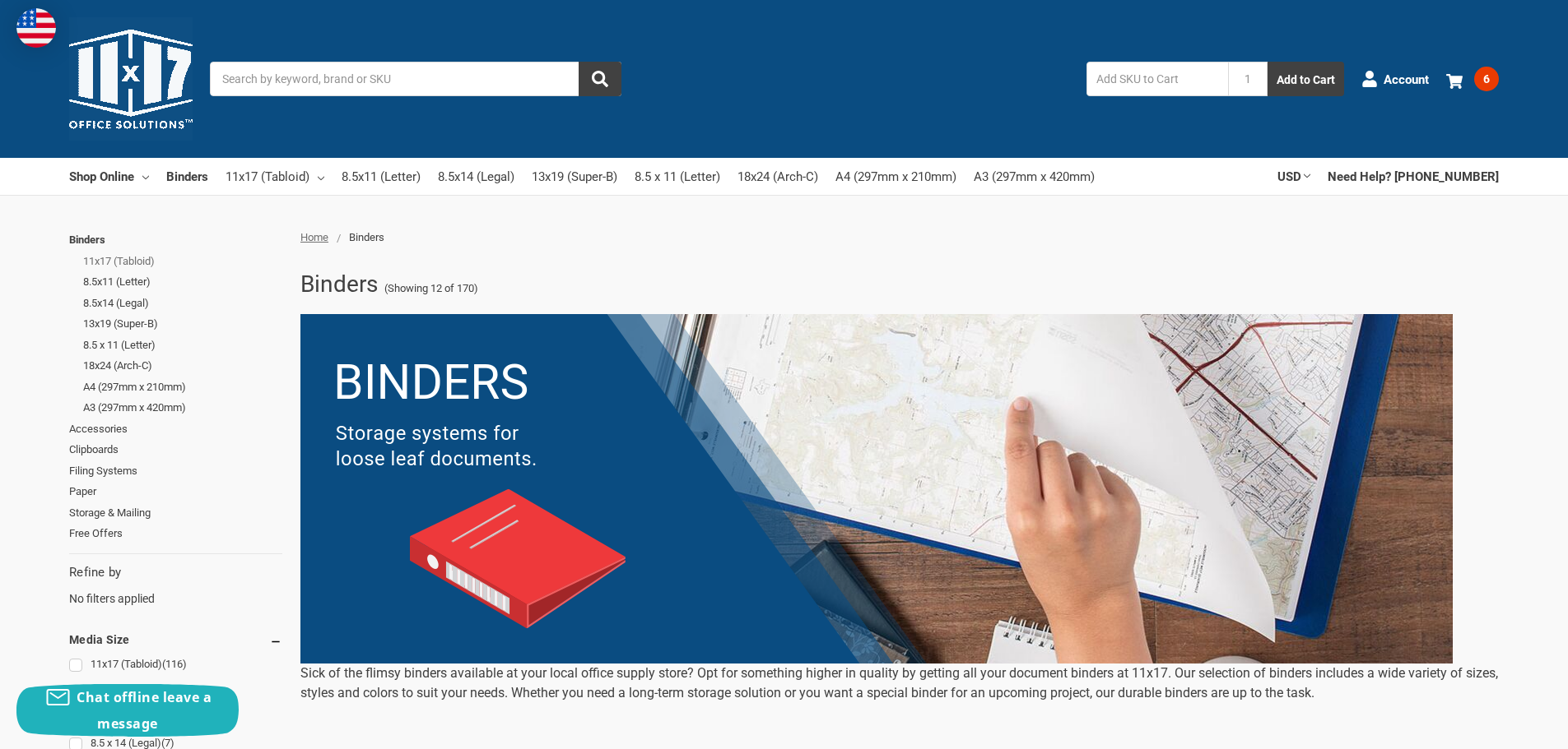
click at [112, 259] on link "11x17 (Tabloid)" at bounding box center [183, 261] width 199 height 22
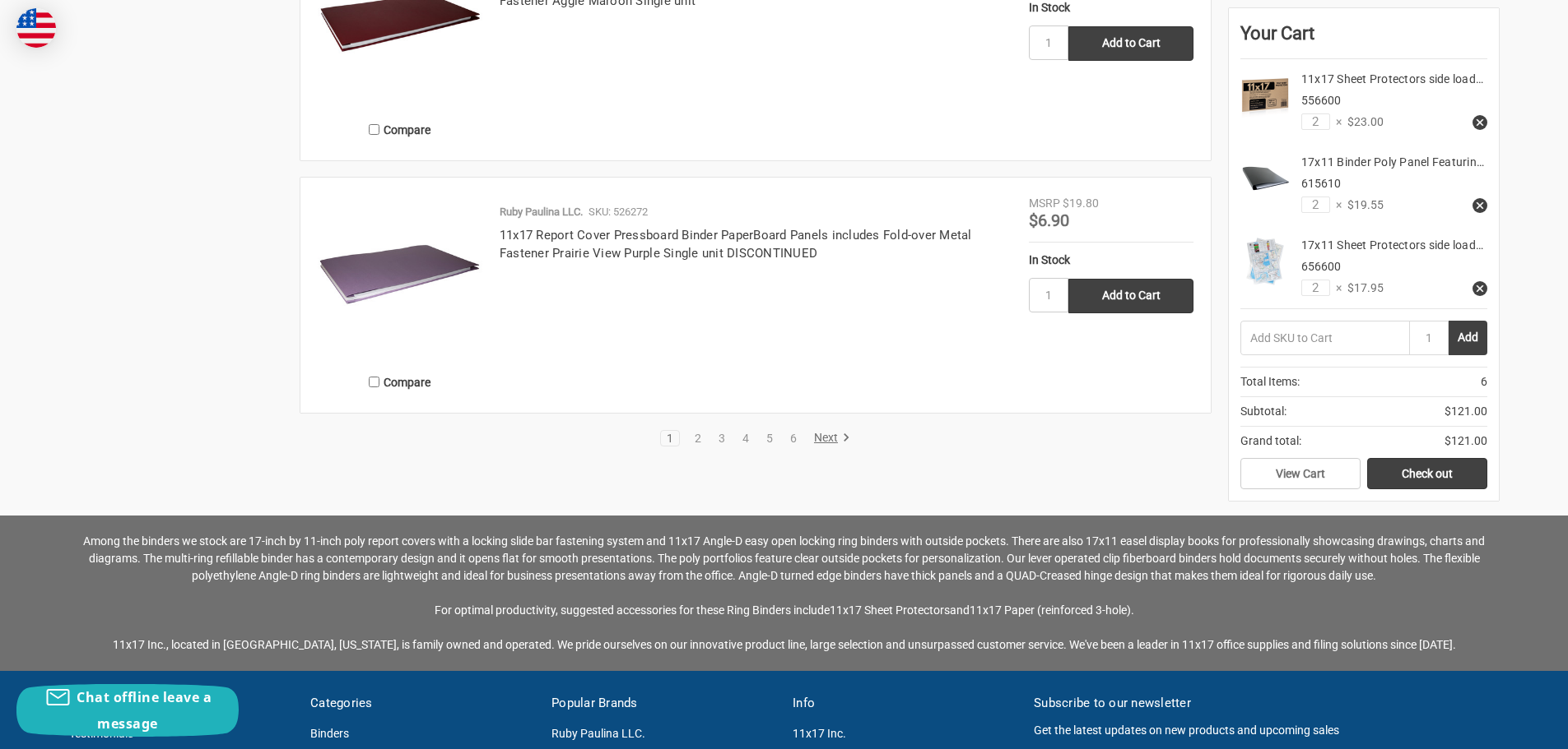
scroll to position [3620, 0]
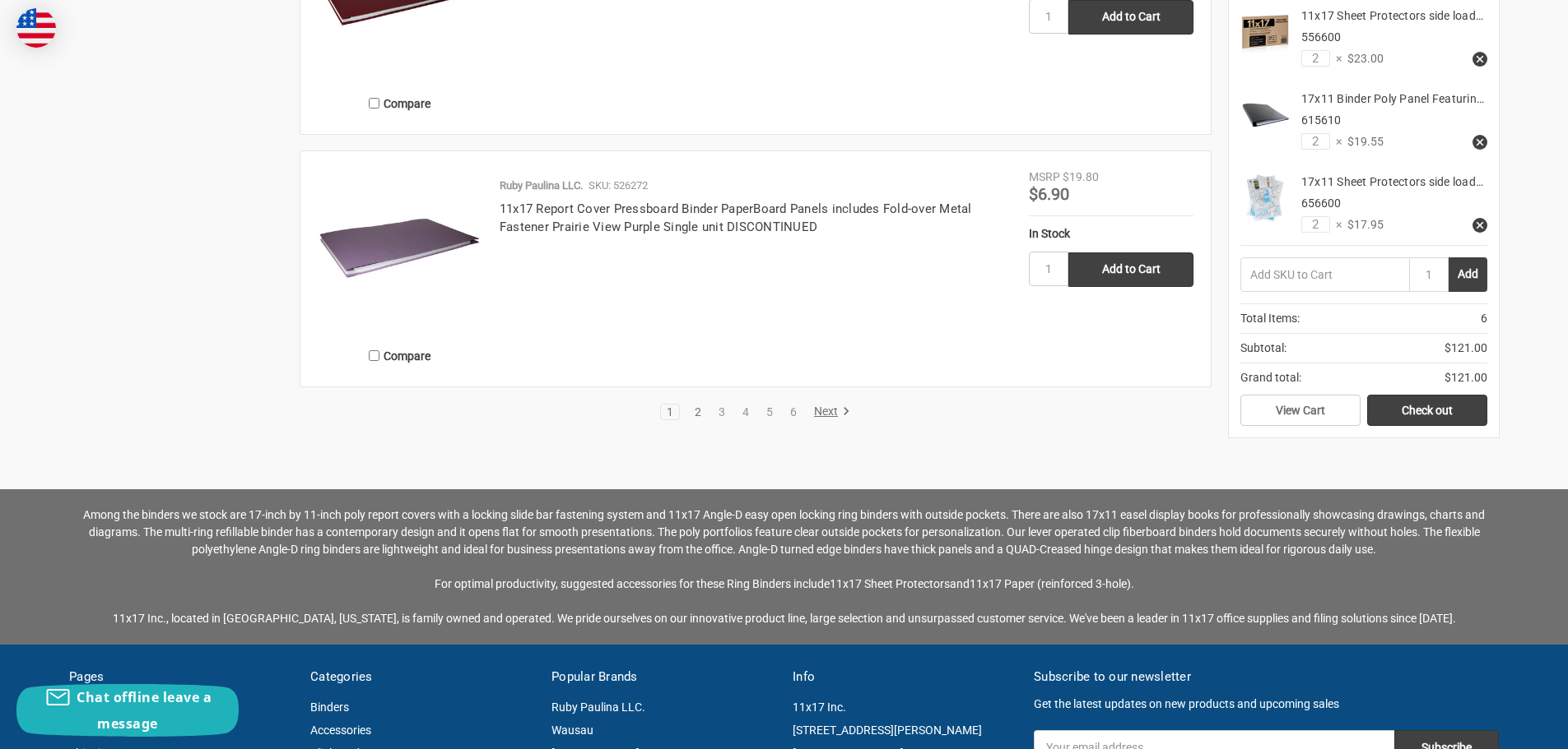
click at [699, 412] on link "2" at bounding box center [697, 412] width 18 height 11
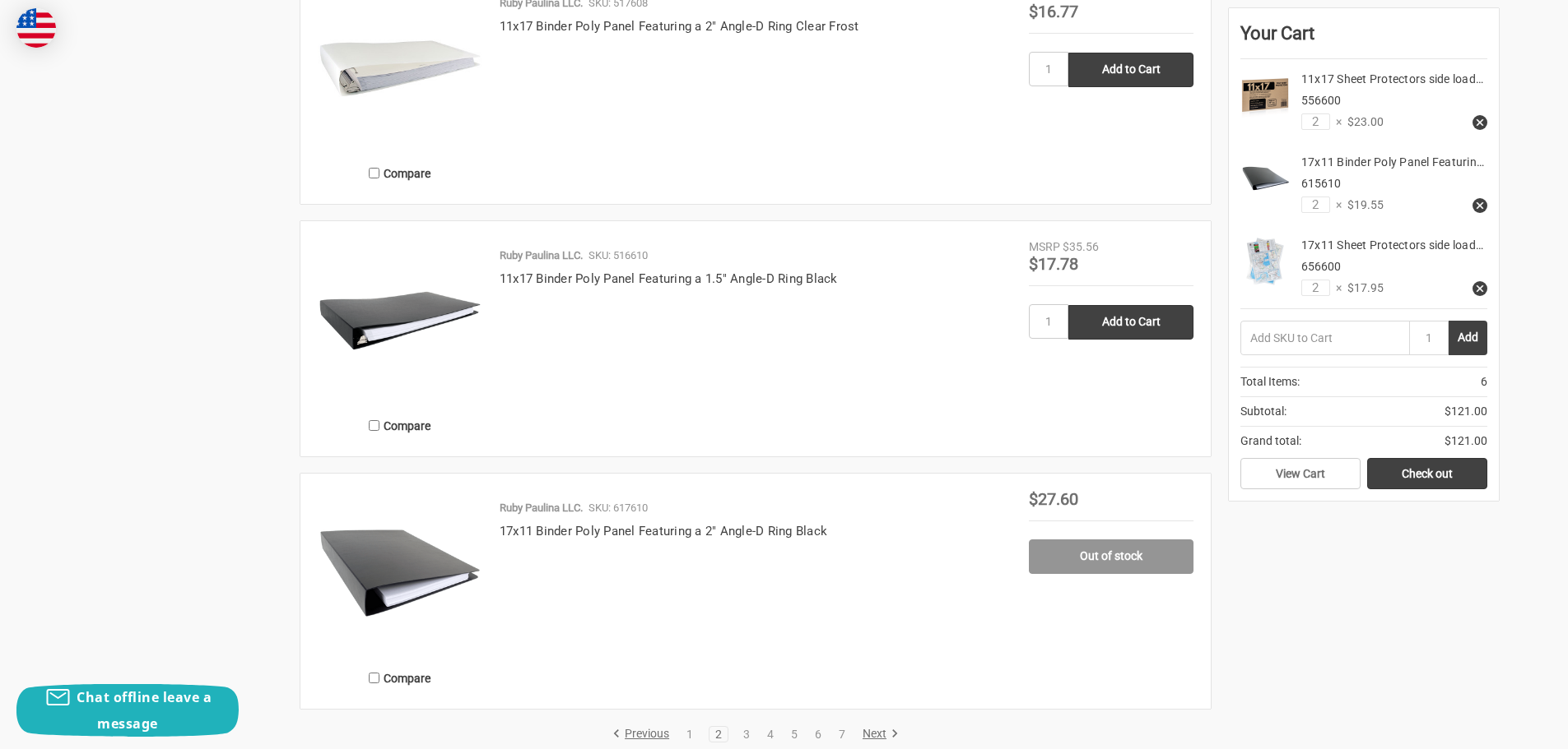
scroll to position [3208, 0]
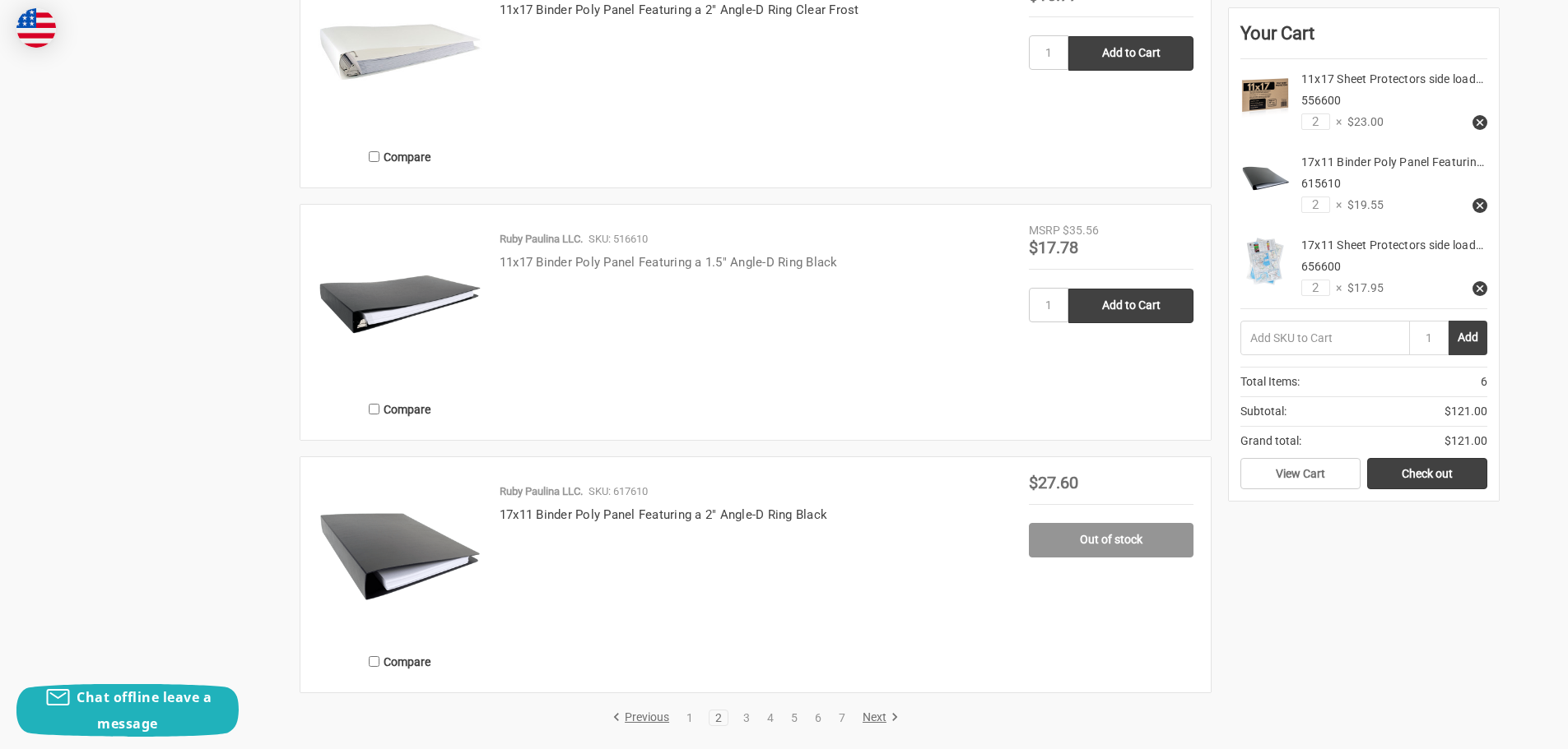
click at [645, 259] on link "11x17 Binder Poly Panel Featuring a 1.5" Angle-D Ring Black" at bounding box center [668, 262] width 338 height 15
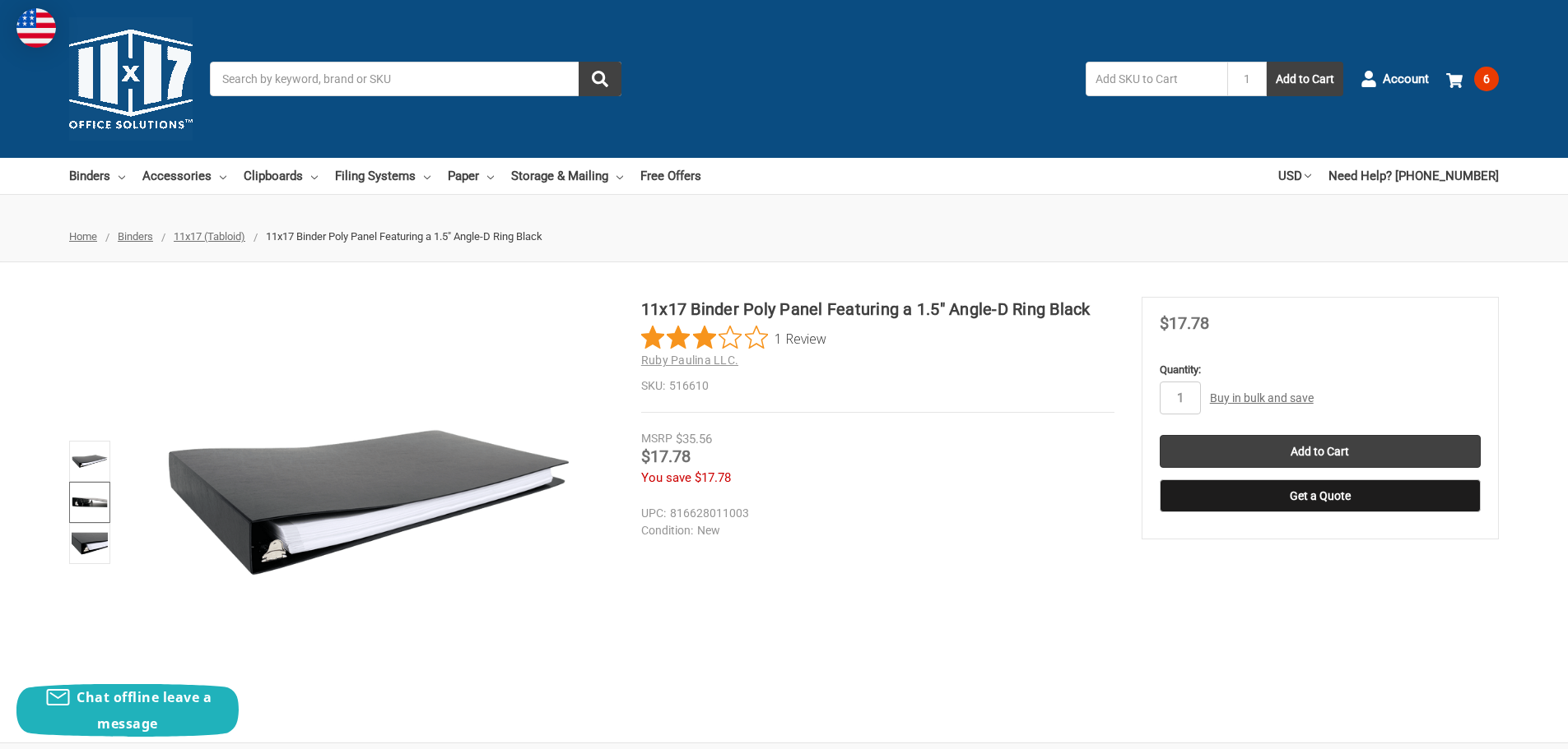
click at [81, 500] on img at bounding box center [90, 503] width 36 height 36
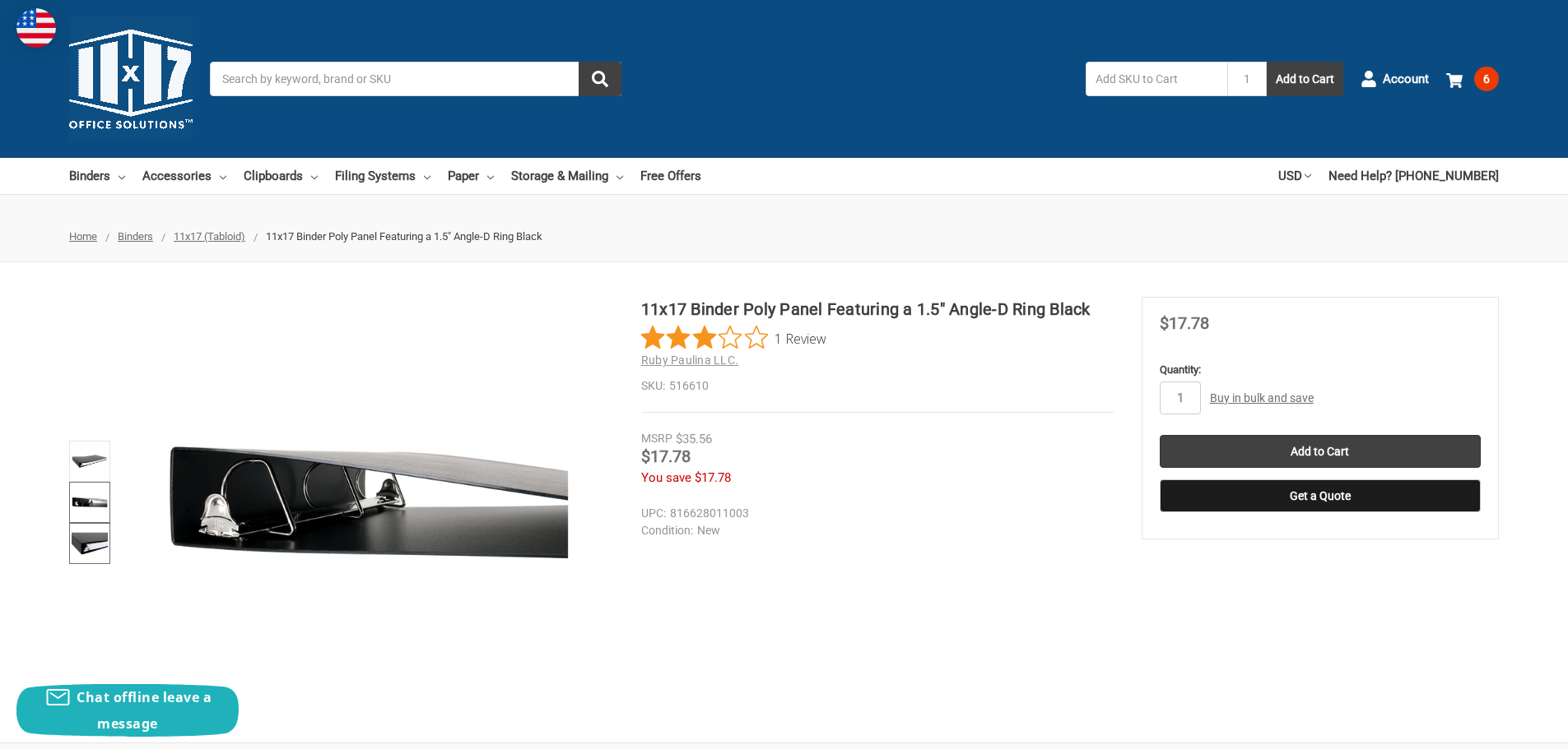
click at [84, 532] on img at bounding box center [90, 544] width 36 height 36
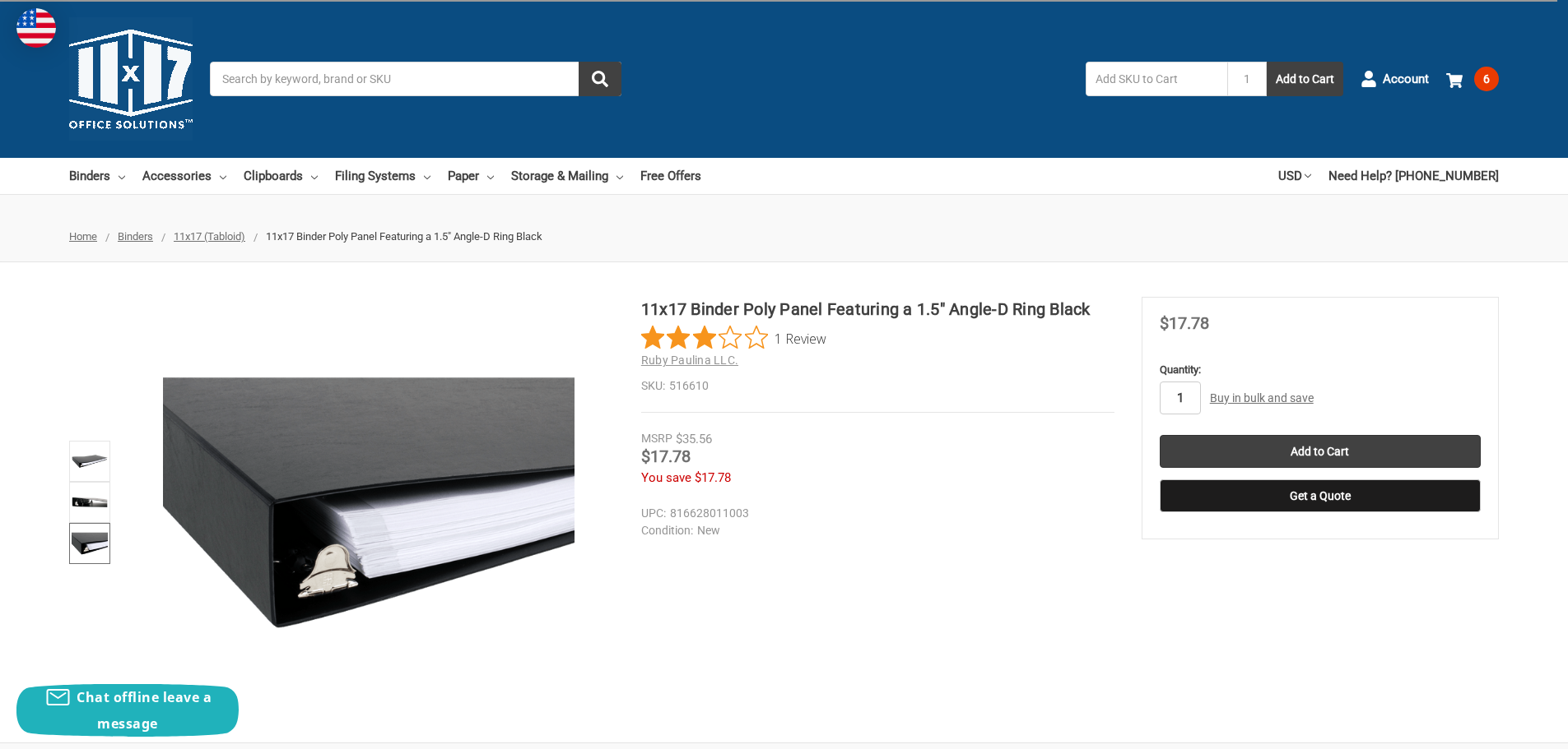
click at [1191, 398] on input "1" at bounding box center [1180, 398] width 41 height 33
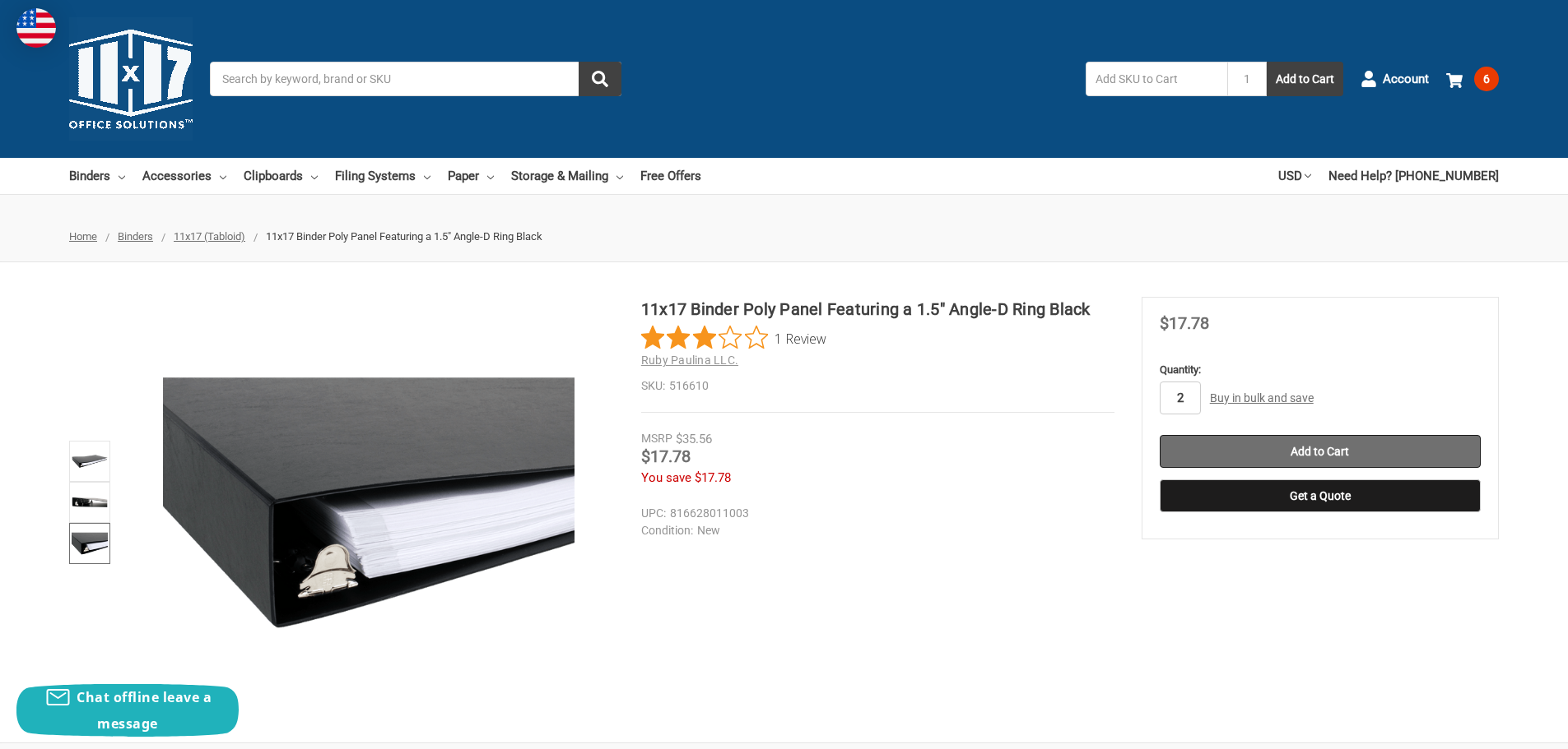
type input "2"
click at [1329, 439] on input "Add to Cart" at bounding box center [1320, 452] width 321 height 33
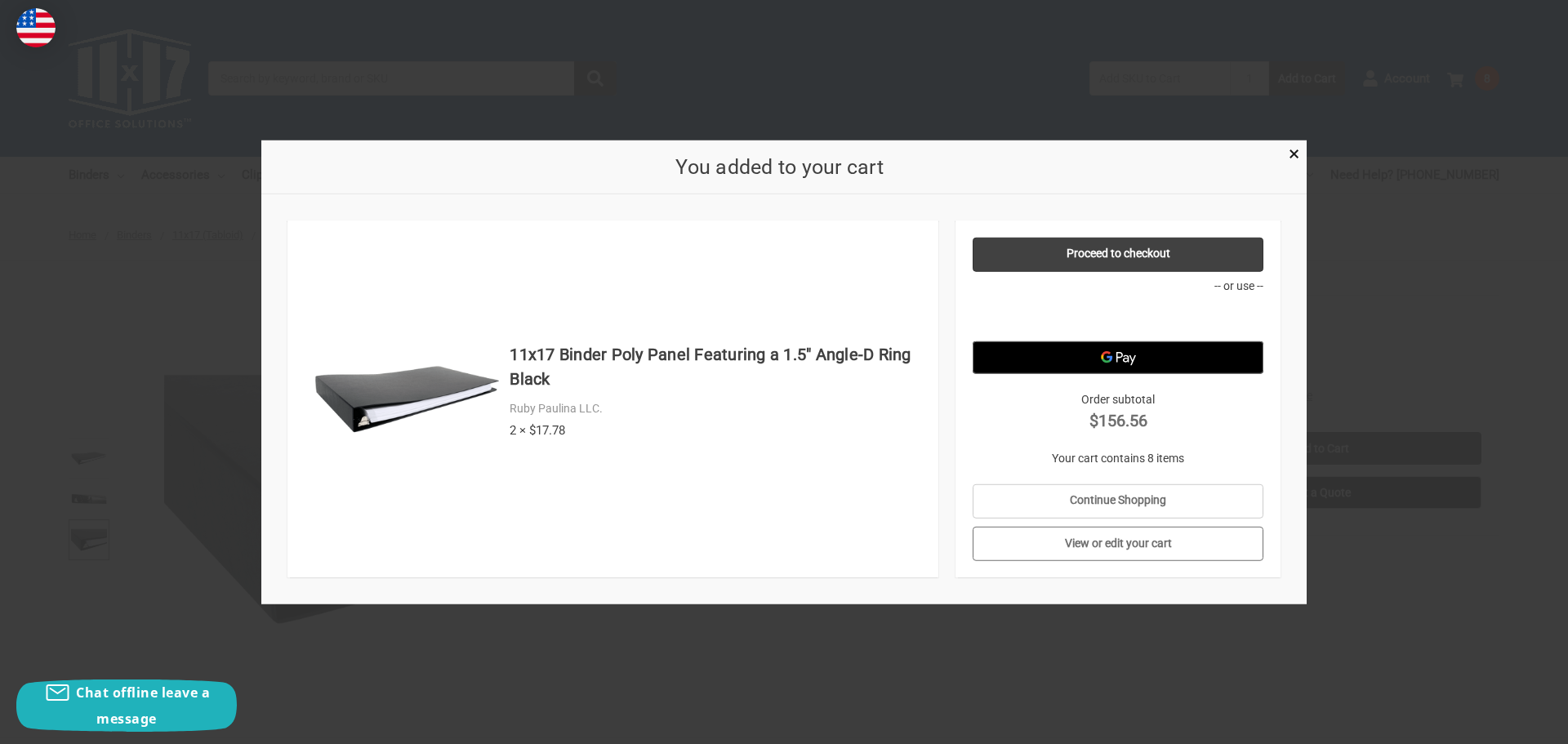
click at [1117, 548] on link "View or edit your cart" at bounding box center [1119, 544] width 291 height 34
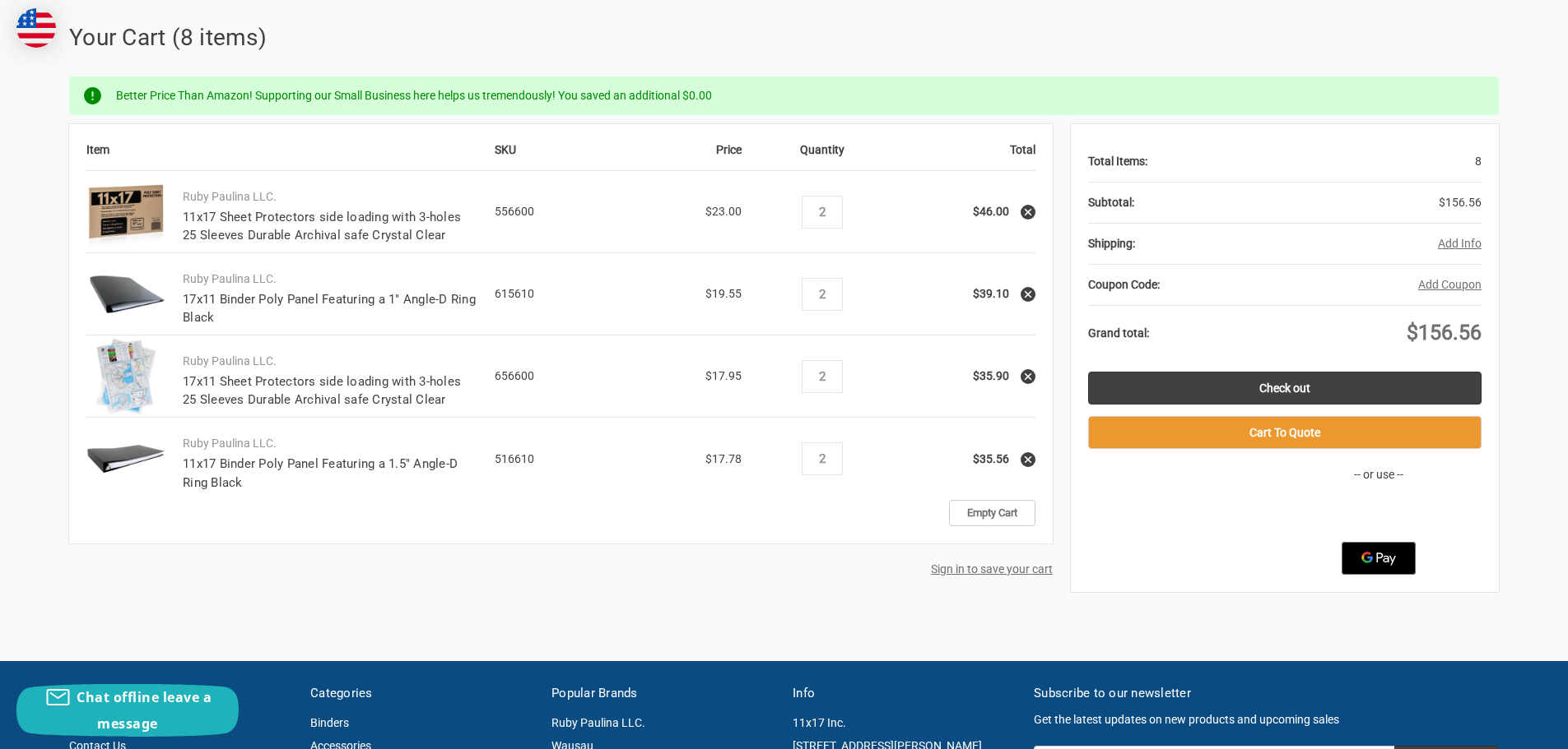
scroll to position [247, 0]
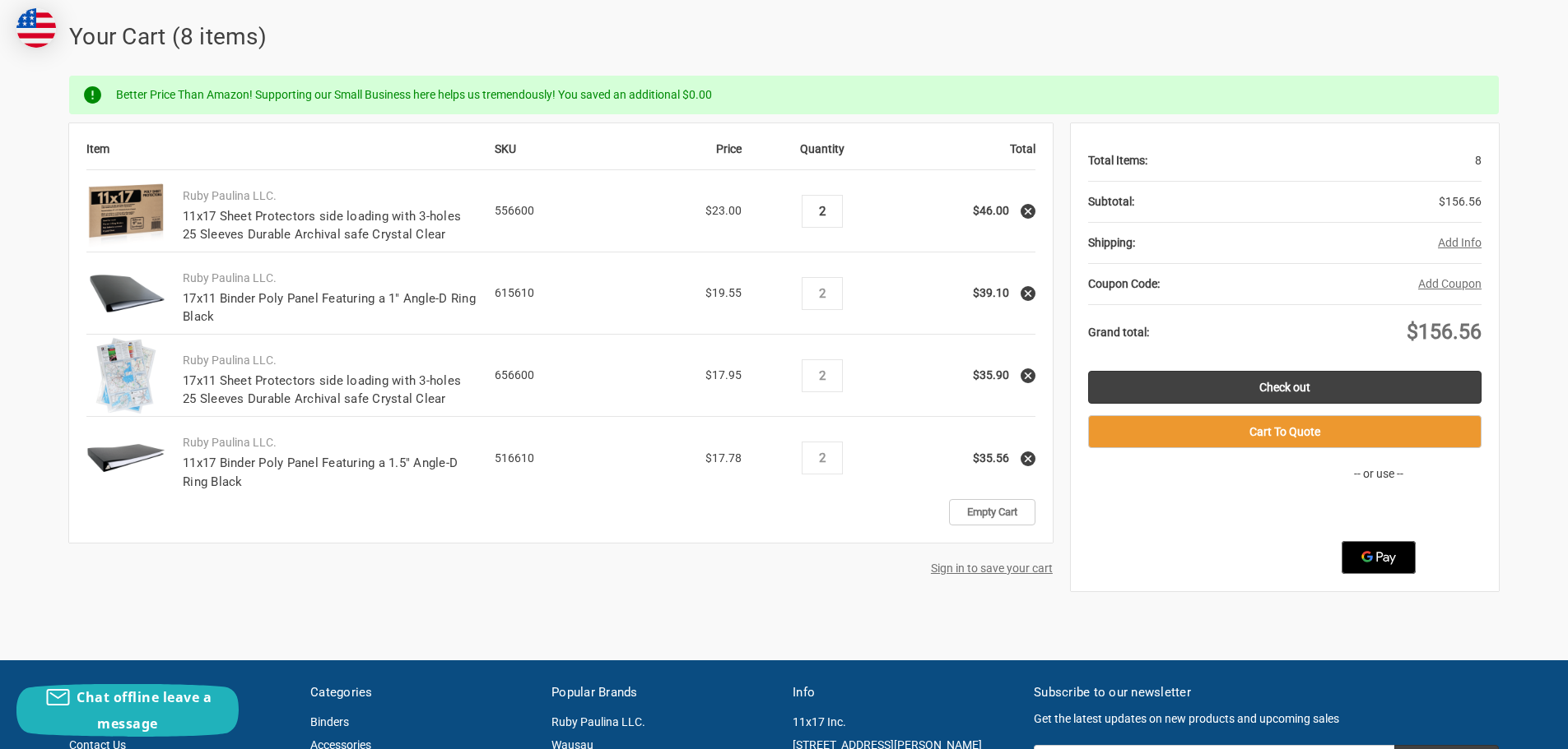
click at [832, 210] on input "2" at bounding box center [821, 211] width 28 height 15
type input "3"
click at [827, 374] on input "2" at bounding box center [821, 376] width 28 height 15
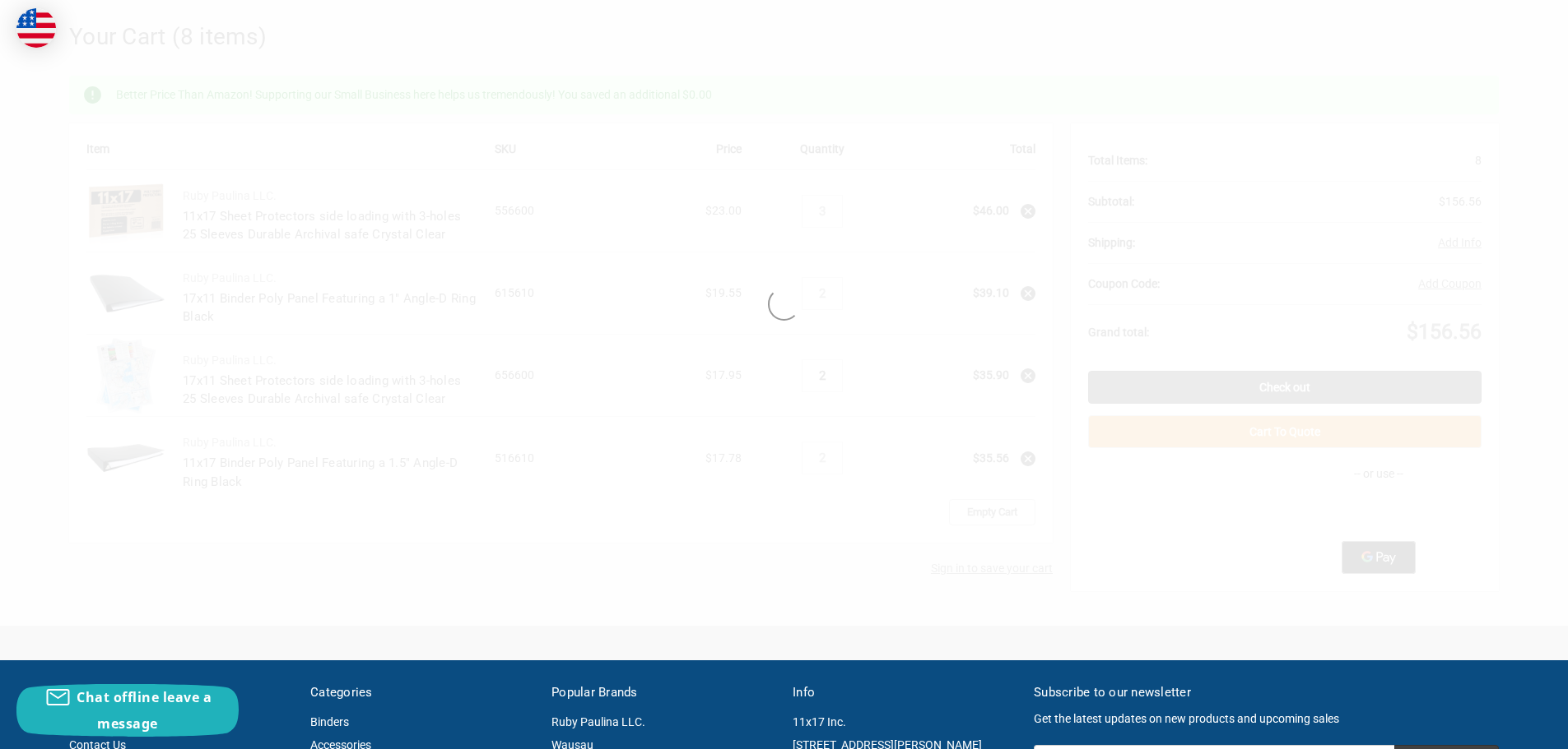
type input "3"
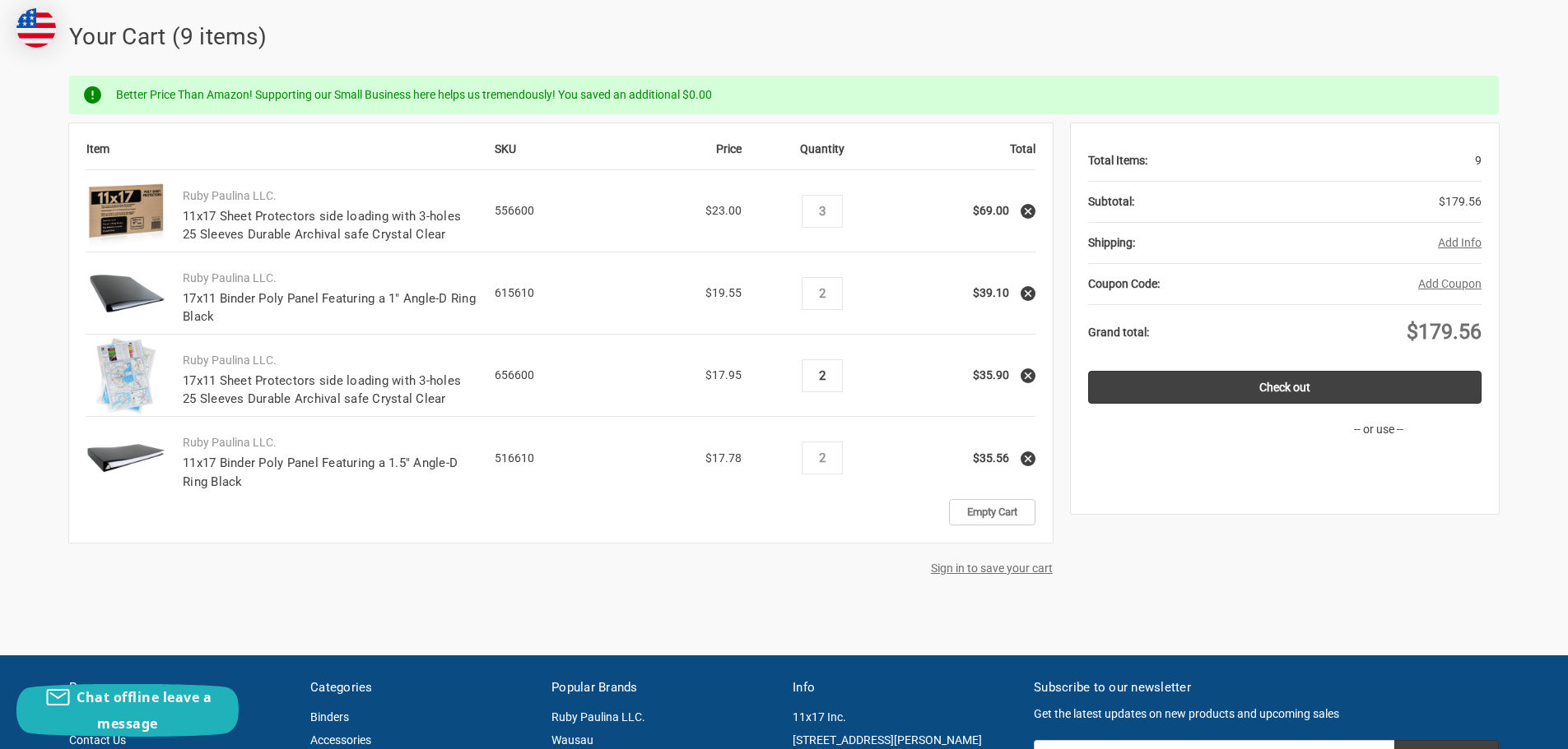
click at [827, 374] on input "2" at bounding box center [821, 376] width 28 height 15
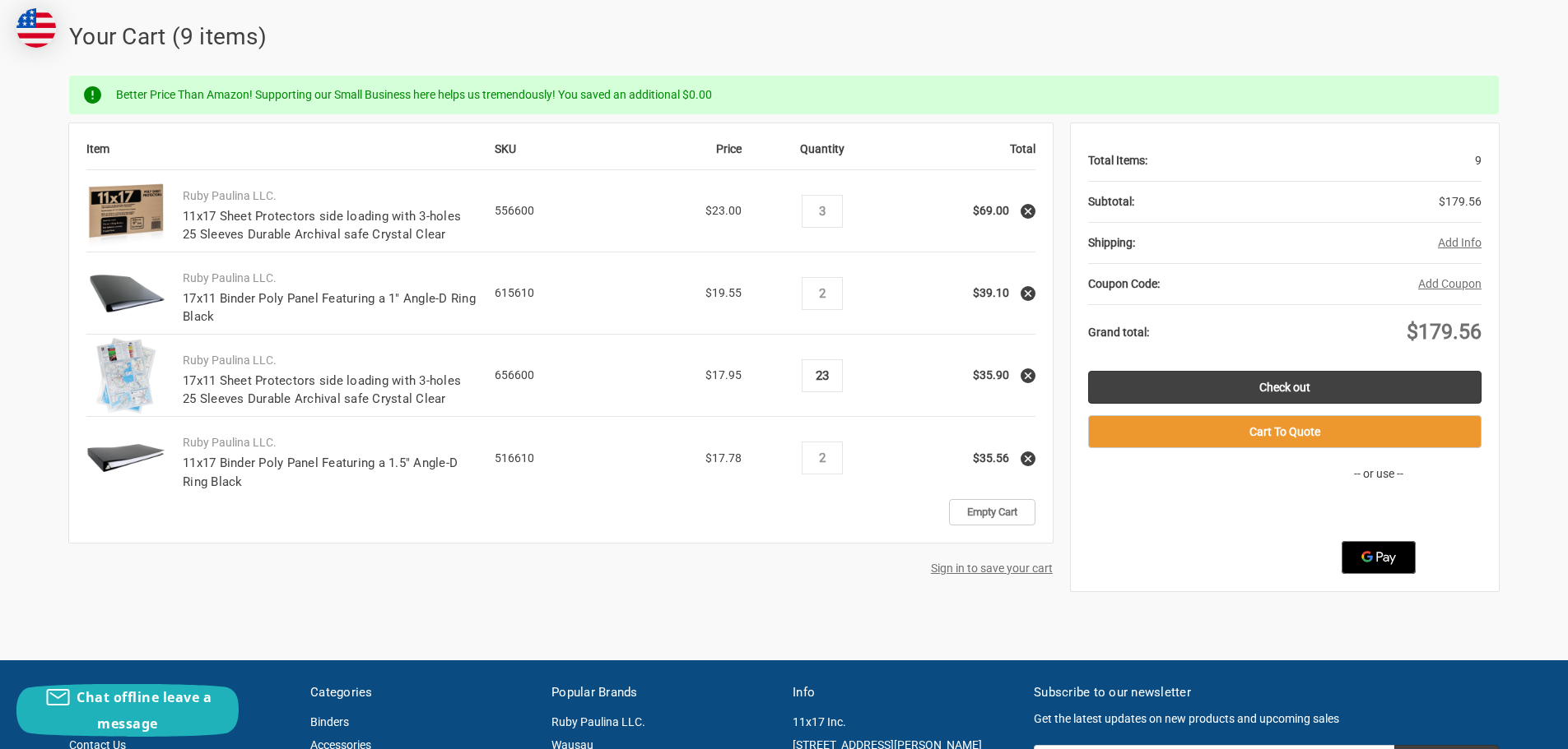
type input "2"
type input "3"
click at [848, 595] on div "Home Your Cart Your Cart (9 items) Better Price Than Amazon! Supporting our Sma…" at bounding box center [784, 303] width 1430 height 643
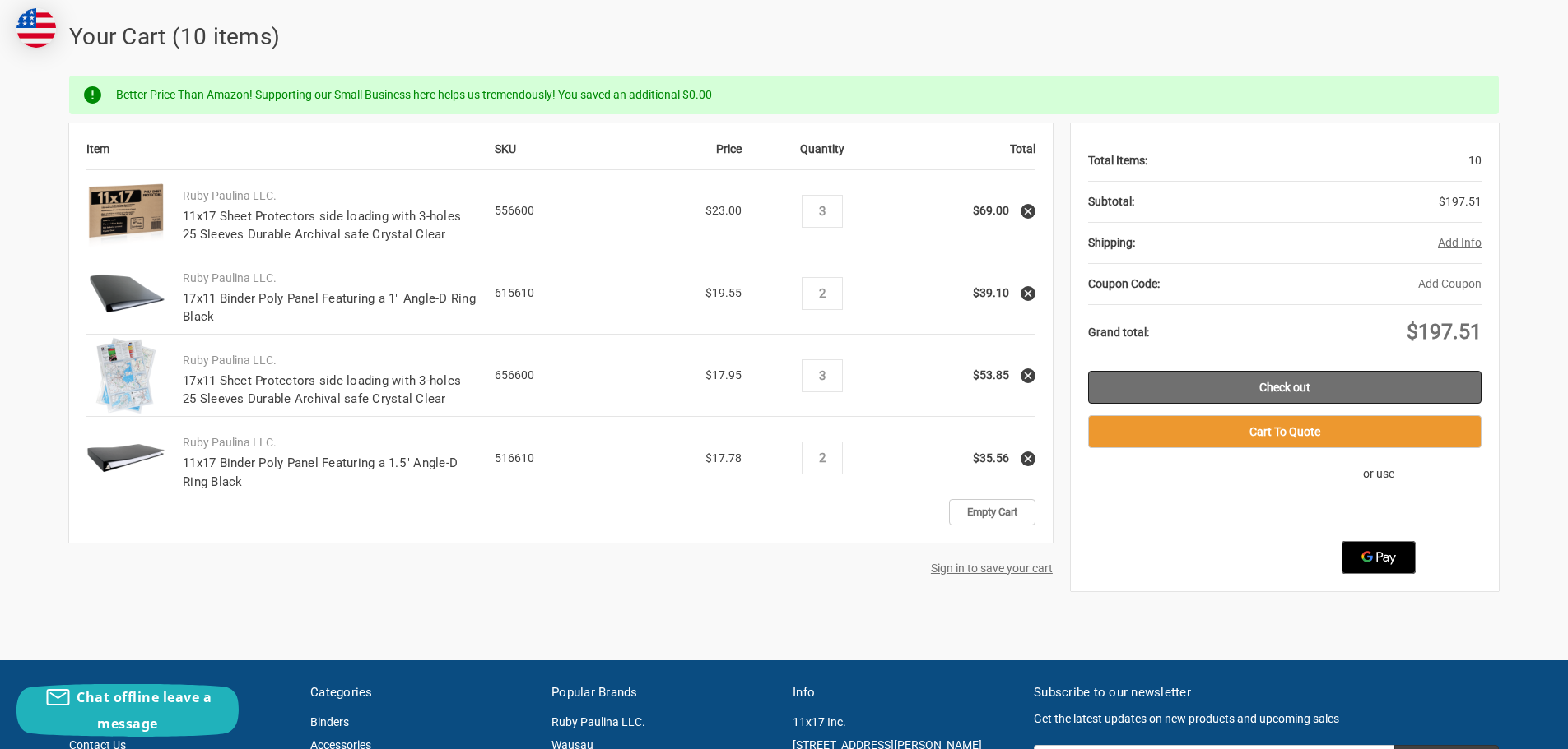
click at [1235, 382] on link "Check out" at bounding box center [1285, 387] width 393 height 33
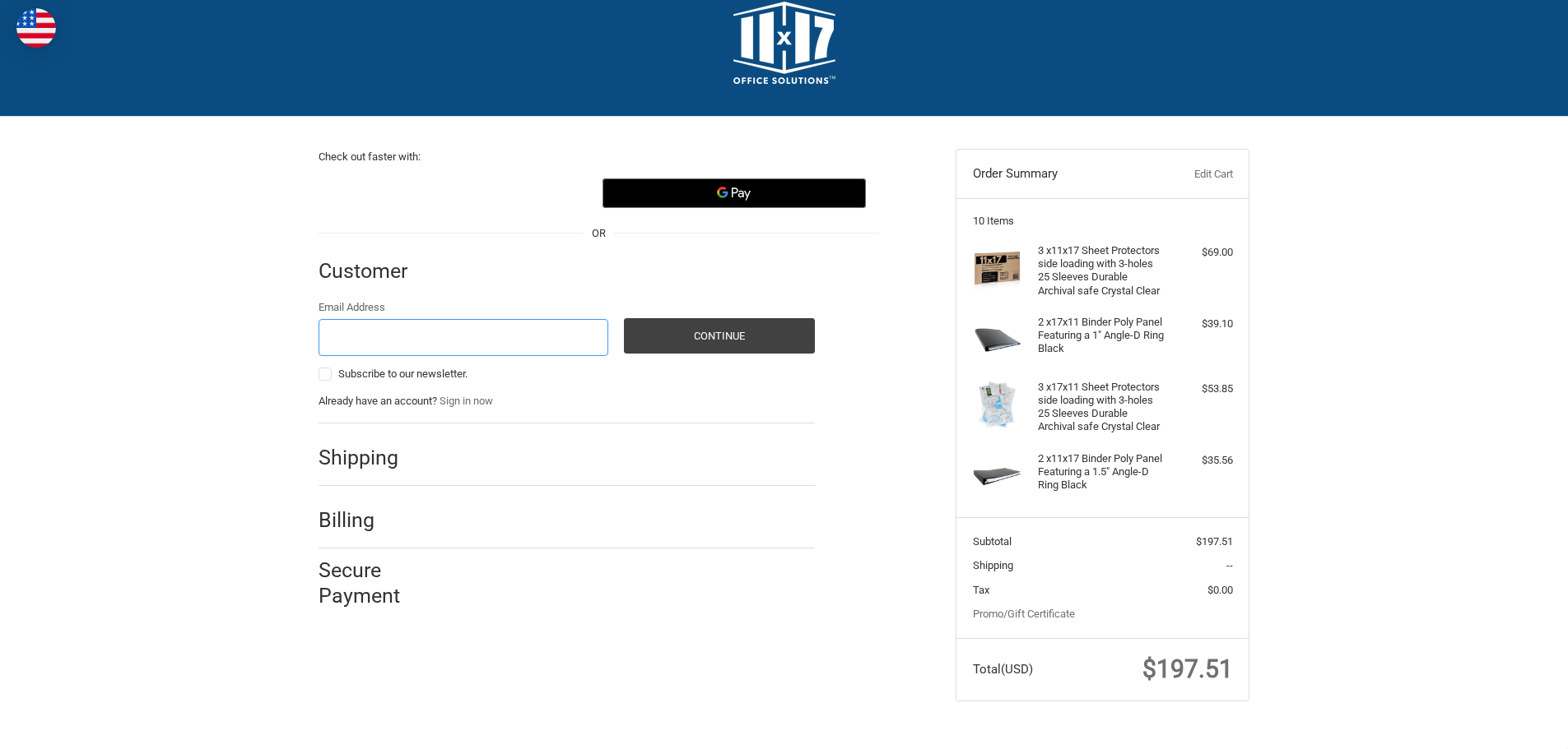
scroll to position [58, 0]
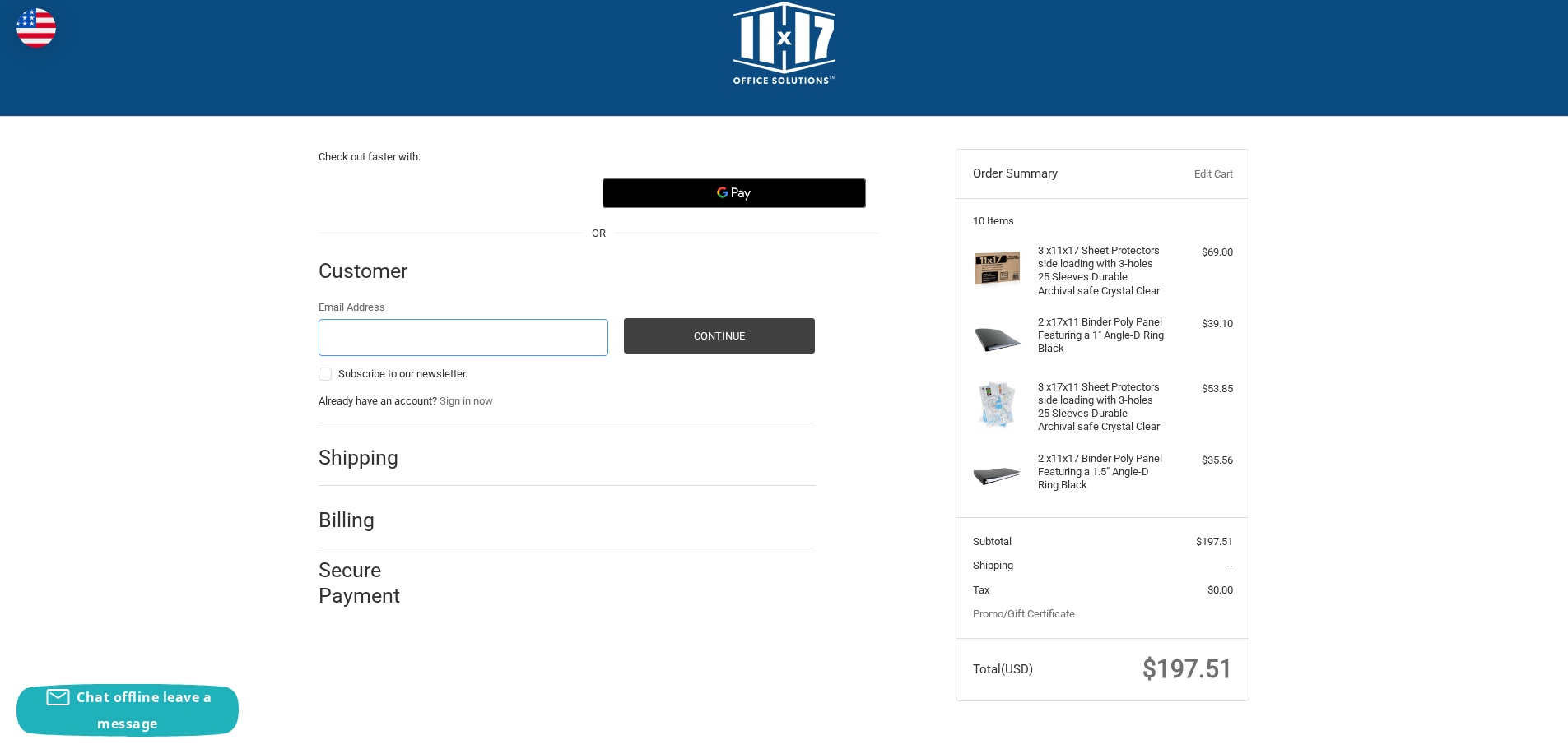
click at [370, 319] on input "Email Address" at bounding box center [463, 337] width 290 height 37
type input "[EMAIL_ADDRESS][DOMAIN_NAME]"
click at [749, 318] on button "Continue" at bounding box center [720, 335] width 191 height 35
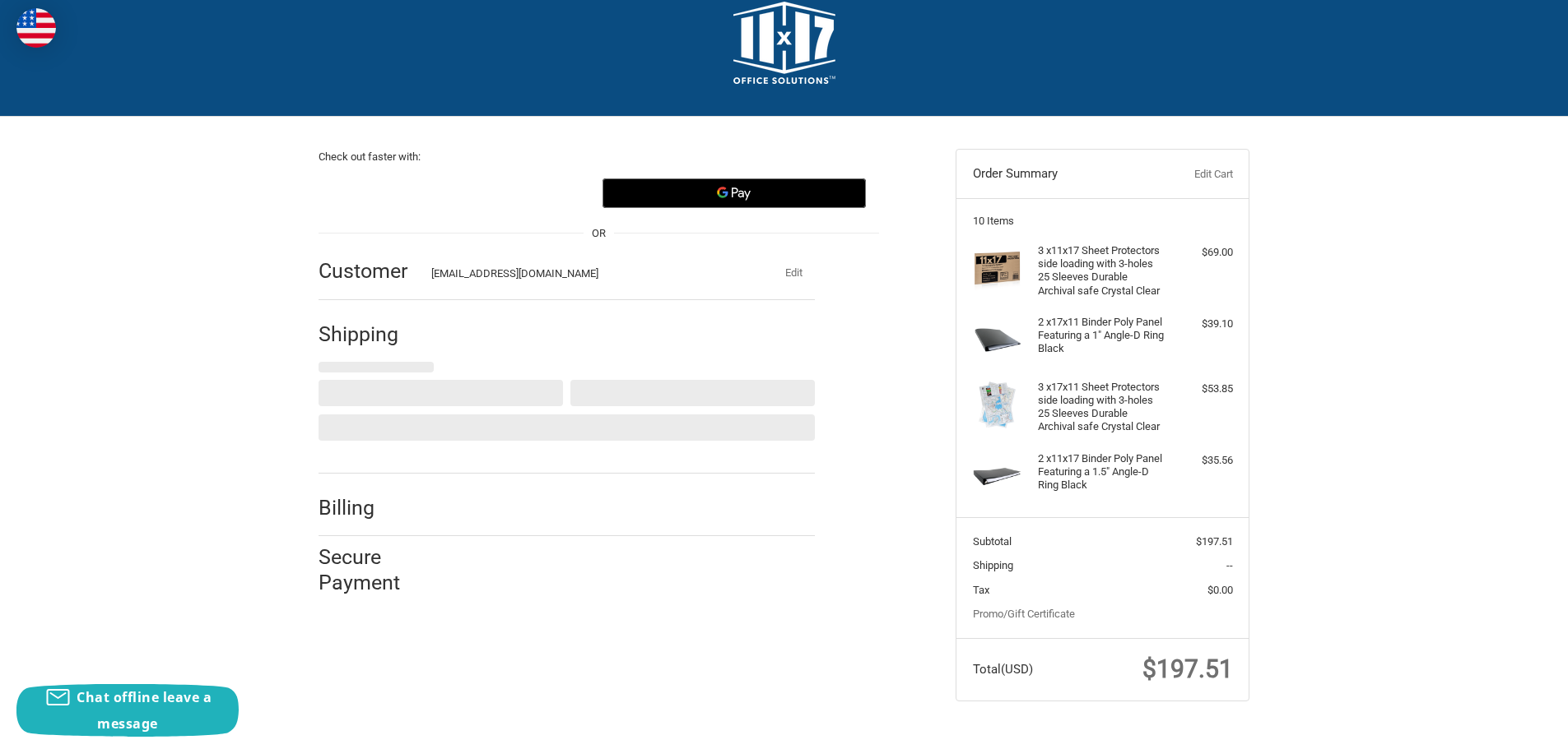
select select "US"
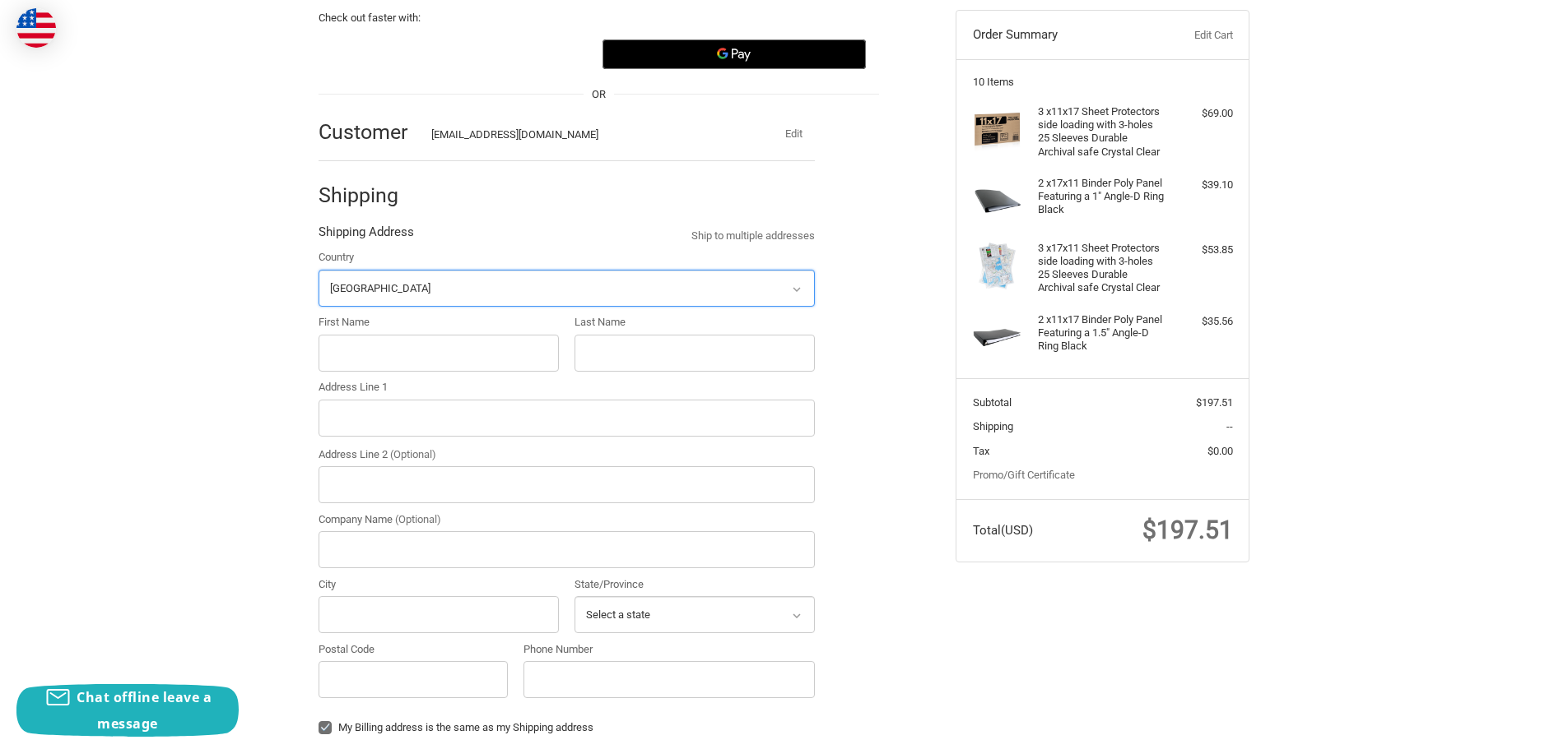
scroll to position [181, 0]
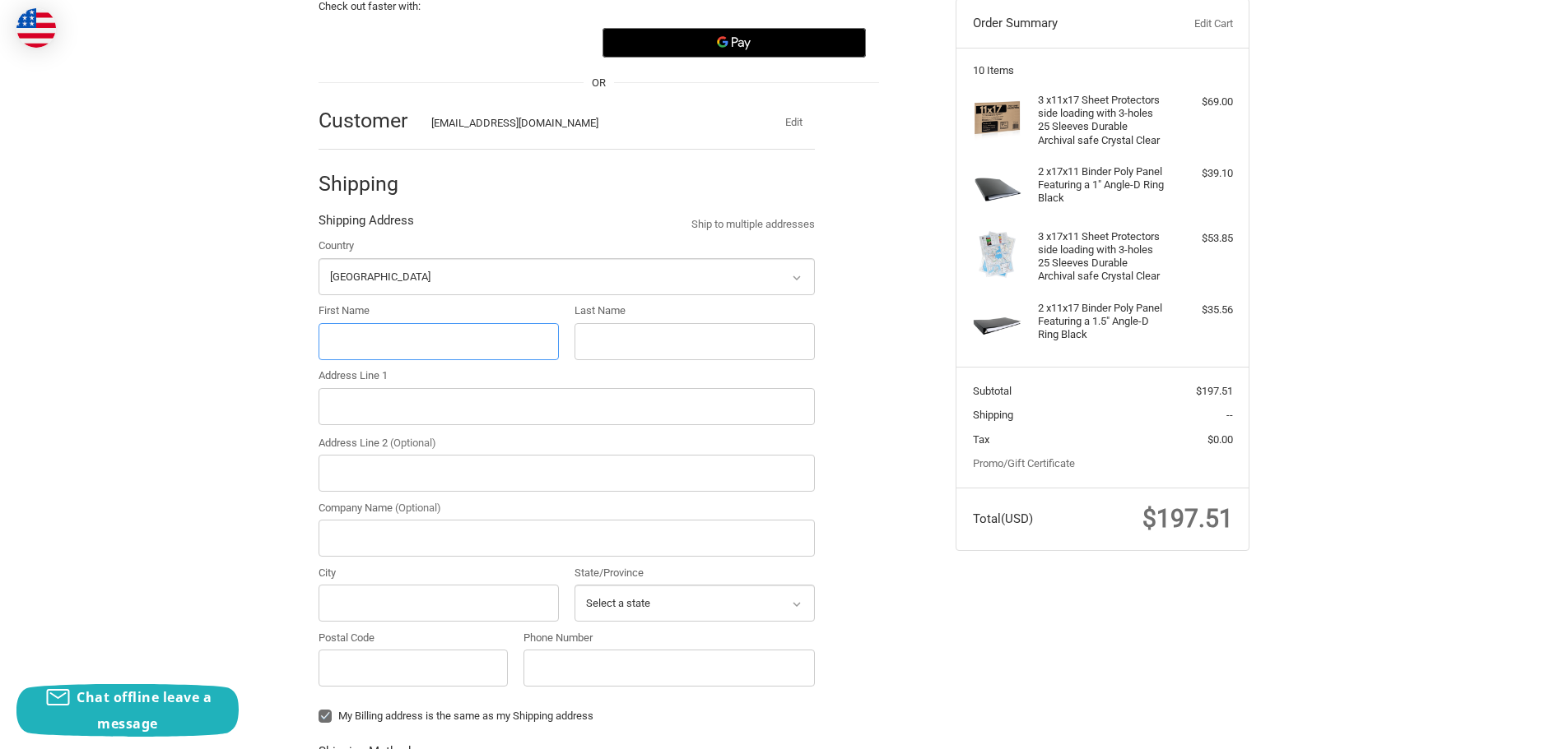
click at [383, 342] on input "First Name" at bounding box center [439, 341] width 241 height 37
type input "[PERSON_NAME]"
type input "Garbrough"
type input "[STREET_ADDRESS]"
type input "[GEOGRAPHIC_DATA]"
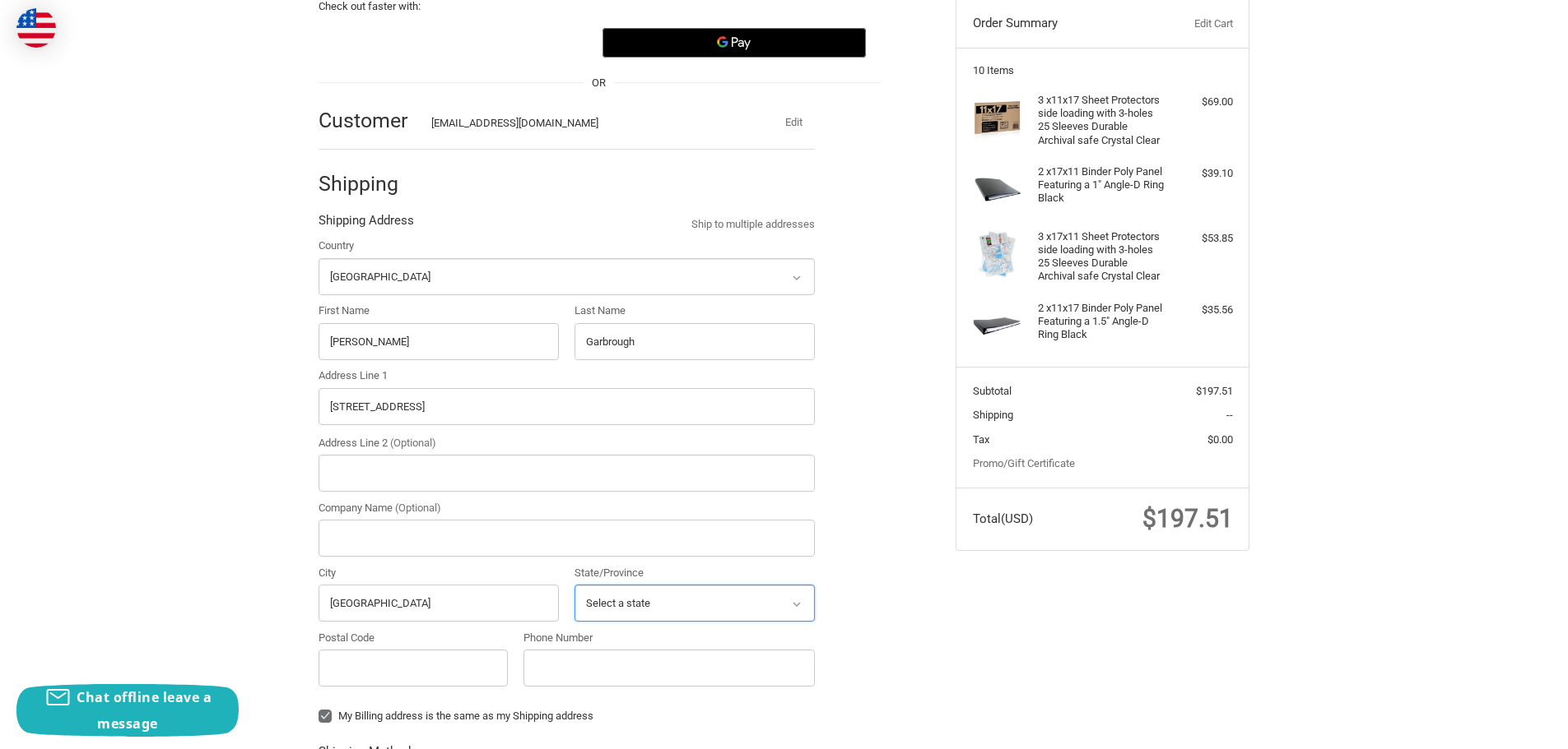
select select "KY"
type input "40299"
type input "5029024446"
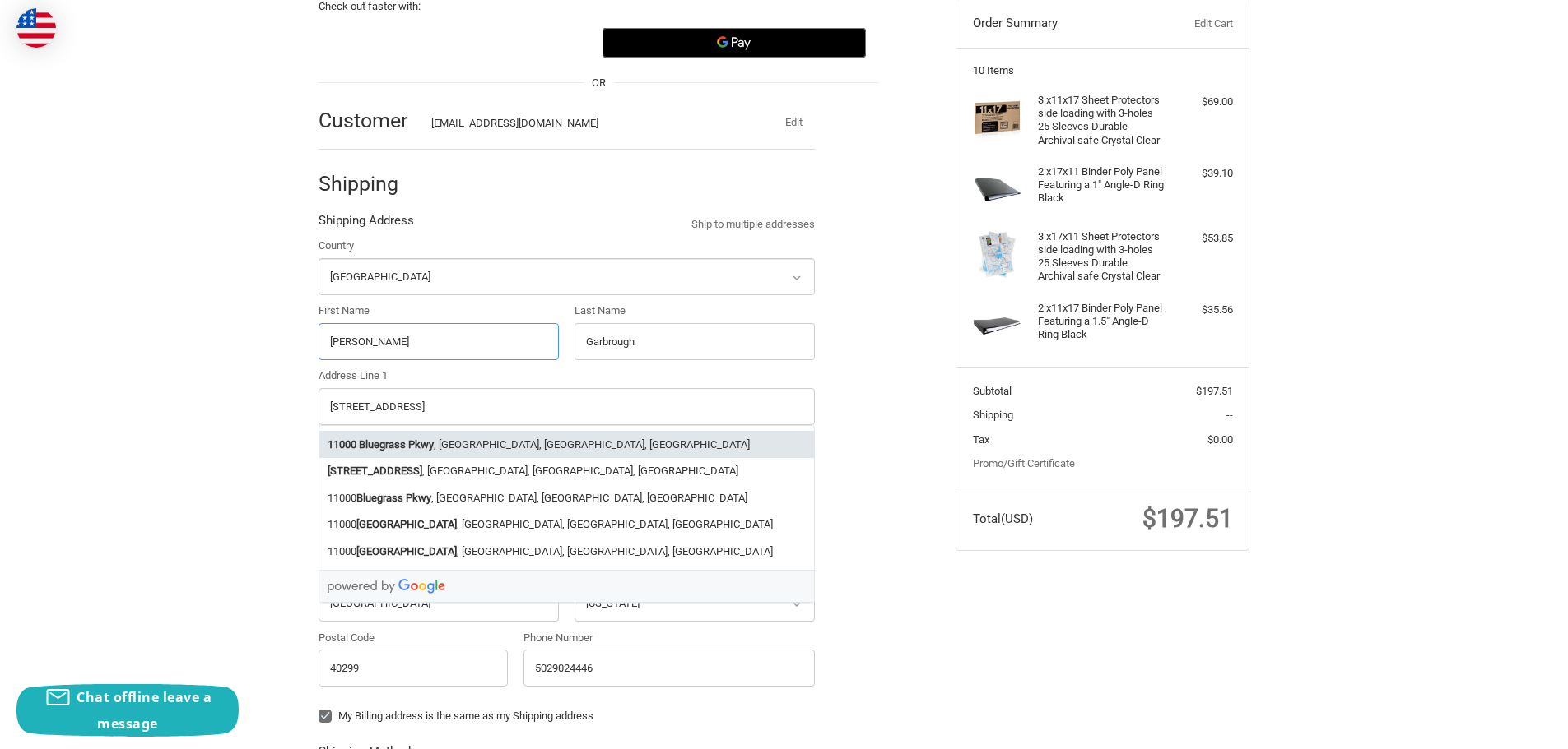
click at [402, 448] on strong "Bluegrass Pkwy" at bounding box center [396, 444] width 75 height 16
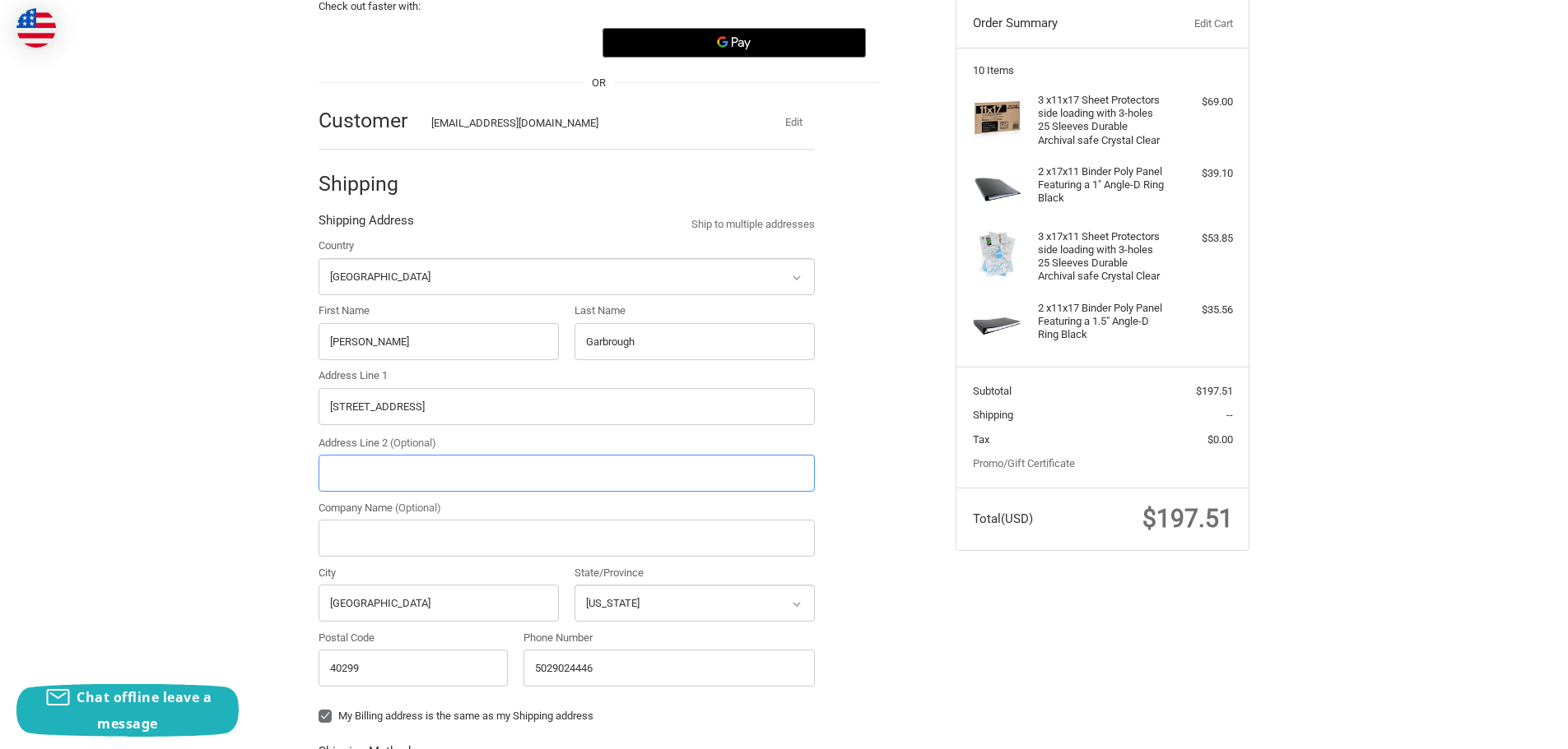
type input "11000 Bluegrass Pkwy"
type input "Jeffersontown"
select select "KY"
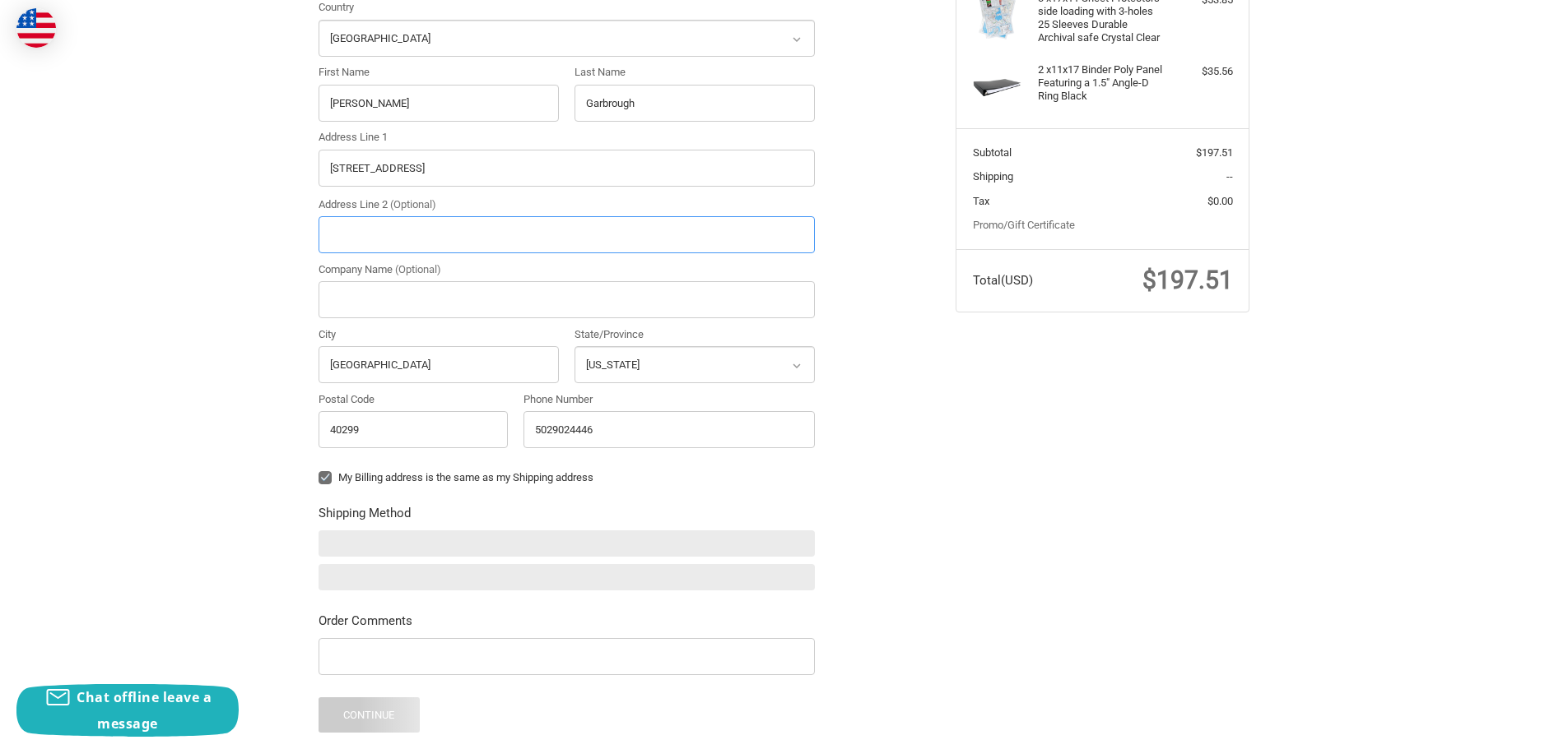
scroll to position [428, 0]
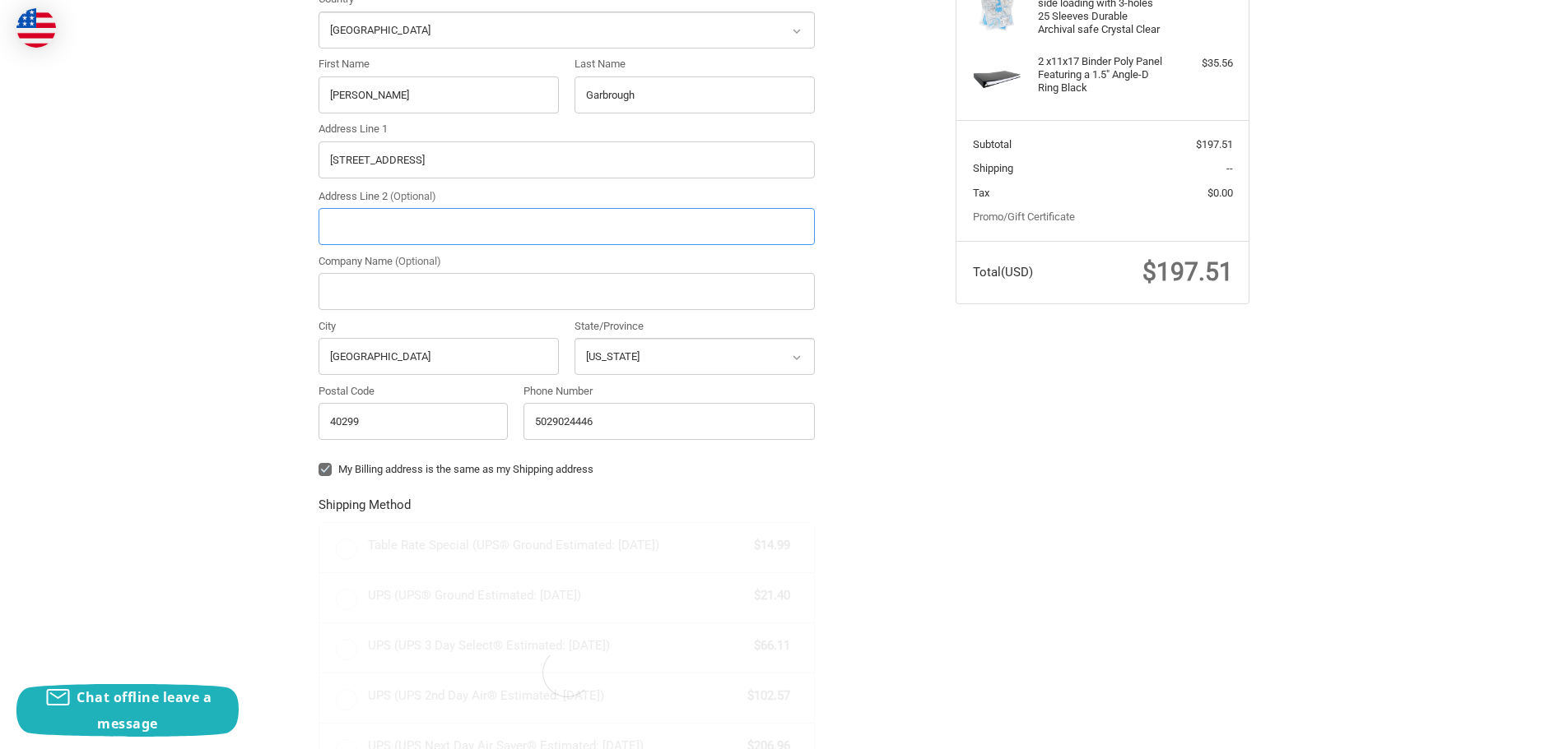
radio input "true"
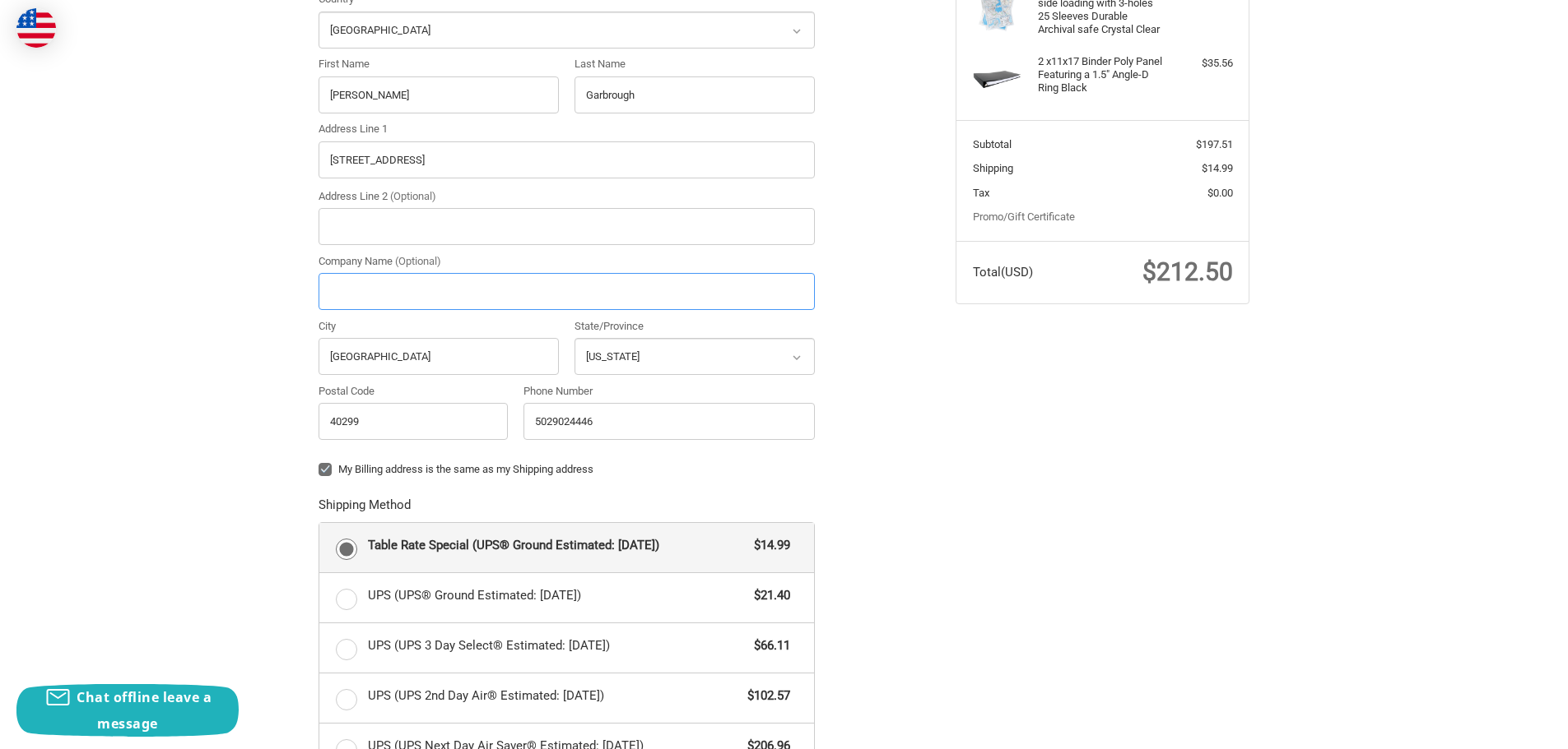
click at [405, 295] on input "Company Name (Optional)" at bounding box center [567, 291] width 496 height 37
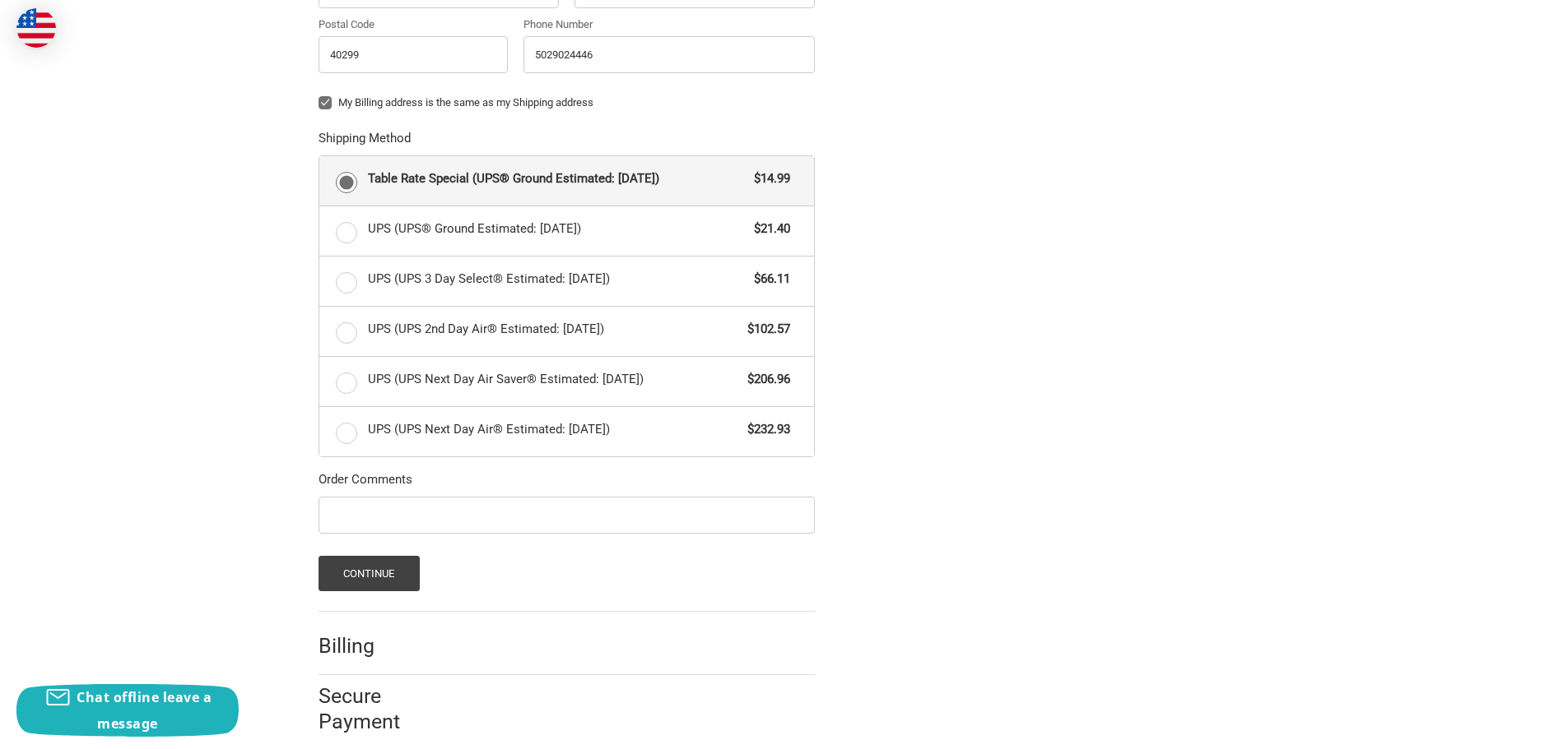
scroll to position [814, 0]
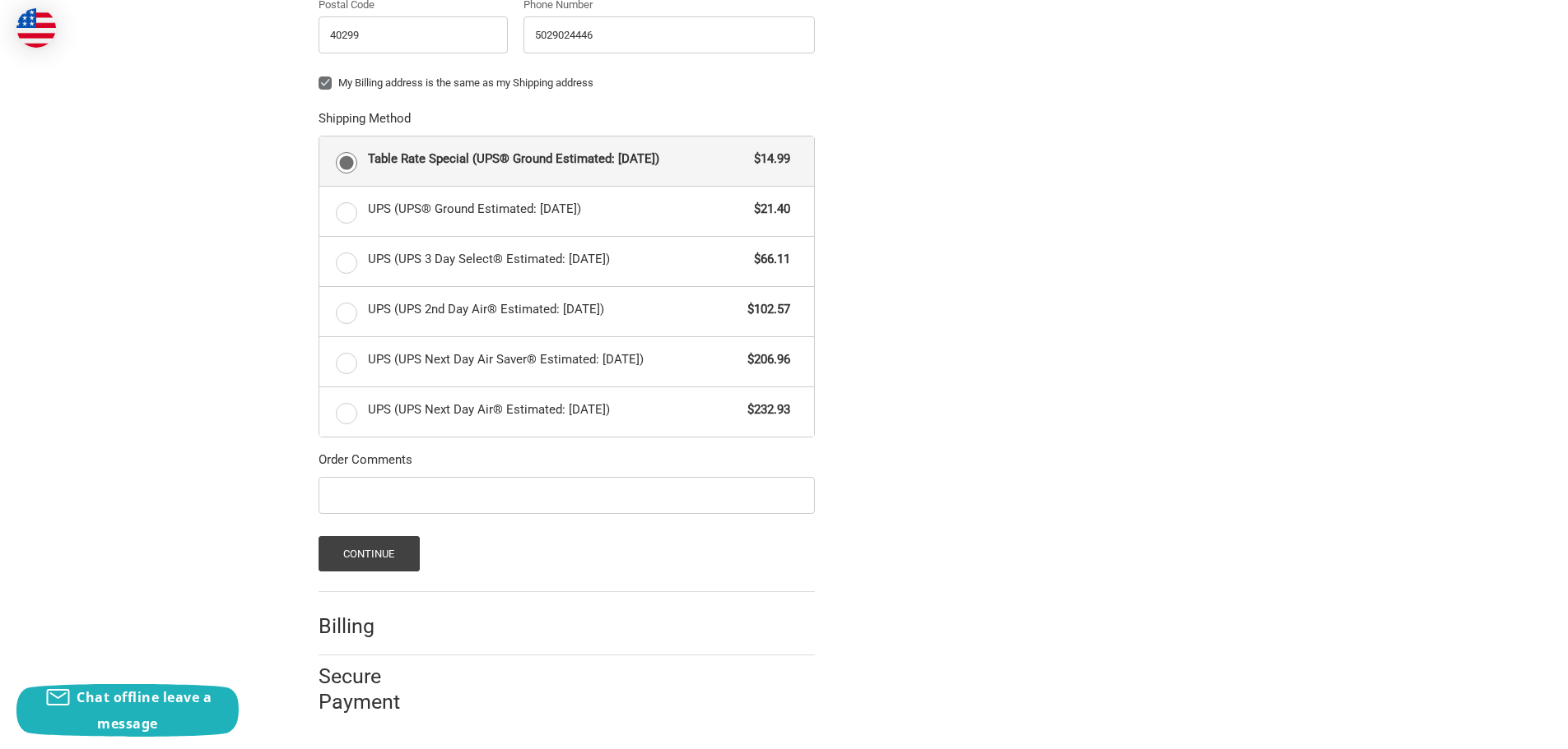
type input "Lantech"
click at [357, 497] on input "Order Comments" at bounding box center [567, 495] width 496 height 37
type input "Brittany Garbrough"
click at [400, 555] on button "Continue" at bounding box center [369, 553] width 101 height 35
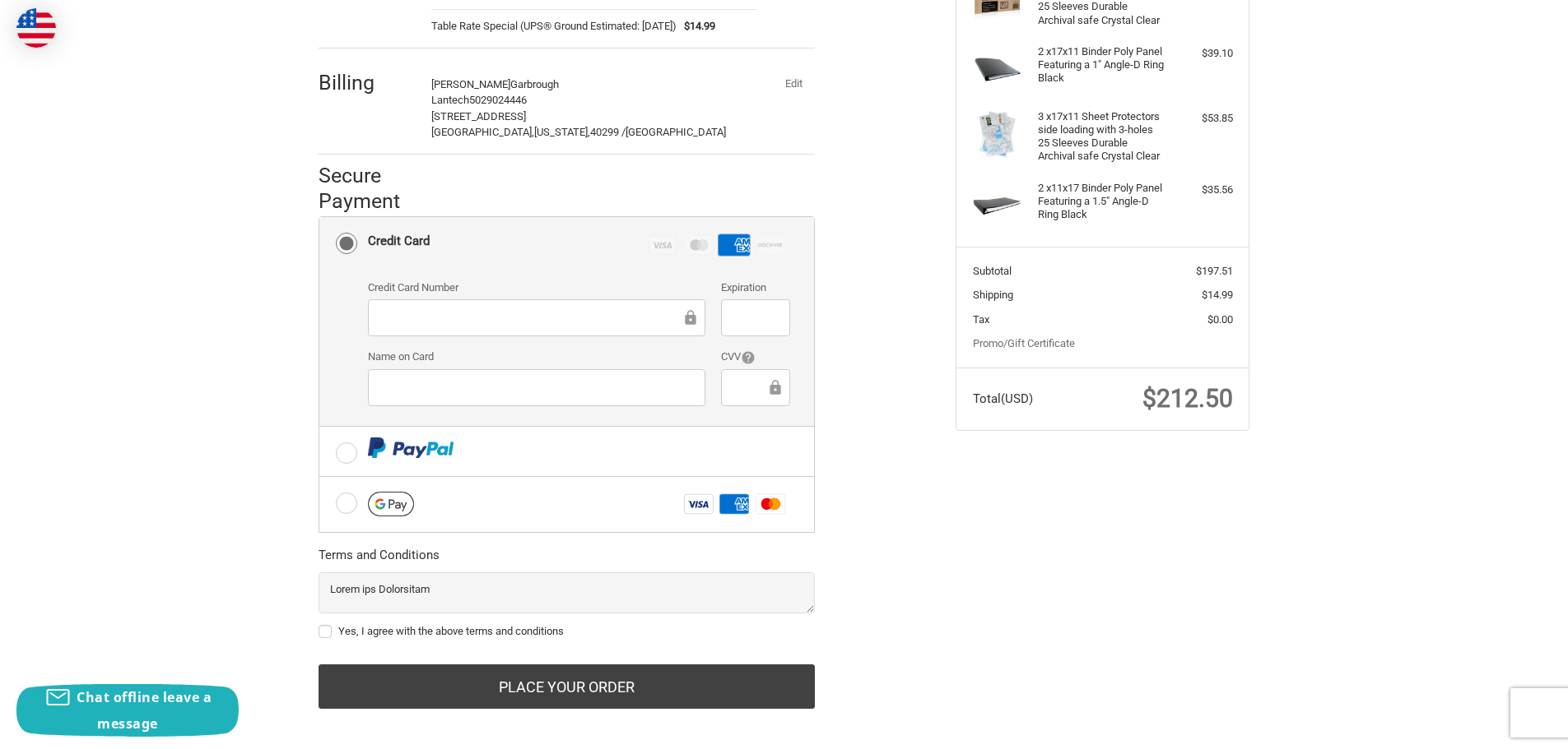
scroll to position [314, 0]
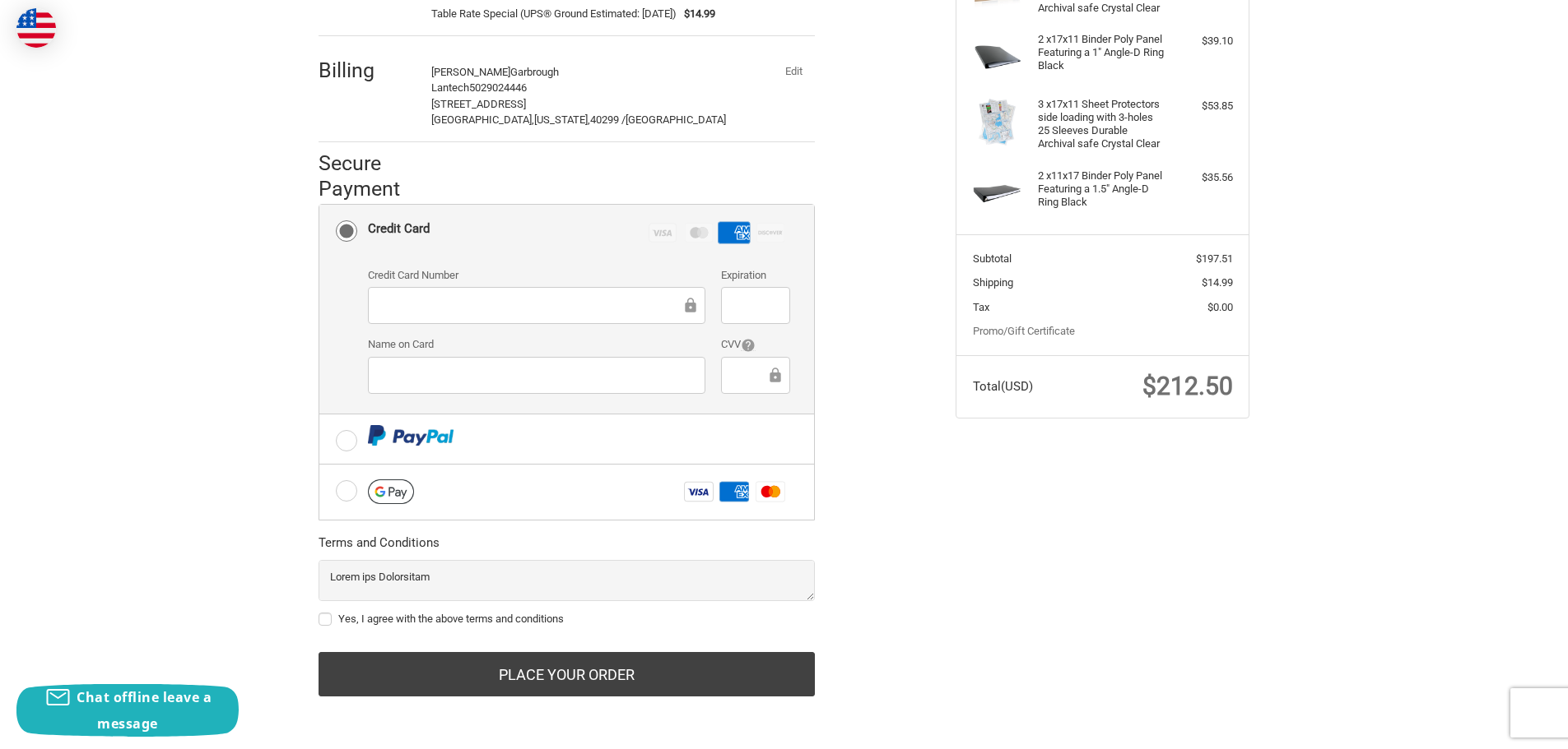
click at [324, 622] on label "Yes, I agree with the above terms and conditions" at bounding box center [567, 619] width 496 height 13
click at [319, 612] on input "Yes, I agree with the above terms and conditions" at bounding box center [318, 611] width 1 height 1
checkbox input "true"
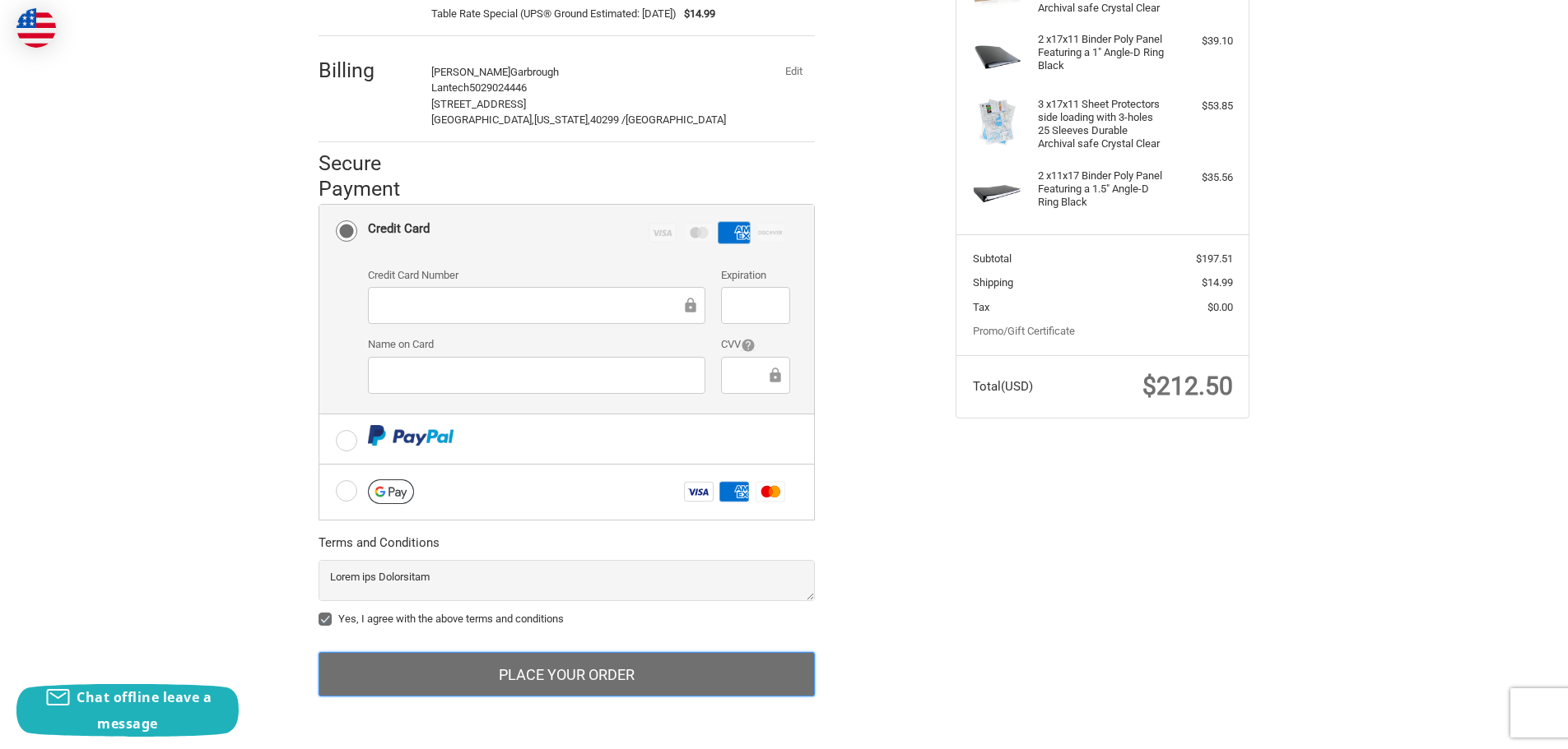
click at [556, 684] on button "Place Your Order" at bounding box center [567, 674] width 496 height 45
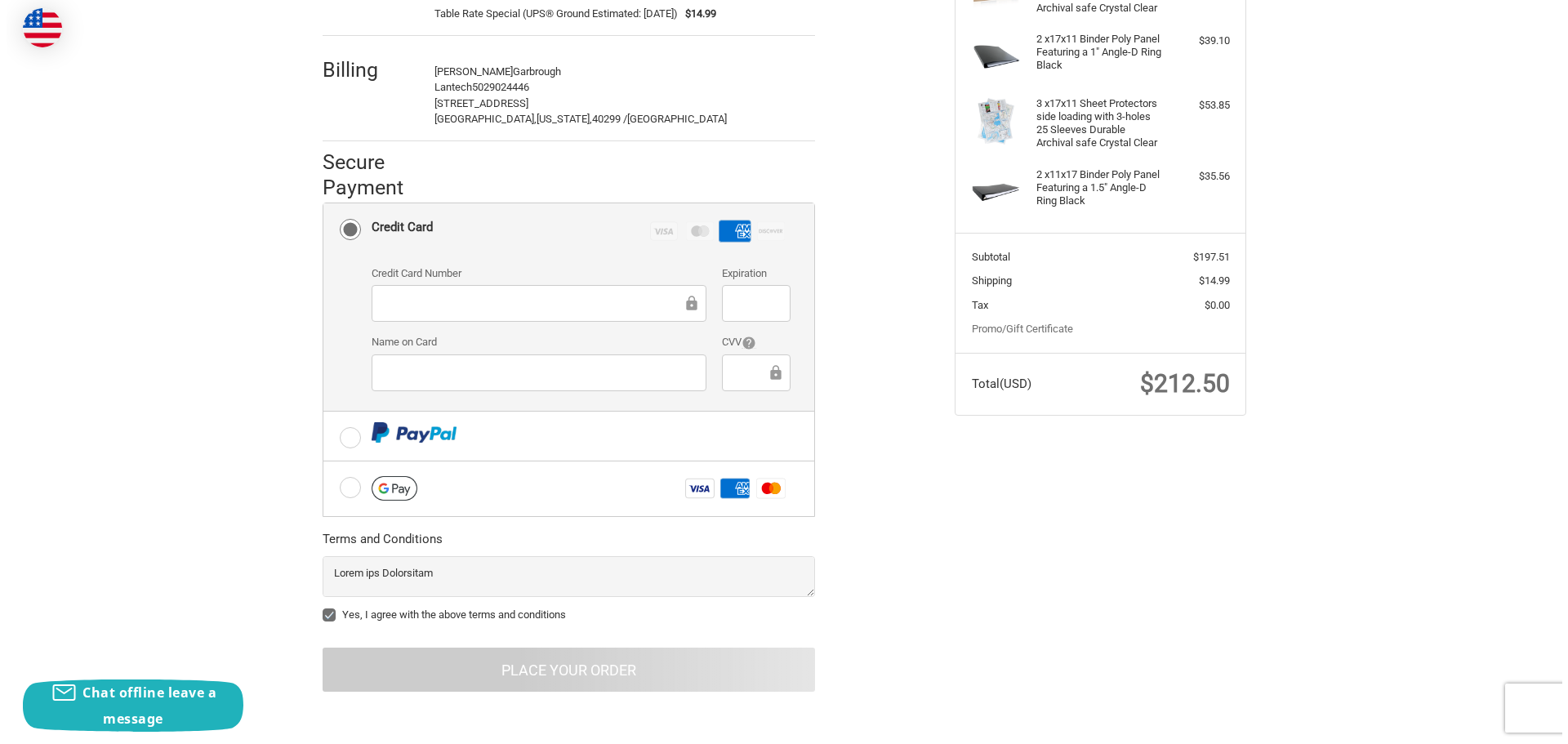
scroll to position [0, 0]
